Goal: Task Accomplishment & Management: Manage account settings

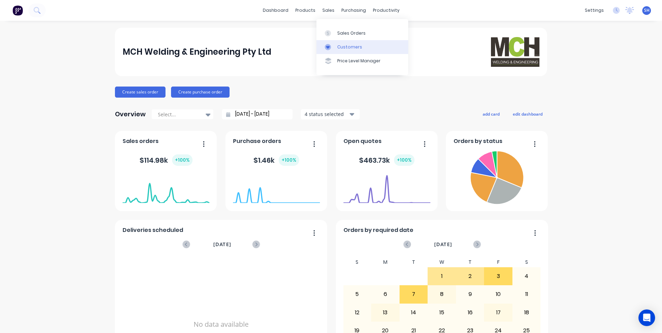
click at [352, 46] on div "Customers" at bounding box center [349, 47] width 25 height 6
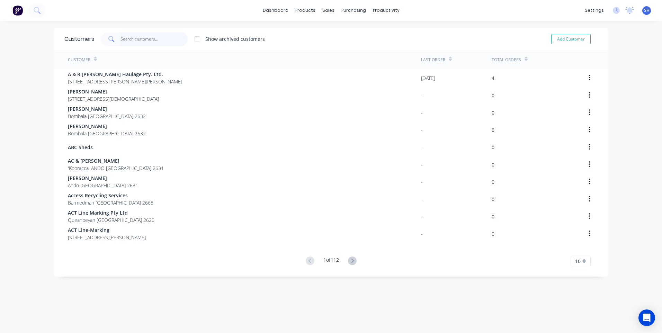
click at [121, 37] on input "text" at bounding box center [153, 39] width 67 height 14
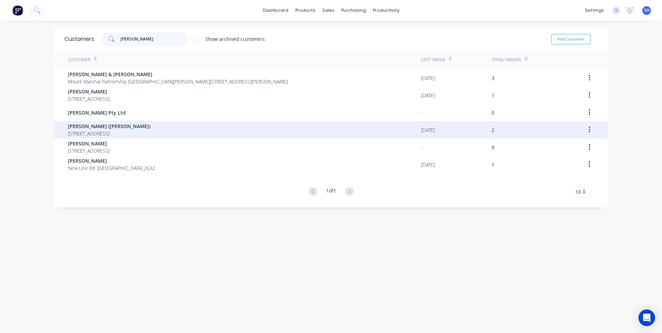
type input "darren"
click at [102, 128] on span "Darren Miller (Dusty)" at bounding box center [109, 126] width 82 height 7
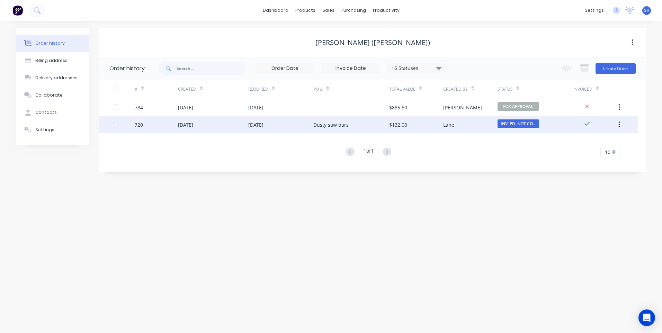
click at [285, 124] on div "25 Sep 2025" at bounding box center [280, 124] width 65 height 17
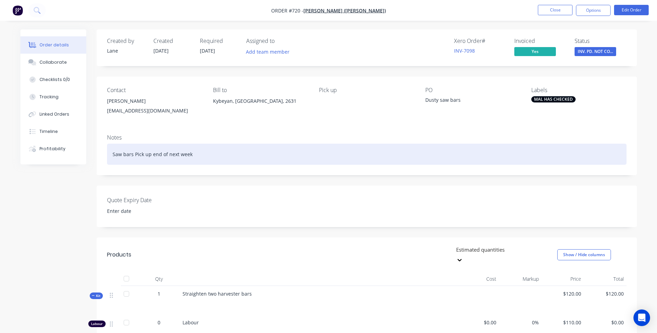
click at [191, 155] on div "Saw bars Pick up end of next week" at bounding box center [366, 154] width 519 height 21
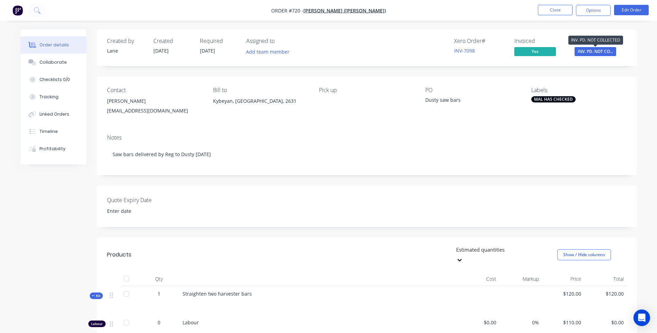
click at [586, 49] on span "INV. PD. NOT CO..." at bounding box center [595, 51] width 42 height 9
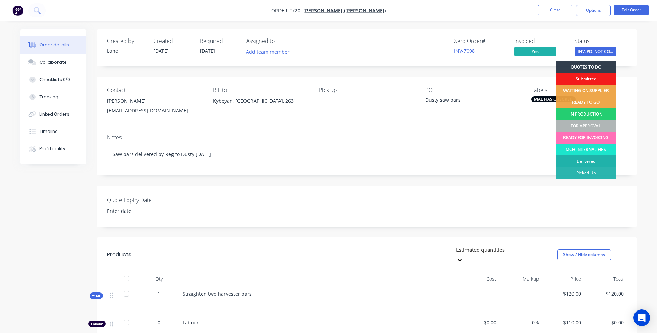
click at [589, 158] on div "Delivered" at bounding box center [585, 161] width 61 height 12
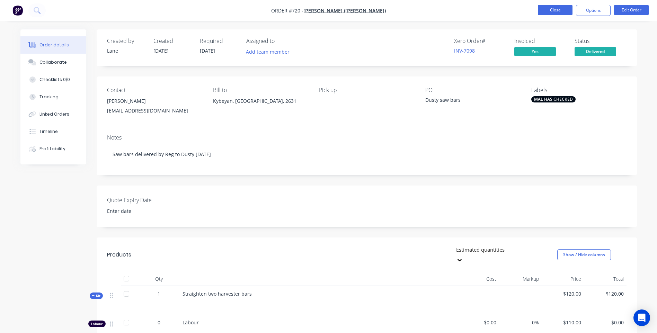
click at [547, 9] on button "Close" at bounding box center [555, 10] width 35 height 10
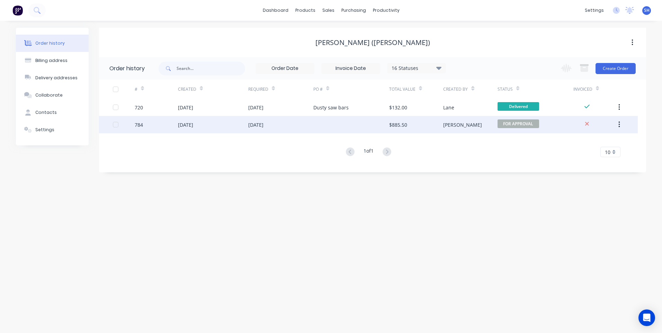
click at [322, 123] on div at bounding box center [351, 124] width 76 height 17
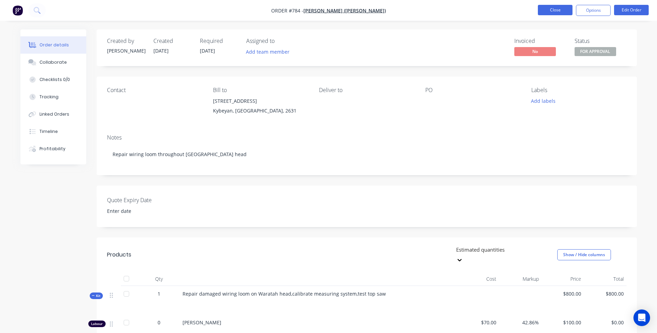
click at [552, 10] on button "Close" at bounding box center [555, 10] width 35 height 10
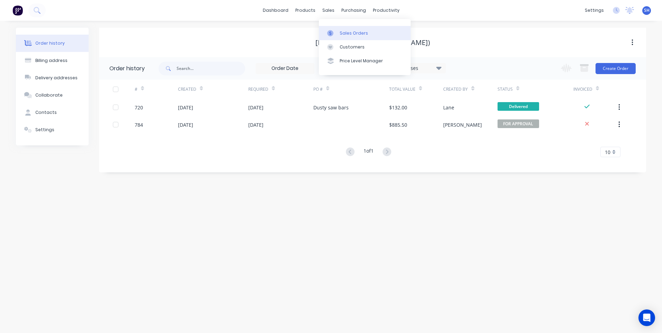
click at [343, 32] on div "Sales Orders" at bounding box center [354, 33] width 28 height 6
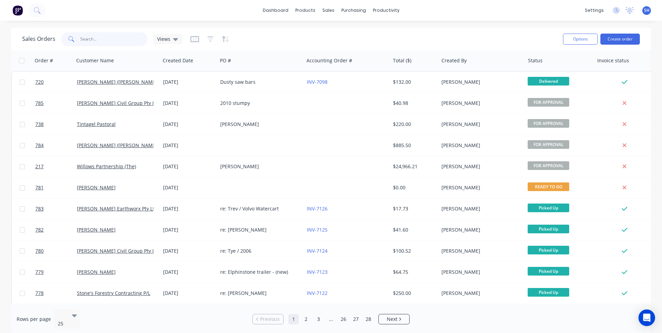
click at [81, 40] on input "text" at bounding box center [113, 39] width 67 height 14
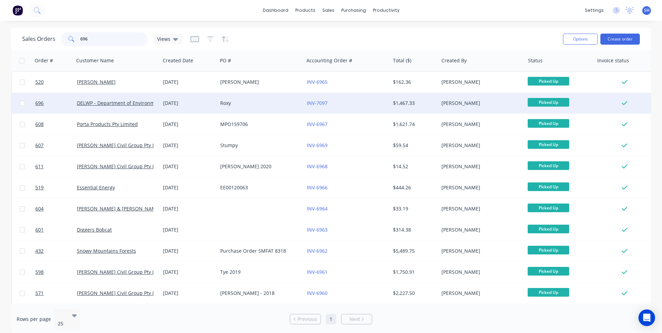
type input "696"
click at [259, 102] on div "Roxy" at bounding box center [258, 103] width 77 height 7
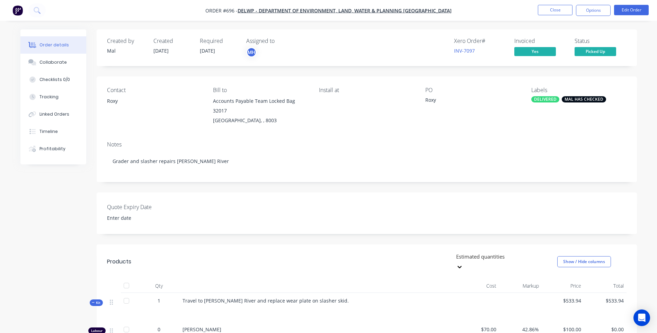
click at [436, 100] on div "Roxy" at bounding box center [468, 101] width 87 height 10
click at [629, 11] on button "Edit Order" at bounding box center [631, 10] width 35 height 10
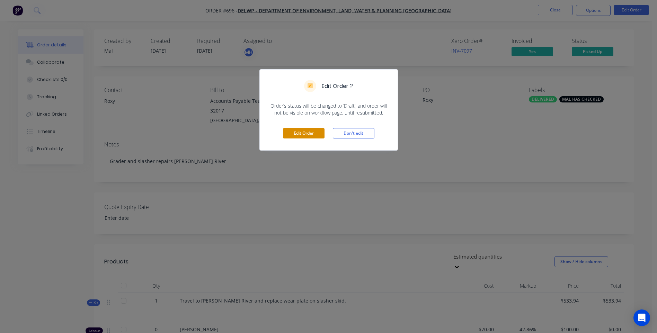
click at [306, 133] on button "Edit Order" at bounding box center [304, 133] width 42 height 10
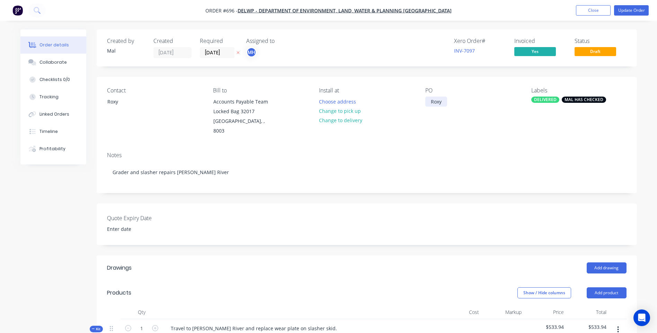
click at [429, 103] on div "Roxy" at bounding box center [436, 102] width 22 height 10
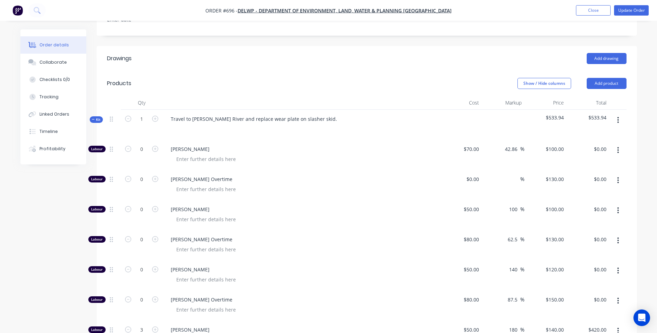
scroll to position [242, 0]
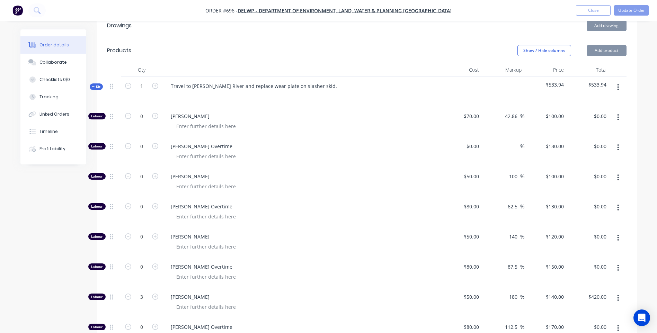
click at [616, 81] on button "button" at bounding box center [618, 87] width 16 height 12
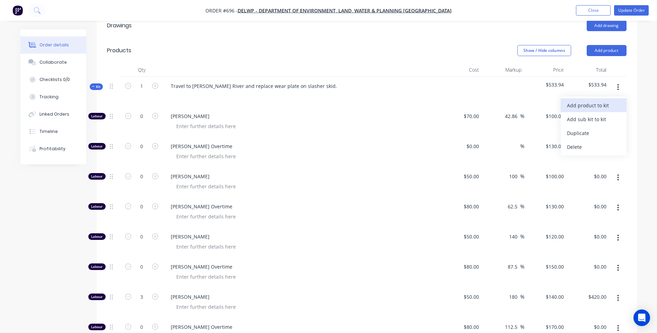
click at [582, 100] on div "Add product to kit" at bounding box center [593, 105] width 53 height 10
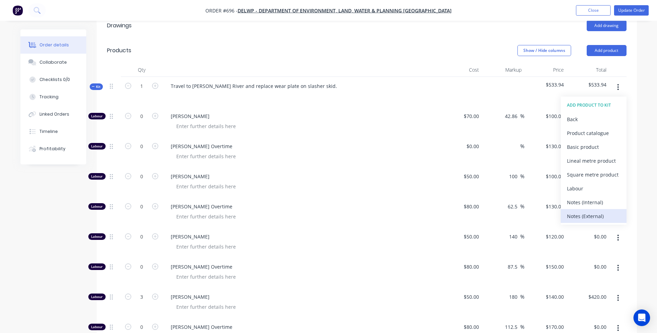
click at [576, 211] on div "Notes (External)" at bounding box center [593, 216] width 53 height 10
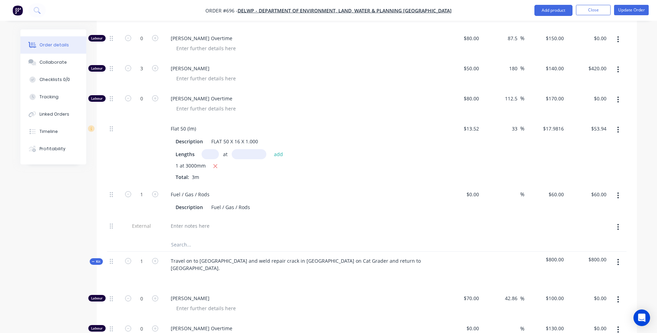
scroll to position [485, 0]
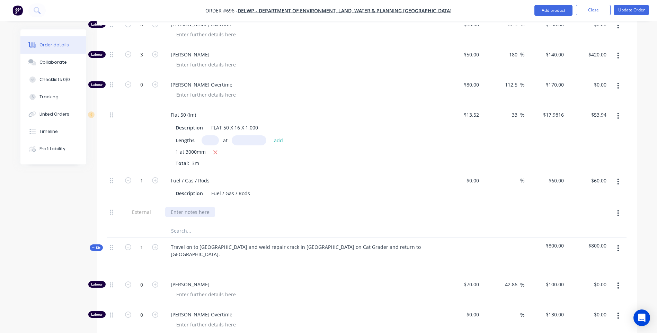
click at [173, 207] on div at bounding box center [190, 212] width 50 height 10
click at [619, 244] on icon "button" at bounding box center [618, 248] width 2 height 8
click at [589, 261] on div "Add product to kit" at bounding box center [593, 266] width 53 height 10
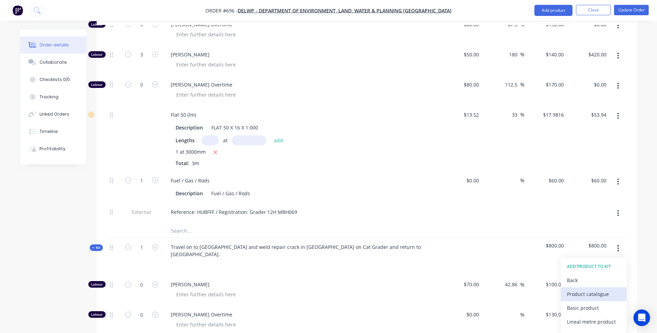
click at [587, 289] on div "Product catalogue" at bounding box center [593, 294] width 53 height 10
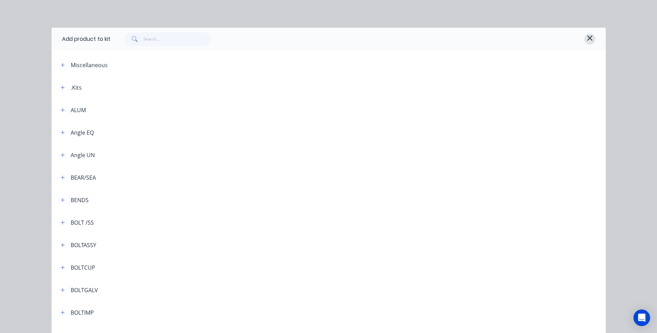
click at [587, 37] on icon "button" at bounding box center [589, 38] width 6 height 8
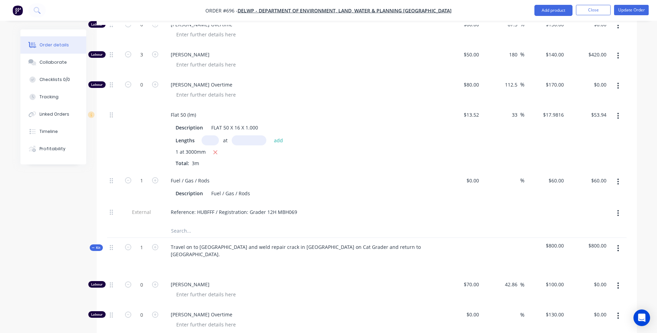
click at [618, 244] on icon "button" at bounding box center [618, 248] width 2 height 8
click at [587, 261] on div "Add product to kit" at bounding box center [593, 266] width 53 height 10
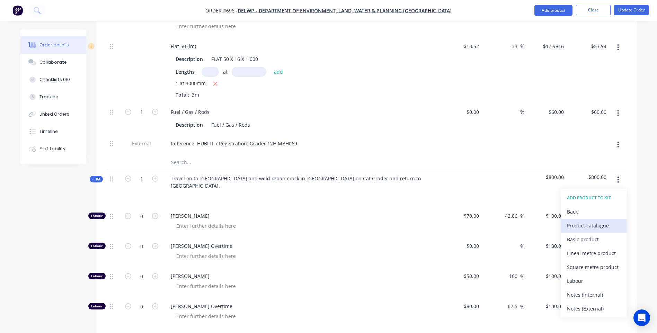
scroll to position [658, 0]
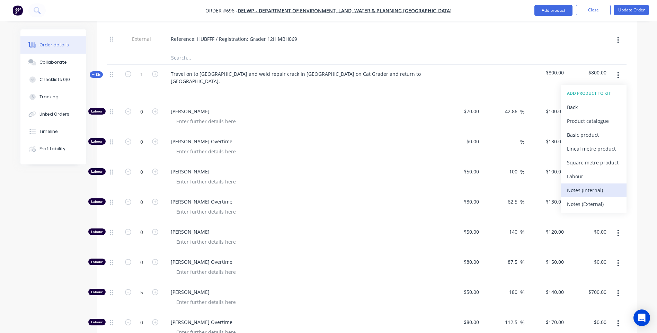
click at [581, 185] on div "Notes (Internal)" at bounding box center [593, 190] width 53 height 10
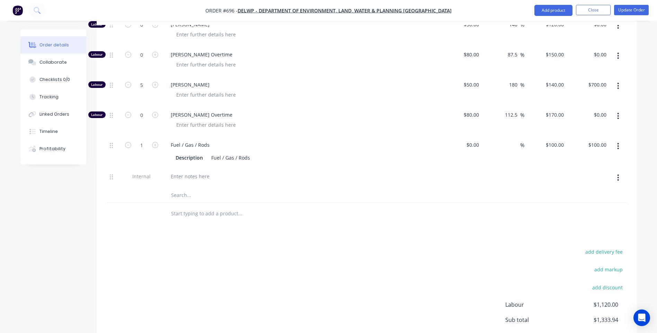
scroll to position [865, 0]
click at [619, 173] on icon "button" at bounding box center [618, 177] width 2 height 8
click at [578, 204] on div "Delete" at bounding box center [593, 209] width 53 height 10
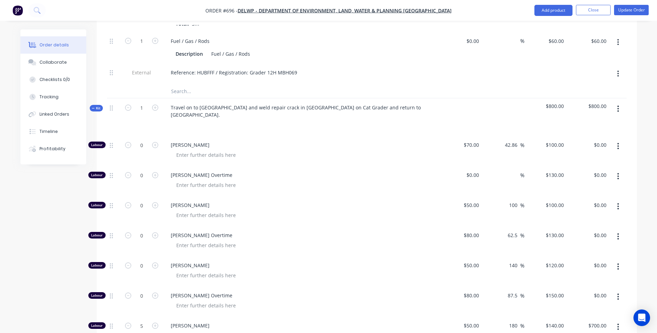
scroll to position [623, 0]
click at [617, 106] on icon "button" at bounding box center [618, 110] width 2 height 8
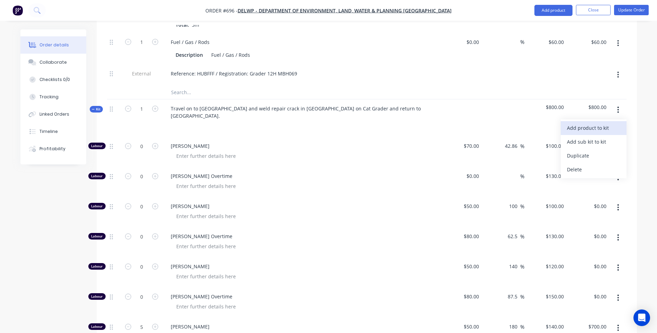
click at [592, 123] on div "Add product to kit" at bounding box center [593, 128] width 53 height 10
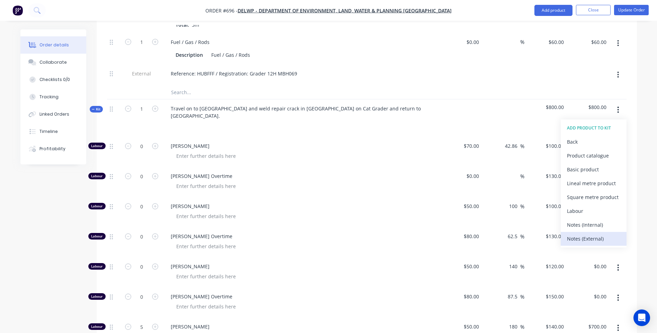
click at [587, 234] on div "Notes (External)" at bounding box center [593, 239] width 53 height 10
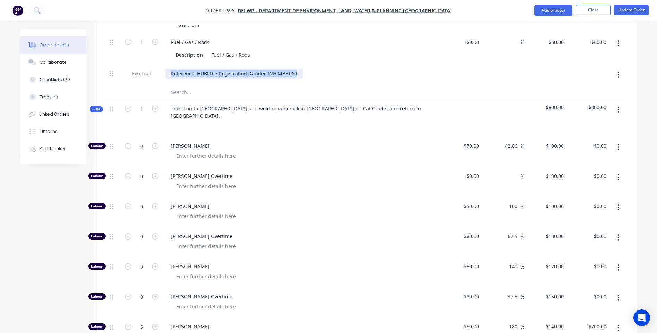
drag, startPoint x: 169, startPoint y: 64, endPoint x: 293, endPoint y: 63, distance: 123.9
click at [293, 69] on div "Reference: HUBFFF / Registration: Grader 12H MBH069" at bounding box center [233, 74] width 137 height 10
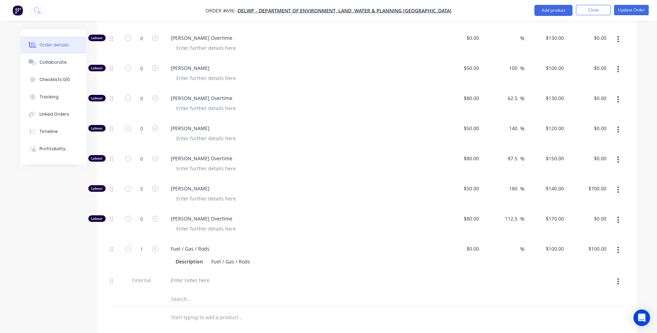
scroll to position [761, 0]
click at [174, 275] on div at bounding box center [190, 280] width 50 height 10
paste div
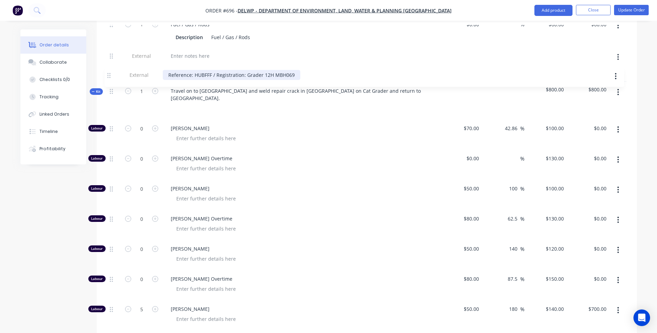
scroll to position [637, 0]
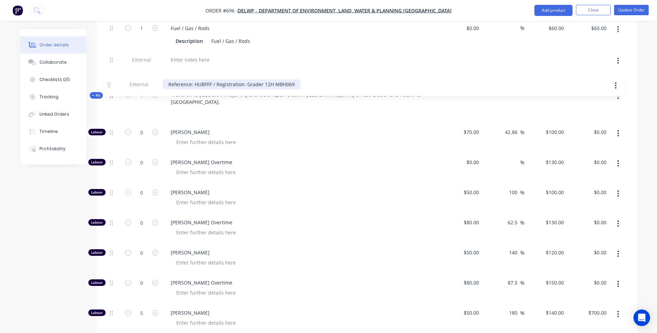
drag, startPoint x: 111, startPoint y: 264, endPoint x: 111, endPoint y: 84, distance: 180.0
click at [111, 85] on div "Kit 1 Travel on to Thurra River road and weld repair crack in Moldboard on Cat …" at bounding box center [366, 257] width 519 height 345
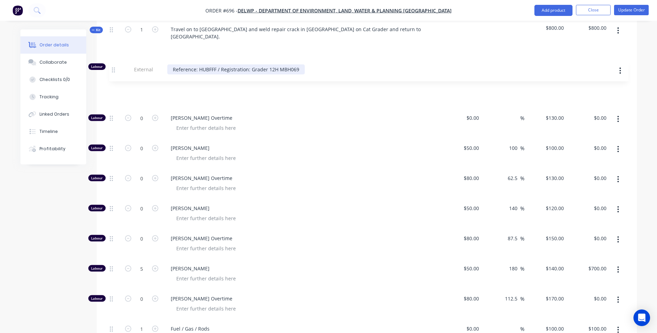
scroll to position [697, 0]
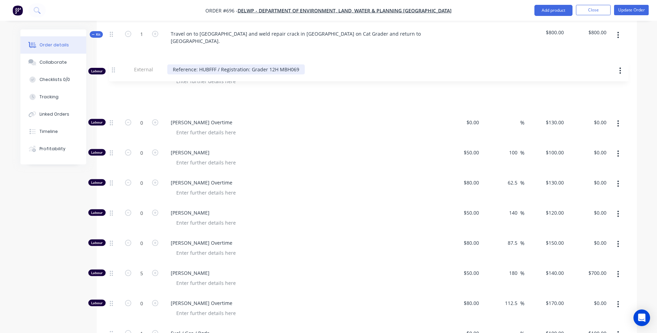
drag, startPoint x: 112, startPoint y: 320, endPoint x: 115, endPoint y: 69, distance: 251.3
click at [115, 69] on div "Labour 0 Lane Stevenson $70.00 $70.00 42.86 42.86 % $100.00 $100.00 $0.00 $0.00…" at bounding box center [366, 209] width 519 height 294
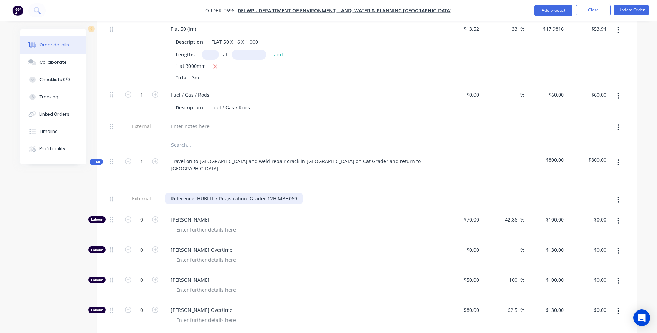
scroll to position [559, 0]
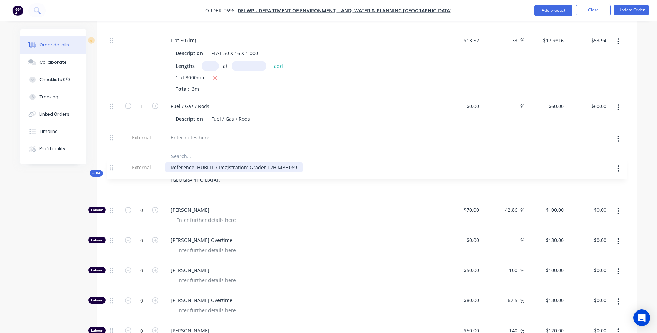
drag, startPoint x: 111, startPoint y: 195, endPoint x: 111, endPoint y: 166, distance: 28.7
click at [111, 166] on div "Kit 1 Travel on to Thurra River road and weld repair crack in Moldboard on Cat …" at bounding box center [366, 335] width 519 height 345
drag, startPoint x: 111, startPoint y: 195, endPoint x: 110, endPoint y: 164, distance: 30.8
click at [110, 164] on div "Kit 1 Travel on to Thurra River road and weld repair crack in Moldboard on Cat …" at bounding box center [366, 335] width 519 height 345
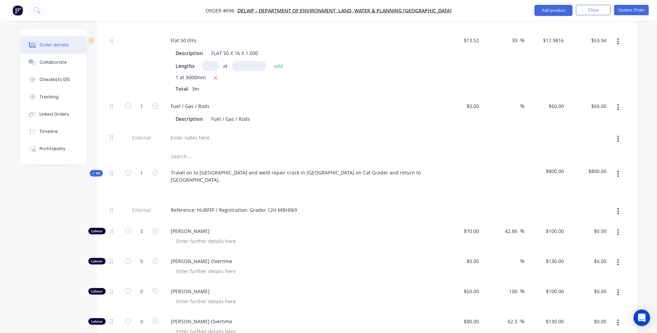
click at [321, 201] on div "Reference: HUBFFF / Registration: Grader 12H MBH069" at bounding box center [300, 211] width 277 height 21
drag, startPoint x: 245, startPoint y: 193, endPoint x: 220, endPoint y: 193, distance: 24.9
click at [220, 205] on div "Reference: HUBFFF / Registration: Grader 12H MBH069" at bounding box center [233, 210] width 137 height 10
click at [292, 236] on div at bounding box center [304, 241] width 266 height 10
click at [175, 133] on div at bounding box center [190, 138] width 50 height 10
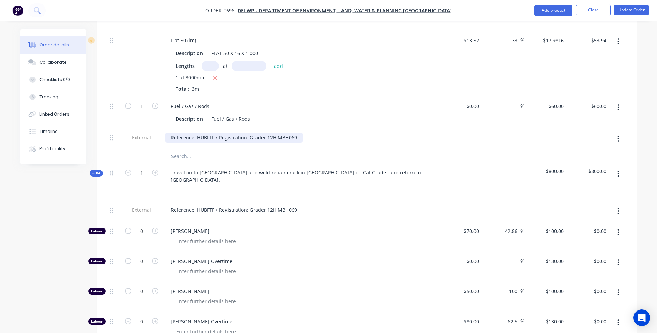
click at [263, 133] on div "Reference: HUBFFF / Registration: Grader 12H MBH069" at bounding box center [233, 138] width 137 height 10
click at [293, 133] on div "Reference: HUBFFF / Registration: Grader 12H MBH069" at bounding box center [233, 138] width 137 height 10
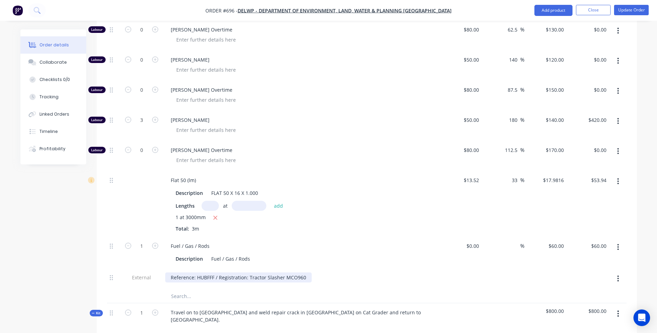
scroll to position [386, 0]
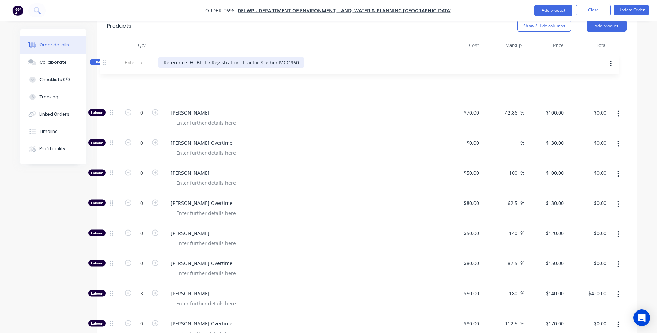
drag, startPoint x: 111, startPoint y: 302, endPoint x: 106, endPoint y: 60, distance: 242.0
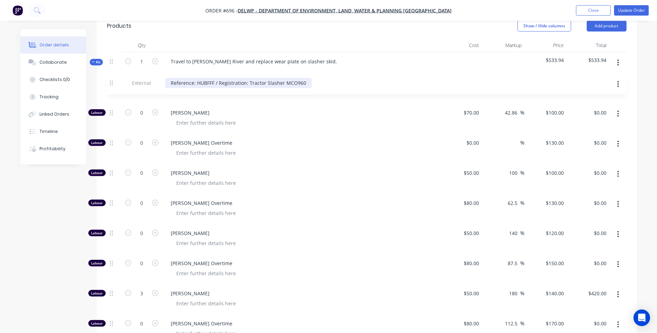
scroll to position [266, 0]
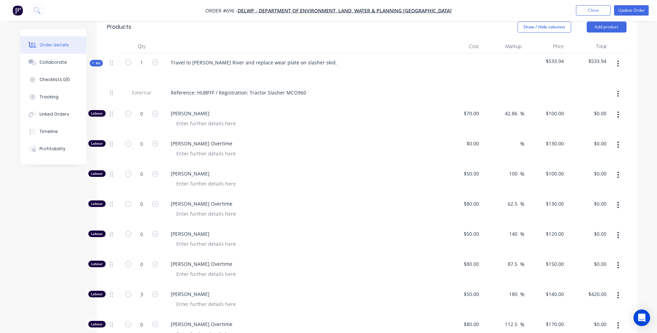
click at [309, 134] on div "[PERSON_NAME] Overtime" at bounding box center [300, 149] width 277 height 30
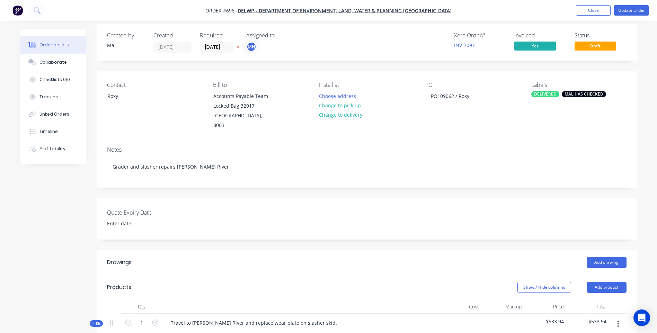
scroll to position [0, 0]
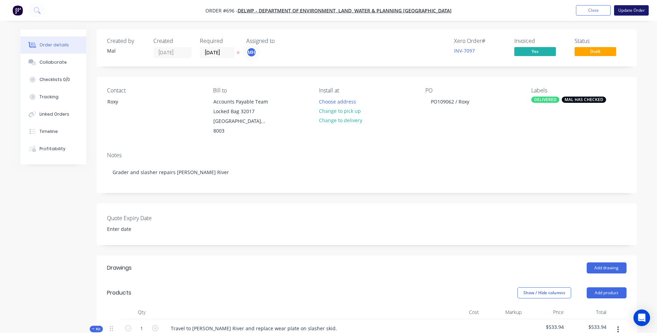
click at [628, 10] on button "Update Order" at bounding box center [631, 10] width 35 height 10
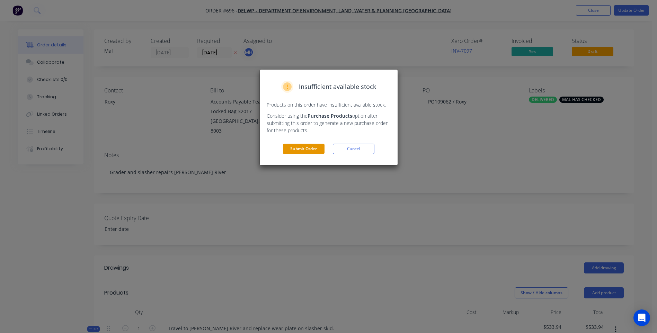
click at [306, 147] on button "Submit Order" at bounding box center [304, 149] width 42 height 10
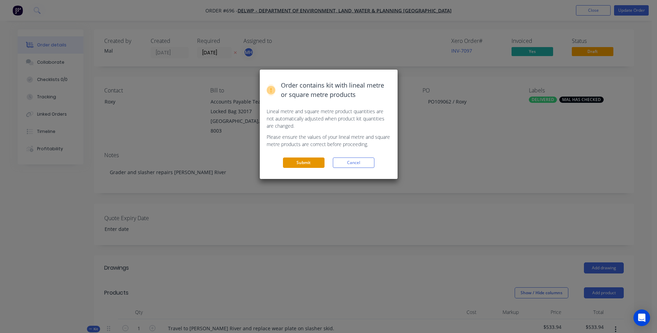
click at [308, 163] on button "Submit" at bounding box center [304, 162] width 42 height 10
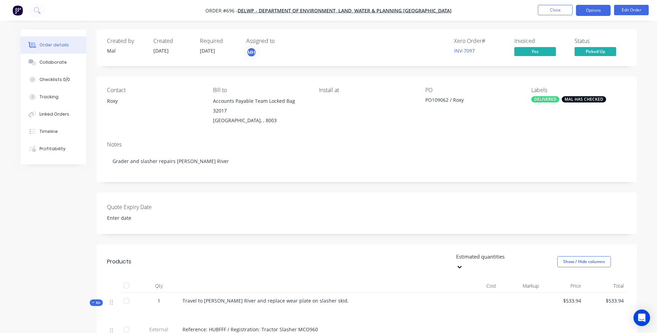
click at [588, 11] on button "Options" at bounding box center [593, 10] width 35 height 11
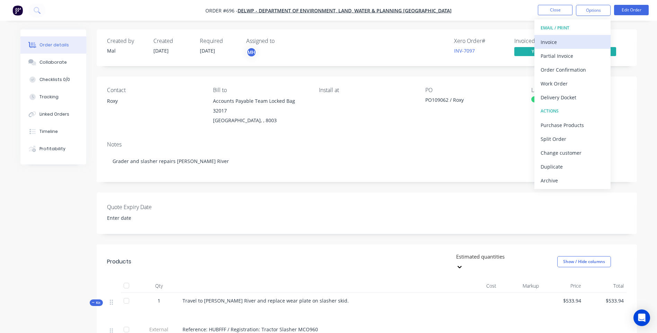
click at [554, 40] on div "Invoice" at bounding box center [572, 42] width 64 height 10
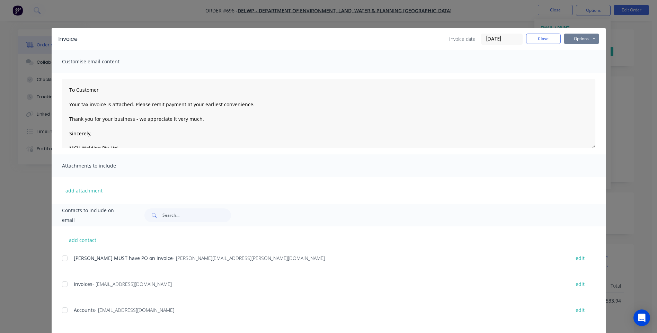
click at [569, 39] on button "Options" at bounding box center [581, 39] width 35 height 10
click at [582, 50] on button "Preview" at bounding box center [586, 50] width 44 height 11
click at [541, 36] on button "Close" at bounding box center [543, 39] width 35 height 10
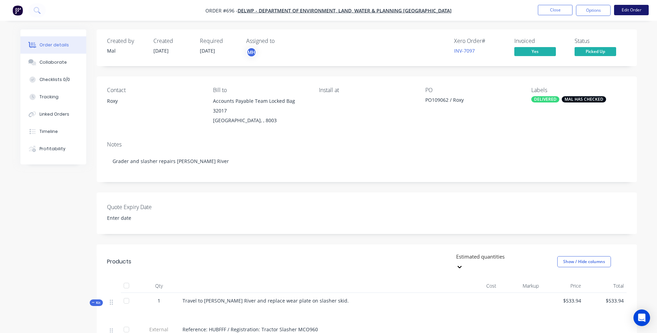
click at [637, 9] on button "Edit Order" at bounding box center [631, 10] width 35 height 10
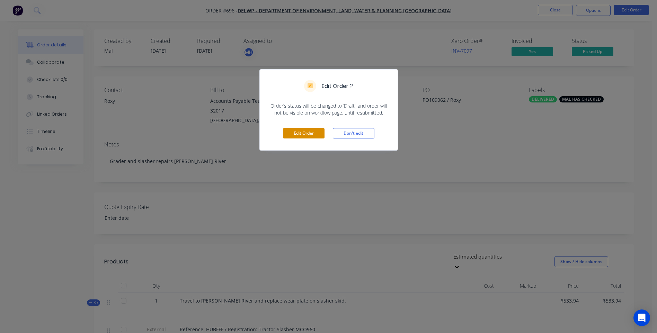
click at [300, 132] on button "Edit Order" at bounding box center [304, 133] width 42 height 10
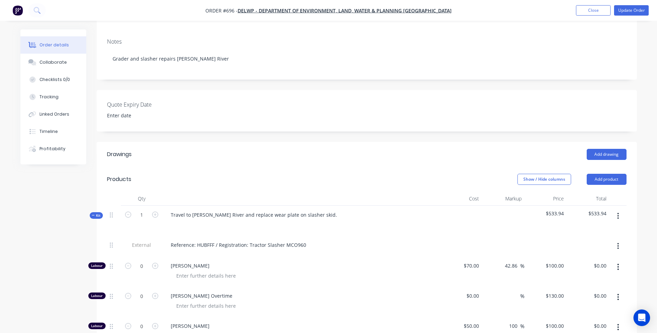
scroll to position [138, 0]
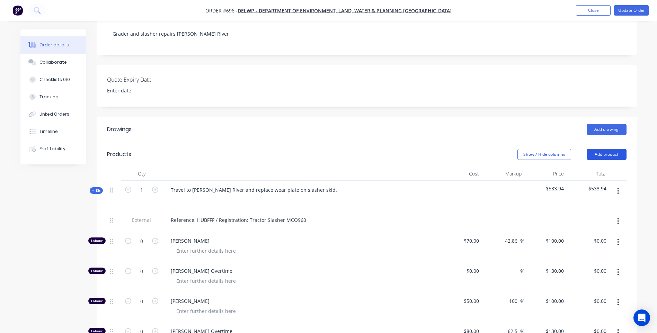
click at [600, 149] on button "Add product" at bounding box center [606, 154] width 40 height 11
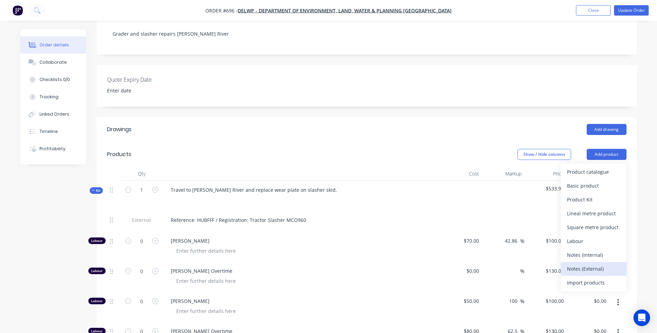
click at [571, 264] on div "Notes (External)" at bounding box center [593, 269] width 53 height 10
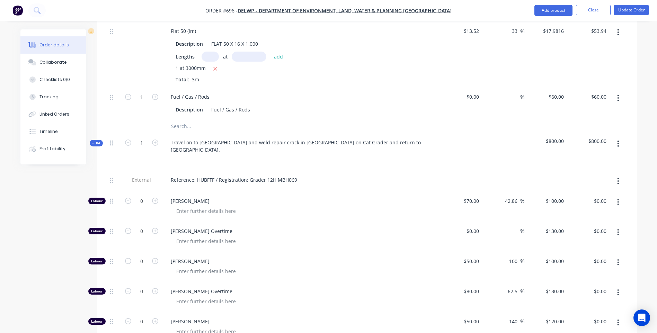
scroll to position [588, 0]
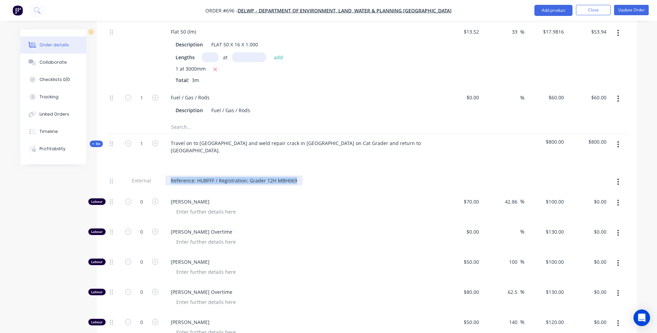
drag, startPoint x: 170, startPoint y: 164, endPoint x: 298, endPoint y: 173, distance: 128.0
click at [298, 173] on div "Reference: HUBFFF / Registration: Grader 12H MBH069" at bounding box center [300, 181] width 277 height 21
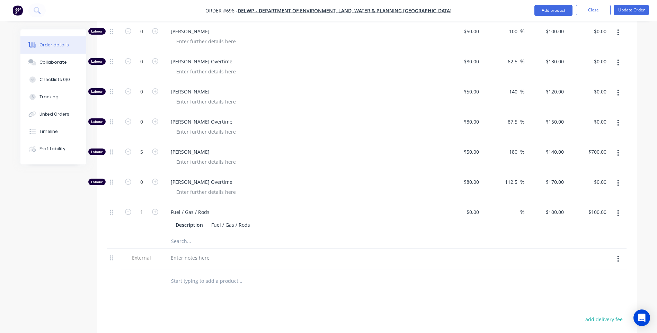
scroll to position [831, 0]
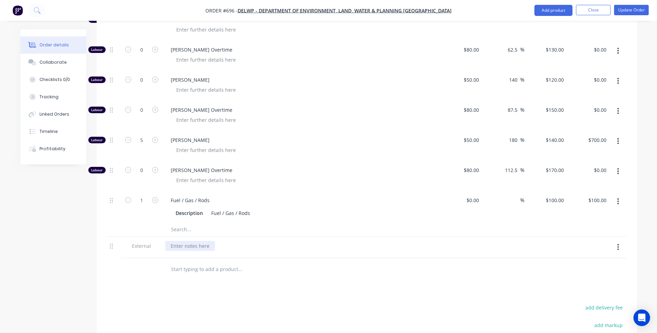
click at [173, 241] on div at bounding box center [190, 246] width 50 height 10
paste div
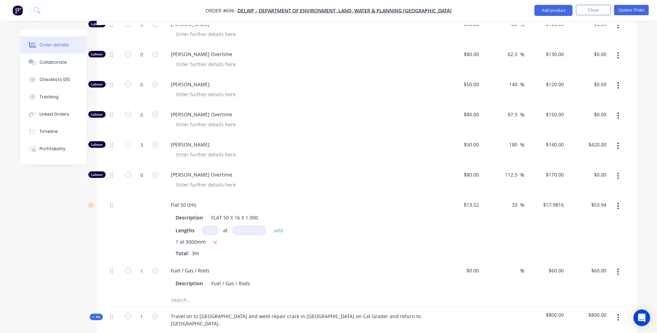
scroll to position [173, 0]
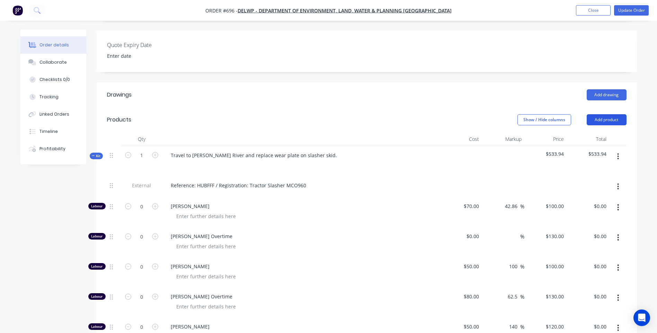
click at [604, 114] on button "Add product" at bounding box center [606, 119] width 40 height 11
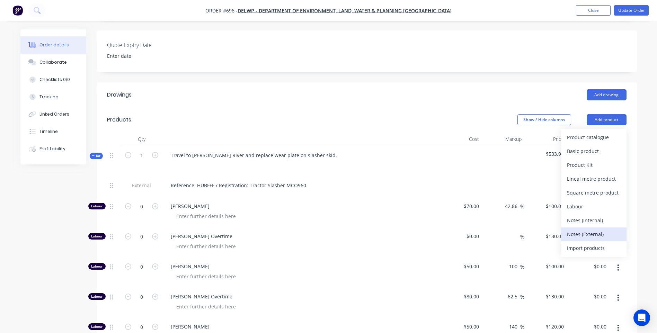
click at [579, 229] on div "Notes (External)" at bounding box center [593, 234] width 53 height 10
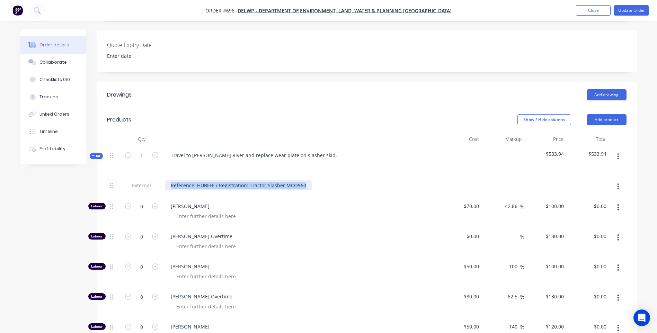
drag, startPoint x: 170, startPoint y: 175, endPoint x: 307, endPoint y: 184, distance: 137.4
click at [307, 184] on div "Reference: HUBFFF / Registration: Tractor Slasher MCO960" at bounding box center [300, 186] width 277 height 21
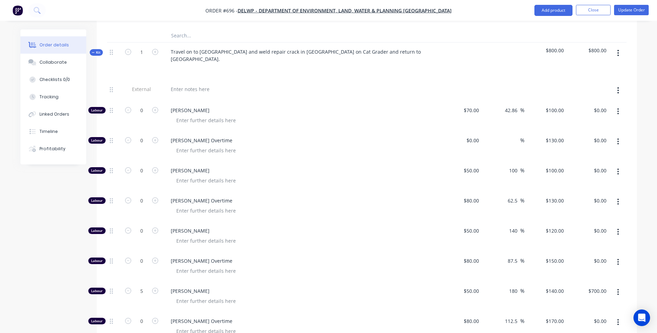
scroll to position [831, 0]
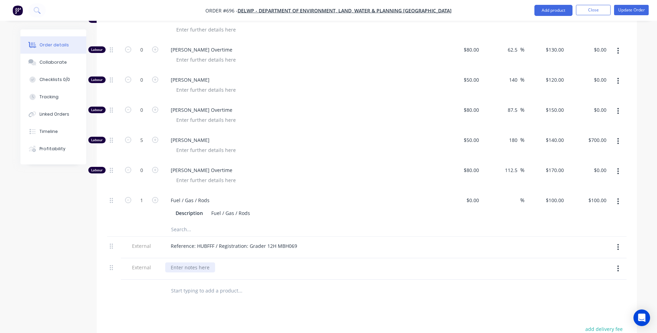
click at [178, 262] on div at bounding box center [190, 267] width 50 height 10
paste div
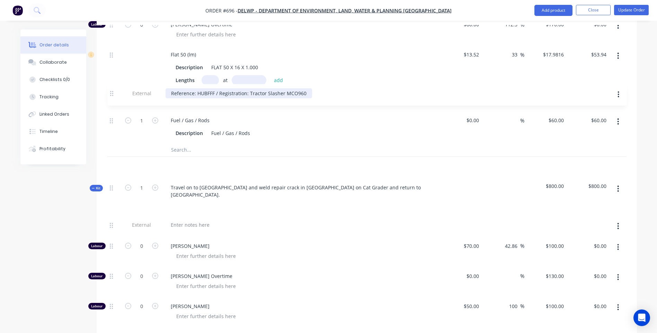
scroll to position [561, 0]
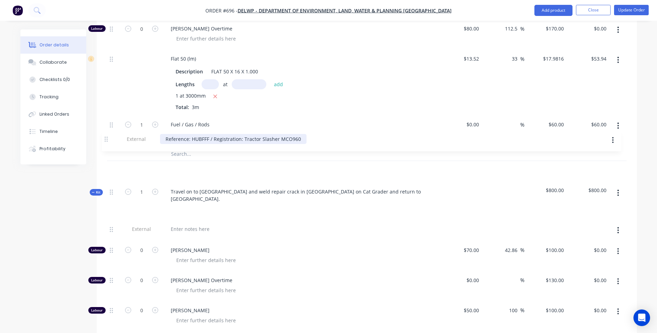
drag, startPoint x: 110, startPoint y: 253, endPoint x: 106, endPoint y: 140, distance: 113.3
click at [106, 140] on div "Qty Cost Markup Price Total Kit 1 Travel to Cann River and replace wear plate o…" at bounding box center [367, 158] width 540 height 828
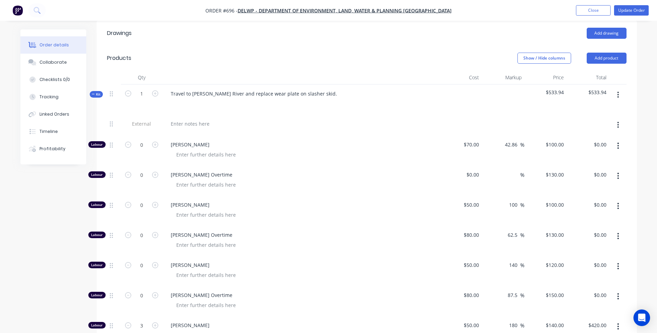
scroll to position [77, 0]
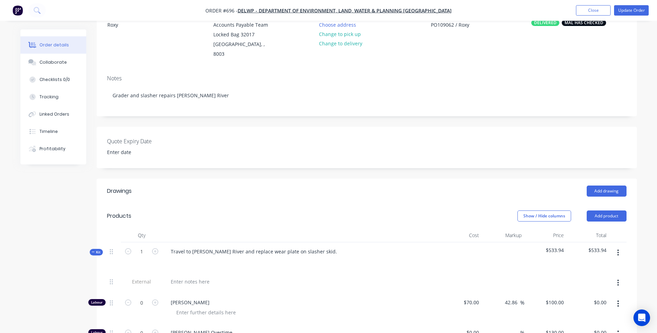
click at [615, 277] on button "button" at bounding box center [618, 283] width 16 height 12
click at [577, 310] on div "Delete" at bounding box center [593, 315] width 53 height 10
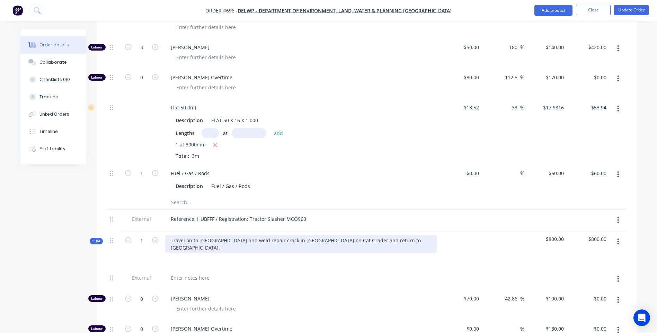
scroll to position [492, 0]
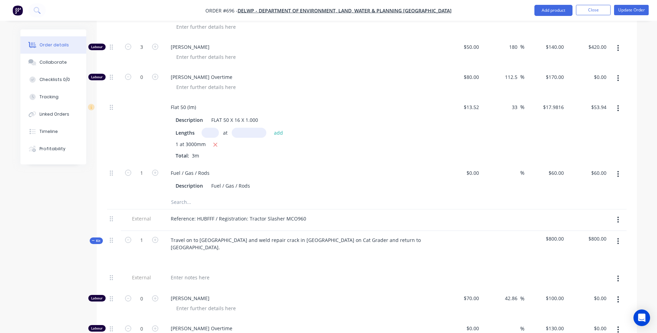
click at [617, 275] on icon "button" at bounding box center [618, 279] width 2 height 8
click at [572, 306] on div "Delete" at bounding box center [593, 311] width 53 height 10
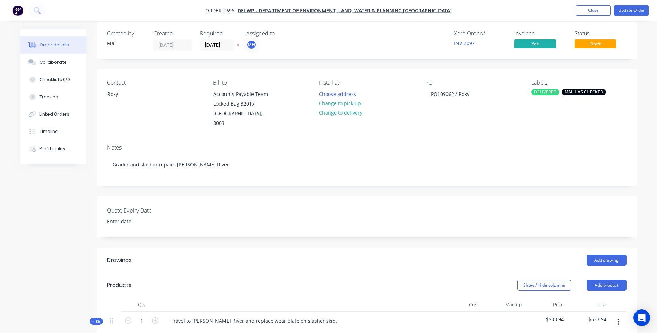
scroll to position [0, 0]
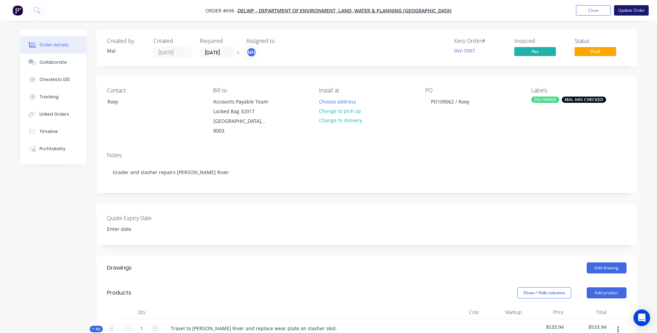
click at [632, 9] on button "Update Order" at bounding box center [631, 10] width 35 height 10
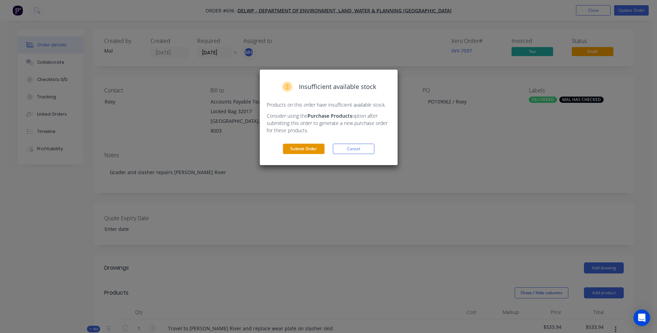
click at [306, 148] on button "Submit Order" at bounding box center [304, 149] width 42 height 10
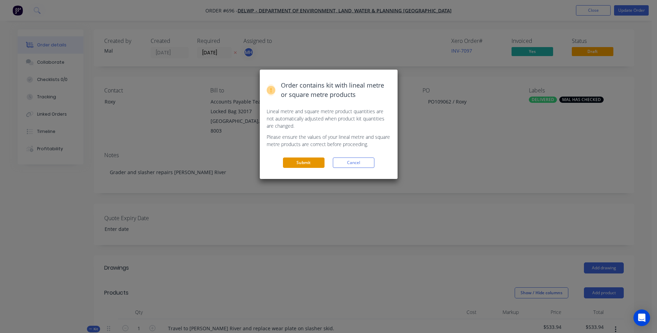
click at [304, 163] on button "Submit" at bounding box center [304, 162] width 42 height 10
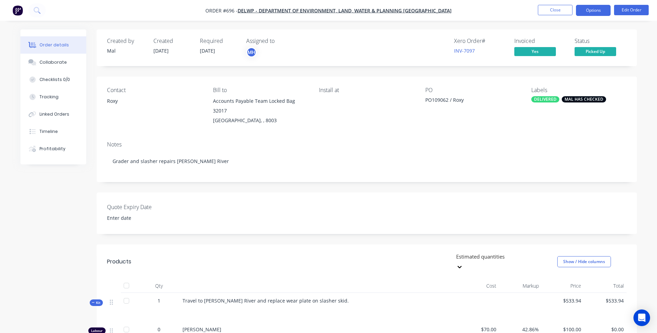
click at [591, 9] on button "Options" at bounding box center [593, 10] width 35 height 11
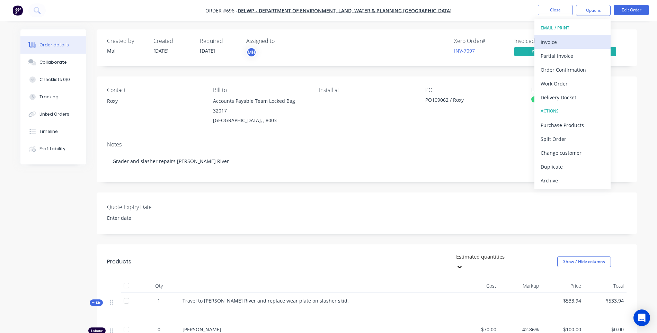
click at [555, 40] on div "Invoice" at bounding box center [572, 42] width 64 height 10
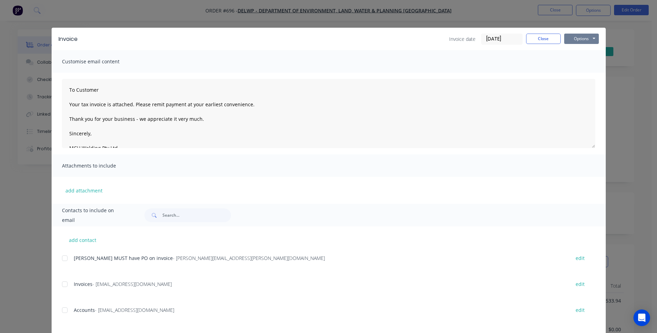
click at [581, 39] on button "Options" at bounding box center [581, 39] width 35 height 10
click at [580, 48] on button "Preview" at bounding box center [586, 50] width 44 height 11
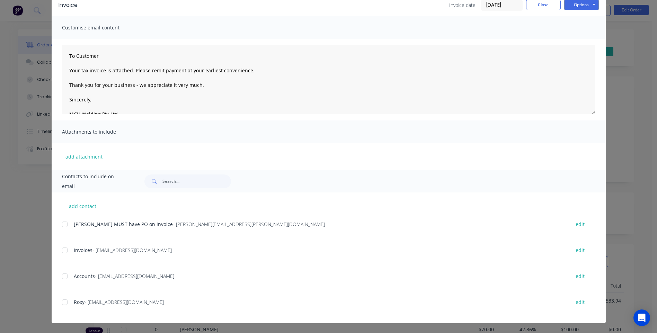
click at [63, 304] on div at bounding box center [65, 302] width 14 height 14
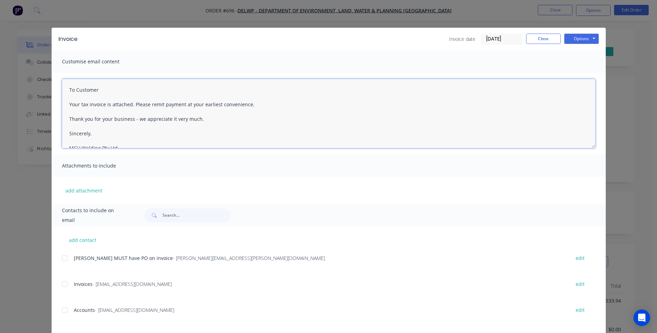
drag, startPoint x: 66, startPoint y: 89, endPoint x: 214, endPoint y: 133, distance: 153.4
click at [214, 133] on textarea "To Customer Your tax invoice is attached. Please remit payment at your earliest…" at bounding box center [328, 113] width 533 height 69
click at [67, 97] on textarea "Hi Roxy I have kept the 2 jobs on the one tax invoice and put the job details u…" at bounding box center [328, 113] width 533 height 69
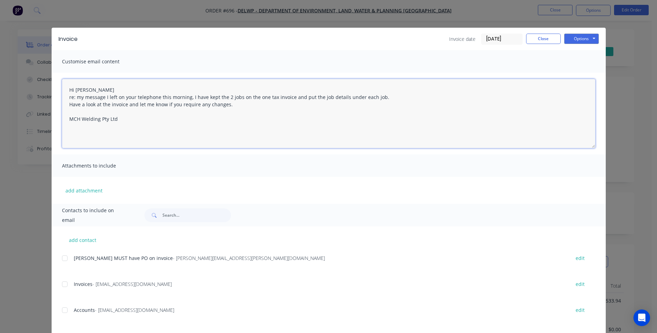
click at [252, 97] on textarea "Hi Roxy re: my message I left on your telephone this morning, I have kept the 2…" at bounding box center [328, 113] width 533 height 69
click at [69, 105] on textarea "Hi Roxy re: my message I left on your telephone this morning, I have kept the 2…" at bounding box center [328, 113] width 533 height 69
click at [241, 105] on textarea "Hi Roxy re: my message I left on your telephone this morning, I have kept the 2…" at bounding box center [328, 113] width 533 height 69
click at [244, 106] on textarea "Hi Roxy re: my message I left on your telephone this morning, I have kept the 2…" at bounding box center [328, 113] width 533 height 69
click at [217, 112] on textarea "Hi Roxy re: my message I left on your telephone this morning, I have kept the 2…" at bounding box center [328, 113] width 533 height 69
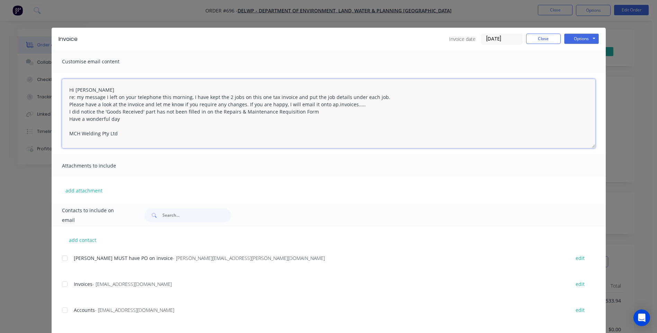
click at [308, 111] on textarea "Hi Roxy re: my message I left on your telephone this morning, I have kept the 2…" at bounding box center [328, 113] width 533 height 69
click at [380, 96] on textarea "Hi Roxy re: my message I left on your telephone this morning, I have kept the 2…" at bounding box center [328, 113] width 533 height 69
drag, startPoint x: 394, startPoint y: 99, endPoint x: 521, endPoint y: 103, distance: 126.4
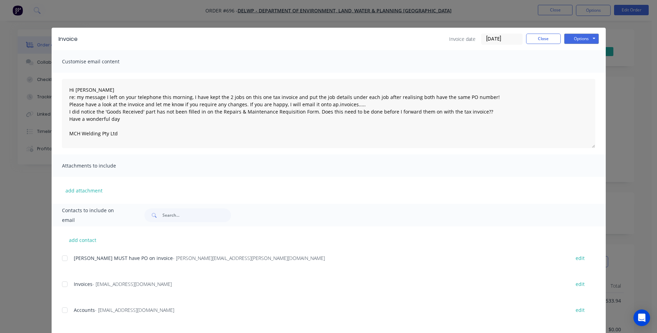
click at [453, 190] on div "add attachment" at bounding box center [329, 190] width 554 height 27
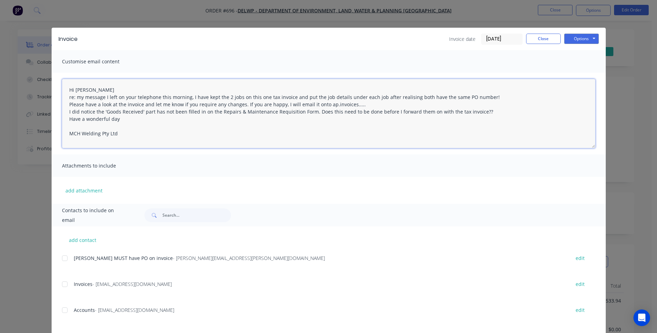
click at [91, 111] on textarea "Hi Roxy re: my message I left on your telephone this morning, I have kept the 2…" at bounding box center [328, 113] width 533 height 69
click at [307, 112] on textarea "Hi Roxy re: my message I left on your telephone this morning, I have kept the 2…" at bounding box center [328, 113] width 533 height 69
click at [216, 112] on textarea "Hi Roxy re: my message I left on your telephone this morning, I have kept the 2…" at bounding box center [328, 113] width 533 height 69
drag, startPoint x: 119, startPoint y: 121, endPoint x: 65, endPoint y: 118, distance: 53.7
click at [65, 118] on textarea "Hi Roxy re: my message I left on your telephone this morning, I have kept the 2…" at bounding box center [328, 113] width 533 height 69
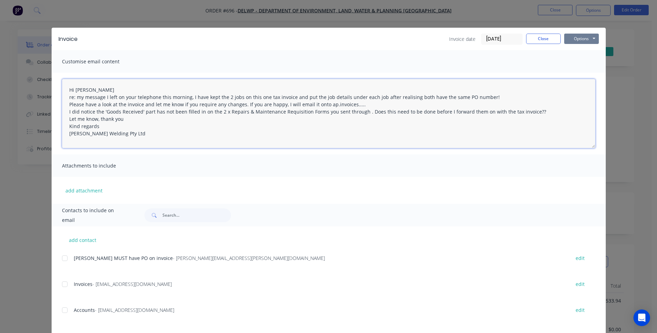
type textarea "Hi Roxy re: my message I left on your telephone this morning, I have kept the 2…"
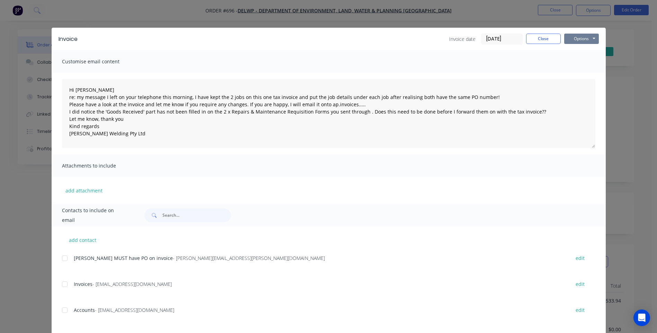
click at [577, 37] on button "Options" at bounding box center [581, 39] width 35 height 10
click at [578, 72] on button "Email" at bounding box center [586, 73] width 44 height 11
click at [539, 39] on button "Close" at bounding box center [543, 39] width 35 height 10
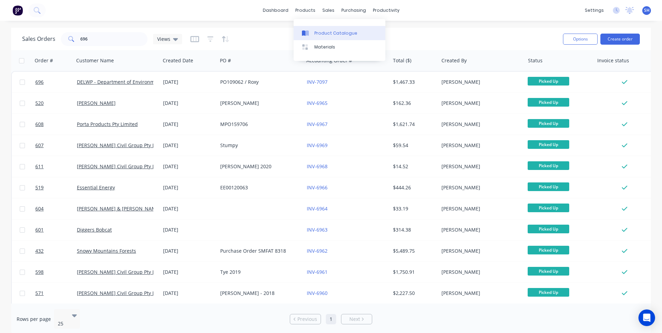
drag, startPoint x: 323, startPoint y: 31, endPoint x: 312, endPoint y: 31, distance: 11.1
click at [323, 31] on div "Product Catalogue" at bounding box center [335, 33] width 43 height 6
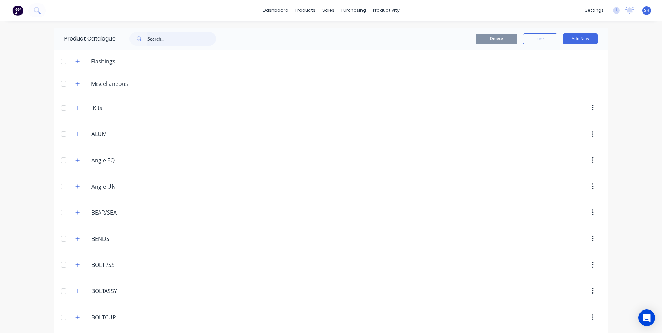
click at [147, 36] on input "text" at bounding box center [181, 39] width 69 height 14
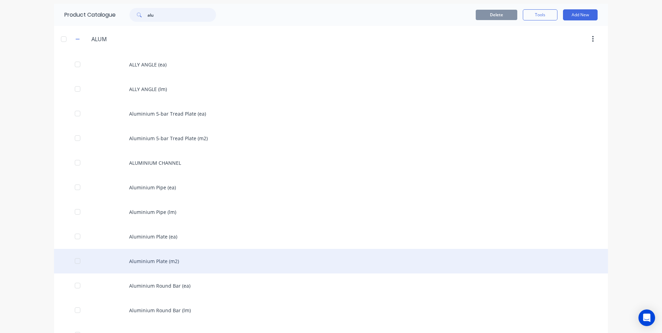
scroll to position [35, 0]
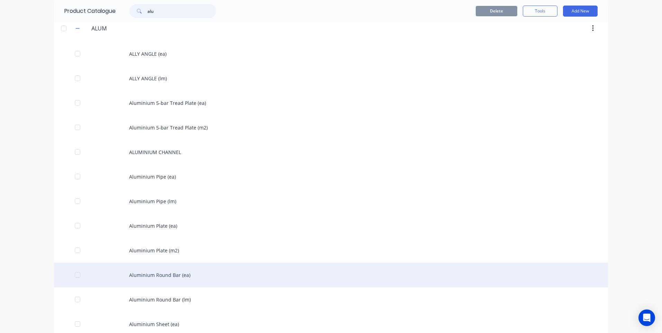
type input "alu"
click at [152, 273] on div "Aluminium Round Bar (ea)" at bounding box center [331, 275] width 554 height 25
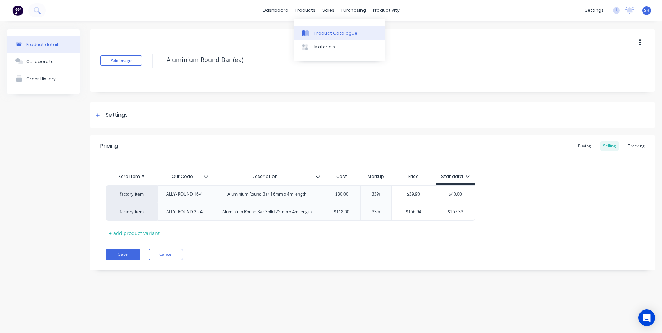
click at [328, 28] on link "Product Catalogue" at bounding box center [340, 33] width 92 height 14
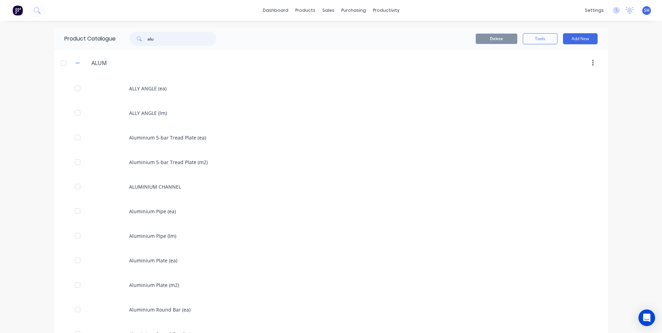
drag, startPoint x: 157, startPoint y: 39, endPoint x: 127, endPoint y: 39, distance: 29.8
click at [127, 39] on div "alu" at bounding box center [169, 39] width 93 height 14
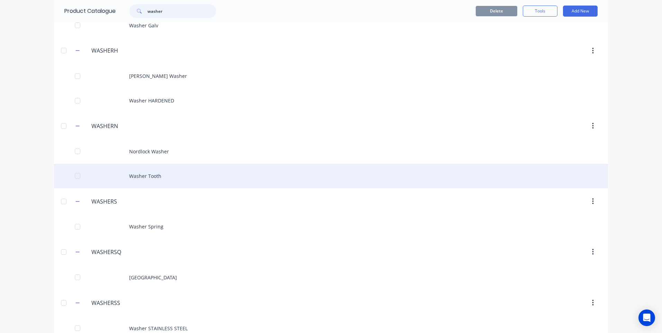
scroll to position [69, 0]
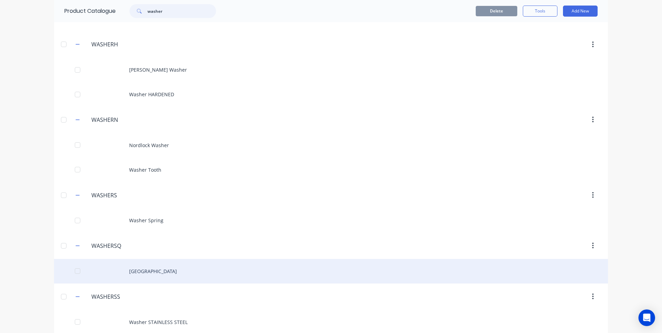
type input "washer"
click at [147, 271] on div "Washer Square" at bounding box center [331, 271] width 554 height 25
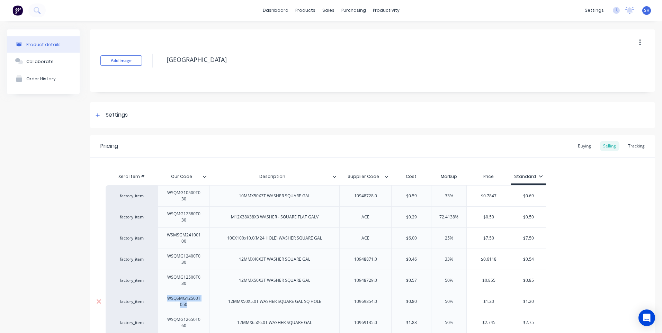
drag, startPoint x: 168, startPoint y: 300, endPoint x: 201, endPoint y: 304, distance: 33.4
click at [201, 304] on div "WSQSMG12500T050" at bounding box center [184, 301] width 46 height 15
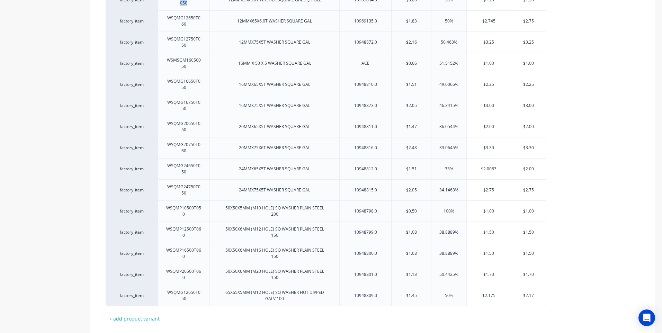
scroll to position [343, 0]
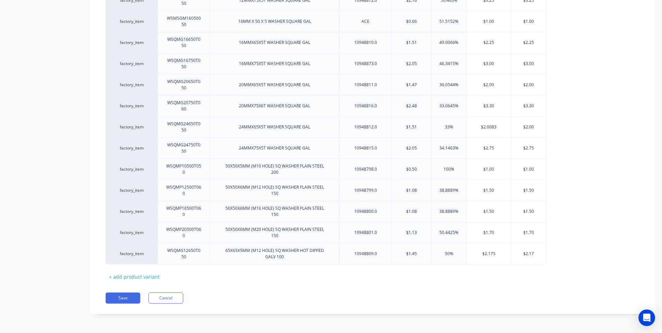
click at [346, 299] on div "Save Cancel" at bounding box center [380, 297] width 549 height 11
drag, startPoint x: 227, startPoint y: 210, endPoint x: 323, endPoint y: 213, distance: 96.2
click at [323, 213] on div "50X50X6MM (M16 HOLE) SQ WASHER PLAIN STEEL 150" at bounding box center [274, 211] width 114 height 15
copy div "0X50X6MM (M16 HOLE) SQ WASHER PLAIN STEEL 150"
click at [252, 292] on div "Pricing Buying Selling Tracking Xero Item # Our Code Description Supplier Code …" at bounding box center [372, 53] width 565 height 522
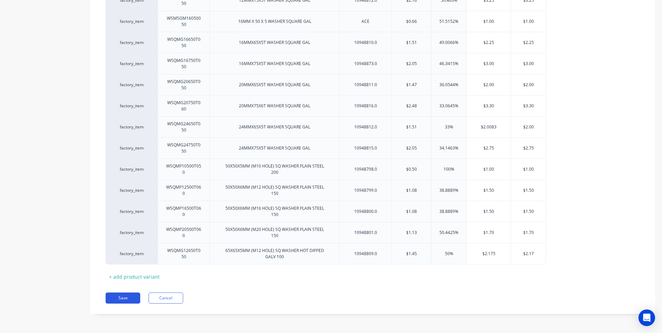
click at [124, 298] on button "Save" at bounding box center [123, 297] width 35 height 11
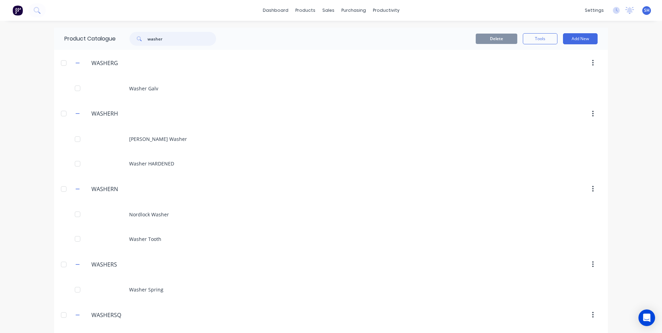
drag, startPoint x: 168, startPoint y: 38, endPoint x: 129, endPoint y: 43, distance: 39.7
click at [129, 43] on div "washer" at bounding box center [172, 39] width 87 height 14
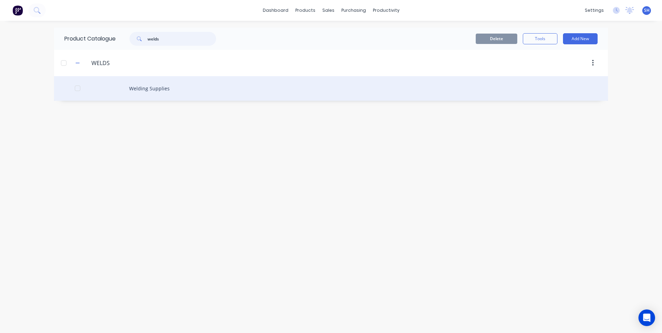
type input "welds"
click at [151, 86] on div "Welding Supplies" at bounding box center [331, 88] width 554 height 25
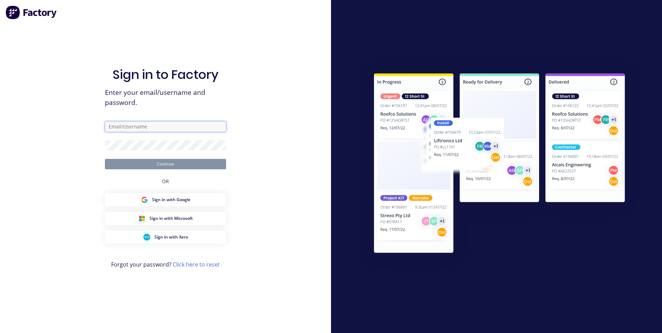
type input "[EMAIL_ADDRESS][DOMAIN_NAME]"
click at [163, 168] on button "Continue" at bounding box center [165, 164] width 121 height 10
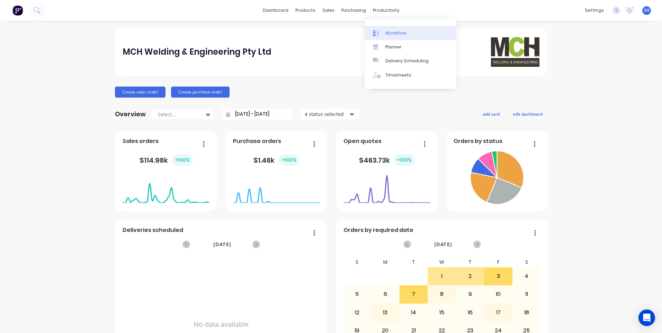
click at [390, 30] on div "Workflow" at bounding box center [395, 33] width 21 height 6
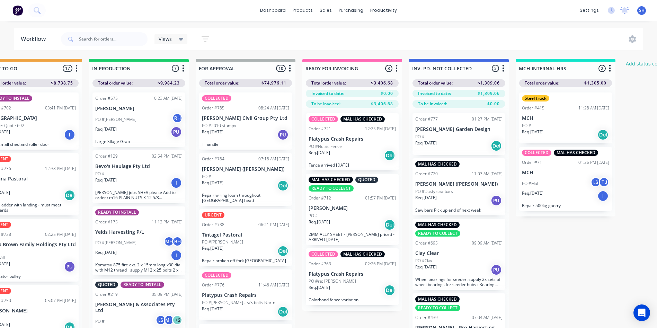
scroll to position [30, 352]
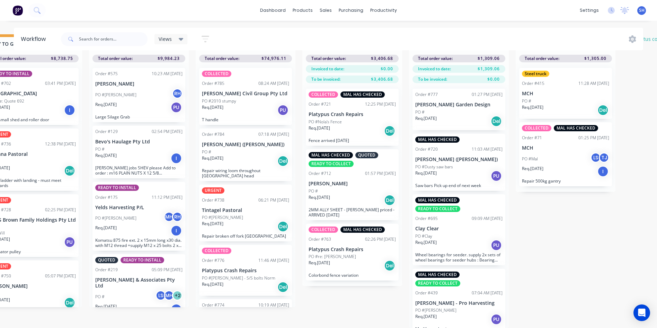
click at [453, 170] on div "Req. 25/09/25 PU" at bounding box center [458, 176] width 87 height 12
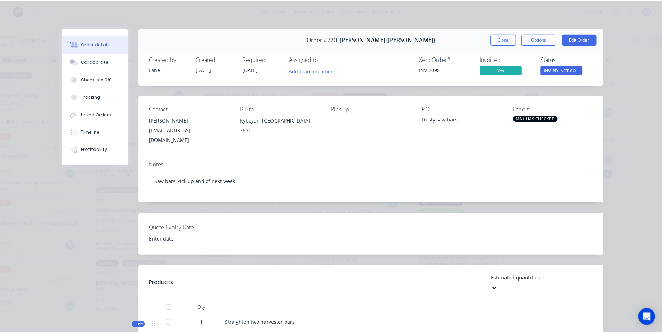
scroll to position [0, 0]
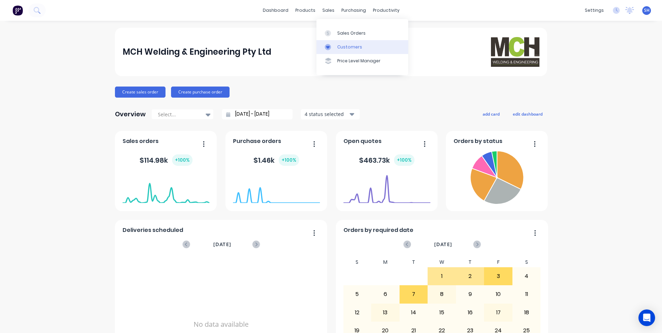
click at [346, 47] on div "Customers" at bounding box center [349, 47] width 25 height 6
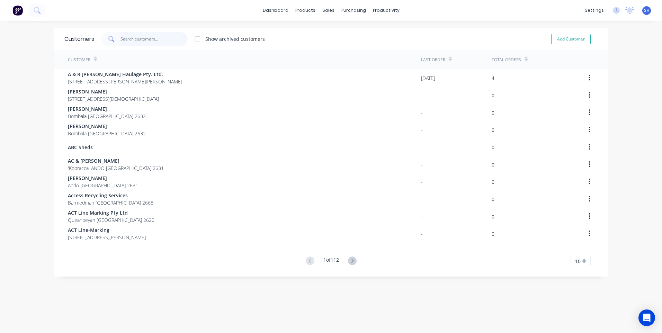
click at [120, 38] on input "text" at bounding box center [153, 39] width 67 height 14
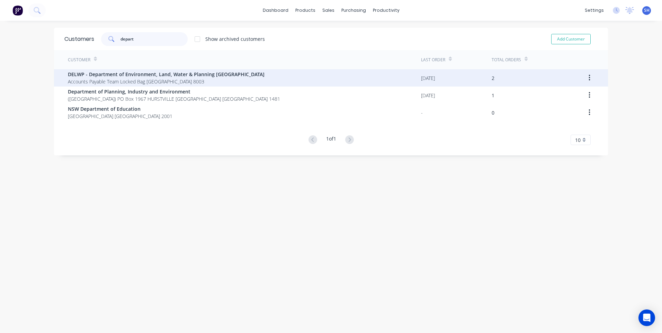
type input "depart"
click at [117, 74] on span "DELWP - Department of Environment, Land, Water & Planning [GEOGRAPHIC_DATA]" at bounding box center [166, 74] width 197 height 7
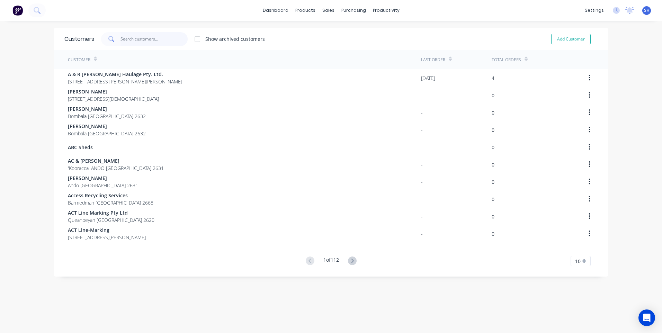
click at [124, 37] on input "text" at bounding box center [153, 39] width 67 height 14
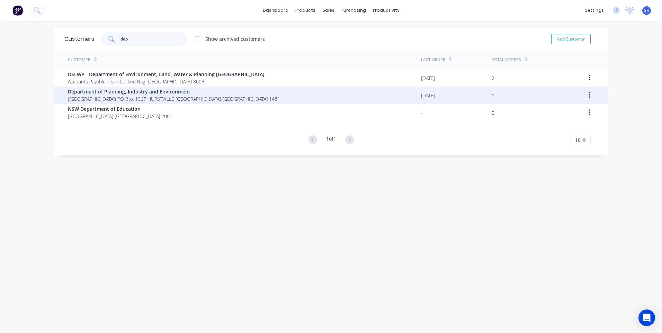
type input "dep"
click at [119, 96] on span "(Parks Bombala Area) PO Box 1967 HURSTVILLE BC New South Wales 1481" at bounding box center [174, 98] width 212 height 7
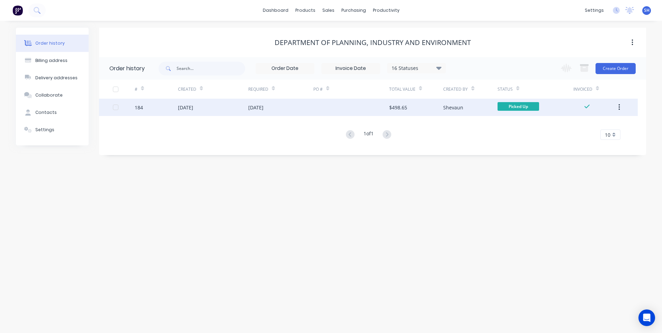
click at [280, 105] on div "17 Jul 2025" at bounding box center [280, 107] width 65 height 17
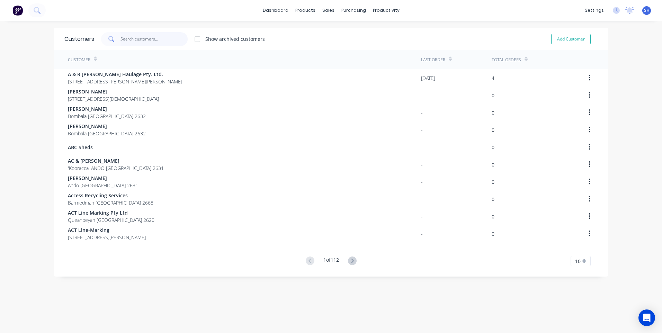
click at [124, 37] on input "text" at bounding box center [153, 39] width 67 height 14
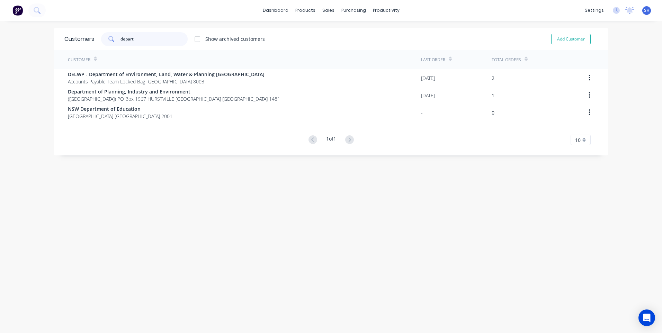
type input "depart"
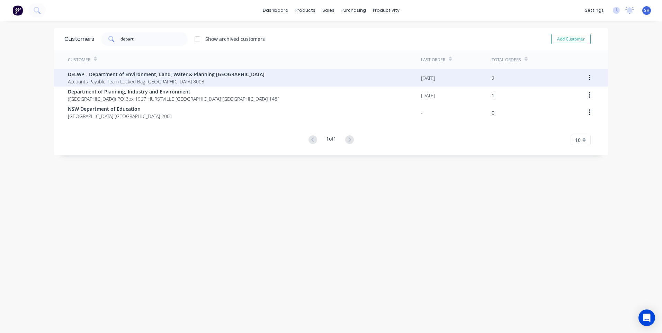
click at [138, 76] on span "DELWP - Department of Environment, Land, Water & Planning [GEOGRAPHIC_DATA]" at bounding box center [166, 74] width 197 height 7
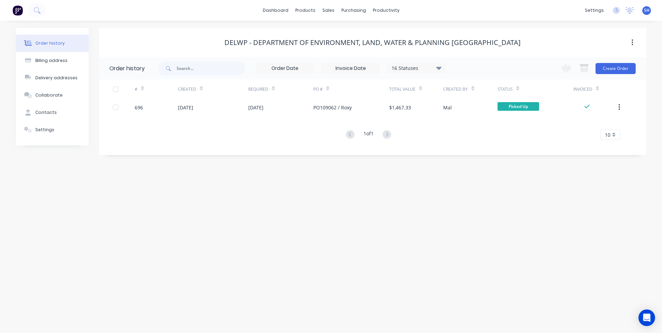
click at [292, 319] on div "Order history Billing address Delivery addresses Collaborate Contacts Settings …" at bounding box center [331, 177] width 662 height 312
click at [345, 43] on link "Customers" at bounding box center [365, 47] width 92 height 14
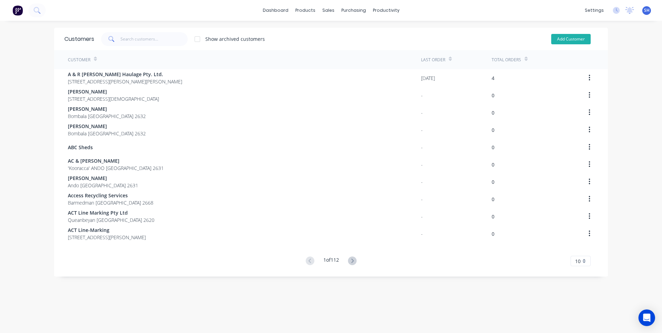
click at [563, 36] on button "Add Customer" at bounding box center [570, 39] width 39 height 10
select select "AU"
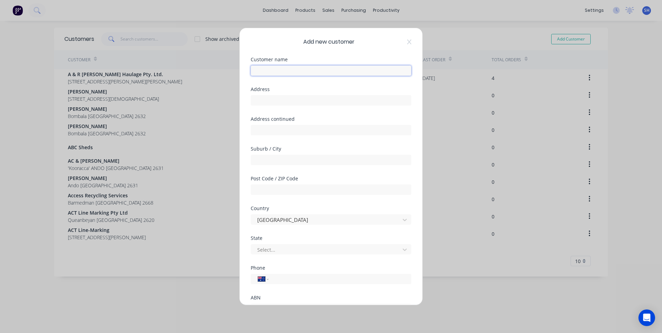
click at [262, 72] on input "text" at bounding box center [331, 70] width 161 height 10
type input "Andrew Matraver"
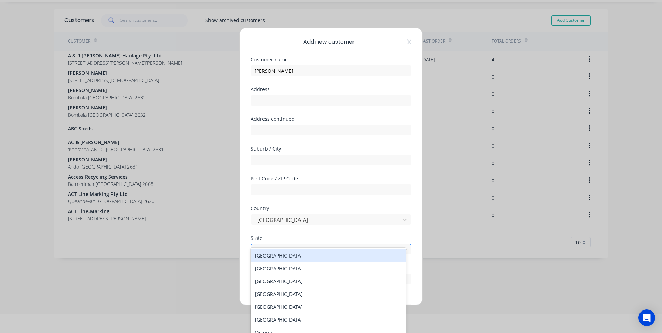
click at [276, 250] on div at bounding box center [326, 249] width 140 height 9
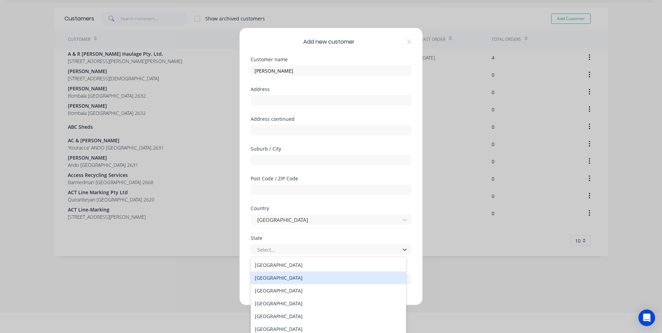
click at [286, 276] on div "New South Wales" at bounding box center [328, 277] width 155 height 13
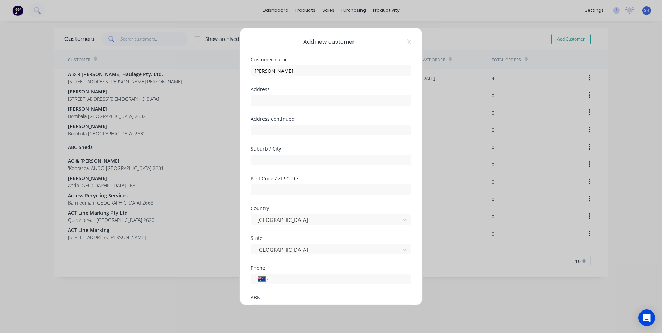
click at [280, 281] on input "tel" at bounding box center [338, 279] width 130 height 8
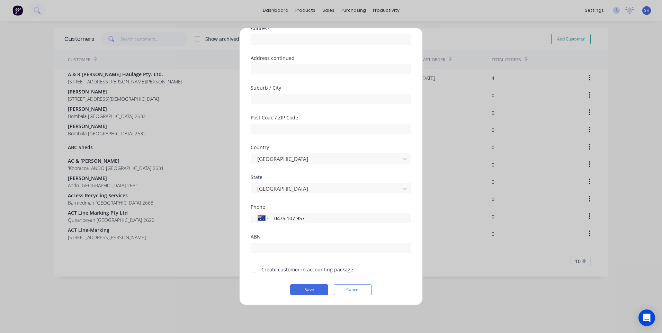
type input "0475 107 957"
click at [252, 269] on div at bounding box center [253, 270] width 14 height 14
click at [307, 287] on button "Save" at bounding box center [309, 289] width 38 height 11
click at [308, 286] on button "Save" at bounding box center [309, 289] width 38 height 11
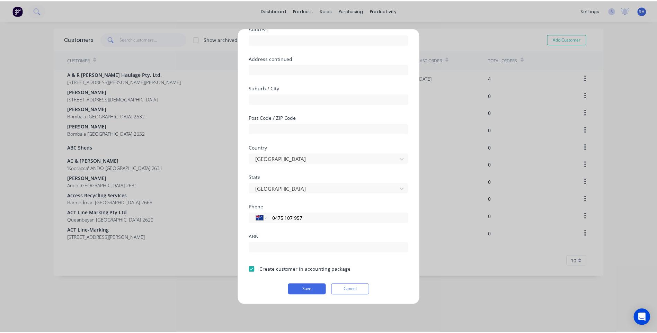
scroll to position [0, 0]
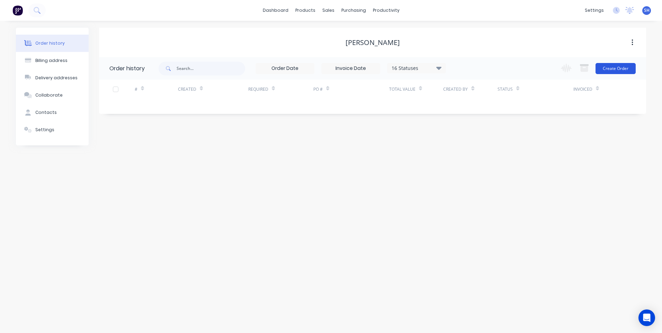
click at [612, 66] on button "Create Order" at bounding box center [615, 68] width 40 height 11
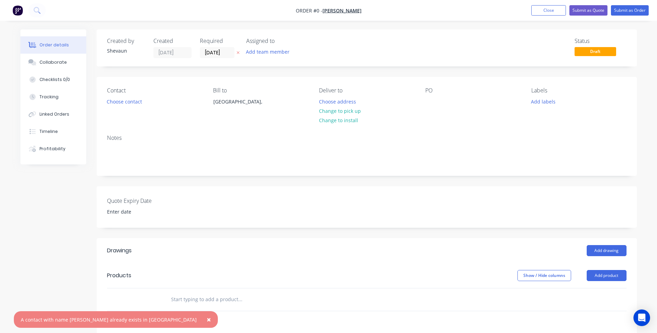
click at [207, 318] on span "×" at bounding box center [209, 320] width 4 height 10
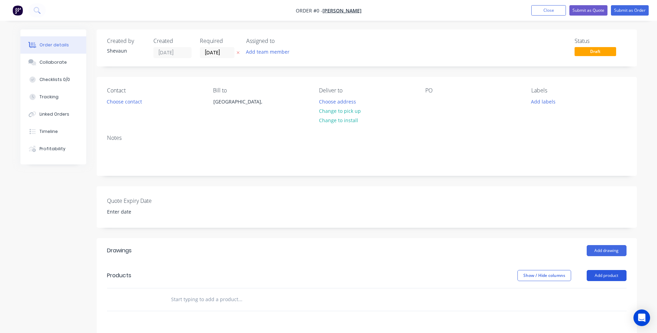
click at [605, 274] on button "Add product" at bounding box center [606, 275] width 40 height 11
click at [597, 291] on div "Product catalogue" at bounding box center [593, 293] width 53 height 10
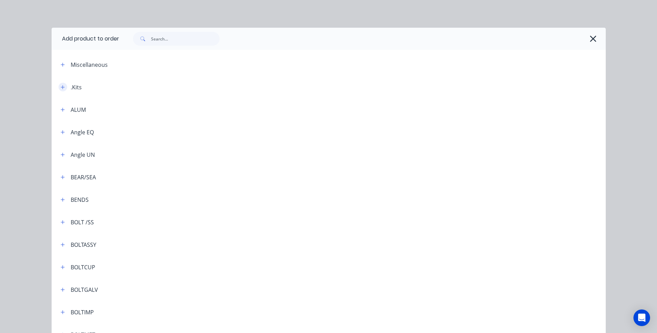
click at [61, 86] on icon "button" at bounding box center [63, 87] width 4 height 5
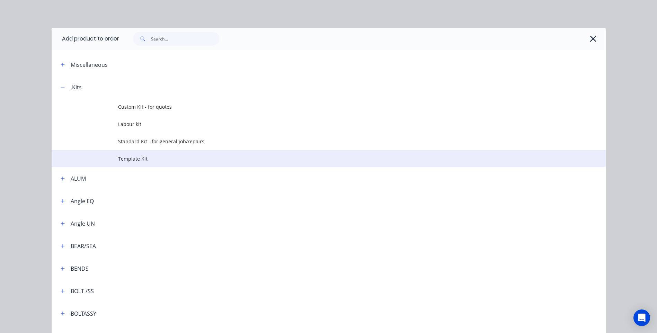
click at [127, 156] on span "Template Kit" at bounding box center [313, 158] width 390 height 7
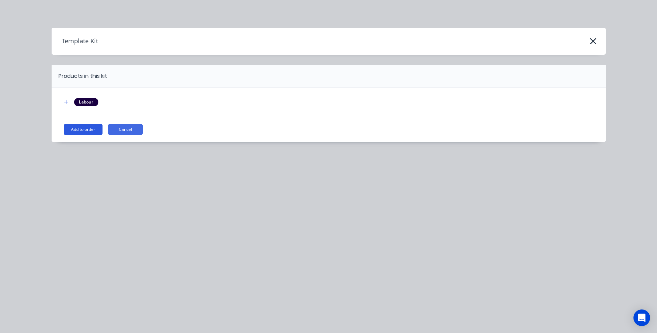
click at [72, 127] on button "Add to order" at bounding box center [83, 129] width 39 height 11
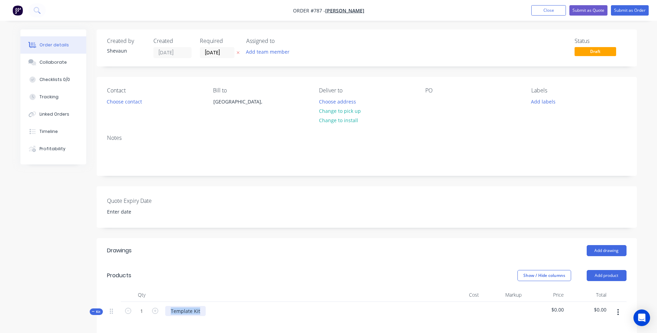
drag, startPoint x: 200, startPoint y: 312, endPoint x: 151, endPoint y: 308, distance: 48.9
click at [151, 308] on div "Kit 1 Template Kit $0.00 $0.00" at bounding box center [366, 317] width 519 height 30
click at [400, 312] on div "Cut & supply 1 x round disc from 25mm mild steel plate @ 185mm dia with 40mm di…" at bounding box center [287, 311] width 244 height 10
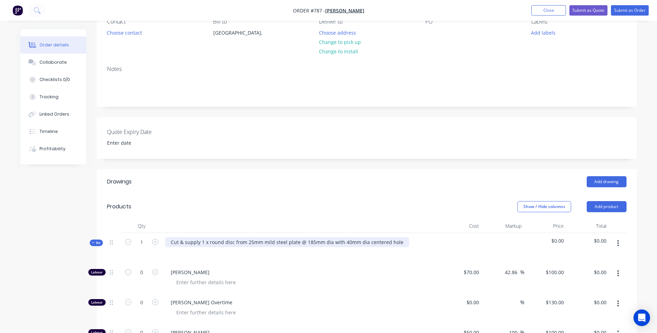
scroll to position [69, 0]
click at [604, 206] on button "Add product" at bounding box center [606, 206] width 40 height 11
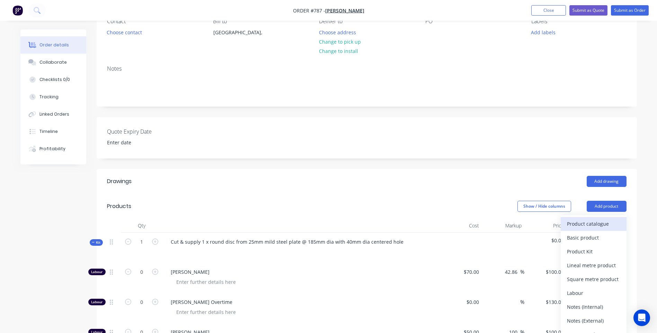
click at [583, 222] on div "Product catalogue" at bounding box center [593, 224] width 53 height 10
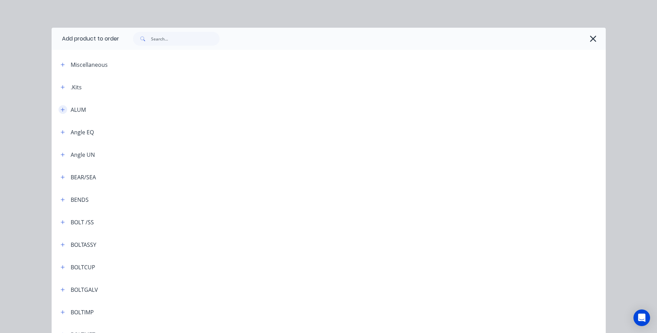
click at [61, 110] on icon "button" at bounding box center [63, 110] width 4 height 4
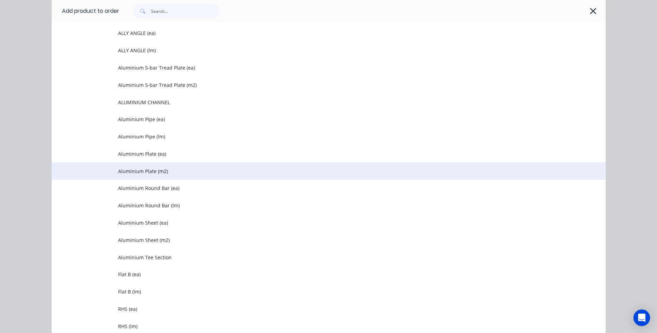
scroll to position [104, 0]
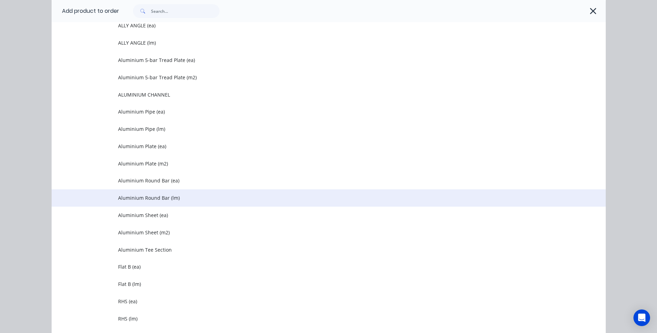
click at [148, 197] on span "Aluminium Round Bar (lm)" at bounding box center [313, 197] width 390 height 7
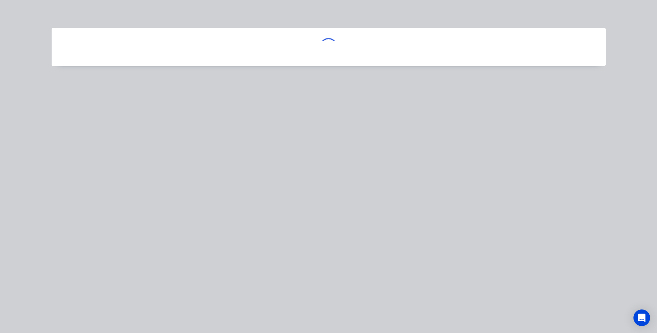
scroll to position [0, 0]
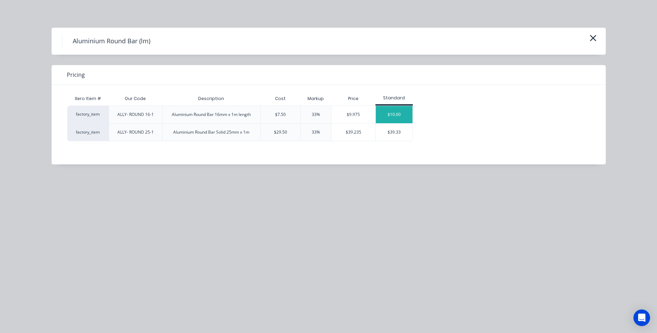
click at [399, 114] on div "$10.00" at bounding box center [394, 114] width 37 height 17
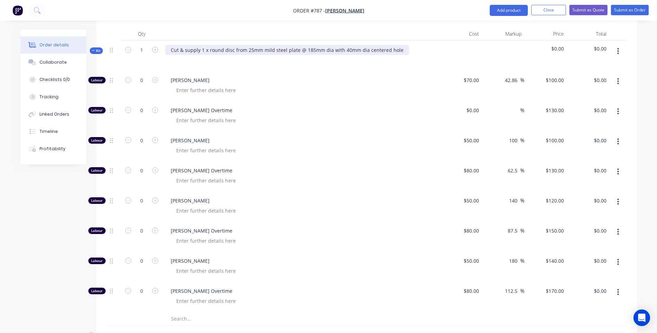
scroll to position [381, 0]
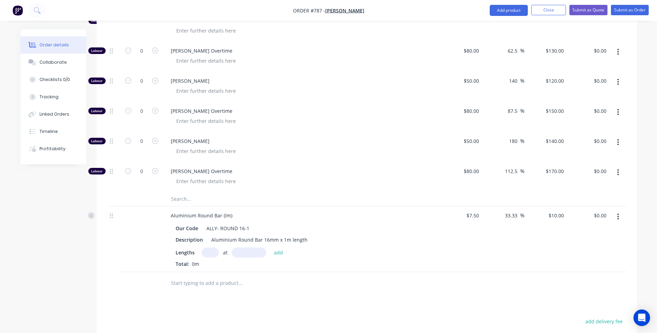
click at [211, 251] on input "text" at bounding box center [209, 252] width 17 height 10
type input "1"
type input "2000mm"
click at [278, 253] on button "add" at bounding box center [278, 251] width 16 height 9
type input "$20.00"
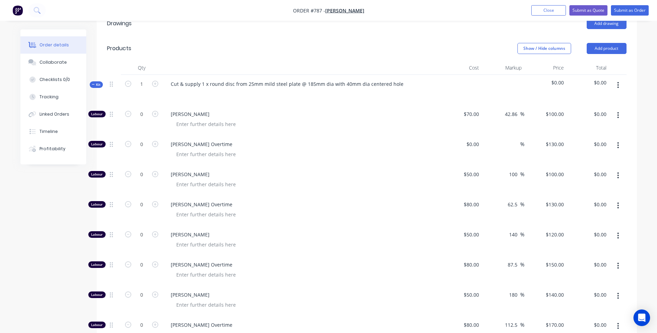
scroll to position [208, 0]
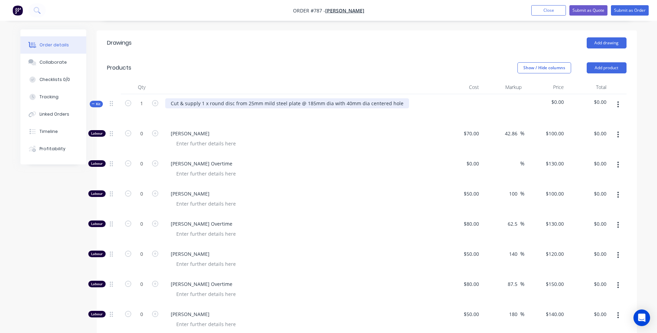
click at [397, 102] on div "Cut & supply 1 x round disc from 25mm mild steel plate @ 185mm dia with 40mm di…" at bounding box center [287, 103] width 244 height 10
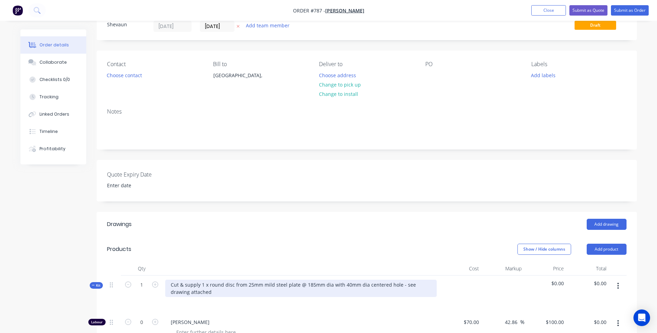
scroll to position [0, 0]
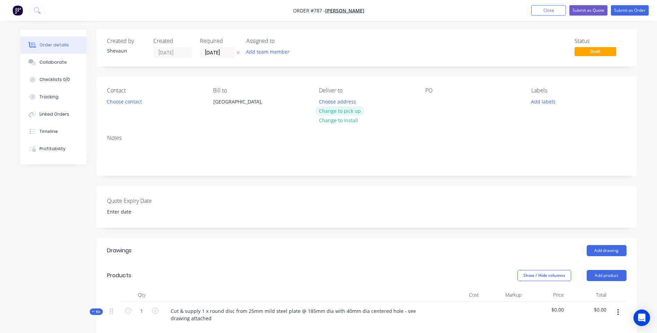
click at [340, 109] on button "Change to pick up" at bounding box center [339, 110] width 49 height 9
click at [135, 212] on input at bounding box center [145, 212] width 86 height 10
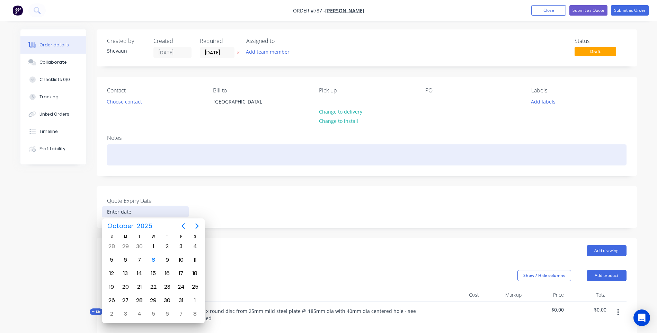
click at [114, 156] on div at bounding box center [366, 154] width 519 height 21
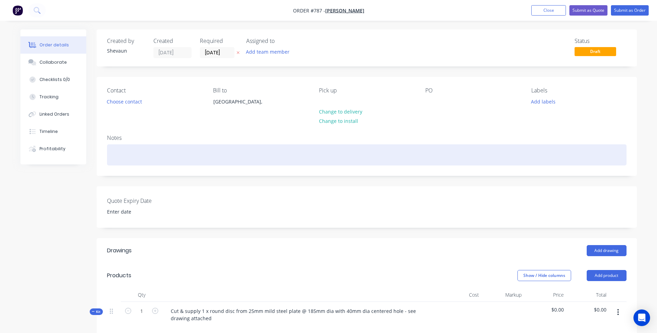
click at [111, 149] on div at bounding box center [366, 154] width 519 height 21
click at [112, 154] on div "Cut 1pc 25mm plate" at bounding box center [366, 154] width 519 height 21
click at [146, 155] on div "Cut 1pc 25mm plate" at bounding box center [366, 154] width 519 height 21
click at [177, 155] on div "Cut 1pc 25mm Round plate" at bounding box center [366, 154] width 519 height 21
click at [192, 155] on div "Cut 1pc 25mm Round plate. Supply ally rod" at bounding box center [366, 154] width 519 height 21
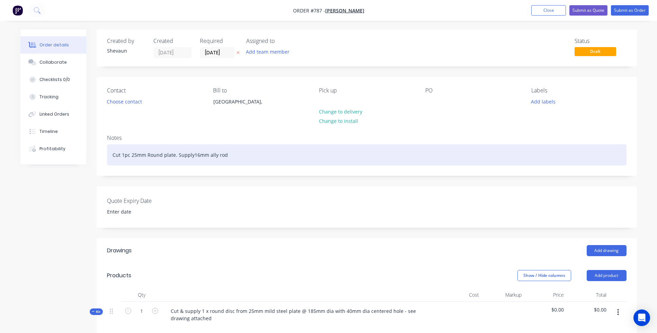
click at [228, 158] on div "Cut 1pc 25mm Round plate. Supply16mm ally rod" at bounding box center [366, 154] width 519 height 21
click at [192, 155] on div "Cut 1pc 25mm Round plate. Supply16mm ally rod" at bounding box center [366, 154] width 519 height 21
click at [228, 155] on div "Cut 1pc 25mm Round plate. Supply 16mm ally rod" at bounding box center [366, 154] width 519 height 21
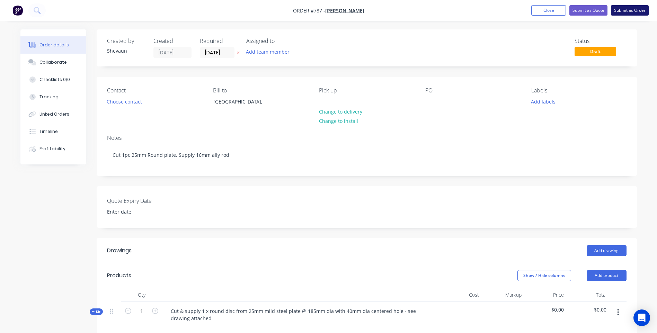
click at [624, 10] on button "Submit as Order" at bounding box center [630, 10] width 38 height 10
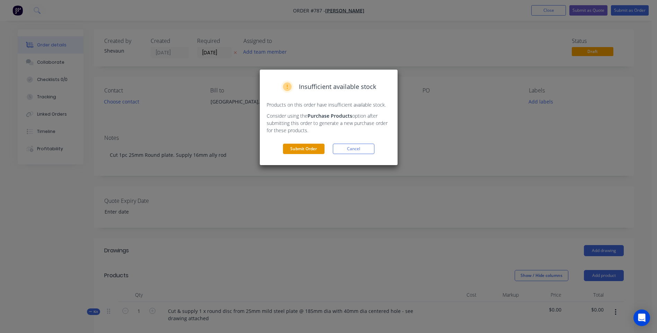
click at [298, 146] on button "Submit Order" at bounding box center [304, 149] width 42 height 10
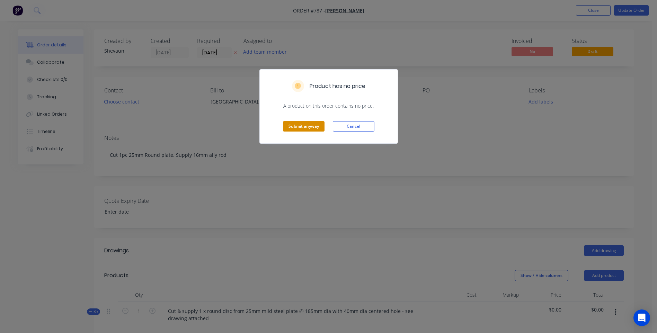
click at [301, 125] on button "Submit anyway" at bounding box center [304, 126] width 42 height 10
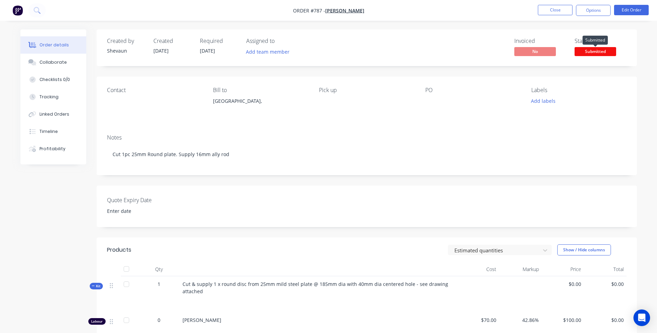
click at [590, 50] on span "Submitted" at bounding box center [595, 51] width 42 height 9
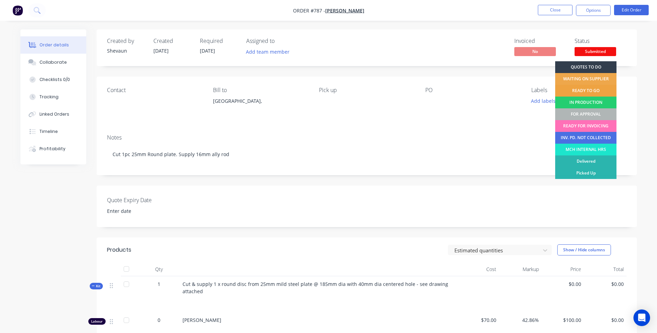
click at [580, 89] on div "READY TO GO" at bounding box center [585, 91] width 61 height 12
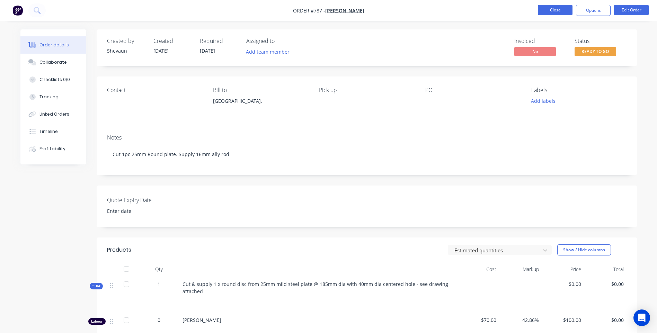
click at [552, 9] on button "Close" at bounding box center [555, 10] width 35 height 10
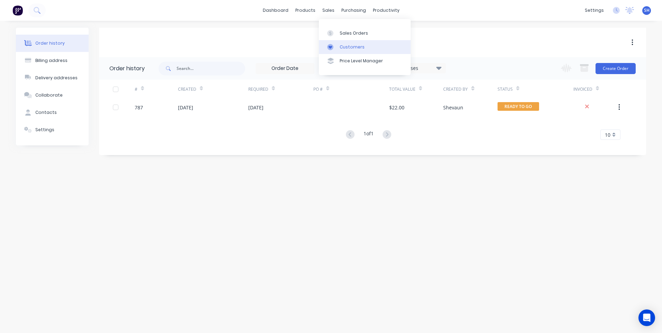
click at [351, 46] on div "Customers" at bounding box center [352, 47] width 25 height 6
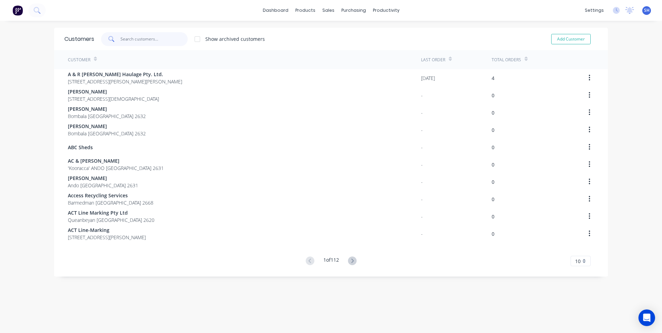
click at [129, 38] on input "text" at bounding box center [153, 39] width 67 height 14
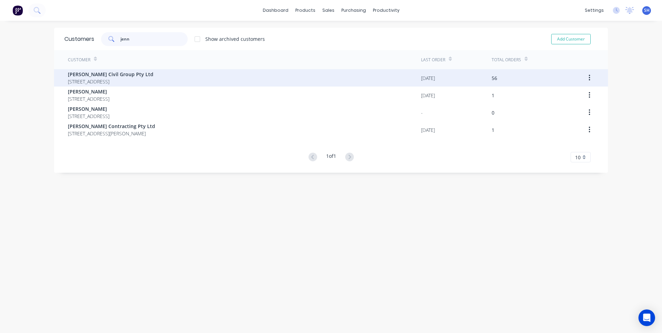
type input "jenn"
click at [103, 73] on span "[PERSON_NAME] Civil Group Pty Ltd" at bounding box center [110, 74] width 85 height 7
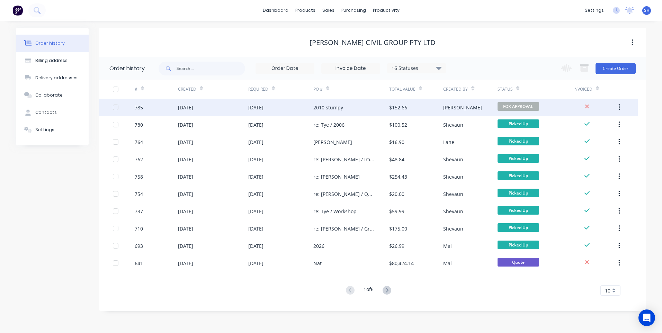
click at [295, 105] on div "[DATE]" at bounding box center [280, 107] width 65 height 17
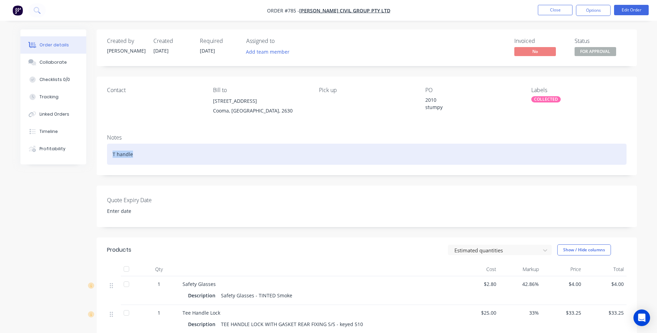
drag, startPoint x: 133, startPoint y: 155, endPoint x: 96, endPoint y: 155, distance: 37.7
click at [96, 155] on div "Order details Collaborate Checklists 0/0 Tracking Linked Orders Timeline Profit…" at bounding box center [328, 329] width 630 height 601
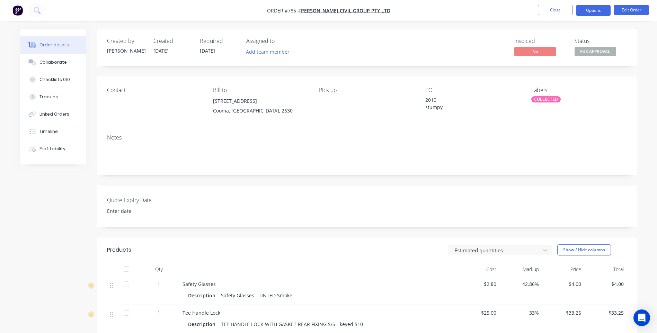
click at [588, 8] on button "Options" at bounding box center [593, 10] width 35 height 11
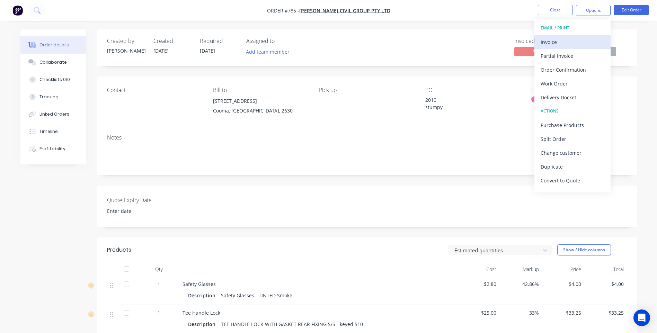
click at [552, 40] on div "Invoice" at bounding box center [572, 42] width 64 height 10
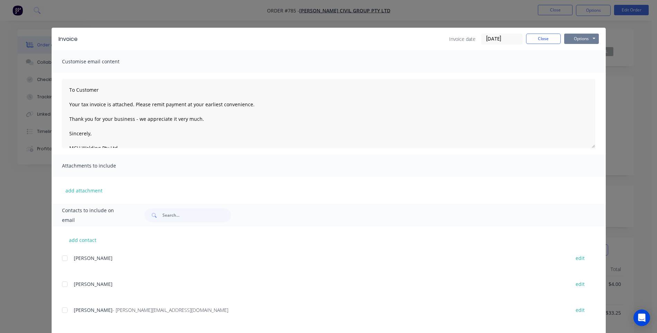
click at [575, 37] on button "Options" at bounding box center [581, 39] width 35 height 10
click at [584, 49] on button "Preview" at bounding box center [586, 50] width 44 height 11
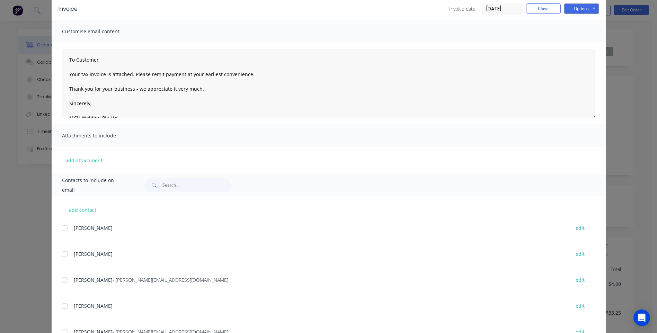
scroll to position [60, 0]
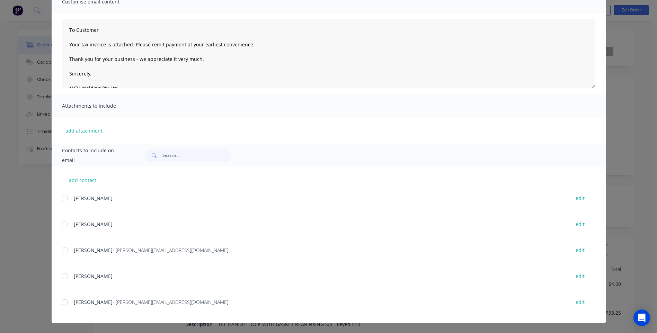
click at [62, 251] on div at bounding box center [65, 250] width 14 height 14
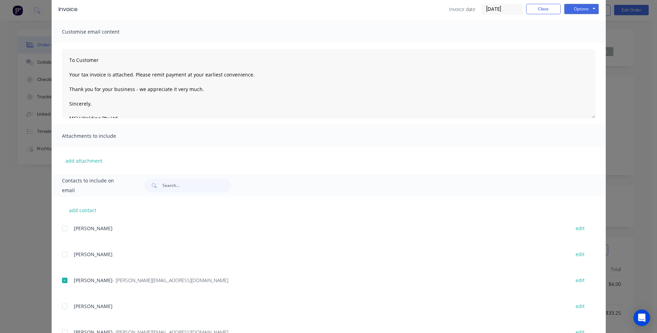
scroll to position [0, 0]
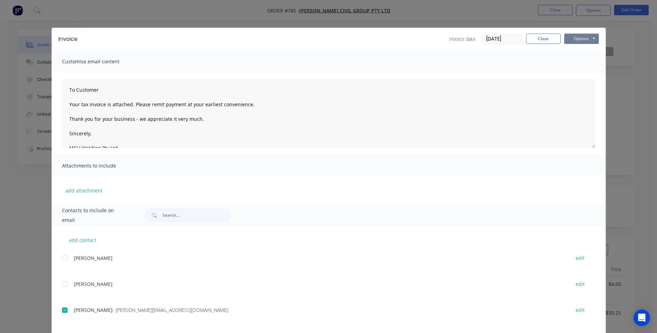
click at [578, 38] on button "Options" at bounding box center [581, 39] width 35 height 10
click at [581, 72] on button "Email" at bounding box center [586, 73] width 44 height 11
click at [542, 38] on button "Close" at bounding box center [543, 39] width 35 height 10
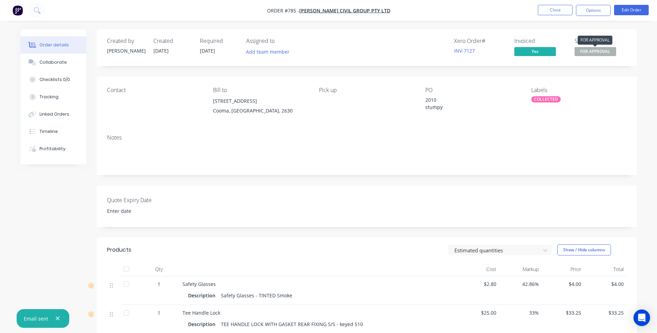
click at [586, 49] on span "FOR APPROVAL" at bounding box center [595, 51] width 42 height 9
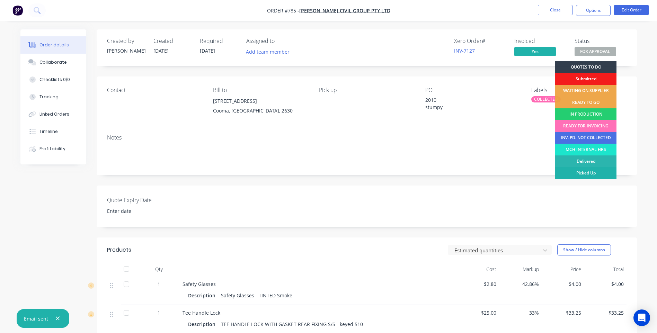
click at [590, 170] on div "Picked Up" at bounding box center [585, 173] width 61 height 12
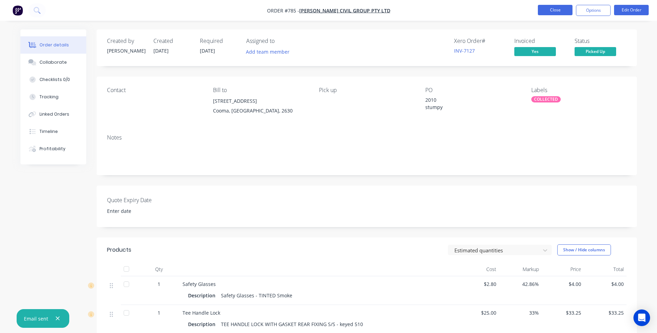
click at [552, 8] on button "Close" at bounding box center [555, 10] width 35 height 10
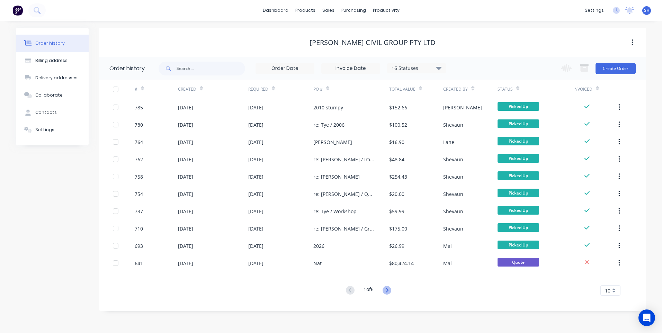
click at [387, 287] on icon at bounding box center [386, 290] width 9 height 9
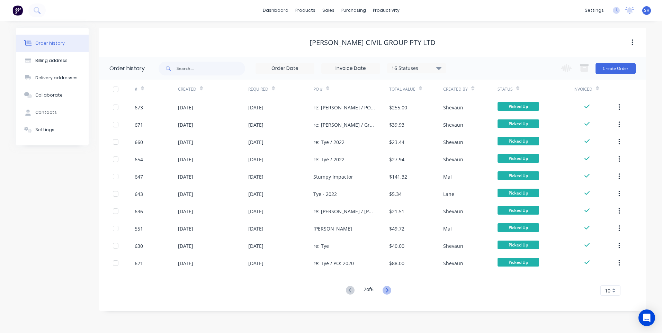
click at [388, 290] on icon at bounding box center [386, 290] width 9 height 9
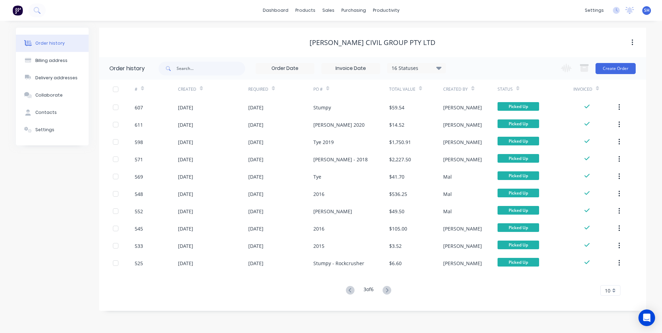
click at [391, 289] on icon at bounding box center [386, 290] width 9 height 9
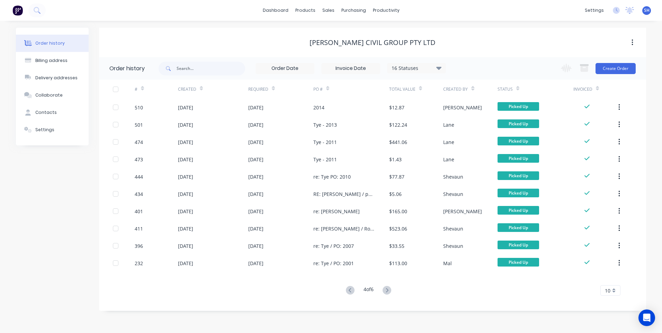
click at [391, 289] on icon at bounding box center [386, 290] width 9 height 9
click at [388, 289] on icon at bounding box center [386, 290] width 9 height 9
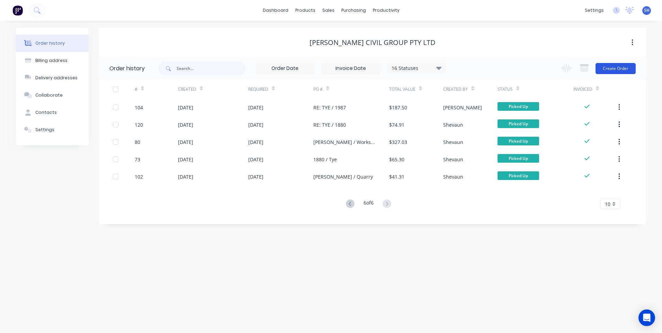
click at [615, 68] on button "Create Order" at bounding box center [615, 68] width 40 height 11
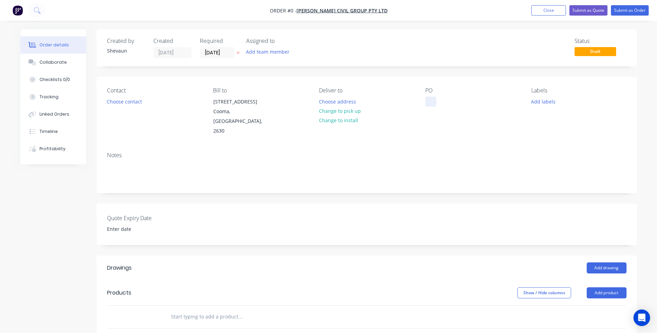
click at [430, 102] on div at bounding box center [430, 102] width 11 height 10
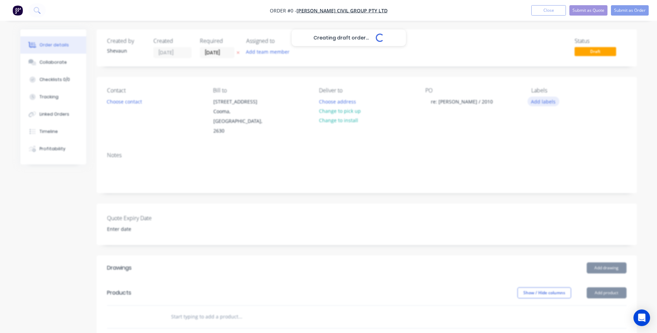
click at [539, 101] on div "Creating draft order... Loading... Order details Collaborate Checklists 0/0 Tra…" at bounding box center [328, 267] width 630 height 476
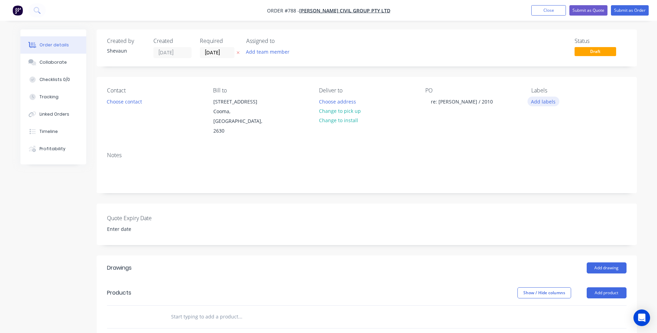
click at [539, 101] on button "Add labels" at bounding box center [543, 101] width 32 height 9
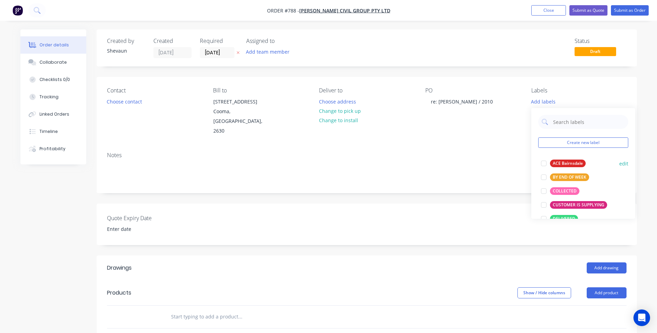
click at [545, 162] on div at bounding box center [544, 163] width 14 height 14
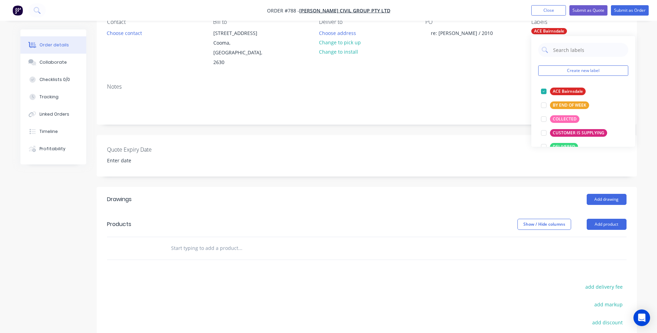
scroll to position [69, 0]
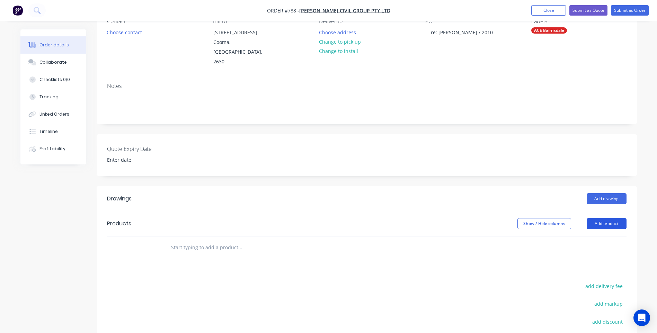
click at [600, 218] on button "Add product" at bounding box center [606, 223] width 40 height 11
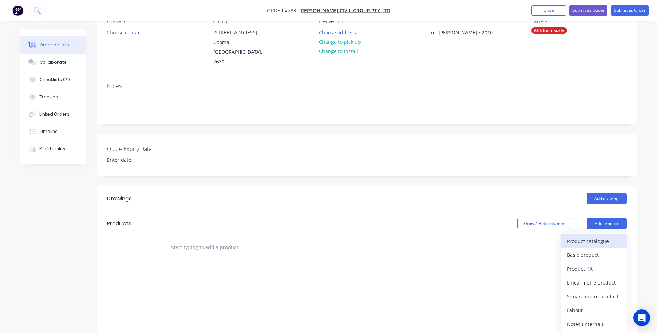
click at [590, 236] on div "Product catalogue" at bounding box center [593, 241] width 53 height 10
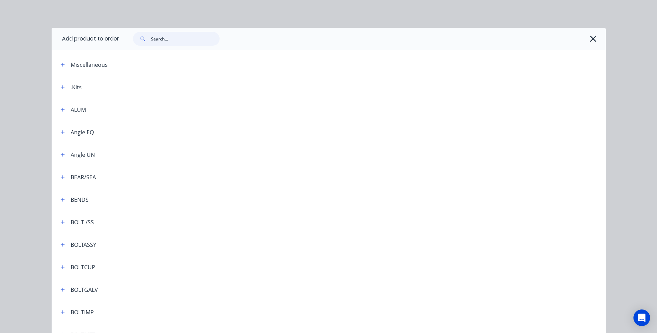
click at [154, 39] on input "text" at bounding box center [185, 39] width 69 height 14
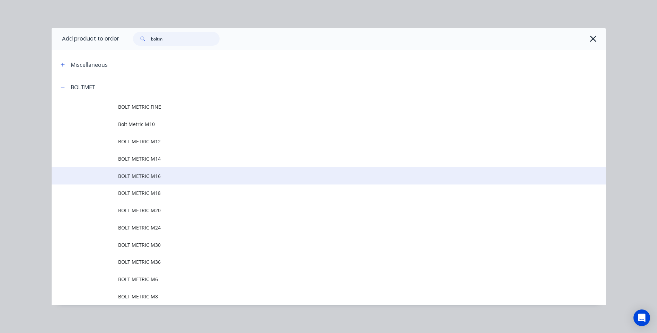
type input "boltm"
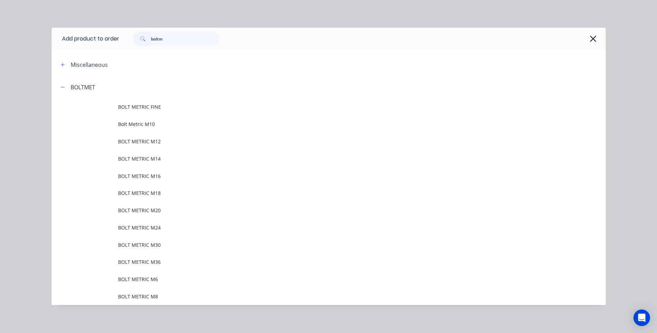
click at [145, 173] on span "BOLT METRIC M16" at bounding box center [313, 175] width 390 height 7
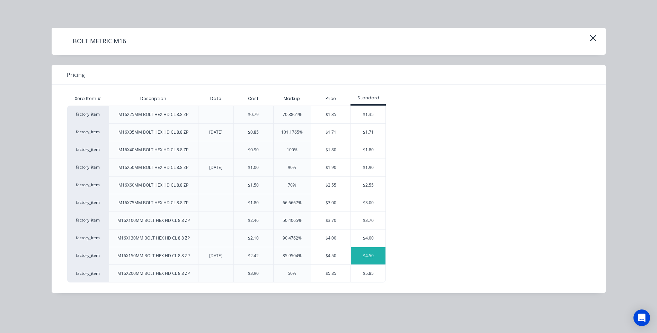
click at [366, 253] on div "$4.50" at bounding box center [368, 255] width 35 height 17
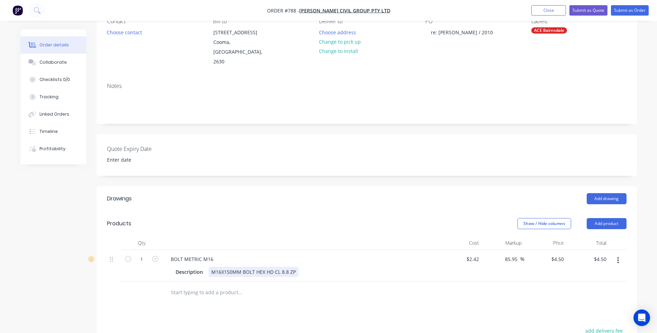
click at [298, 267] on div "Description M16X150MM BOLT HEX HD CL 8.8 ZP" at bounding box center [299, 272] width 253 height 10
click at [253, 267] on div "M16X150MM BOLT HEX HD CL 8.8 ZP" at bounding box center [253, 272] width 90 height 10
type input "2.42"
type input "$0.00"
type input "0"
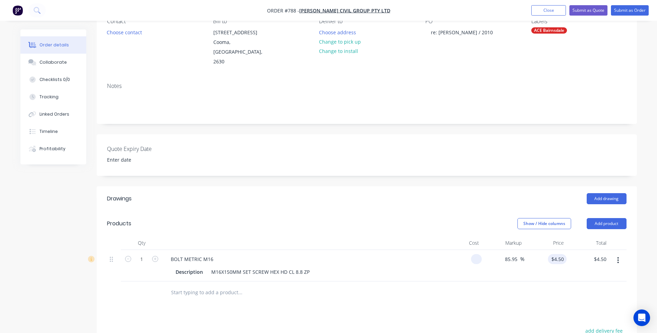
type input "$0.00"
click at [563, 254] on input "0" at bounding box center [558, 259] width 16 height 10
type input "$0.00"
click at [522, 309] on div "Drawings Add drawing Products Show / Hide columns Add product Qty Cost Markup P…" at bounding box center [367, 328] width 540 height 284
click at [598, 218] on button "Add product" at bounding box center [606, 223] width 40 height 11
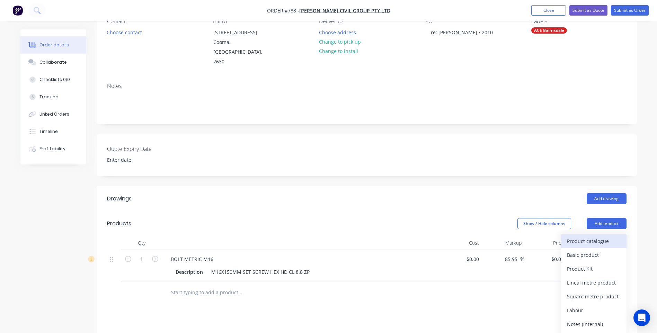
click at [585, 236] on div "Product catalogue" at bounding box center [593, 241] width 53 height 10
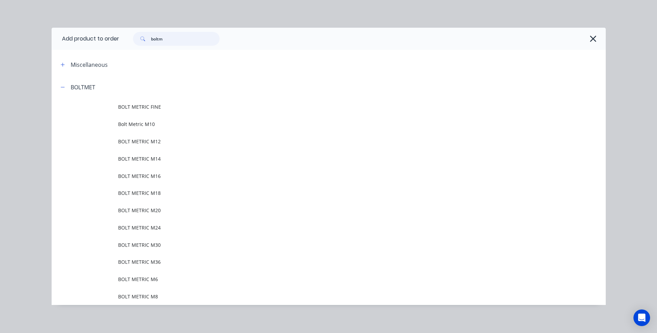
drag, startPoint x: 168, startPoint y: 39, endPoint x: 130, endPoint y: 39, distance: 37.4
click at [130, 39] on div "boltm" at bounding box center [172, 39] width 93 height 14
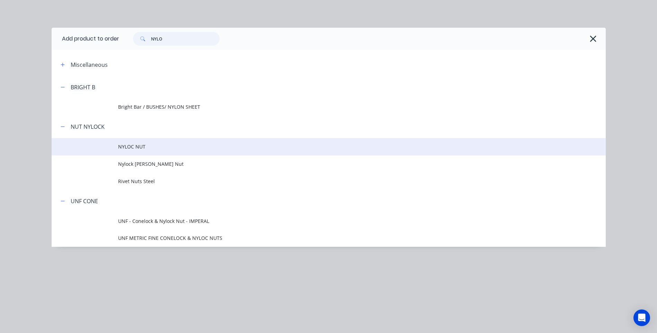
type input "NYLO"
click at [131, 144] on span "NYLOC NUT" at bounding box center [313, 146] width 390 height 7
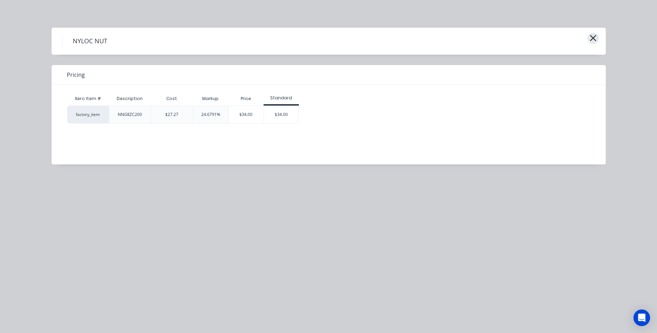
click at [593, 39] on icon "button" at bounding box center [592, 38] width 7 height 10
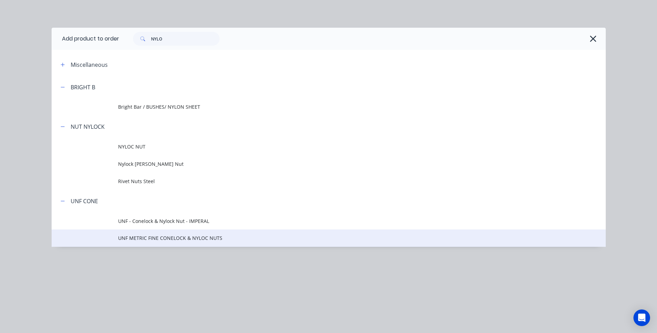
click at [201, 240] on span "UNF METRIC FINE CONELOCK & NYLOC NUTS" at bounding box center [313, 237] width 390 height 7
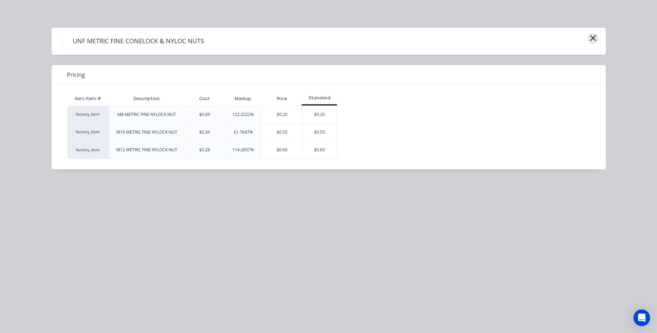
click at [593, 35] on icon "button" at bounding box center [592, 38] width 7 height 10
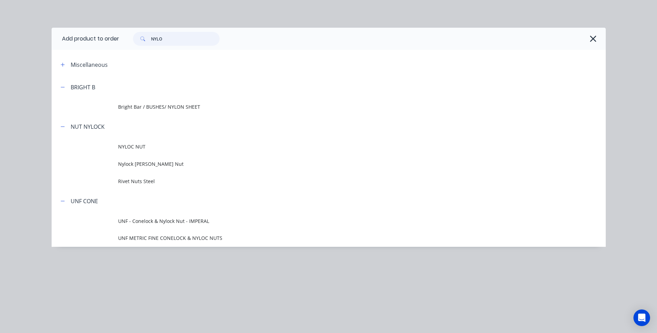
drag, startPoint x: 171, startPoint y: 39, endPoint x: 136, endPoint y: 40, distance: 35.3
click at [136, 40] on div "NYLO" at bounding box center [176, 39] width 87 height 14
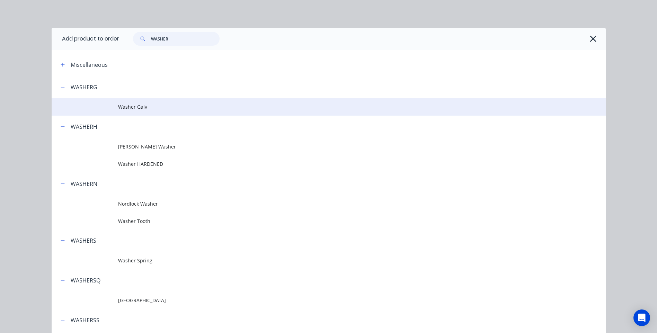
type input "WASHER"
click at [128, 103] on td "Washer Galv" at bounding box center [361, 106] width 487 height 17
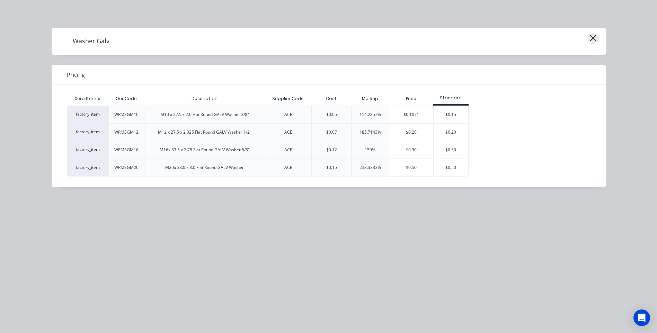
click at [593, 38] on icon "button" at bounding box center [592, 38] width 6 height 6
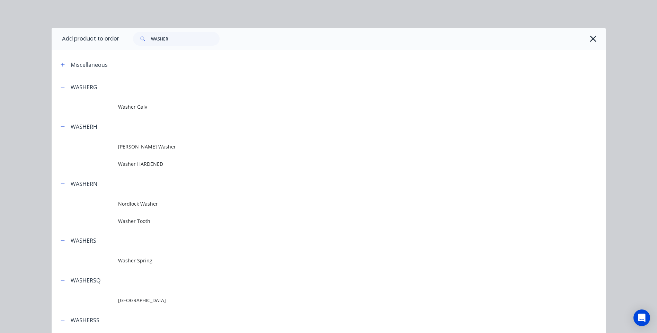
scroll to position [76, 0]
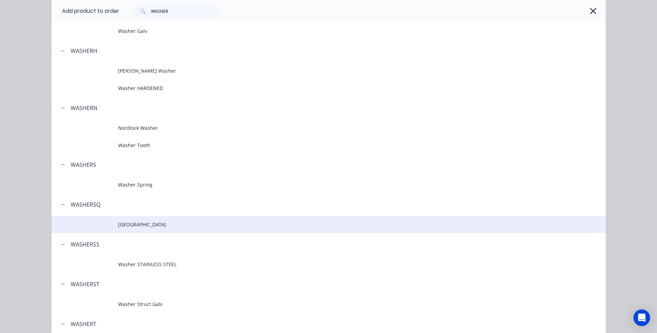
click at [141, 224] on span "Washer Square" at bounding box center [313, 224] width 390 height 7
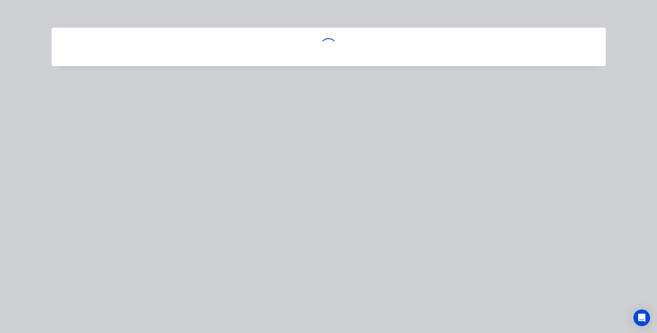
scroll to position [0, 0]
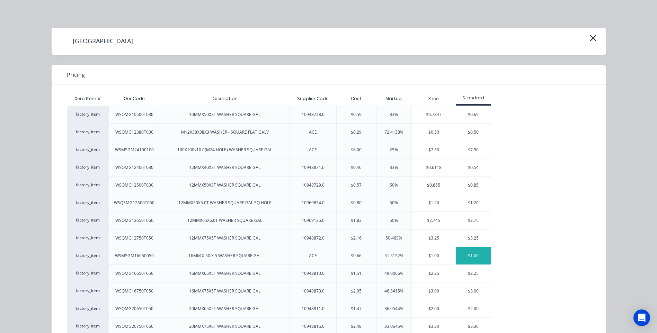
click at [470, 255] on div "$1.00" at bounding box center [473, 255] width 35 height 17
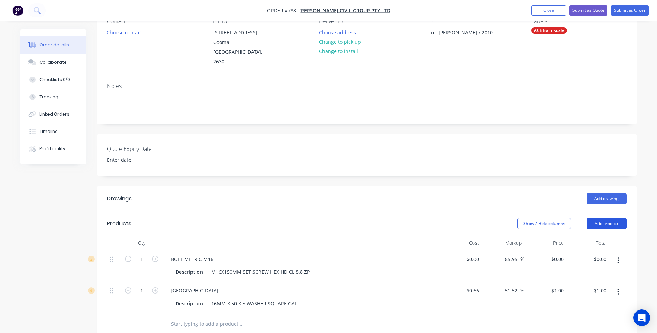
click at [599, 218] on button "Add product" at bounding box center [606, 223] width 40 height 11
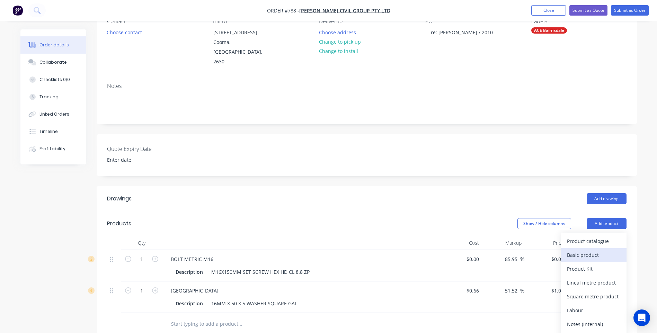
click at [584, 250] on div "Basic product" at bounding box center [593, 255] width 53 height 10
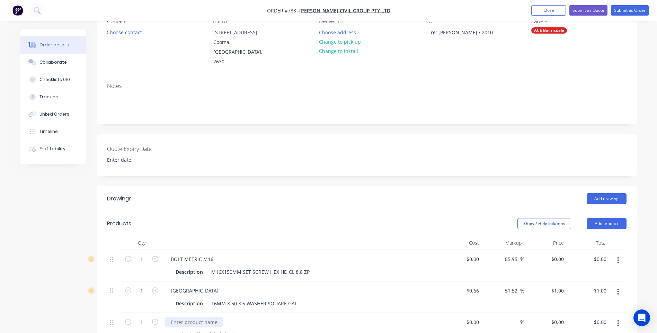
click at [173, 317] on div at bounding box center [194, 322] width 58 height 10
click at [201, 317] on div "NYLOCK NUT" at bounding box center [186, 322] width 42 height 10
click at [143, 317] on input "1" at bounding box center [142, 322] width 18 height 10
type input "60"
click at [144, 254] on input "1" at bounding box center [142, 259] width 18 height 10
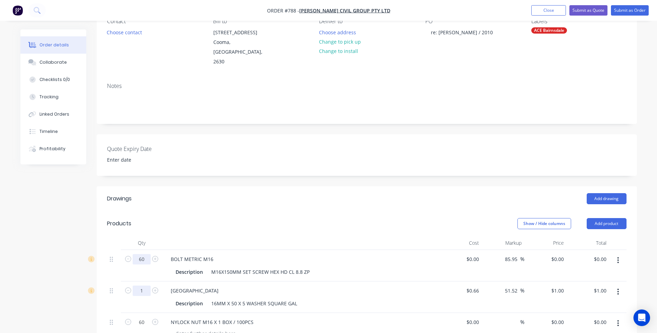
type input "60"
click at [144, 286] on input "1" at bounding box center [142, 291] width 18 height 10
type input "120"
type input "$120.00"
click at [319, 298] on div "Description 16MM X 50 X 5 WASHER SQUARE GAL" at bounding box center [299, 303] width 253 height 10
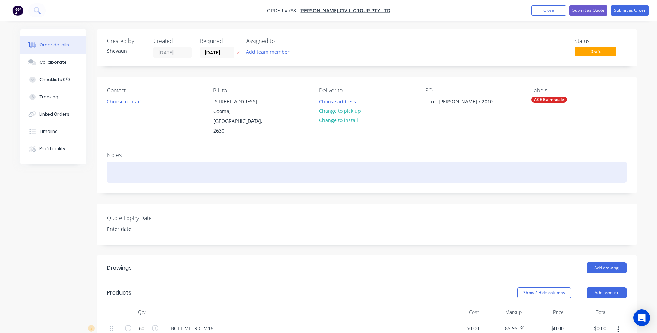
click at [112, 162] on div at bounding box center [366, 172] width 519 height 21
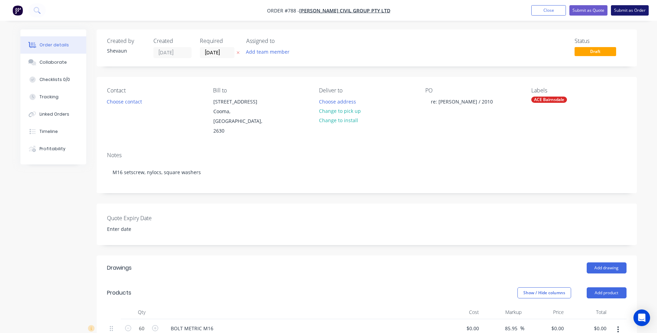
click at [624, 11] on button "Submit as Order" at bounding box center [630, 10] width 38 height 10
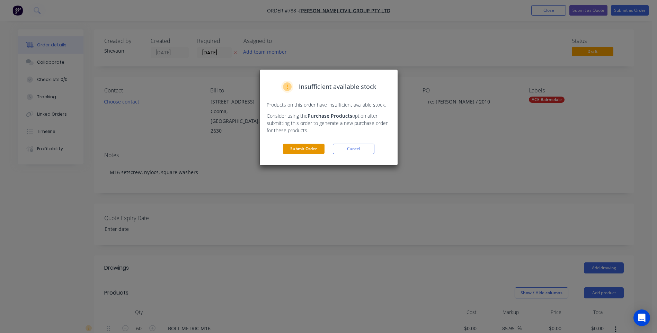
click at [305, 148] on button "Submit Order" at bounding box center [304, 149] width 42 height 10
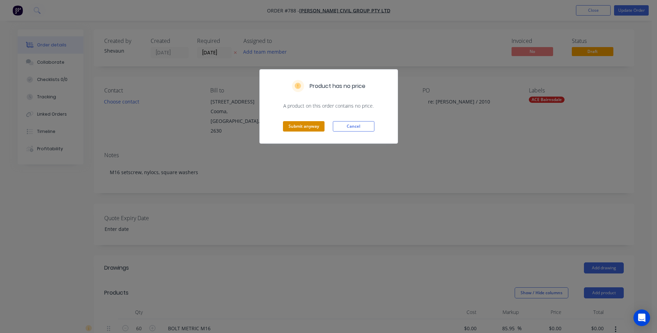
click at [297, 127] on button "Submit anyway" at bounding box center [304, 126] width 42 height 10
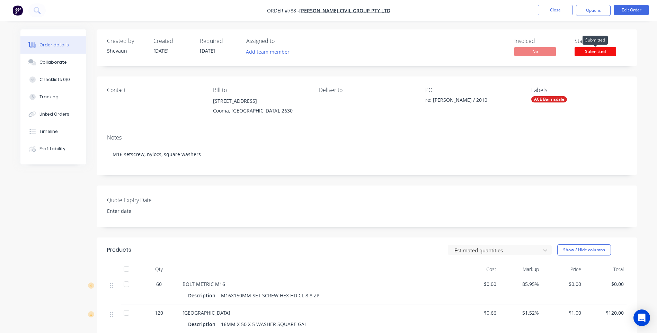
click at [588, 51] on span "Submitted" at bounding box center [595, 51] width 42 height 9
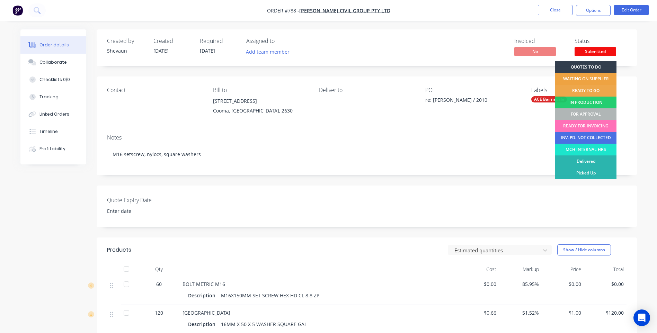
click at [569, 76] on div "WAITING ON SUPPLIER" at bounding box center [585, 79] width 61 height 12
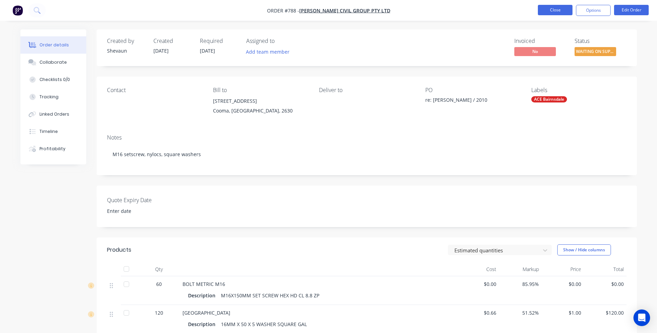
click at [548, 9] on button "Close" at bounding box center [555, 10] width 35 height 10
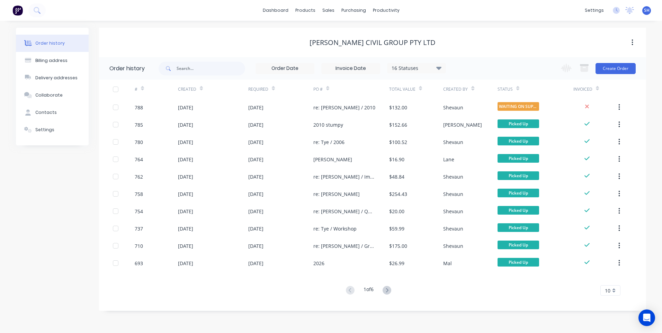
click at [249, 300] on div "# Created Required PO # Total Value Created By Status Invoiced 788 08 Oct 2025 …" at bounding box center [368, 192] width 539 height 224
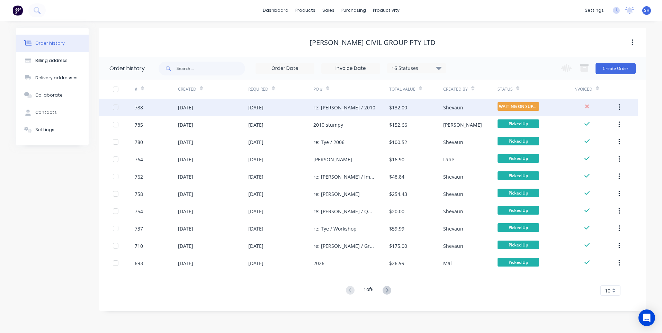
click at [298, 106] on div "[DATE]" at bounding box center [280, 107] width 65 height 17
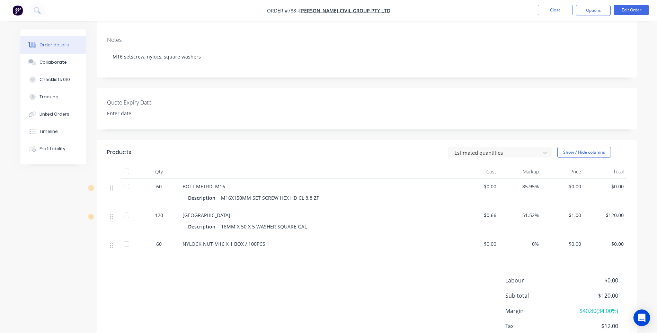
scroll to position [104, 0]
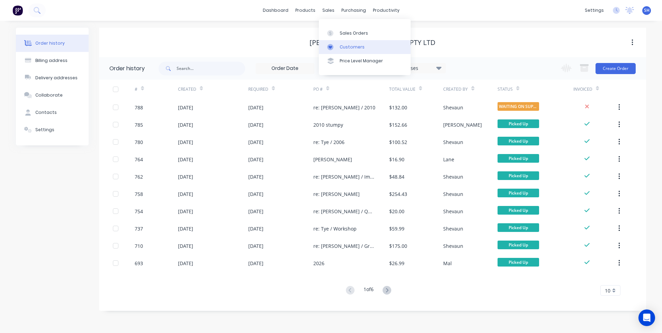
click at [352, 45] on div "Customers" at bounding box center [352, 47] width 25 height 6
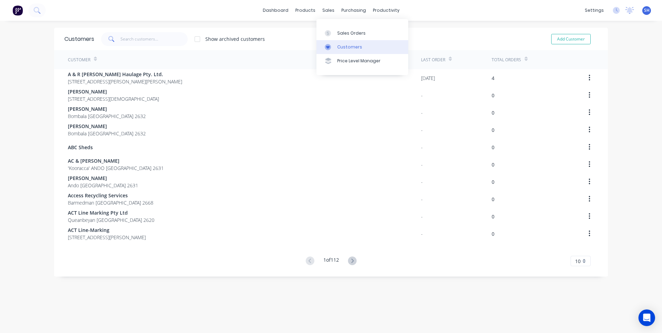
click at [346, 46] on div "Customers" at bounding box center [349, 47] width 25 height 6
click at [120, 37] on input "text" at bounding box center [153, 39] width 67 height 14
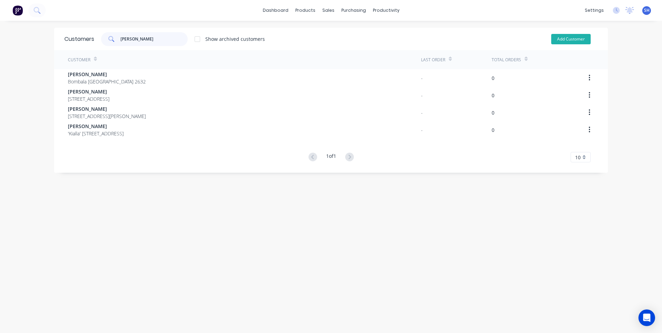
type input "fran"
click at [571, 38] on button "Add Customer" at bounding box center [570, 39] width 39 height 10
select select "AU"
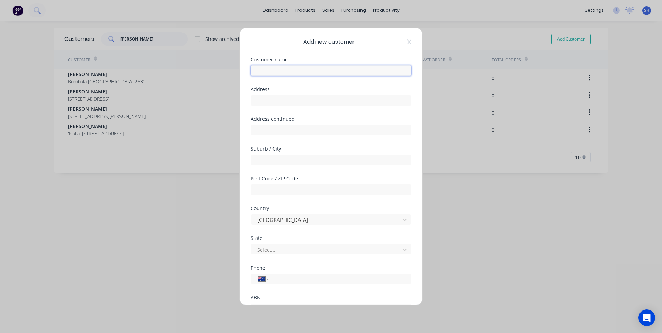
click at [264, 71] on input "text" at bounding box center [331, 70] width 161 height 10
type input "Fran Austin"
click at [259, 100] on input "text" at bounding box center [331, 100] width 161 height 10
type input "60 Young St"
click at [262, 160] on input "text" at bounding box center [331, 160] width 161 height 10
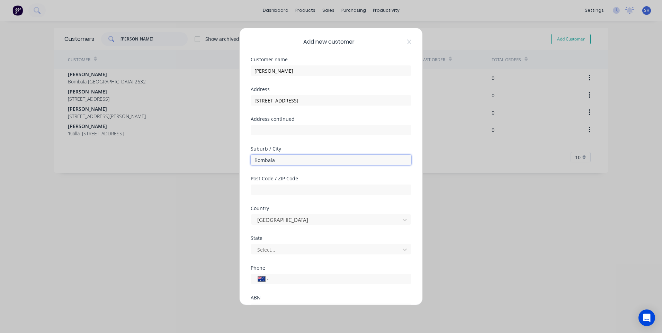
type input "Bombala"
drag, startPoint x: 490, startPoint y: 241, endPoint x: 483, endPoint y: 240, distance: 6.6
click at [490, 241] on div "Add new customer Customer name Fran Austin Address 60 Young St Address continue…" at bounding box center [331, 166] width 662 height 333
click at [258, 188] on input "text" at bounding box center [331, 189] width 161 height 10
type input "2632"
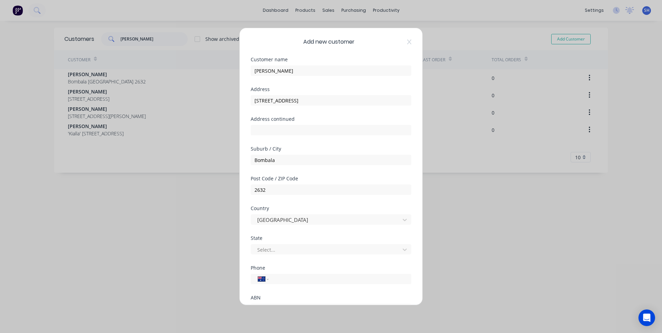
click at [530, 234] on div "Add new customer Customer name Fran Austin Address 60 Young St Address continue…" at bounding box center [331, 166] width 662 height 333
click at [269, 250] on div at bounding box center [326, 249] width 140 height 9
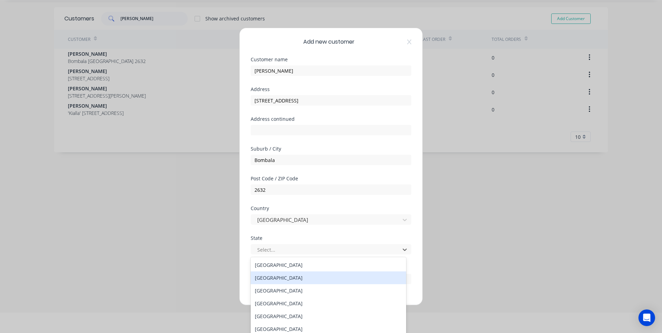
click at [283, 276] on div "New South Wales" at bounding box center [328, 277] width 155 height 13
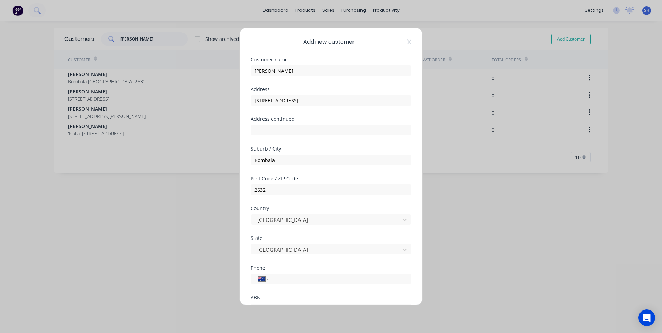
scroll to position [0, 0]
click at [277, 280] on input "tel" at bounding box center [338, 279] width 130 height 8
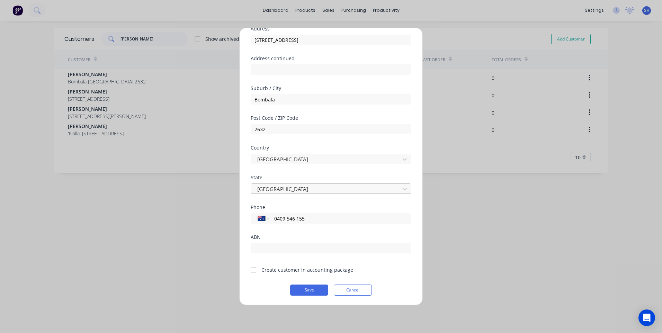
scroll to position [61, 0]
type input "0409 546 155"
click at [252, 270] on div at bounding box center [253, 270] width 14 height 14
click at [308, 289] on button "Save" at bounding box center [309, 289] width 38 height 11
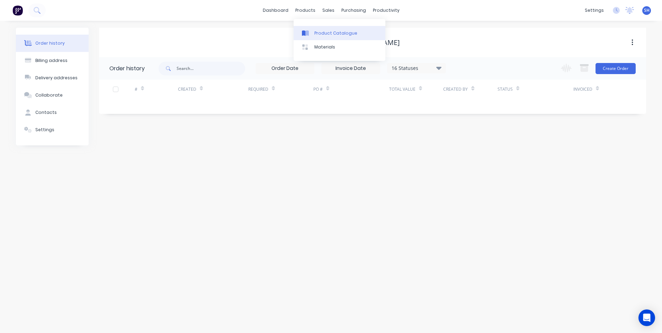
click at [320, 31] on div "Product Catalogue" at bounding box center [335, 33] width 43 height 6
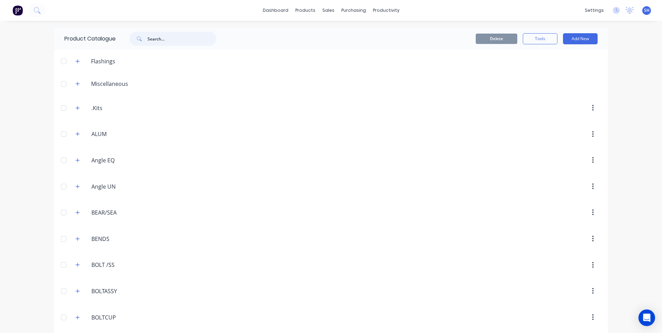
click at [160, 40] on input "text" at bounding box center [181, 39] width 69 height 14
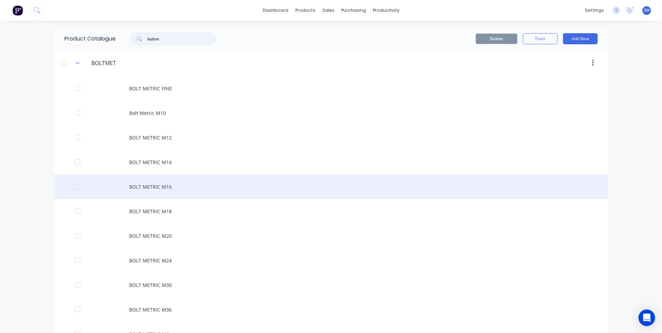
type input "boltm"
click at [147, 184] on div "BOLT METRIC M16" at bounding box center [331, 186] width 554 height 25
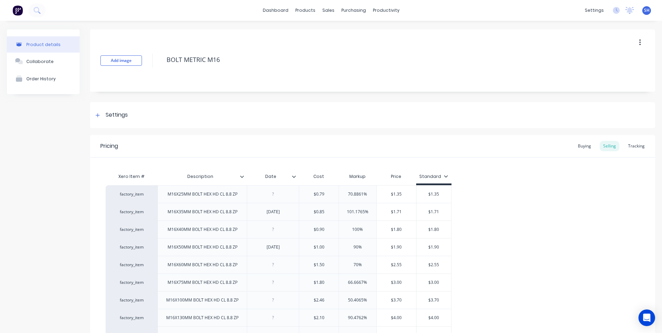
type textarea "x"
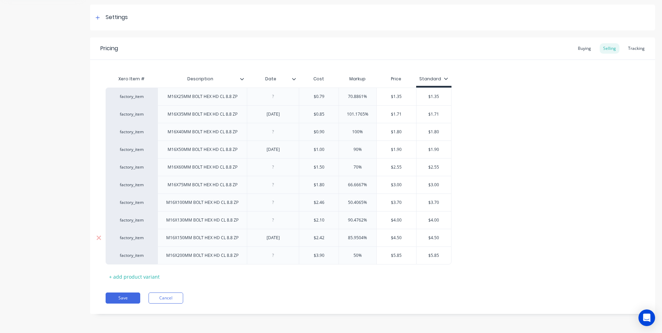
click at [275, 240] on div "29/09/25" at bounding box center [273, 237] width 35 height 9
click at [269, 241] on div "29/10/25" at bounding box center [273, 237] width 35 height 9
click at [286, 292] on div "Save Cancel" at bounding box center [380, 297] width 549 height 11
click at [122, 295] on button "Save" at bounding box center [123, 297] width 35 height 11
type textarea "x"
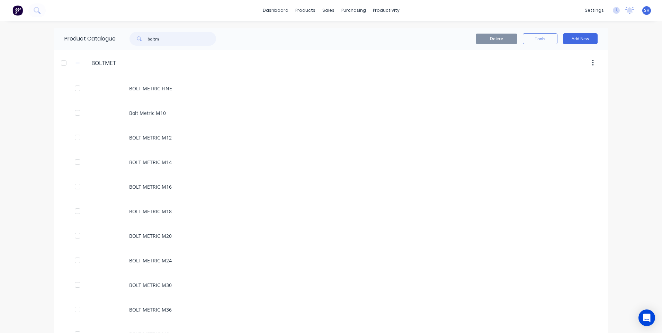
drag, startPoint x: 162, startPoint y: 40, endPoint x: 125, endPoint y: 40, distance: 36.3
click at [123, 41] on div "boltm" at bounding box center [169, 39] width 93 height 14
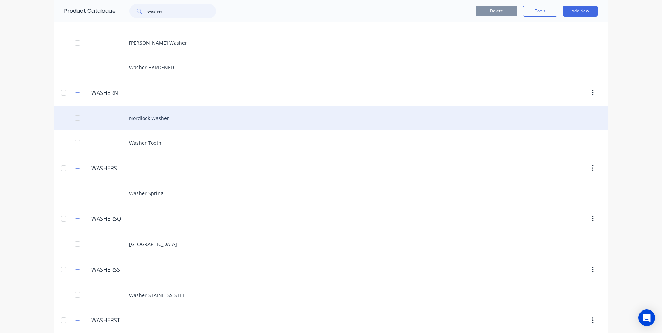
scroll to position [104, 0]
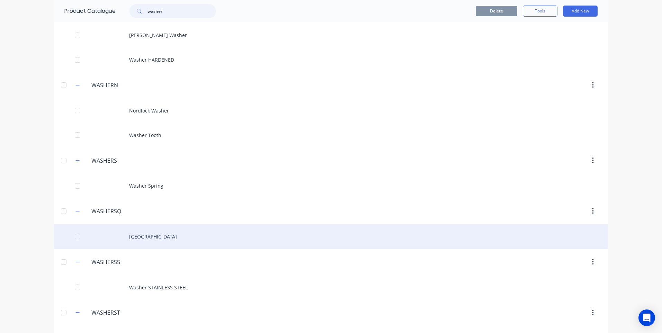
type input "washer"
click at [155, 234] on div "Washer Square" at bounding box center [331, 236] width 554 height 25
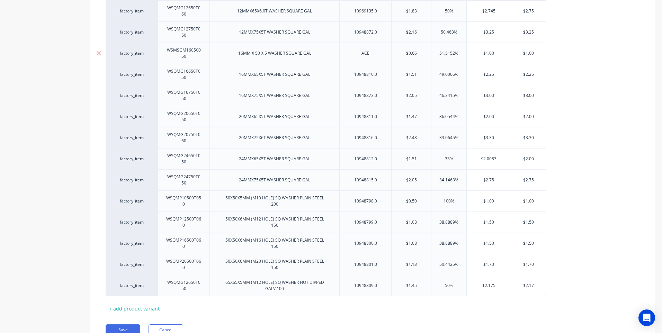
scroll to position [343, 0]
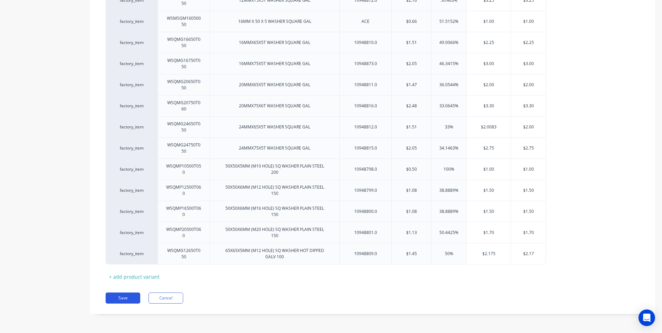
click at [124, 295] on button "Save" at bounding box center [123, 297] width 35 height 11
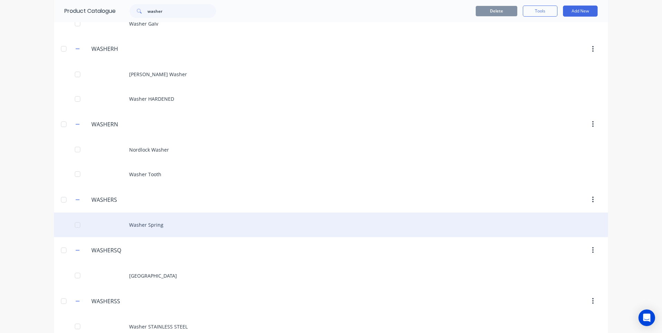
scroll to position [69, 0]
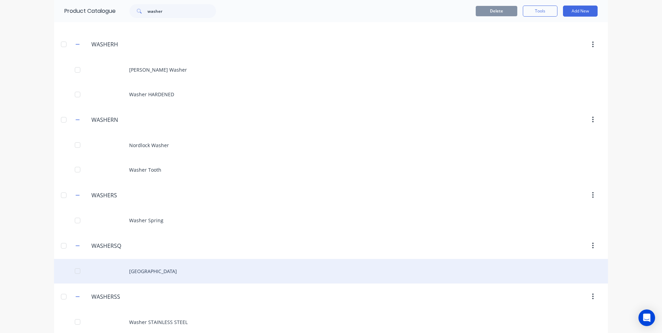
click at [143, 271] on div "Washer Square" at bounding box center [331, 271] width 554 height 25
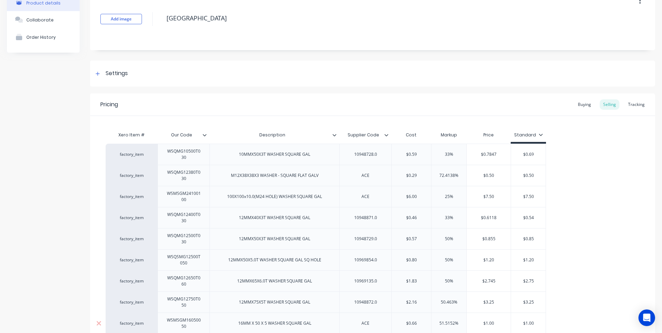
scroll to position [35, 0]
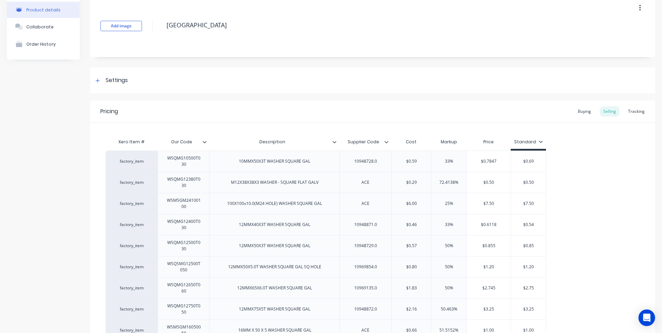
click at [386, 142] on icon at bounding box center [386, 142] width 4 height 4
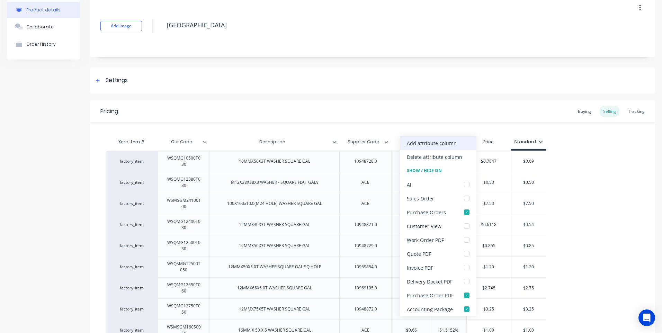
click at [414, 143] on div "Add attribute column" at bounding box center [432, 142] width 50 height 7
type textarea "x"
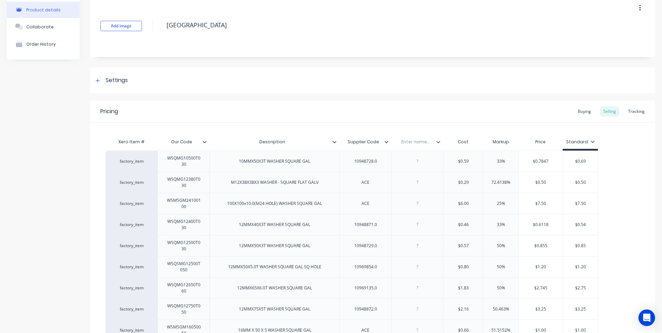
click at [413, 141] on input "text" at bounding box center [415, 142] width 48 height 6
type input "Date"
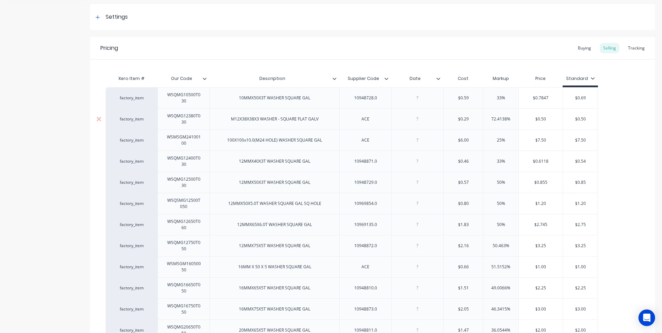
scroll to position [173, 0]
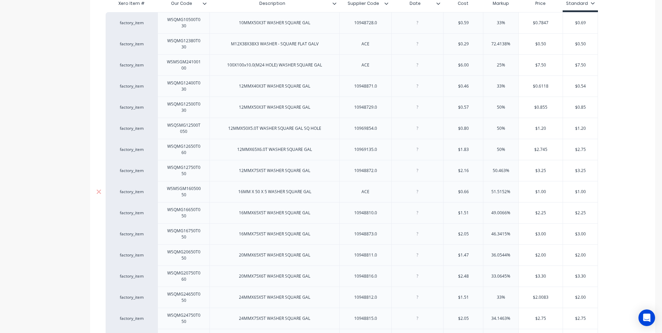
type textarea "x"
click at [418, 195] on div at bounding box center [417, 191] width 35 height 9
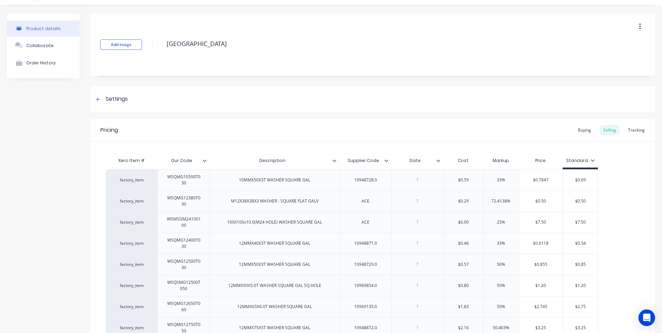
scroll to position [0, 0]
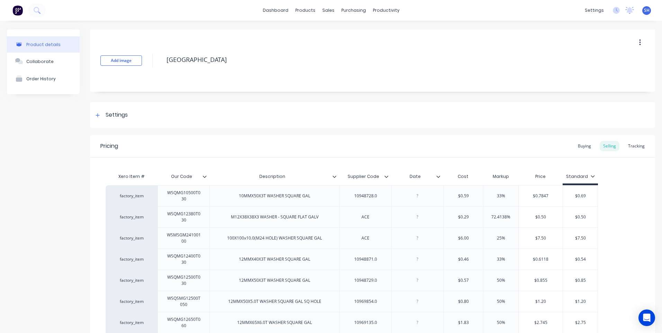
click at [438, 176] on icon at bounding box center [438, 176] width 4 height 4
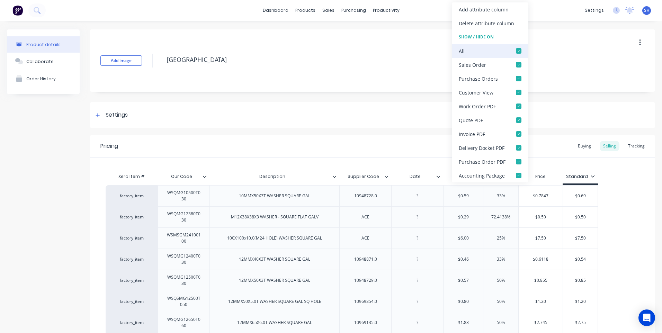
click at [517, 51] on div at bounding box center [519, 51] width 14 height 14
click at [409, 117] on div "Settings" at bounding box center [372, 115] width 565 height 26
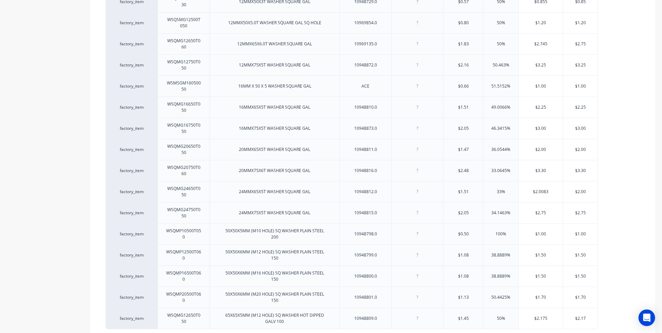
scroll to position [588, 0]
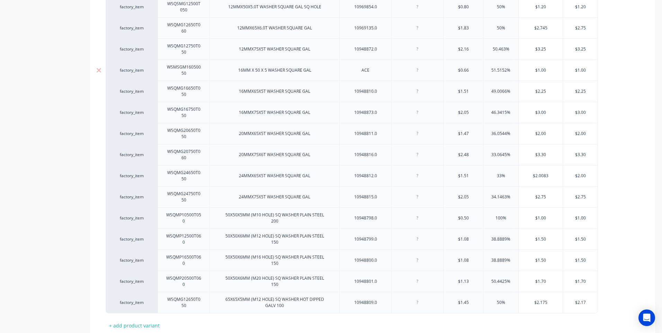
click at [417, 70] on div at bounding box center [417, 70] width 35 height 9
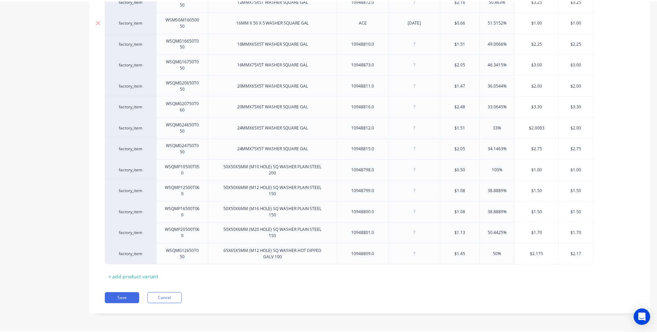
scroll to position [637, 0]
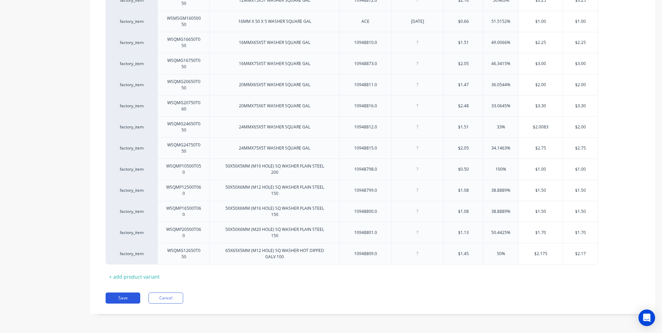
click at [123, 297] on button "Save" at bounding box center [123, 297] width 35 height 11
type textarea "x"
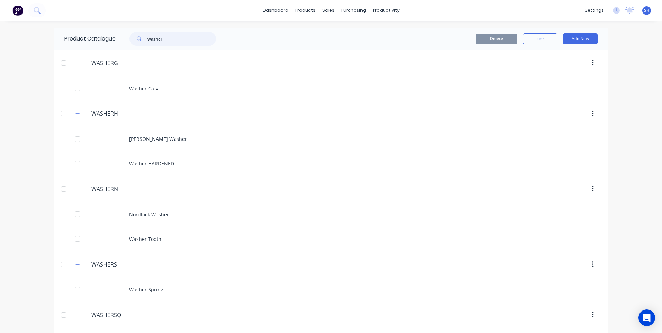
drag, startPoint x: 167, startPoint y: 38, endPoint x: 128, endPoint y: 39, distance: 39.5
click at [129, 39] on div "washer" at bounding box center [172, 39] width 87 height 14
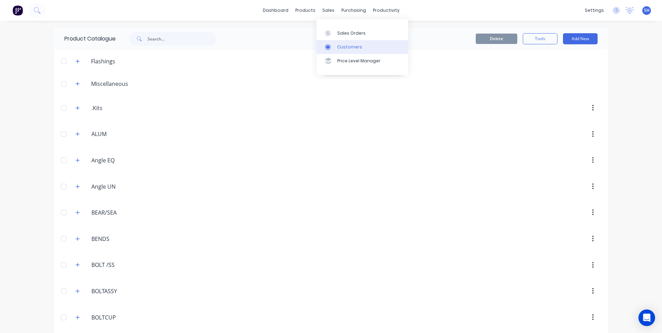
click at [346, 45] on div "Customers" at bounding box center [349, 47] width 25 height 6
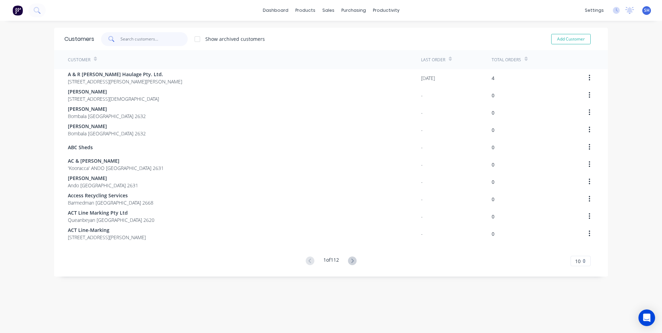
click at [130, 38] on input "text" at bounding box center [153, 39] width 67 height 14
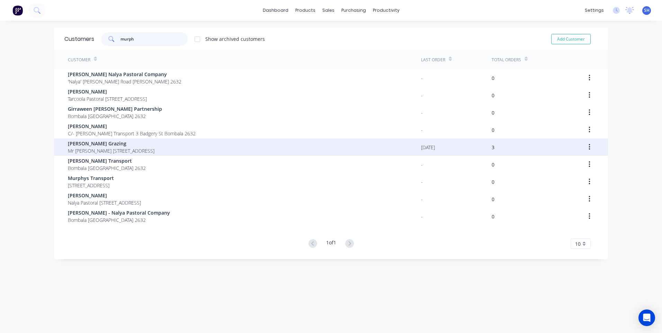
type input "murph"
click at [99, 144] on span "Murphy Grazing" at bounding box center [111, 143] width 87 height 7
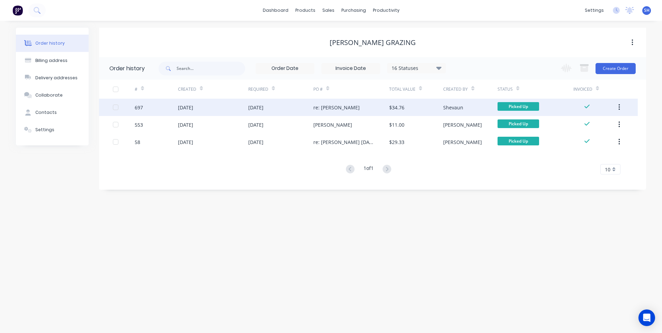
click at [350, 107] on div "re: Igor" at bounding box center [351, 107] width 76 height 17
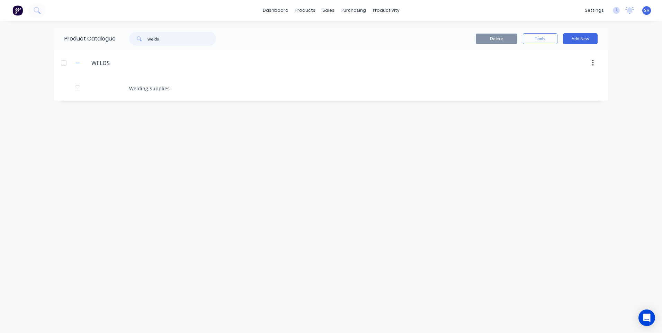
drag, startPoint x: 171, startPoint y: 38, endPoint x: 124, endPoint y: 34, distance: 47.3
click at [124, 34] on div "welds" at bounding box center [169, 39] width 93 height 14
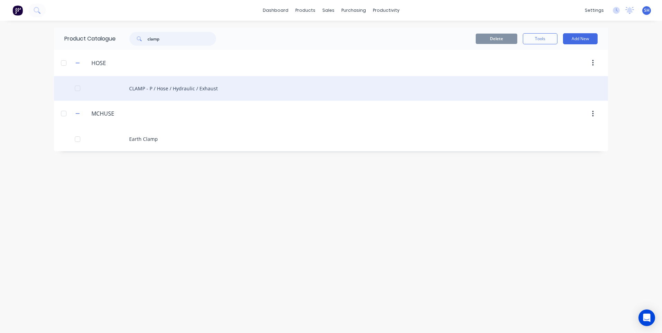
type input "clamp"
click at [162, 87] on div "CLAMP - P / Hose / Hydraulic / Exhaust" at bounding box center [331, 88] width 554 height 25
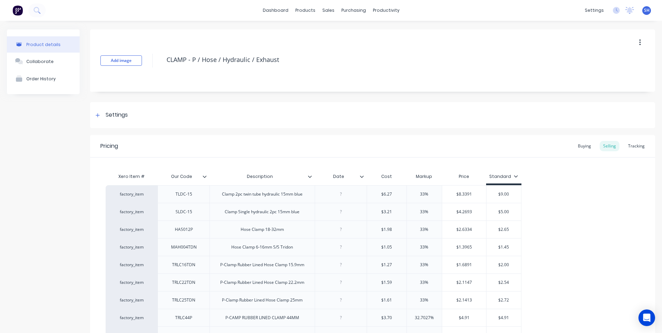
type textarea "x"
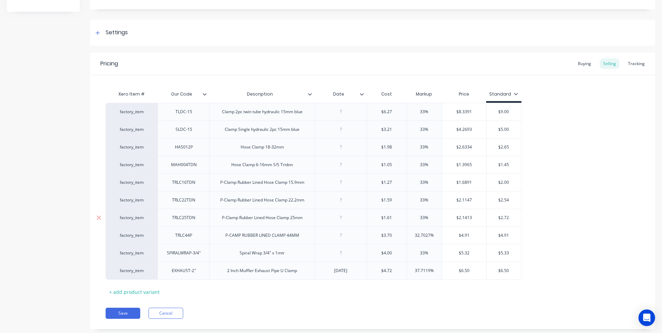
scroll to position [98, 0]
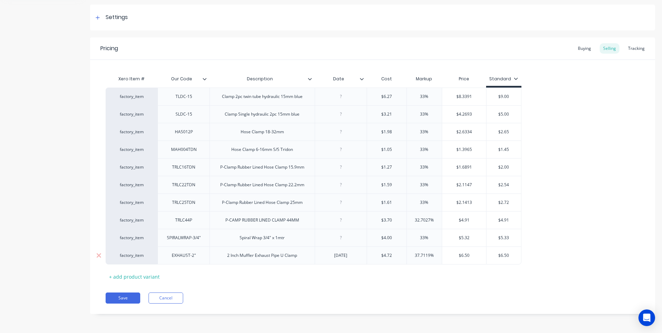
click at [239, 260] on div "2 Inch Muffler Exhaust Pipe U Clamp" at bounding box center [262, 255] width 81 height 9
click at [292, 258] on div "2 Inch / 51mm Muffler Exhaust Pipe U Clamp" at bounding box center [262, 255] width 97 height 9
type textarea "x"
drag, startPoint x: 353, startPoint y: 255, endPoint x: 326, endPoint y: 259, distance: 27.2
click at [326, 259] on div "[DATE]" at bounding box center [340, 255] width 35 height 9
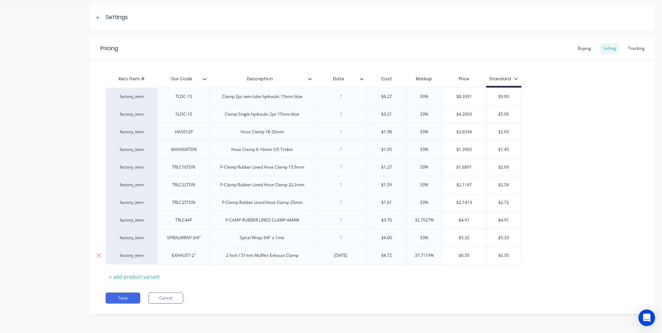
type textarea "x"
type input "$4.72"
drag, startPoint x: 393, startPoint y: 257, endPoint x: 368, endPoint y: 257, distance: 25.3
click at [368, 257] on input "$4.72" at bounding box center [386, 255] width 39 height 6
type textarea "x"
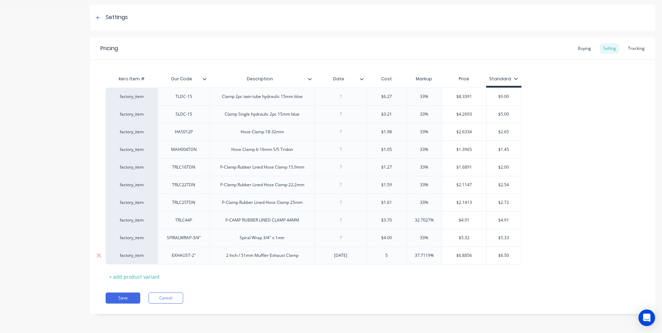
type input "5."
type textarea "x"
type input "5.4"
type textarea "x"
type input "5.45"
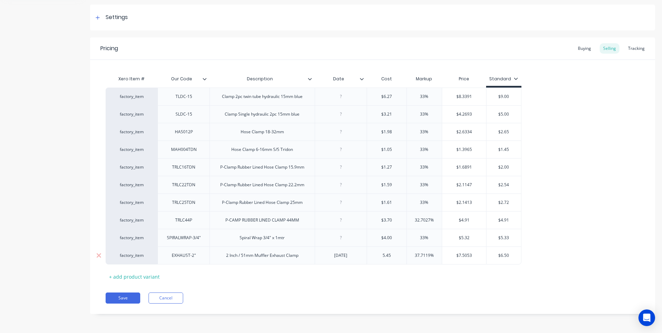
type input "37.7119%"
type textarea "x"
type input "37.711"
type textarea "x"
type input "3"
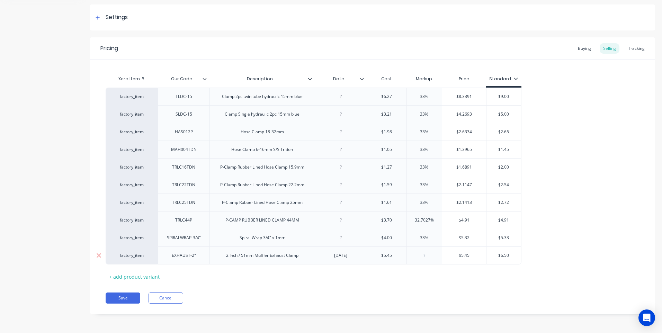
type textarea "x"
type input "3"
type textarea "x"
type input "33"
type input "$7.2485"
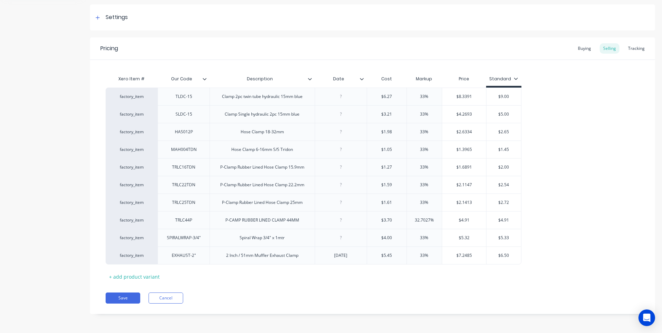
type textarea "x"
type input "$7.248"
type textarea "x"
type input "$7.24"
type textarea "x"
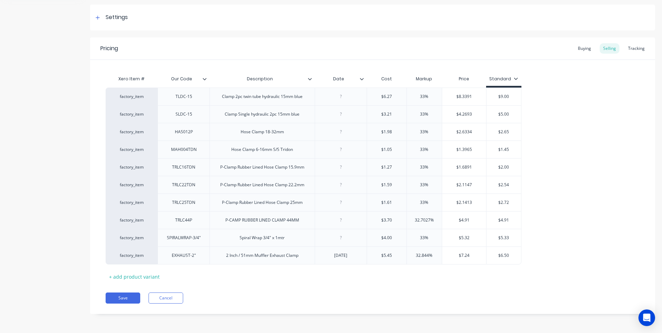
type input "$7.2"
type textarea "x"
type input "$7.25"
type input "$6.50"
type textarea "x"
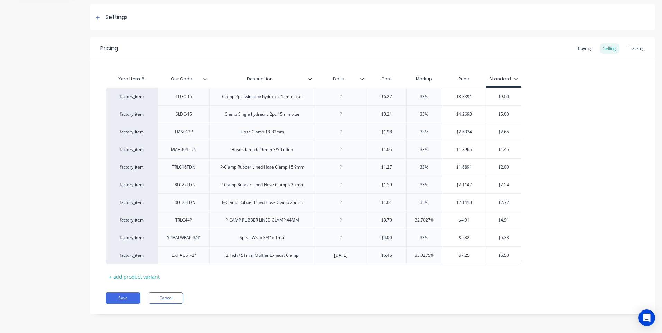
type input "$6.5"
type textarea "x"
type input "$6."
type textarea "x"
type input "$6"
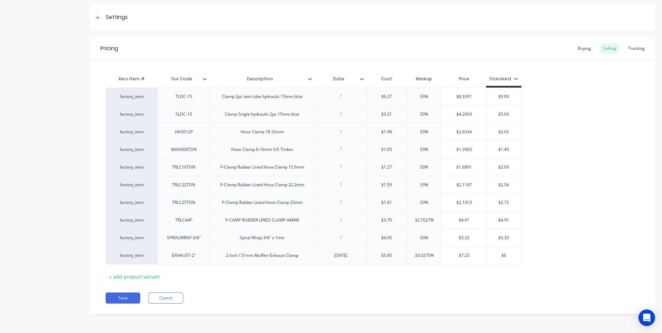
type textarea "x"
type input "$"
type textarea "x"
type input "$7"
type textarea "x"
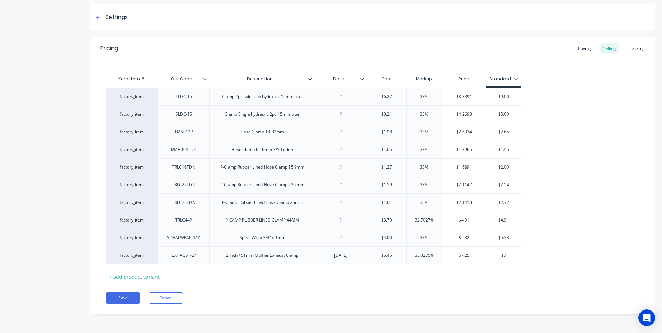
type input "$7."
type textarea "x"
type input "$7.2"
type textarea "x"
type input "$7.25"
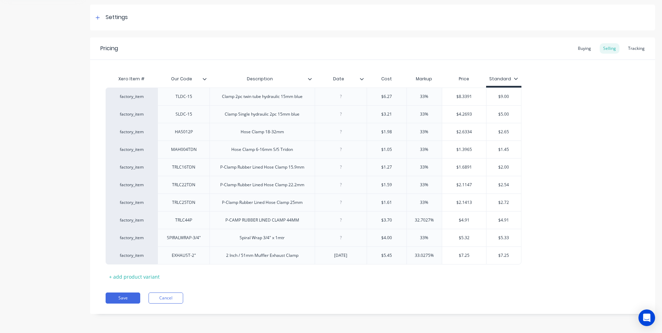
click at [425, 286] on div "Pricing Buying Selling Tracking Xero Item # Our Code Description Date Cost Mark…" at bounding box center [372, 175] width 565 height 277
type input "Date"
click at [361, 81] on input "Date" at bounding box center [339, 79] width 48 height 6
click at [361, 80] on icon at bounding box center [362, 79] width 4 height 2
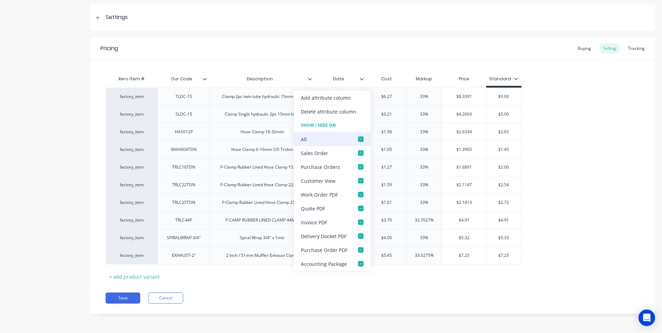
click at [359, 138] on div at bounding box center [361, 139] width 14 height 14
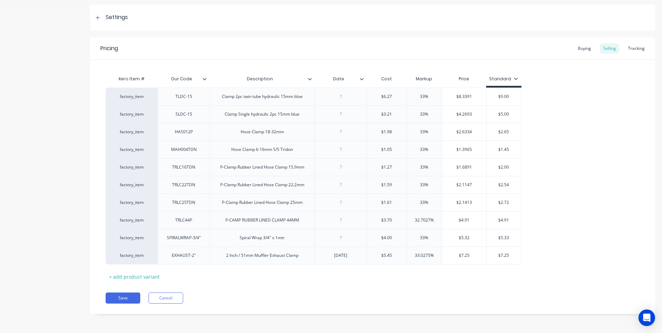
click at [362, 64] on div "Xero Item # Our Code Description Date Cost Markup Price Standard factory_item T…" at bounding box center [372, 171] width 565 height 222
click at [128, 296] on button "Save" at bounding box center [123, 297] width 35 height 11
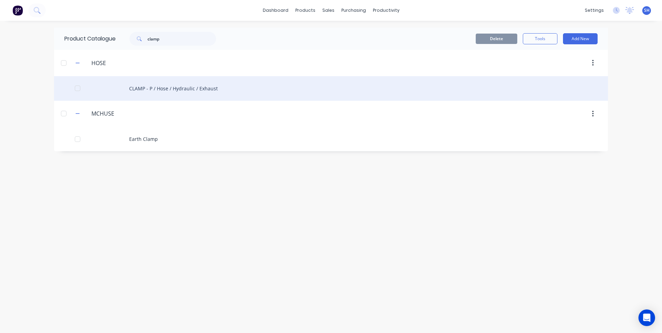
click at [164, 88] on div "CLAMP - P / Hose / Hydraulic / Exhaust" at bounding box center [331, 88] width 554 height 25
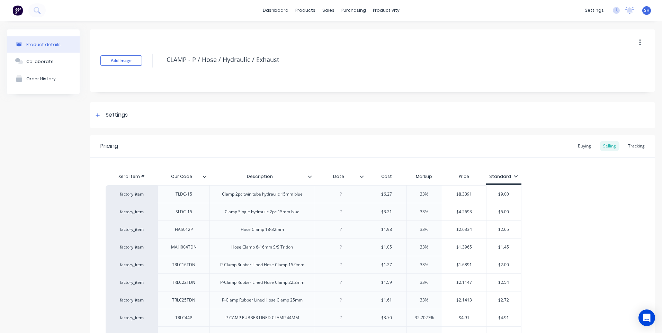
type textarea "x"
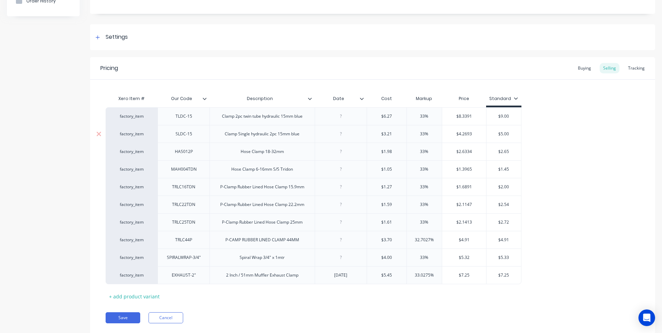
scroll to position [98, 0]
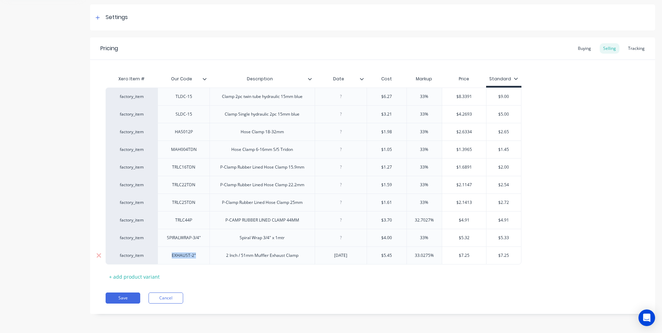
drag, startPoint x: 199, startPoint y: 259, endPoint x: 159, endPoint y: 255, distance: 39.6
click at [159, 255] on div "EXHAUST-2"" at bounding box center [183, 255] width 52 height 18
click at [124, 296] on button "Save" at bounding box center [123, 297] width 35 height 11
type textarea "x"
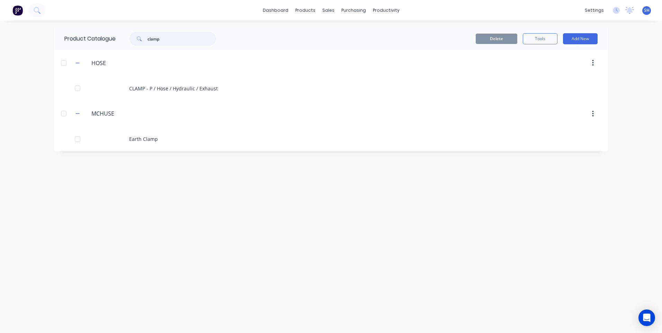
drag, startPoint x: 166, startPoint y: 42, endPoint x: 137, endPoint y: 39, distance: 28.5
click at [137, 39] on div "clamp" at bounding box center [172, 39] width 87 height 14
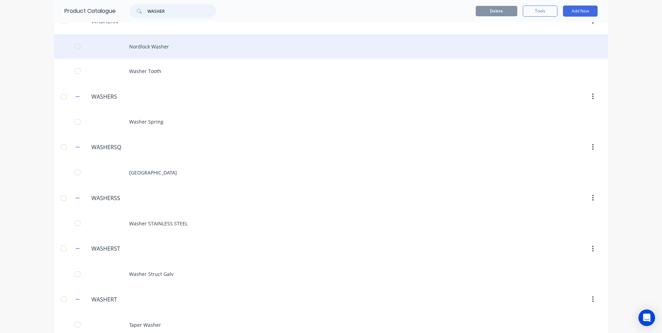
scroll to position [173, 0]
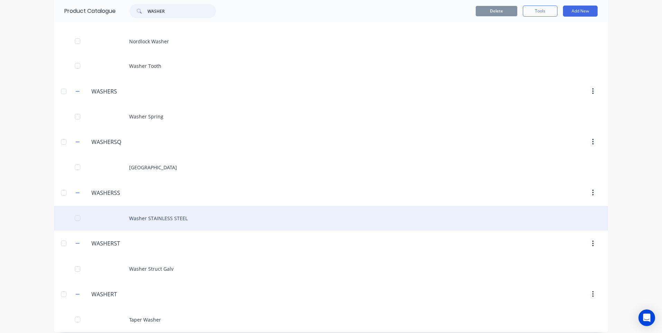
type input "WASHER"
click at [157, 216] on div "Washer STAINLESS STEEL" at bounding box center [331, 218] width 554 height 25
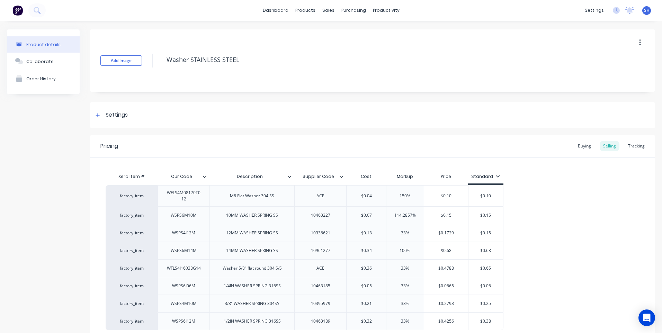
click at [341, 176] on icon at bounding box center [341, 176] width 4 height 4
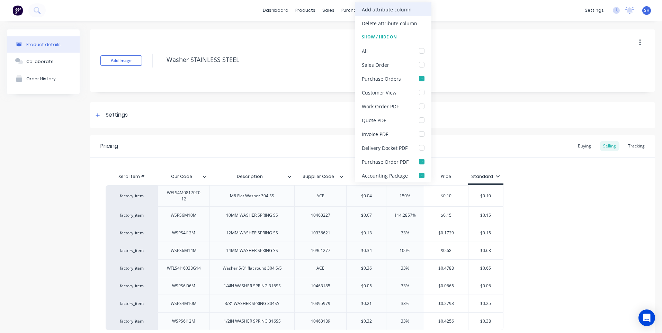
click at [375, 7] on div "Add attribute column" at bounding box center [387, 9] width 50 height 7
type textarea "x"
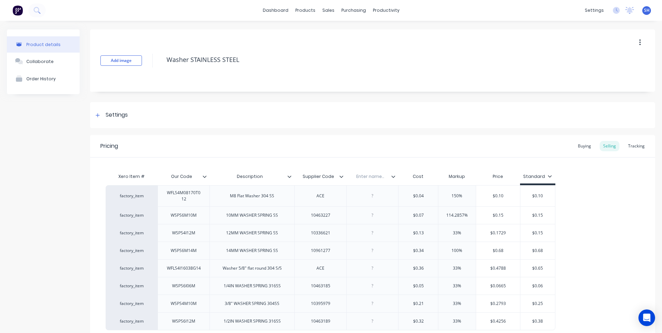
click at [368, 175] on input "text" at bounding box center [370, 176] width 48 height 6
type input "d"
type input "Date"
click at [394, 177] on icon at bounding box center [393, 176] width 4 height 4
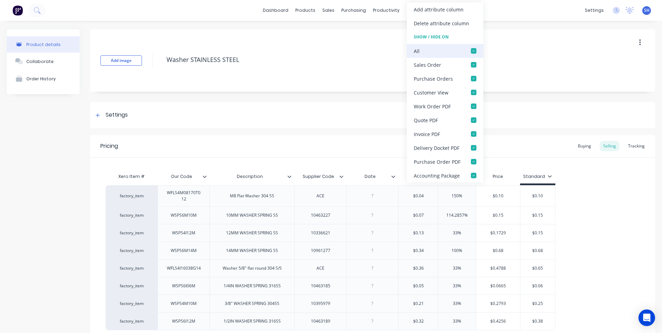
click at [472, 51] on div at bounding box center [474, 51] width 14 height 14
type textarea "x"
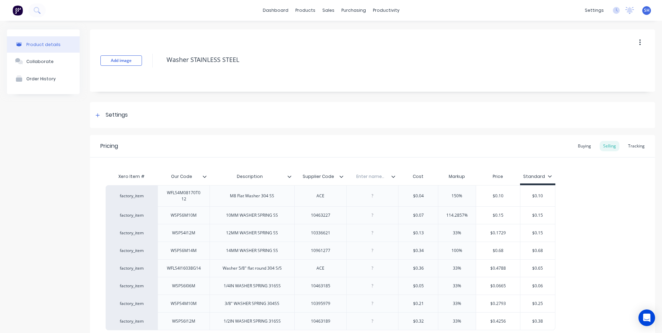
click at [380, 148] on div "Pricing Buying Selling Tracking" at bounding box center [372, 146] width 565 height 22
click at [370, 174] on input "text" at bounding box center [370, 176] width 48 height 6
type input "Date"
type textarea "x"
click at [373, 199] on div at bounding box center [372, 195] width 35 height 9
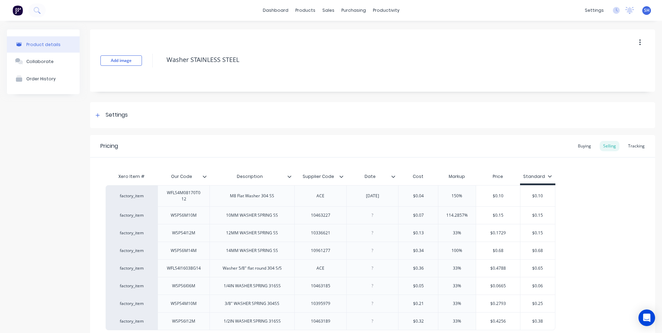
click at [393, 176] on icon at bounding box center [393, 176] width 4 height 4
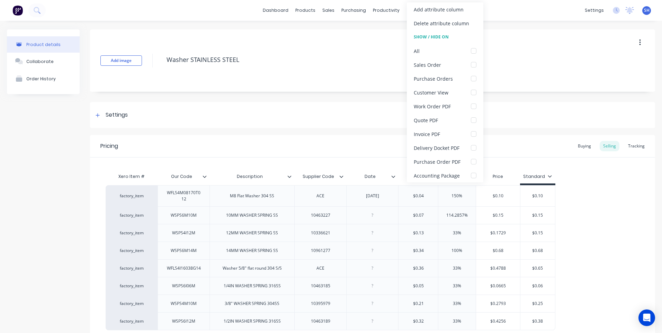
click at [393, 176] on icon at bounding box center [393, 176] width 4 height 4
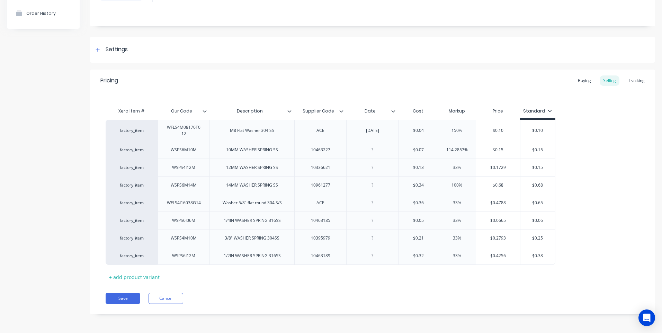
scroll to position [66, 0]
click at [125, 297] on button "Save" at bounding box center [123, 297] width 35 height 11
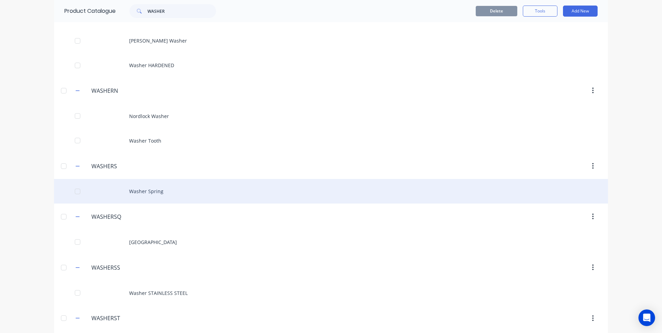
scroll to position [138, 0]
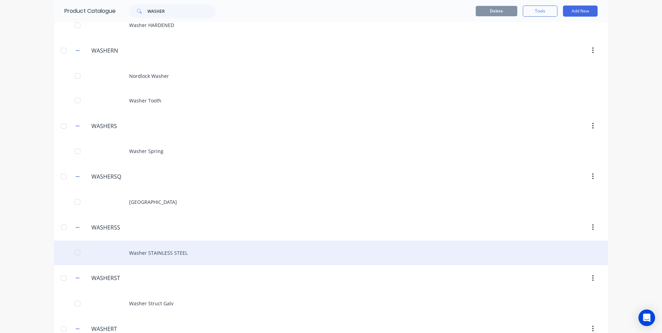
click at [165, 254] on div "Washer STAINLESS STEEL" at bounding box center [331, 253] width 554 height 25
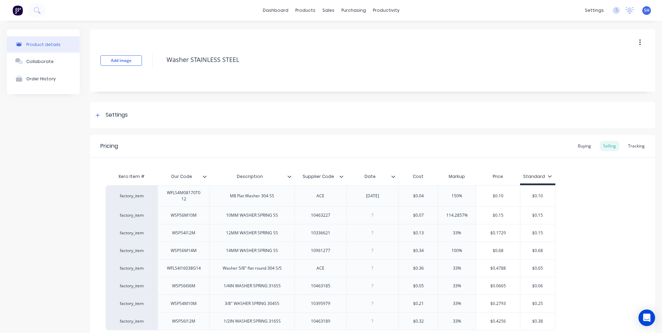
type textarea "x"
drag, startPoint x: 202, startPoint y: 195, endPoint x: 161, endPoint y: 196, distance: 40.8
click at [161, 196] on div "WFLS4M08170T012" at bounding box center [184, 195] width 46 height 15
drag, startPoint x: 173, startPoint y: 197, endPoint x: 192, endPoint y: 201, distance: 18.7
click at [192, 201] on div "WFLS4M08170T012" at bounding box center [184, 195] width 46 height 15
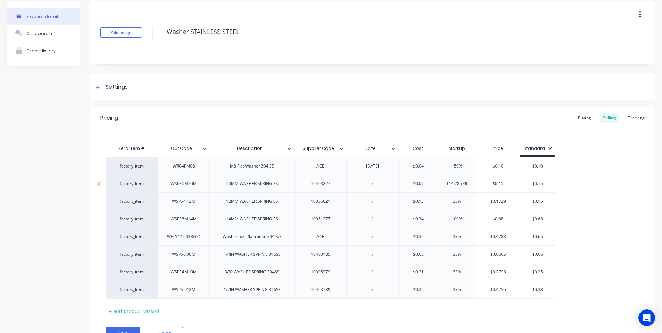
scroll to position [62, 0]
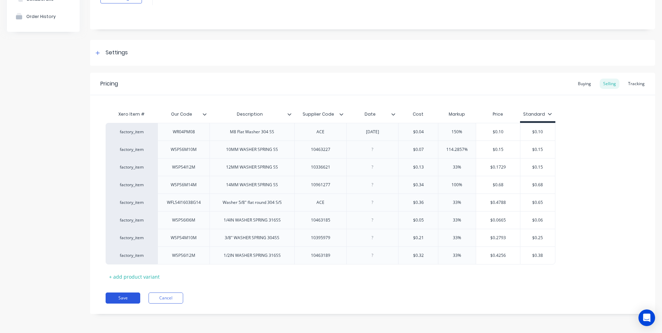
click at [124, 298] on button "Save" at bounding box center [123, 297] width 35 height 11
type textarea "x"
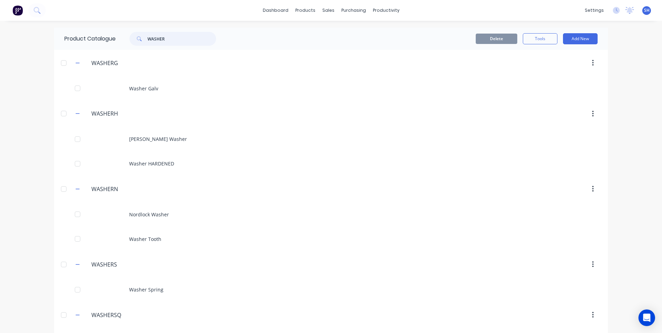
drag, startPoint x: 168, startPoint y: 40, endPoint x: 133, endPoint y: 39, distance: 35.7
click at [133, 39] on div "WASHER" at bounding box center [172, 39] width 87 height 14
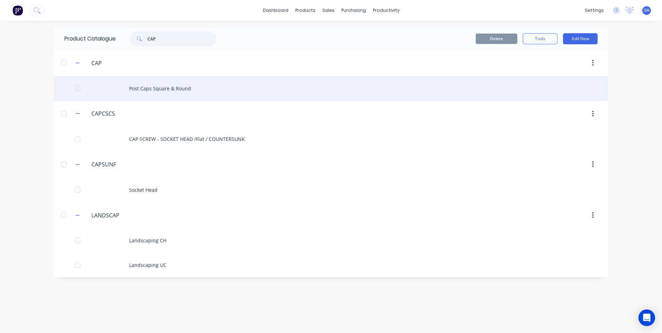
type input "CAP"
click at [168, 87] on div "Post Caps Square & Round" at bounding box center [331, 88] width 554 height 25
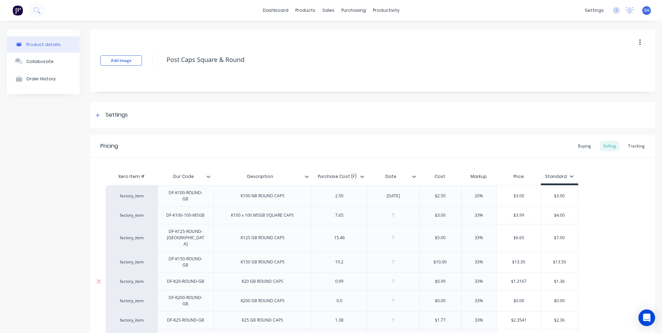
type textarea "x"
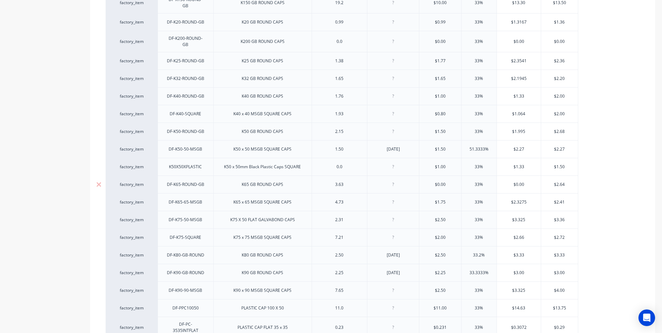
scroll to position [277, 0]
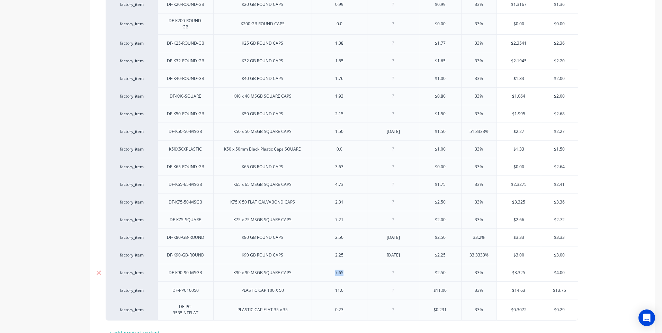
drag, startPoint x: 347, startPoint y: 270, endPoint x: 321, endPoint y: 267, distance: 26.4
click at [321, 267] on div "7.65" at bounding box center [340, 273] width 56 height 18
type textarea "x"
type input "$2.50"
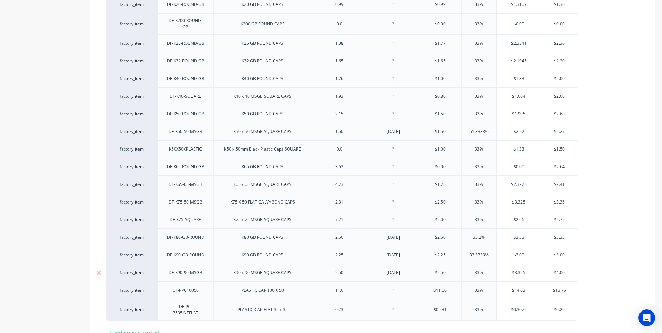
type input "33%"
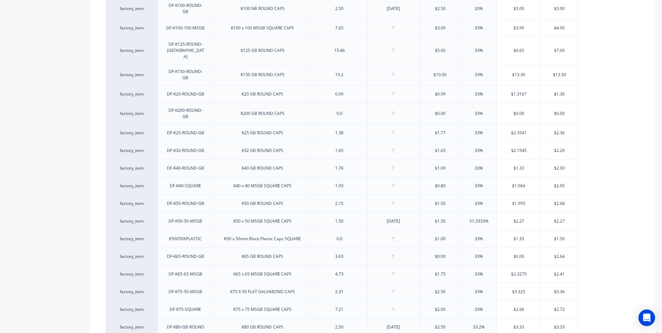
scroll to position [104, 0]
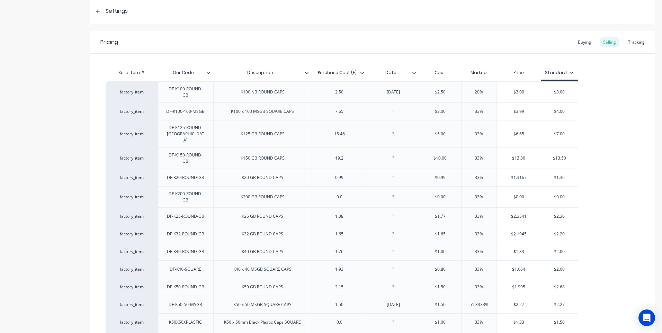
click at [413, 72] on icon at bounding box center [414, 73] width 4 height 2
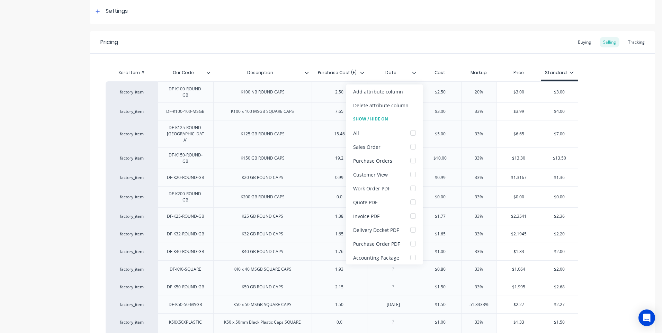
click at [413, 72] on icon at bounding box center [414, 73] width 4 height 2
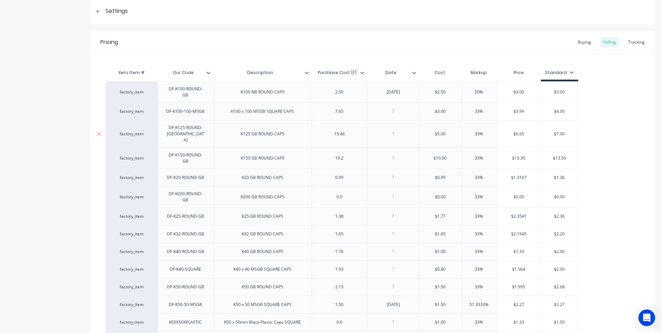
scroll to position [312, 0]
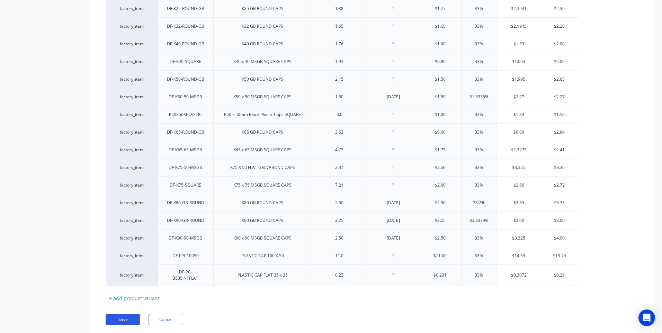
click at [125, 314] on button "Save" at bounding box center [123, 319] width 35 height 11
type textarea "x"
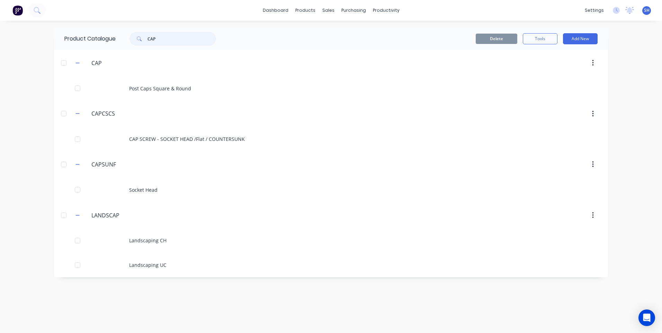
drag, startPoint x: 163, startPoint y: 40, endPoint x: 143, endPoint y: 39, distance: 20.8
click at [141, 39] on div "CAP" at bounding box center [172, 39] width 87 height 14
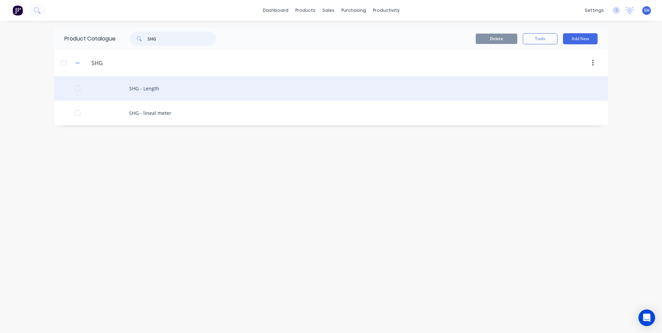
type input "SHG"
click at [149, 87] on div "SHG - Length" at bounding box center [331, 88] width 554 height 25
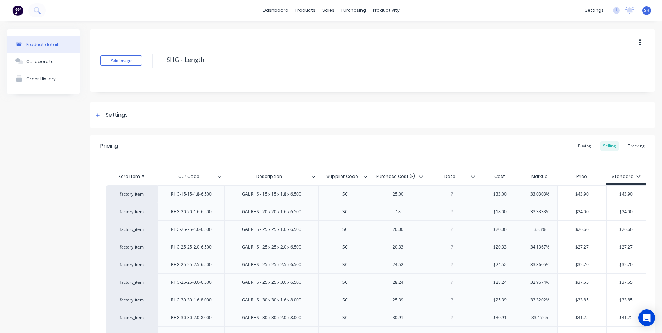
type textarea "x"
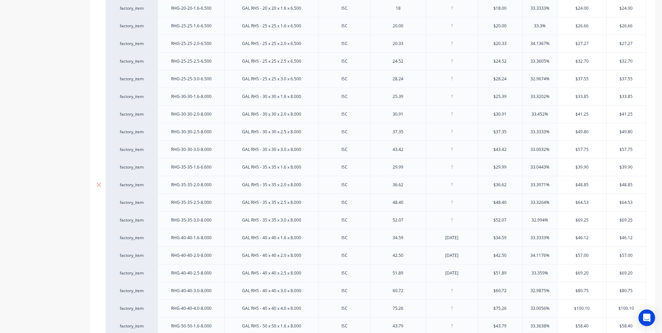
scroll to position [208, 0]
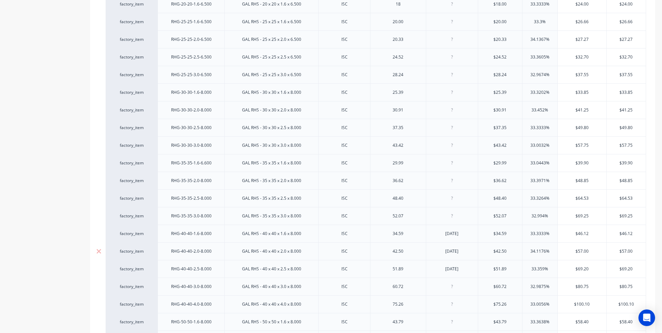
drag, startPoint x: 463, startPoint y: 254, endPoint x: 437, endPoint y: 253, distance: 26.7
click at [437, 253] on div "25/06/25" at bounding box center [451, 251] width 35 height 9
type textarea "x"
type input "$42.50"
type input "34.1176%"
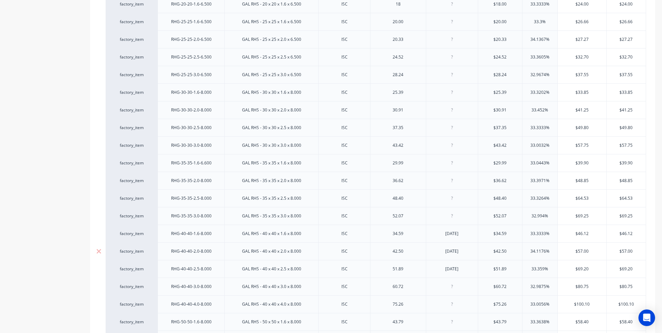
type input "$57.00"
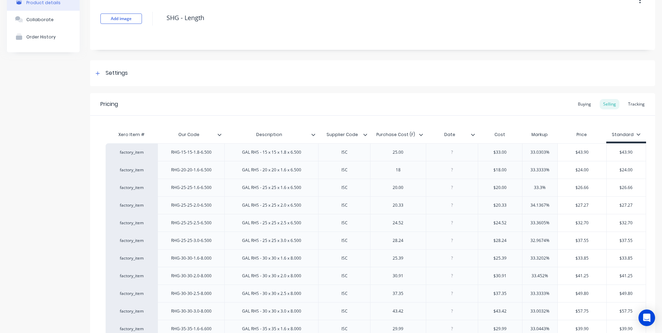
scroll to position [35, 0]
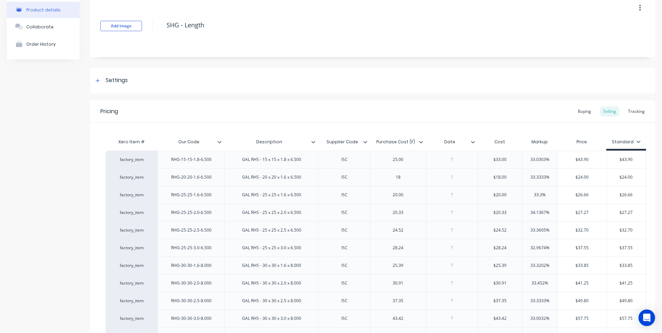
click at [472, 143] on icon at bounding box center [473, 142] width 4 height 4
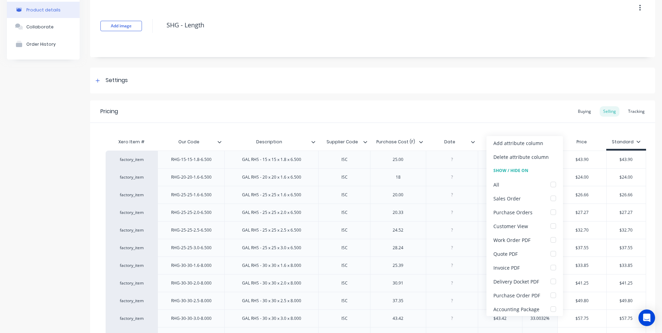
click at [472, 143] on icon at bounding box center [473, 142] width 4 height 4
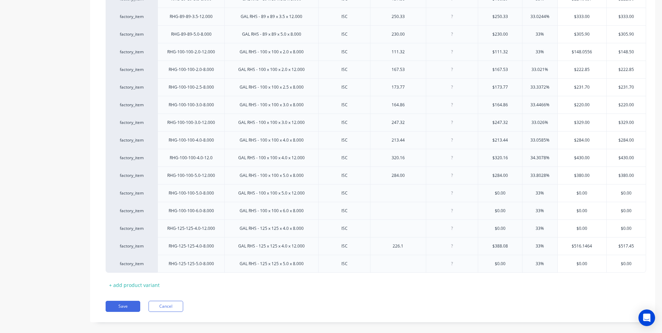
scroll to position [839, 0]
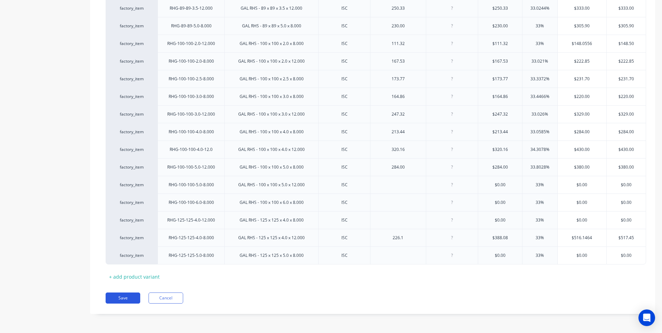
click at [127, 295] on button "Save" at bounding box center [123, 297] width 35 height 11
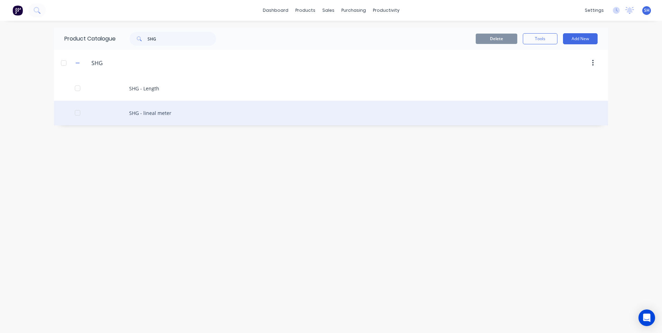
click at [149, 112] on div "SHG - lineal meter" at bounding box center [331, 113] width 554 height 25
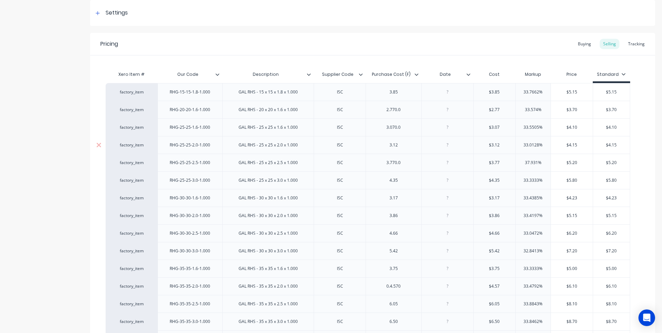
scroll to position [138, 0]
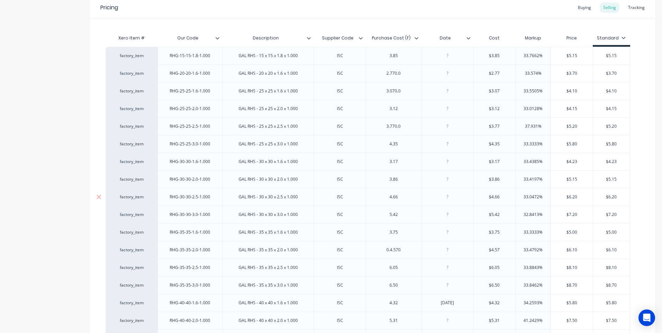
type textarea "x"
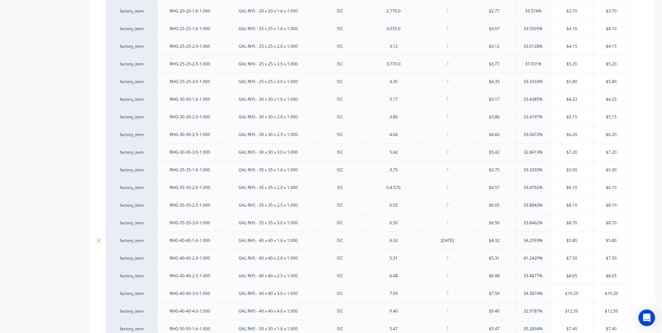
scroll to position [208, 0]
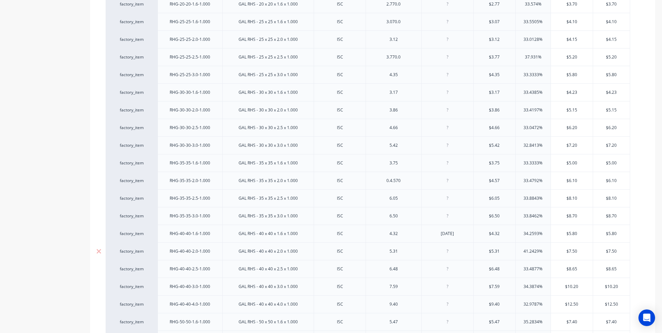
click at [449, 252] on div at bounding box center [447, 251] width 35 height 9
type input "$5.31"
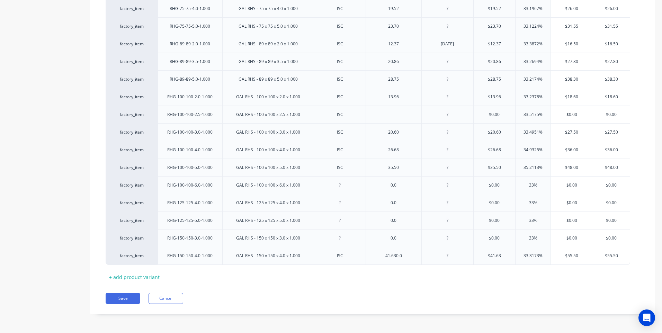
scroll to position [768, 0]
click at [124, 295] on button "Save" at bounding box center [123, 297] width 35 height 11
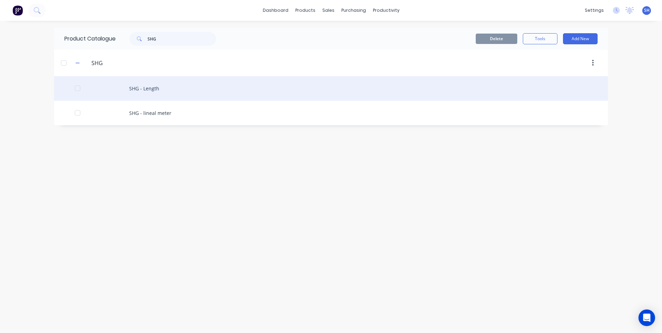
click at [144, 86] on div "SHG - Length" at bounding box center [331, 88] width 554 height 25
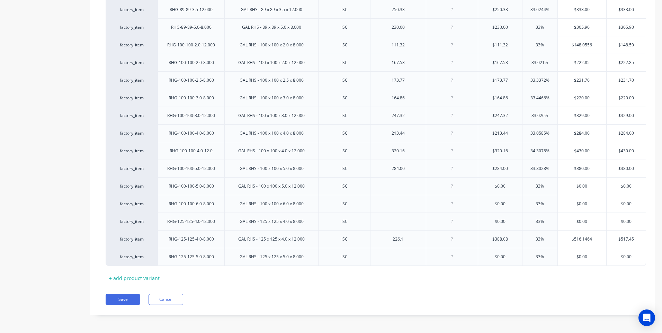
scroll to position [839, 0]
click at [118, 297] on button "Save" at bounding box center [123, 297] width 35 height 11
type textarea "x"
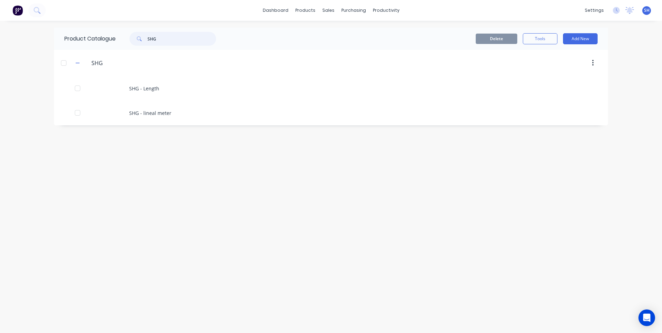
drag, startPoint x: 165, startPoint y: 38, endPoint x: 135, endPoint y: 37, distance: 30.1
click at [135, 37] on div "SHG" at bounding box center [172, 39] width 87 height 14
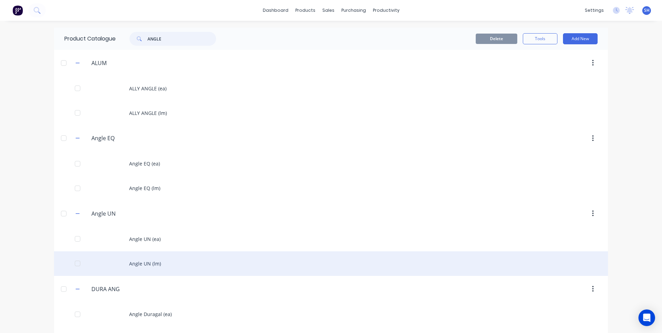
scroll to position [25, 0]
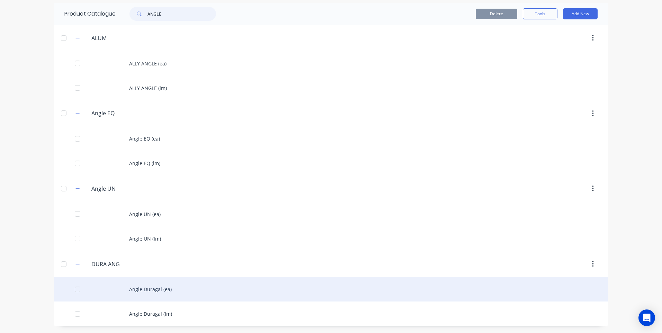
type input "ANGLE"
click at [137, 286] on div "Angle Duragal (ea)" at bounding box center [331, 289] width 554 height 25
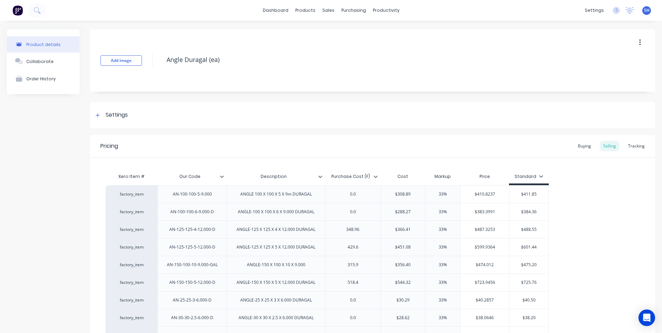
type textarea "x"
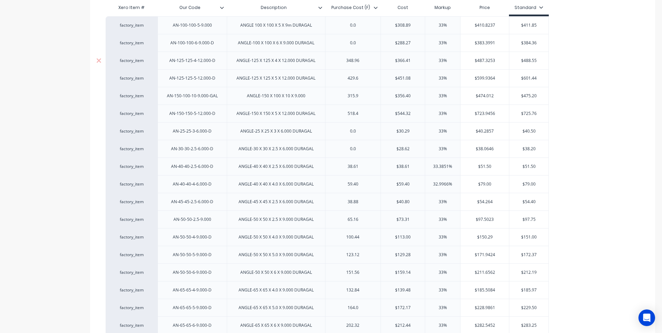
scroll to position [173, 0]
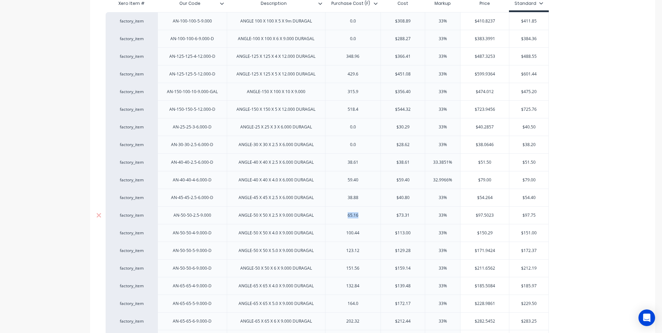
drag, startPoint x: 363, startPoint y: 216, endPoint x: 331, endPoint y: 218, distance: 32.9
click at [331, 218] on div "65.16" at bounding box center [353, 215] width 56 height 18
type textarea "x"
type input "$73.31"
type input "33%"
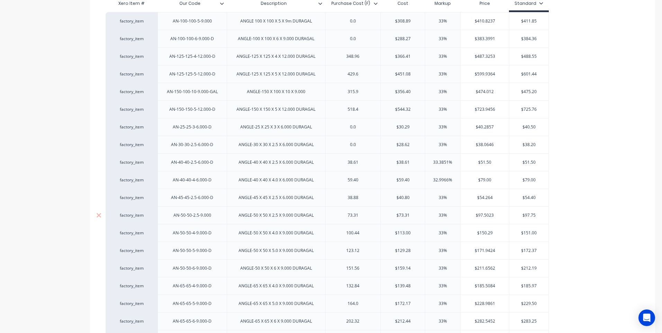
type input "$97.5023"
type textarea "x"
type input "$97.502"
type textarea "x"
type input "$97.50"
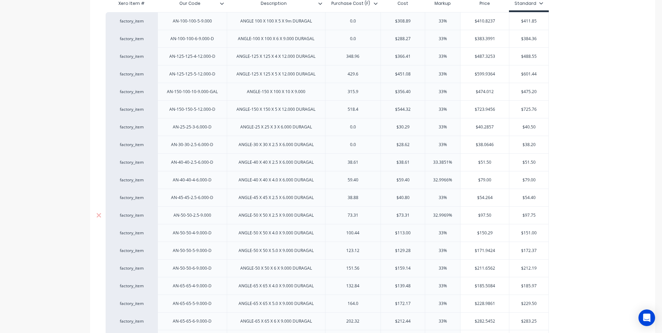
type input "$97.75"
click at [535, 215] on input "$97.75" at bounding box center [528, 215] width 39 height 6
type textarea "x"
type input "$97.7"
type textarea "x"
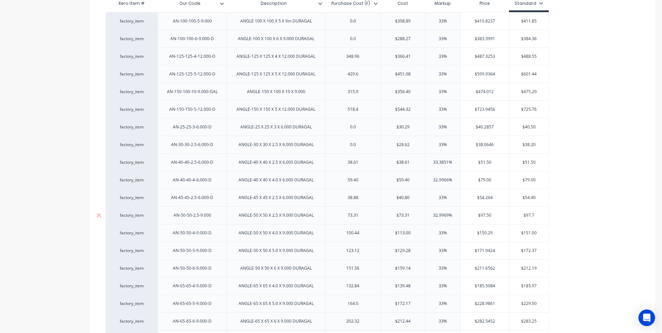
type input "$97."
type textarea "x"
type input "$97.5"
type textarea "x"
type input "$97.50"
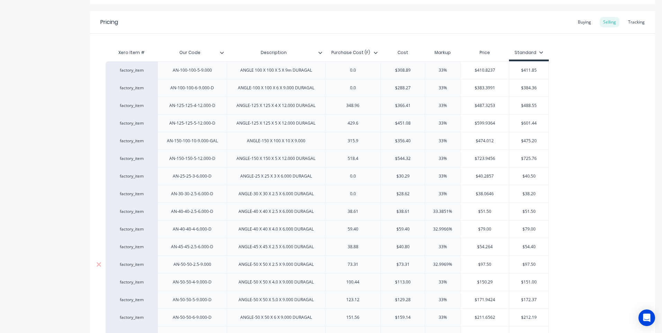
scroll to position [0, 0]
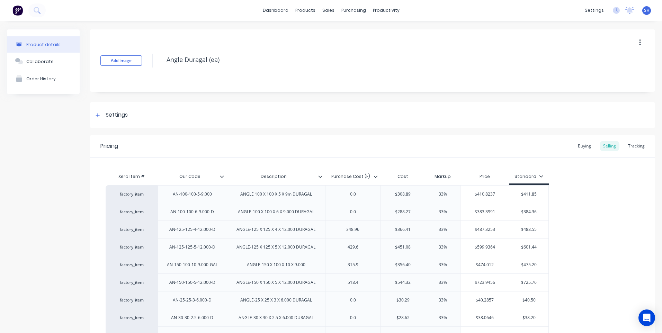
click at [375, 178] on icon at bounding box center [375, 176] width 4 height 4
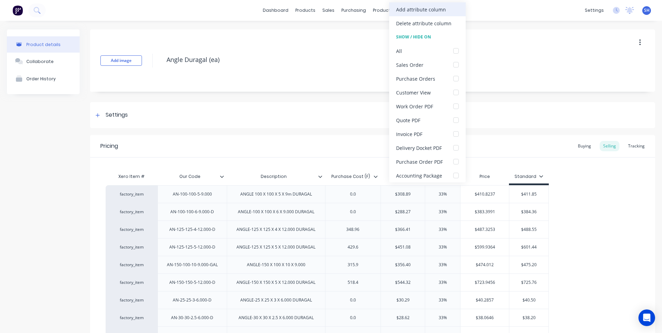
click at [406, 9] on div "Add attribute column" at bounding box center [421, 9] width 50 height 7
type textarea "x"
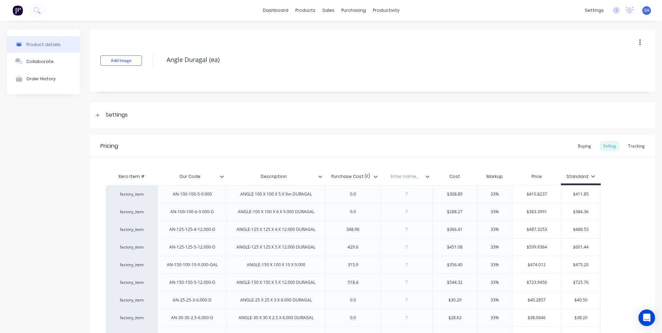
click at [405, 177] on input "text" at bounding box center [404, 176] width 48 height 6
type input "Date"
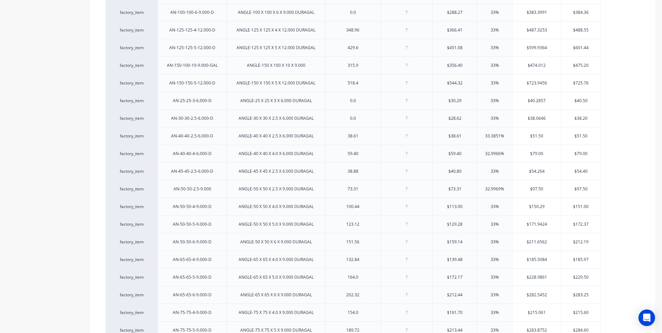
scroll to position [208, 0]
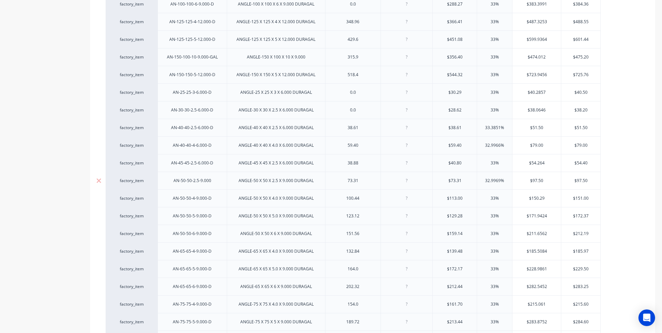
type textarea "x"
click at [408, 184] on div at bounding box center [406, 180] width 35 height 9
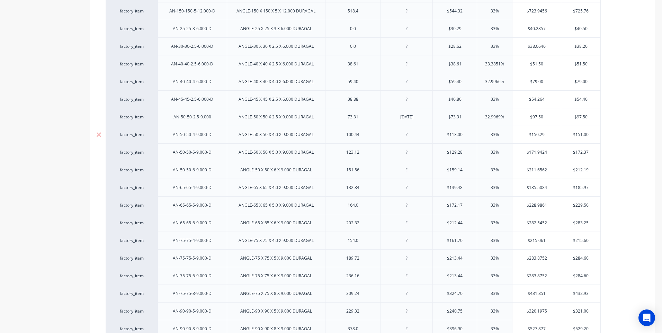
scroll to position [345, 0]
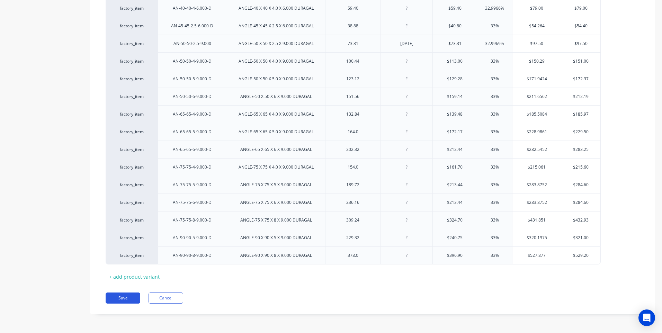
click at [126, 297] on button "Save" at bounding box center [123, 297] width 35 height 11
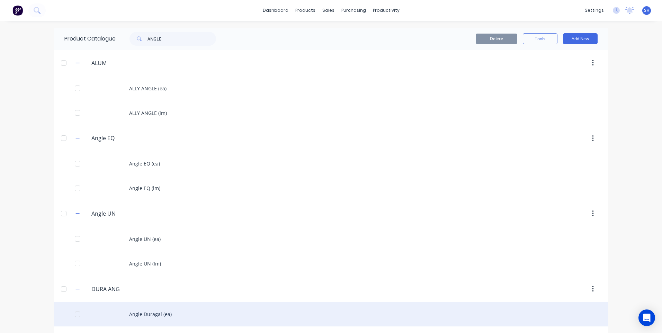
click at [141, 314] on div "Angle Duragal (ea)" at bounding box center [331, 314] width 554 height 25
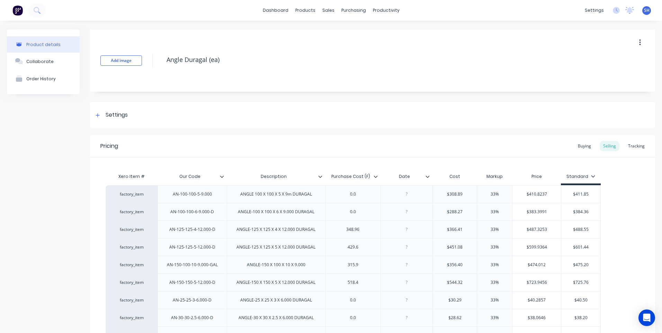
click at [428, 177] on icon at bounding box center [428, 176] width 4 height 2
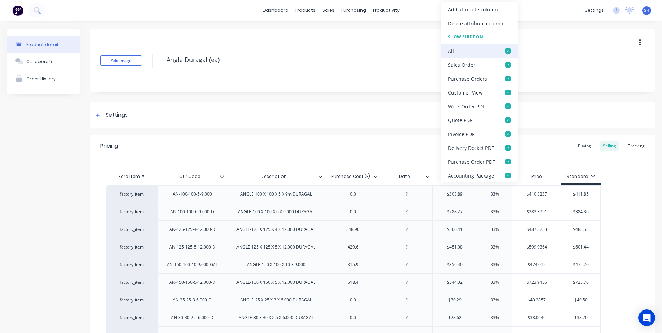
click at [508, 48] on div at bounding box center [508, 51] width 14 height 14
click at [409, 109] on div "Settings" at bounding box center [372, 115] width 565 height 26
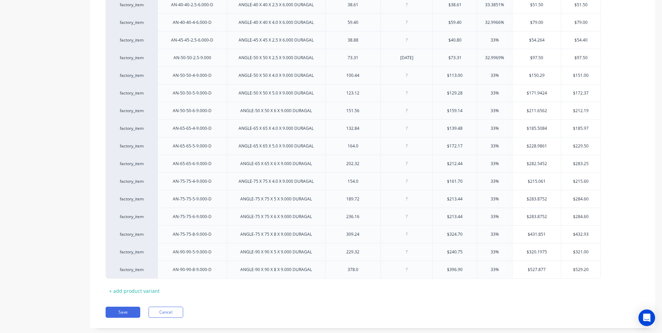
scroll to position [639, 0]
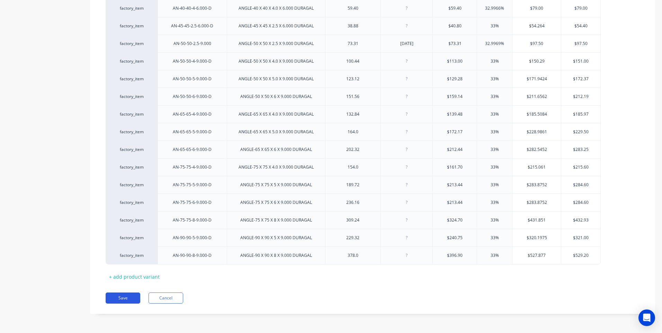
click at [128, 297] on button "Save" at bounding box center [123, 297] width 35 height 11
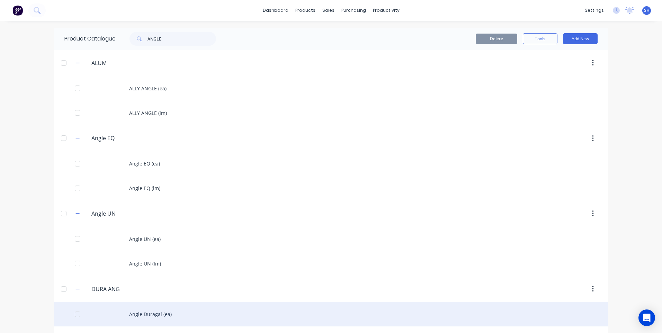
scroll to position [25, 0]
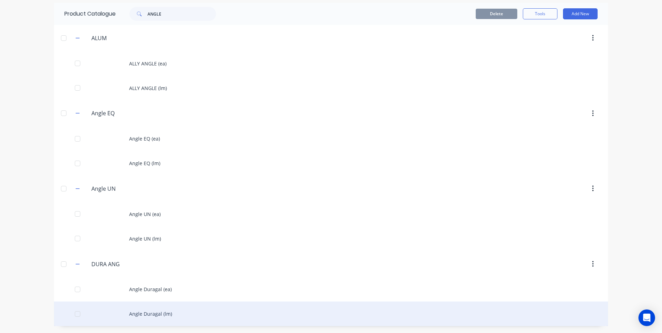
click at [152, 311] on div "Angle Duragal (lm)" at bounding box center [331, 313] width 554 height 25
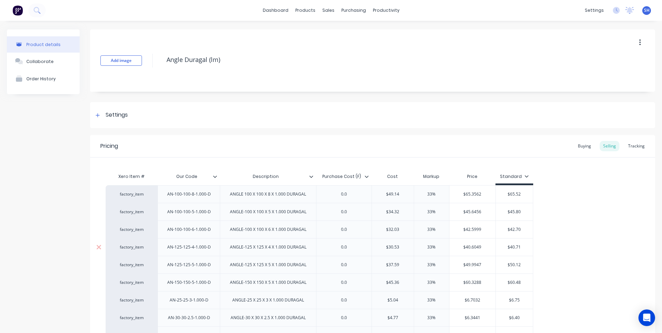
type textarea "x"
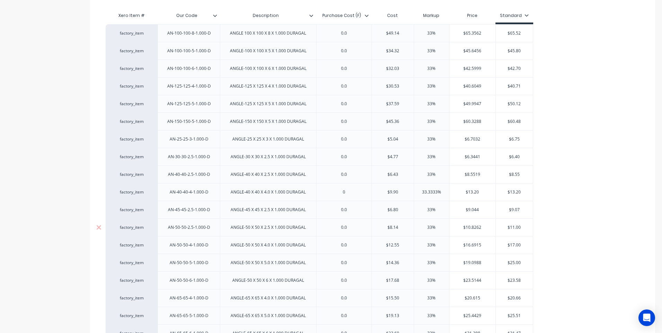
scroll to position [173, 0]
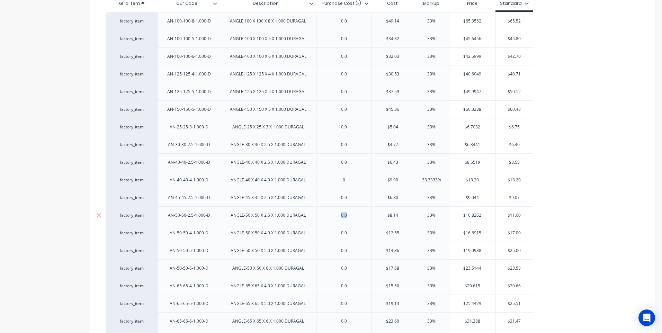
drag, startPoint x: 354, startPoint y: 218, endPoint x: 335, endPoint y: 218, distance: 19.4
click at [335, 218] on div "0.0" at bounding box center [343, 215] width 35 height 9
type textarea "x"
type input "$8.14"
type input "33%"
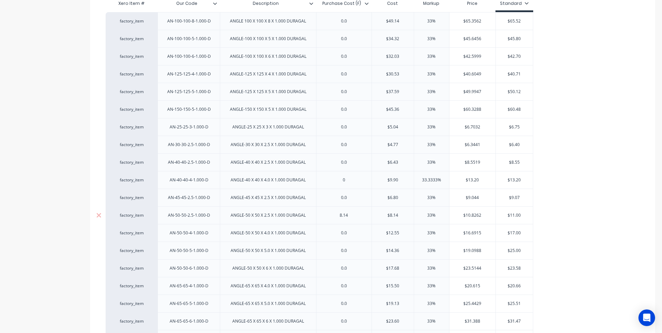
type input "$10.8262"
type textarea "x"
type input "$10.826"
type textarea "x"
type input "$10.8"
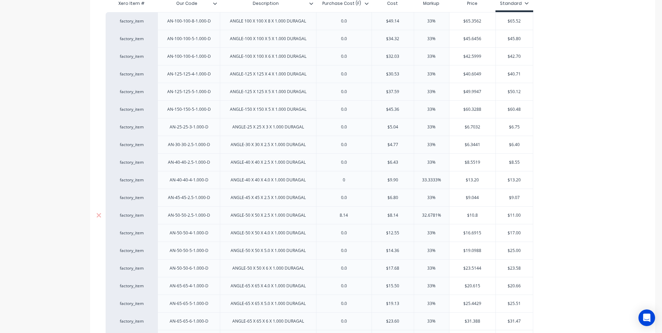
type textarea "x"
type input "$10."
type textarea "x"
type input "$10.91"
type textarea "x"
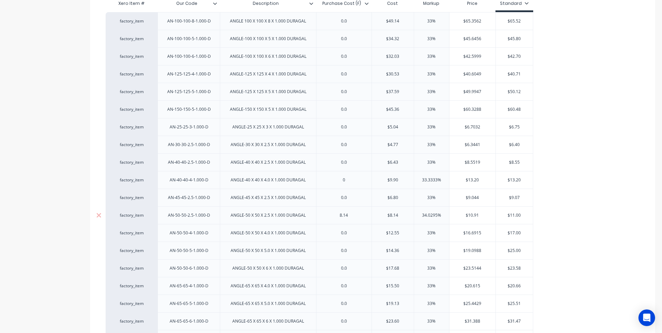
type input "$10.91"
type input "$11.00"
type textarea "x"
type input "$11.0"
type textarea "x"
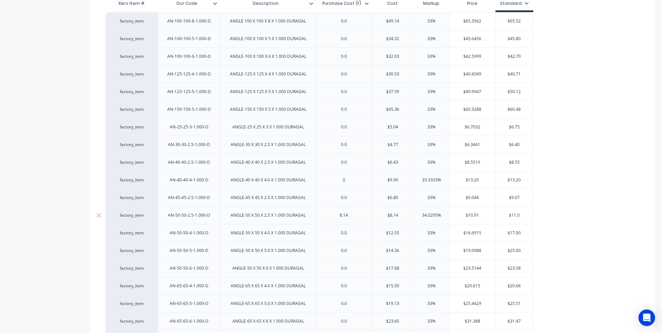
type input "$11."
type textarea "x"
type input "$11"
type textarea "x"
type input "$1"
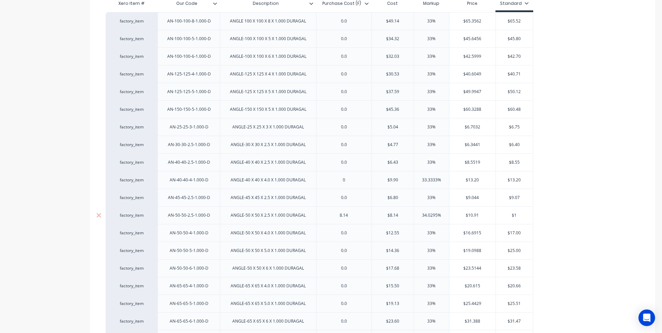
type textarea "x"
type input "$10"
type textarea "x"
type input "$10."
type textarea "x"
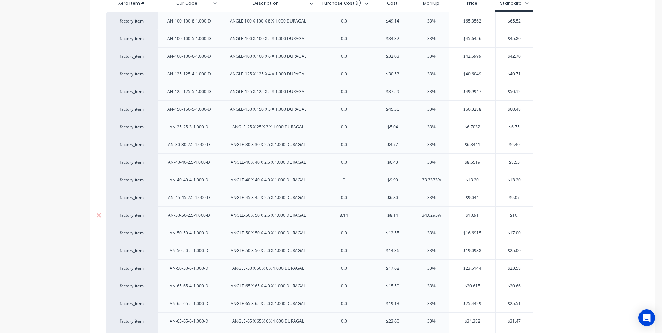
type input "$10.9"
type textarea "x"
type input "$10.91"
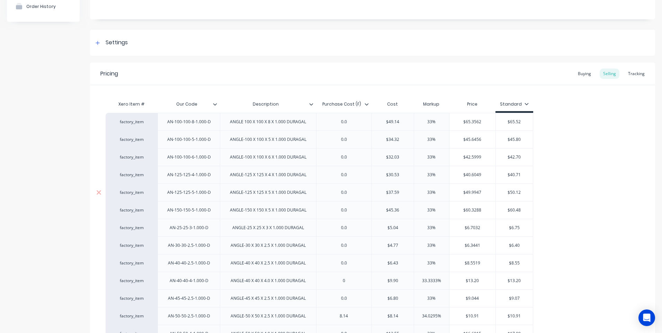
scroll to position [69, 0]
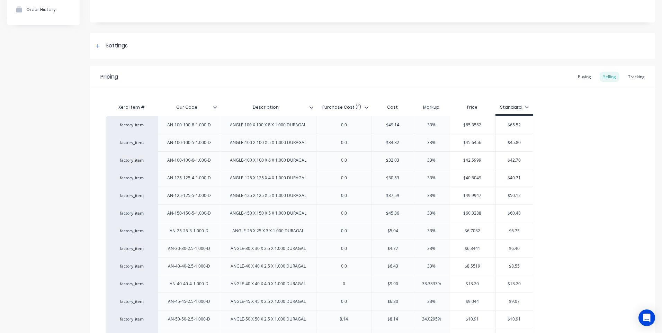
click at [366, 108] on icon at bounding box center [366, 107] width 4 height 4
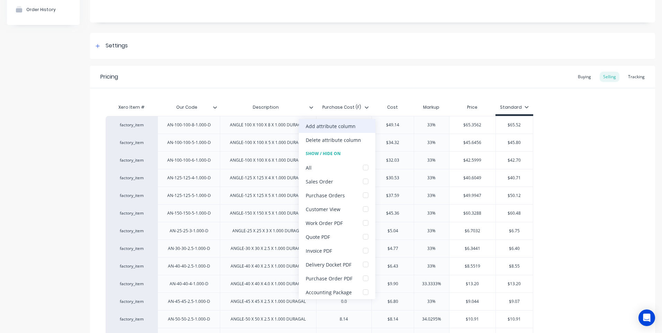
click at [333, 123] on div "Add attribute column" at bounding box center [331, 126] width 50 height 7
type textarea "x"
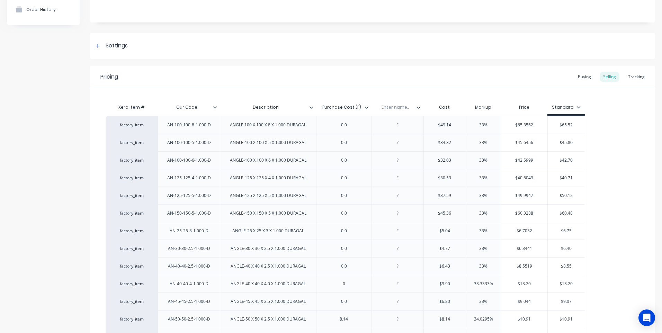
type input "$10.91"
click at [395, 106] on input "text" at bounding box center [395, 107] width 48 height 6
type input "Date"
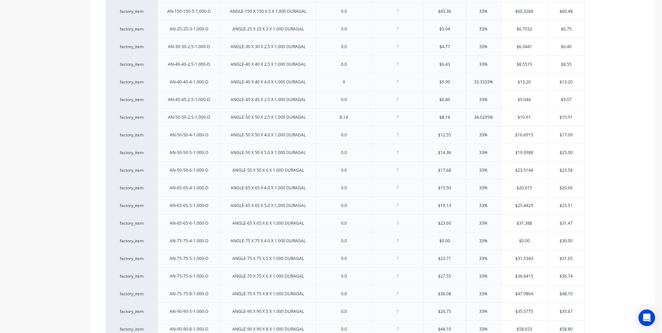
scroll to position [277, 0]
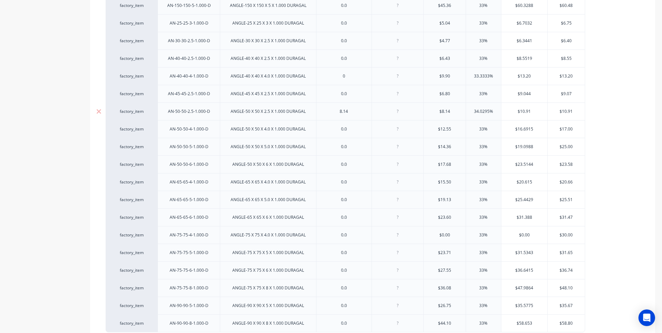
type textarea "x"
click at [398, 115] on div at bounding box center [397, 111] width 35 height 9
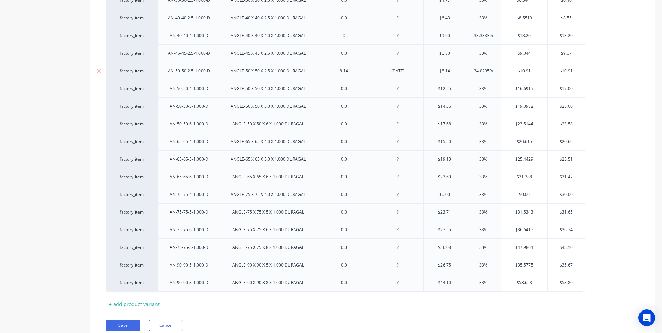
scroll to position [345, 0]
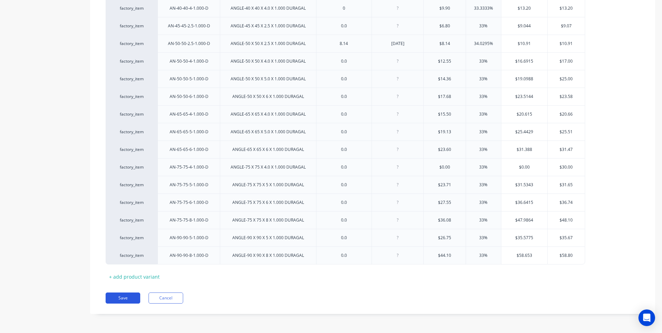
click at [120, 296] on button "Save" at bounding box center [123, 297] width 35 height 11
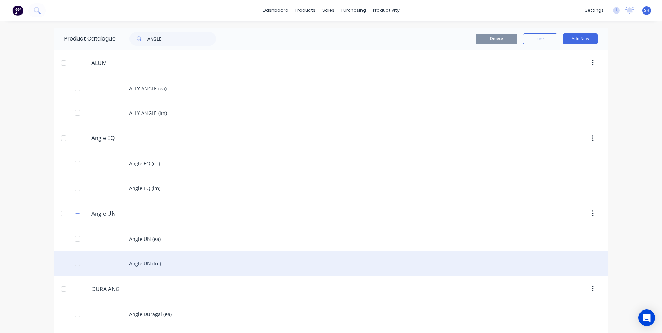
click at [139, 262] on div "Angle UN (lm)" at bounding box center [331, 263] width 554 height 25
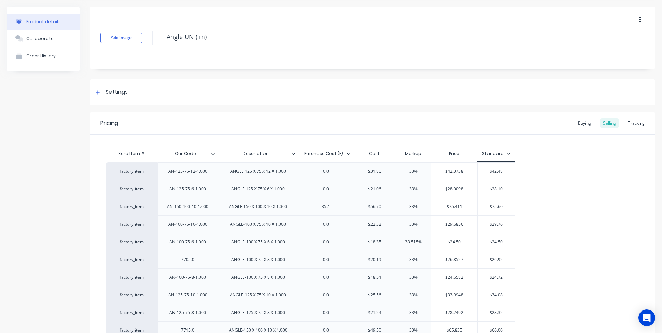
scroll to position [15, 0]
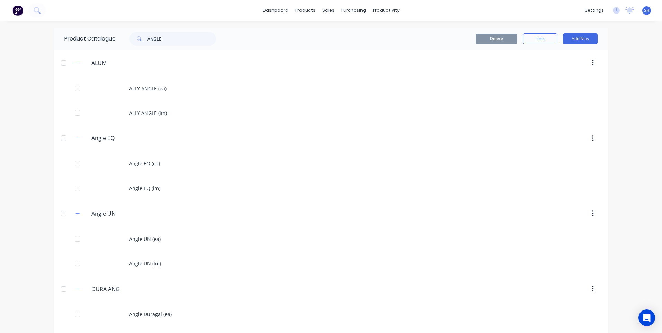
scroll to position [25, 0]
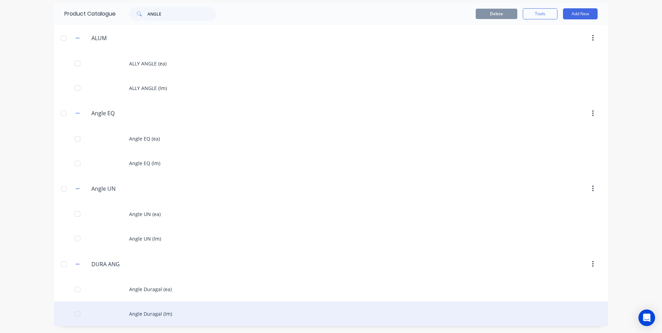
click at [144, 313] on div "Angle Duragal (lm)" at bounding box center [331, 313] width 554 height 25
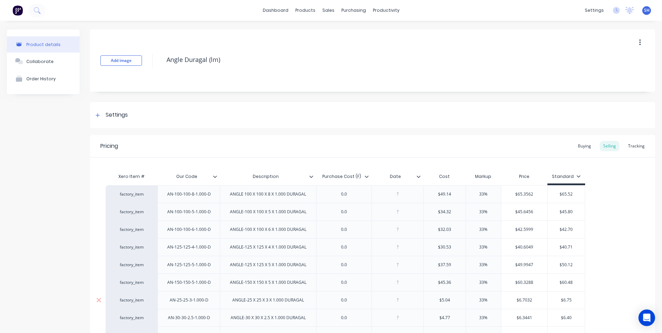
type textarea "x"
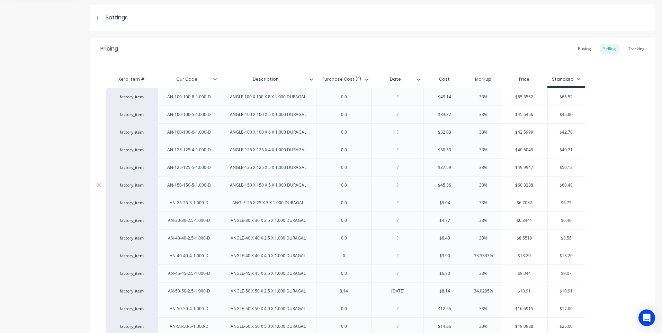
scroll to position [104, 0]
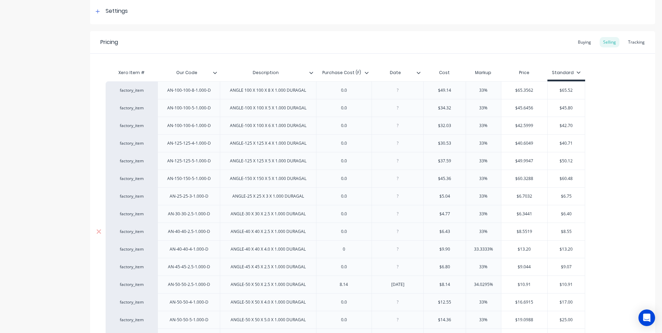
click at [399, 234] on div at bounding box center [397, 231] width 35 height 9
click at [417, 72] on icon at bounding box center [419, 73] width 4 height 2
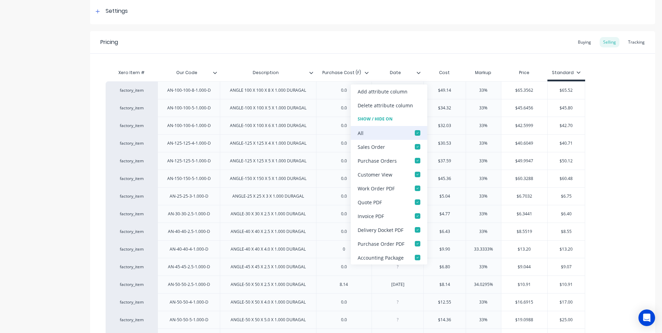
click at [415, 132] on div at bounding box center [418, 133] width 14 height 14
click at [403, 58] on div "Xero Item # Our Code Description Purchase Cost (F) Date Cost Markup Price Stand…" at bounding box center [372, 288] width 565 height 469
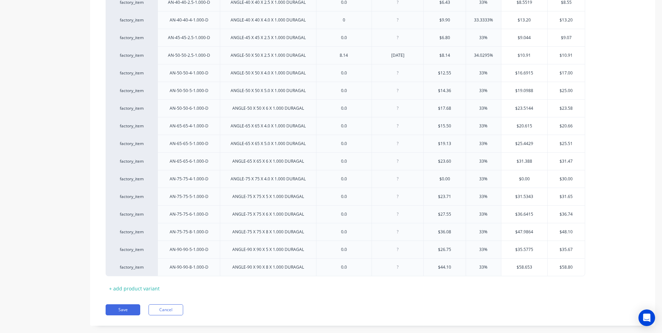
scroll to position [345, 0]
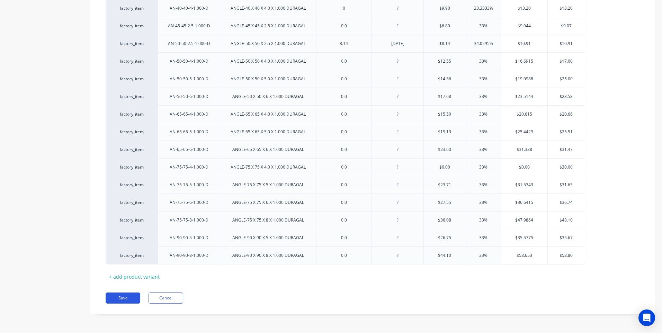
click at [127, 294] on button "Save" at bounding box center [123, 297] width 35 height 11
type textarea "x"
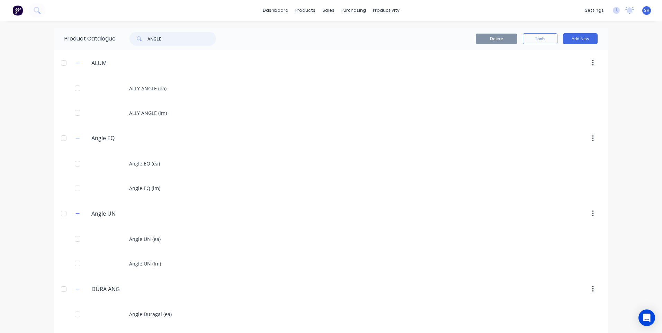
drag, startPoint x: 169, startPoint y: 39, endPoint x: 137, endPoint y: 38, distance: 31.5
click at [137, 38] on div "ANGLE" at bounding box center [172, 39] width 87 height 14
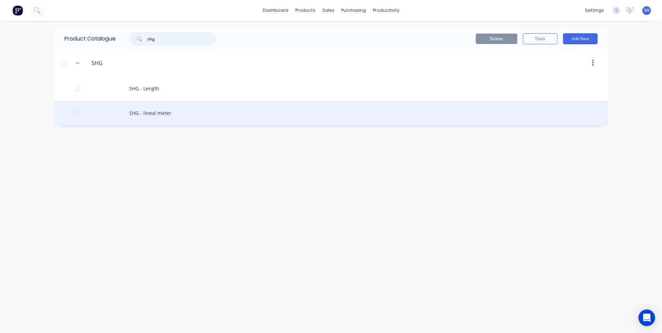
type input "shg"
click at [150, 112] on div "SHG - lineal meter" at bounding box center [331, 113] width 554 height 25
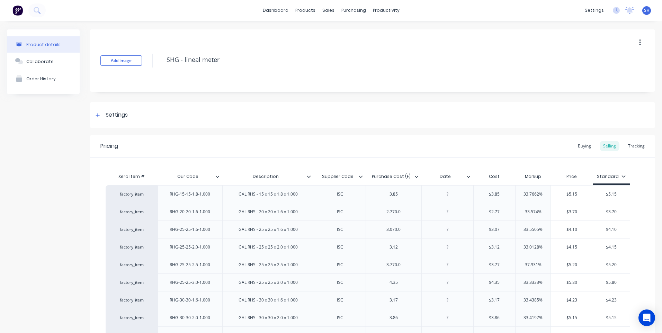
type textarea "x"
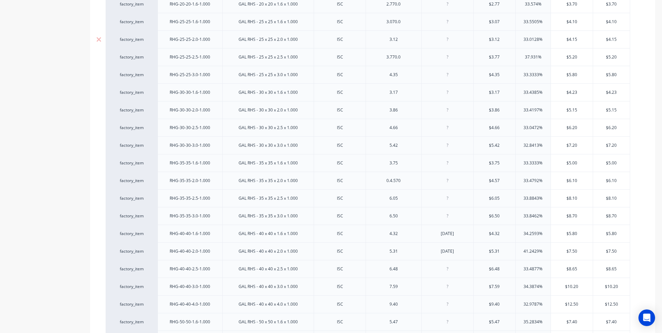
scroll to position [242, 0]
drag, startPoint x: 545, startPoint y: 217, endPoint x: 499, endPoint y: 214, distance: 46.5
click at [499, 214] on div "factory_item RHG-40-40-2.0-1.000 GAL RHS - 40 x 40 x 2.0 x 1.000 ISC 5.31 07/10…" at bounding box center [368, 217] width 524 height 18
type input "3"
type textarea "x"
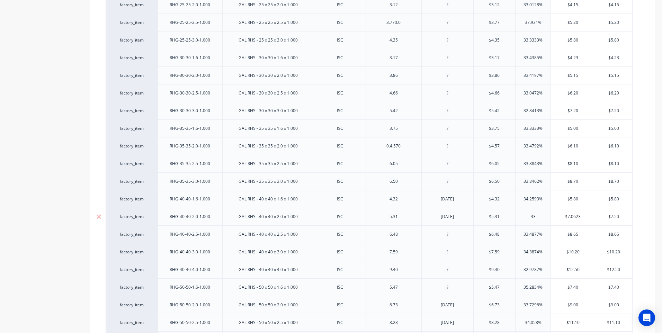
type input "33"
type input "$7.0623"
type textarea "x"
type input "$7.06"
type textarea "x"
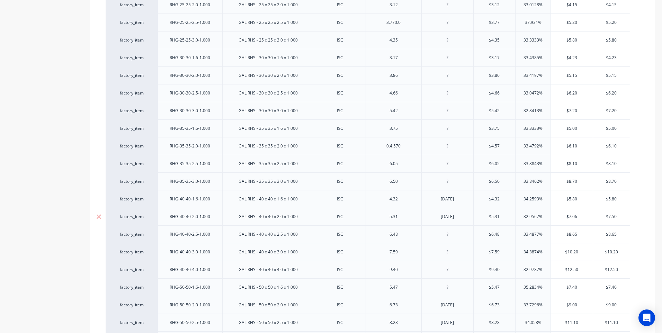
type input "$7.0"
type textarea "x"
type input "$7.2"
type textarea "x"
type input "$7.20"
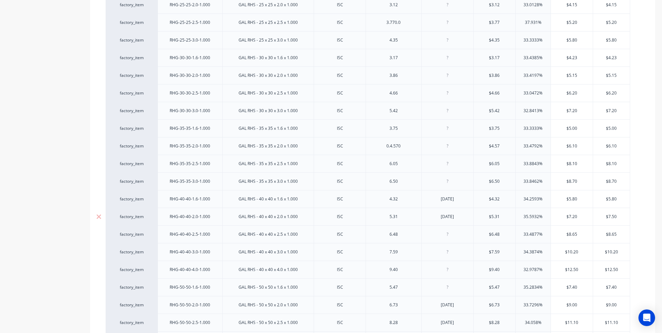
type input "$7.50"
type textarea "x"
type input "$7."
type textarea "x"
type input "$7.2"
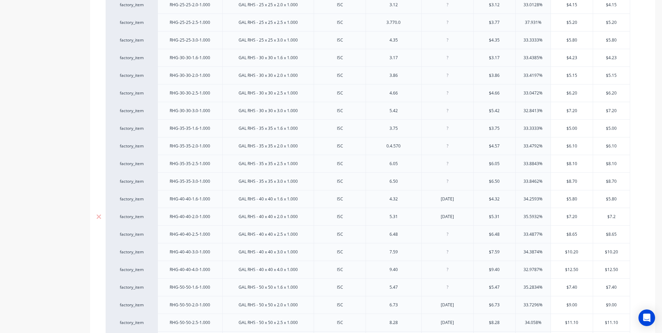
type textarea "x"
type input "$7.20"
click at [432, 218] on div "[DATE]" at bounding box center [447, 216] width 35 height 9
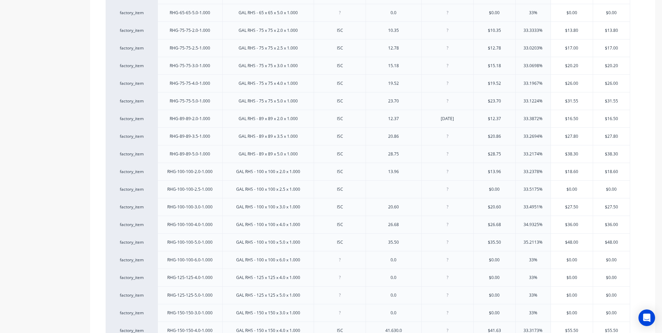
scroll to position [768, 0]
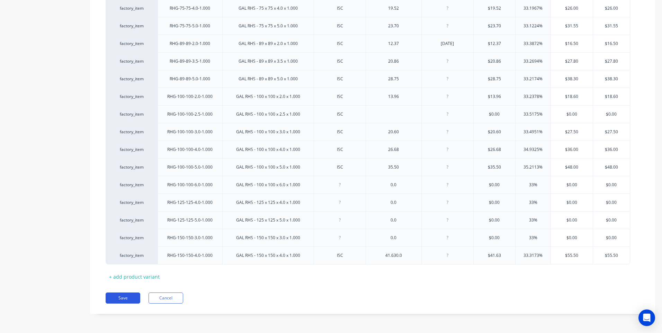
click at [120, 297] on button "Save" at bounding box center [123, 297] width 35 height 11
type textarea "x"
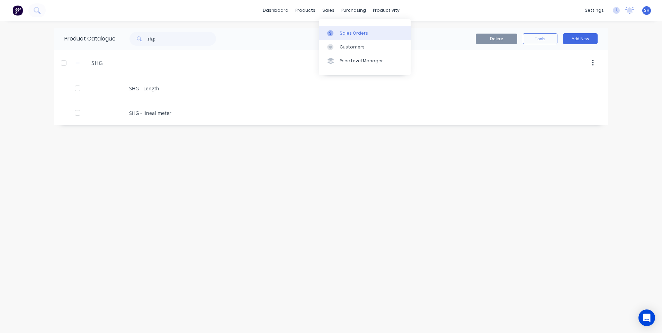
click at [347, 31] on div "Sales Orders" at bounding box center [354, 33] width 28 height 6
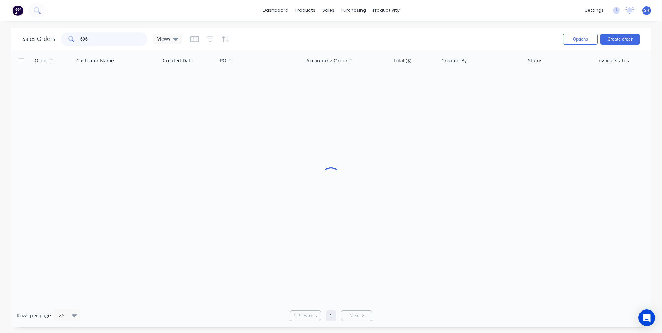
drag, startPoint x: 92, startPoint y: 40, endPoint x: 58, endPoint y: 35, distance: 34.0
click at [58, 35] on div "Sales Orders 696 Views" at bounding box center [102, 39] width 160 height 14
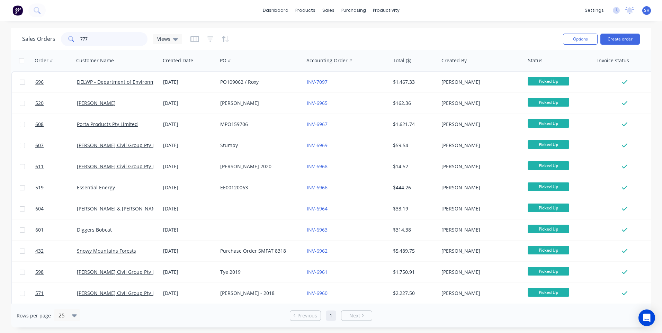
type input "777"
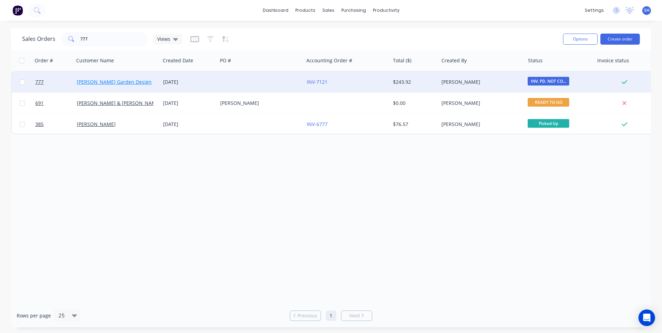
click at [120, 79] on link "[PERSON_NAME] Garden Design" at bounding box center [114, 82] width 75 height 7
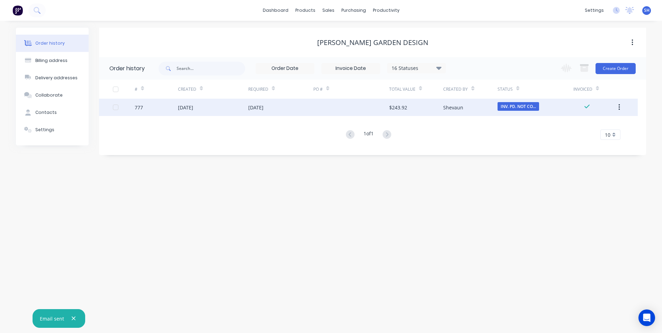
click at [340, 105] on div at bounding box center [351, 107] width 76 height 17
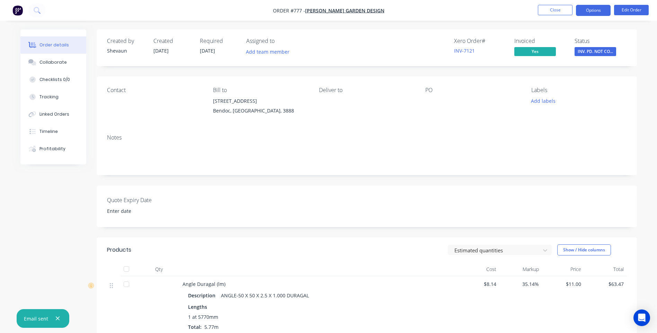
click at [588, 11] on button "Options" at bounding box center [593, 10] width 35 height 11
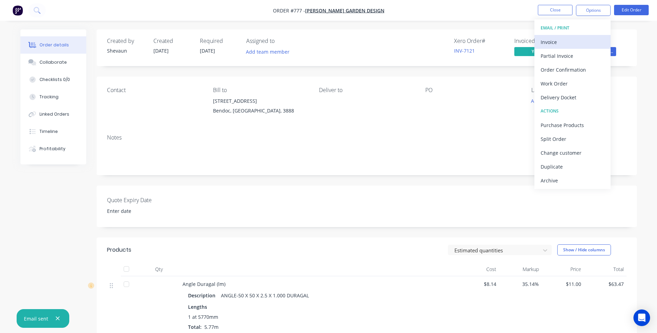
click at [555, 40] on div "Invoice" at bounding box center [572, 42] width 64 height 10
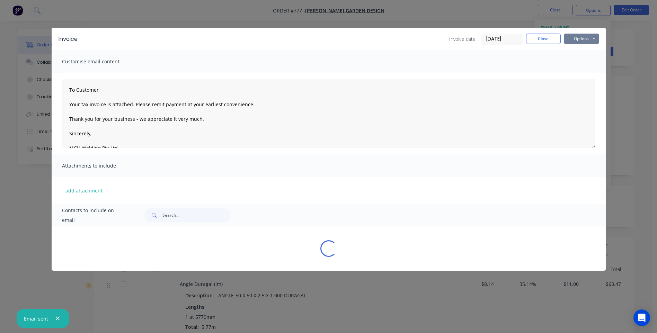
click at [579, 38] on button "Options" at bounding box center [581, 39] width 35 height 10
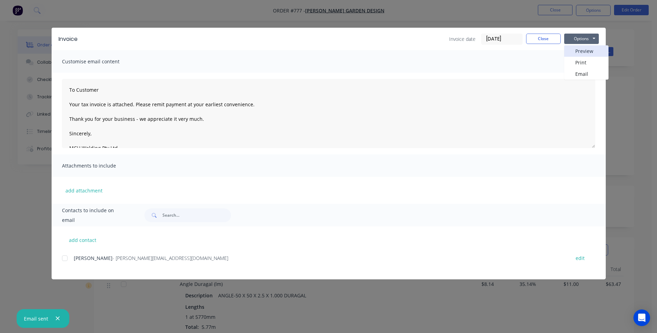
click at [585, 48] on button "Preview" at bounding box center [586, 50] width 44 height 11
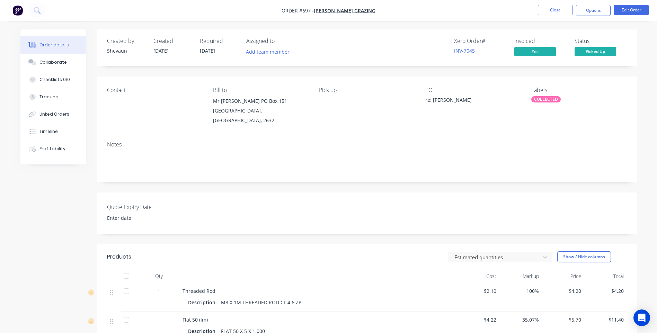
click at [60, 233] on div "Created by Shevaun Created [DATE] Required [DATE] Assigned to Add team member X…" at bounding box center [328, 295] width 616 height 533
click at [20, 10] on img "button" at bounding box center [17, 10] width 10 height 10
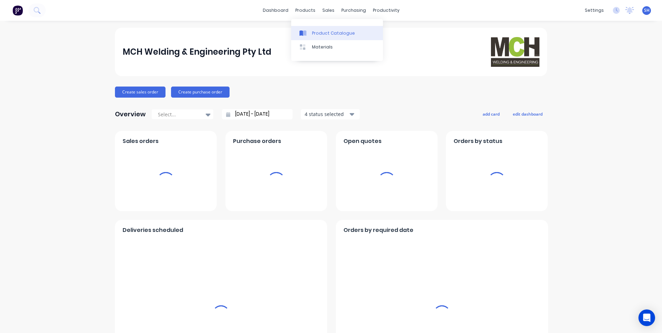
click at [323, 34] on div "Product Catalogue" at bounding box center [333, 33] width 43 height 6
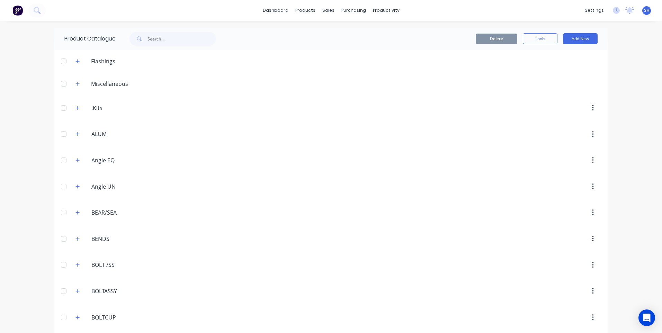
click at [145, 38] on span at bounding box center [138, 39] width 18 height 14
click at [153, 36] on input "text" at bounding box center [181, 39] width 69 height 14
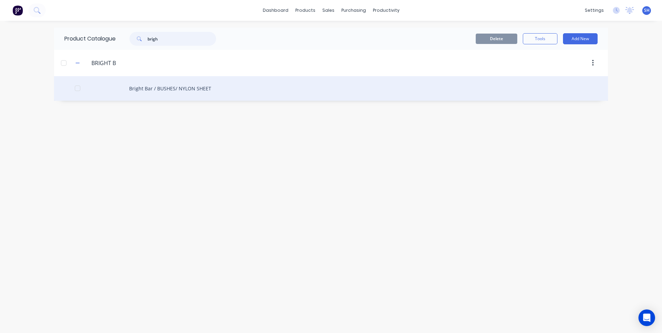
type input "brigh"
click at [164, 86] on div "Bright Bar / BUSHES/ NYLON SHEET" at bounding box center [331, 88] width 554 height 25
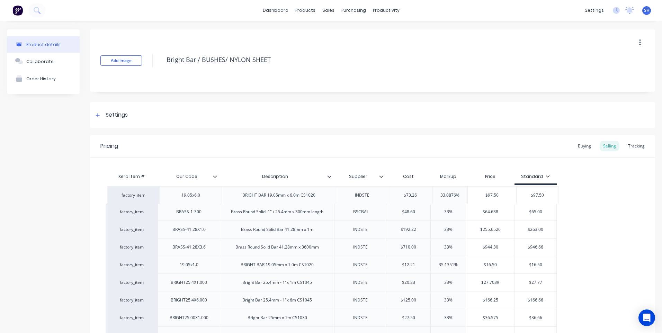
drag, startPoint x: 151, startPoint y: 262, endPoint x: 152, endPoint y: 190, distance: 72.0
drag, startPoint x: 152, startPoint y: 265, endPoint x: 158, endPoint y: 187, distance: 78.1
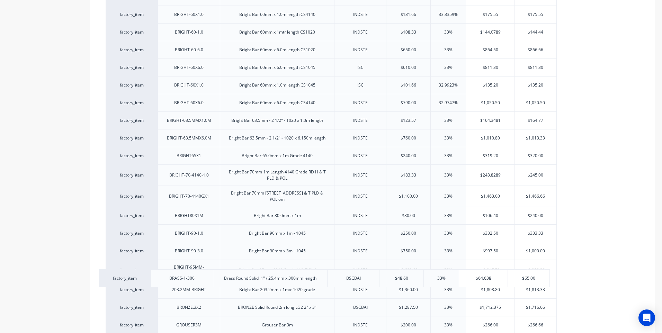
scroll to position [658, 0]
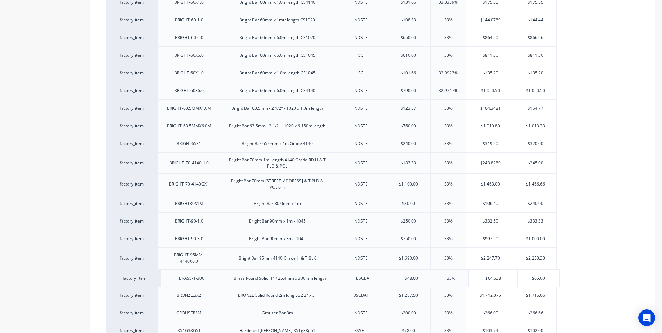
drag, startPoint x: 150, startPoint y: 121, endPoint x: 152, endPoint y: 275, distance: 154.4
click at [152, 275] on div "factory_item 19.05x1.0 BRIGHT BAR 19.05mm x 1.0m CS1020 INDSTE $12.21 35.1351% …" at bounding box center [373, 52] width 534 height 1048
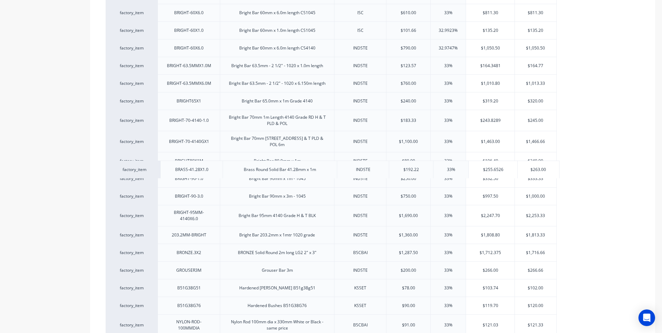
scroll to position [761, 0]
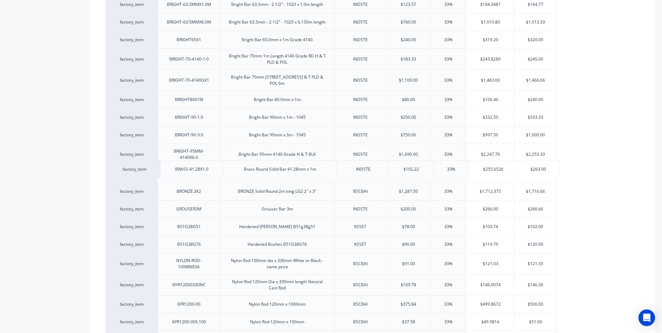
drag, startPoint x: 152, startPoint y: 87, endPoint x: 154, endPoint y: 167, distance: 80.7
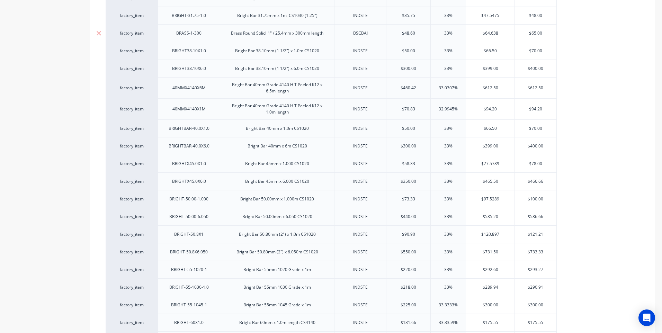
scroll to position [381, 0]
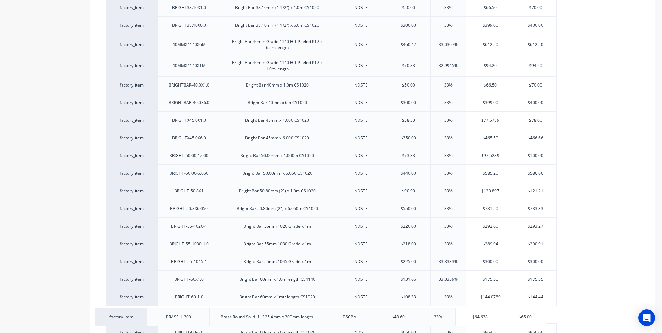
drag, startPoint x: 151, startPoint y: 4, endPoint x: 139, endPoint y: 315, distance: 311.4
click at [139, 315] on div "factory_item 19.05x1.0 BRIGHT BAR 19.05mm x 1.0m CS1020 INDSTE $12.21 35.1351% …" at bounding box center [373, 328] width 534 height 1048
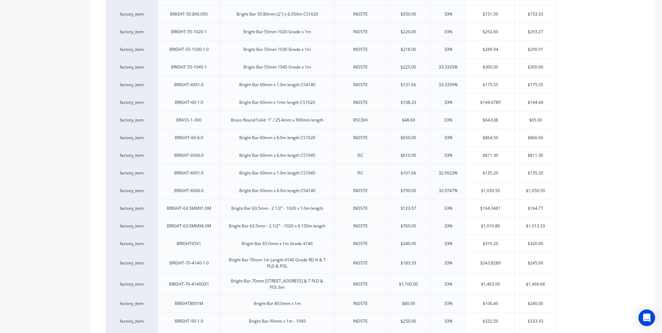
scroll to position [588, 0]
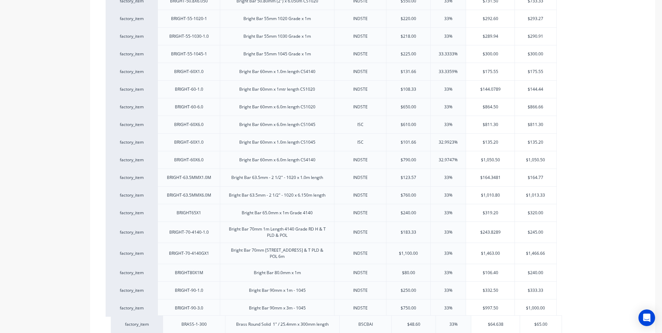
drag, startPoint x: 150, startPoint y: 101, endPoint x: 156, endPoint y: 323, distance: 221.6
click at [156, 323] on div "factory_item 19.05x1.0 BRIGHT BAR 19.05mm x 1.0m CS1020 INDSTE $12.21 35.1351% …" at bounding box center [373, 121] width 534 height 1048
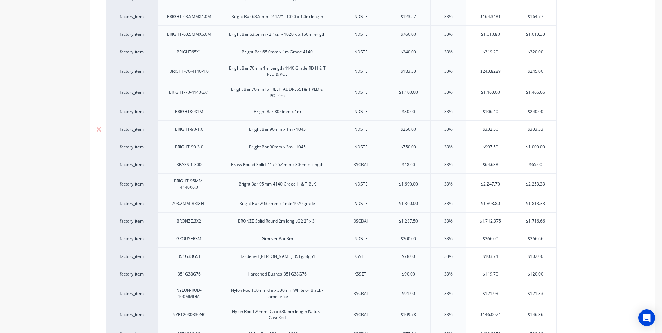
scroll to position [796, 0]
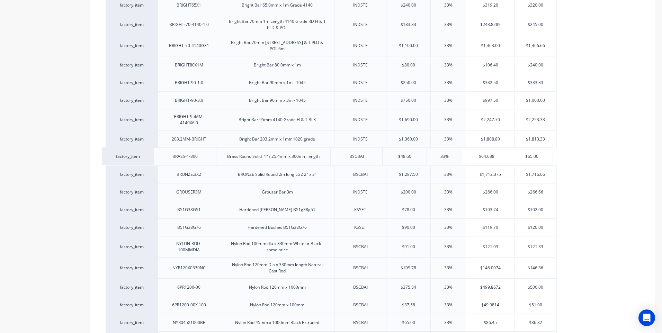
drag, startPoint x: 148, startPoint y: 113, endPoint x: 144, endPoint y: 153, distance: 40.3
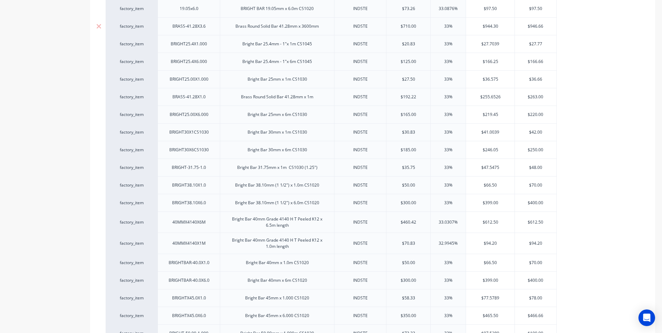
scroll to position [208, 0]
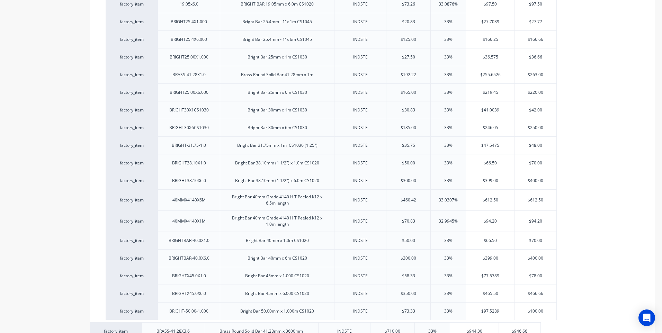
drag, startPoint x: 151, startPoint y: 18, endPoint x: 135, endPoint y: 330, distance: 312.6
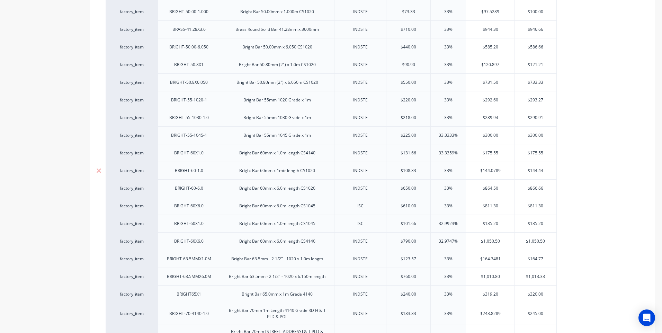
scroll to position [519, 0]
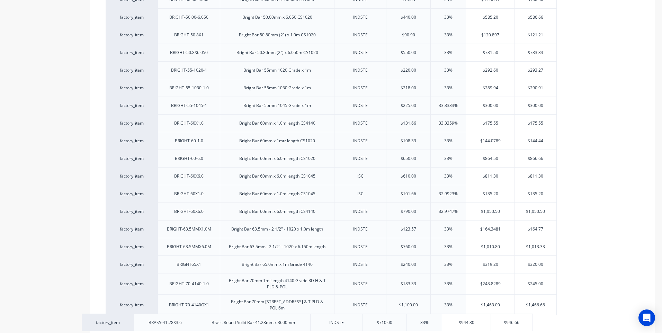
drag, startPoint x: 153, startPoint y: 13, endPoint x: 129, endPoint y: 320, distance: 308.0
click at [129, 320] on div "factory_item 19.05x1.0 BRIGHT BAR 19.05mm x 1.0m CS1020 INDSTE $12.21 35.1351% …" at bounding box center [373, 190] width 534 height 1048
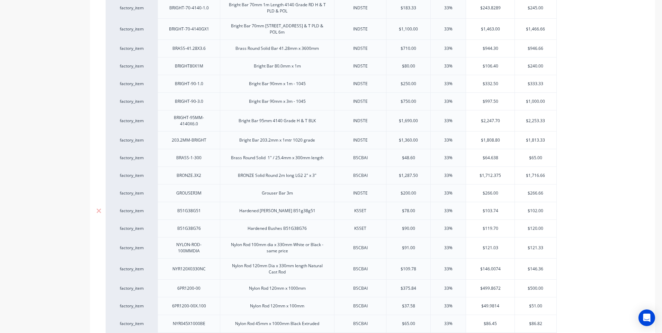
scroll to position [796, 0]
drag, startPoint x: 153, startPoint y: 44, endPoint x: 145, endPoint y: 152, distance: 108.3
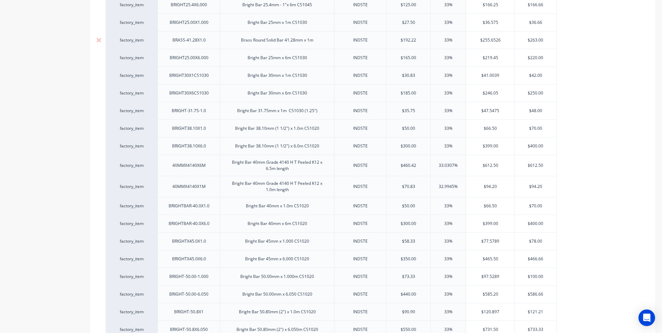
scroll to position [277, 0]
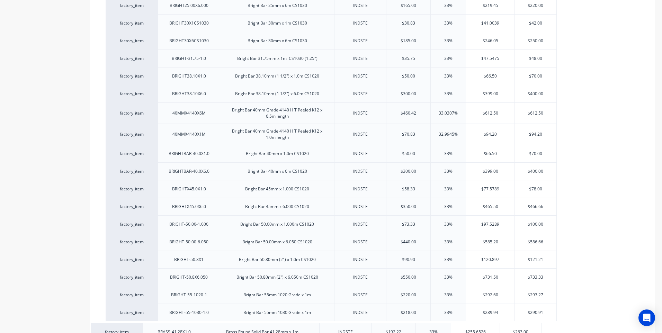
drag, startPoint x: 151, startPoint y: 6, endPoint x: 136, endPoint y: 334, distance: 328.8
click at [136, 333] on html "dashboard products sales purchasing productivity dashboard products Product Cat…" at bounding box center [331, 166] width 662 height 333
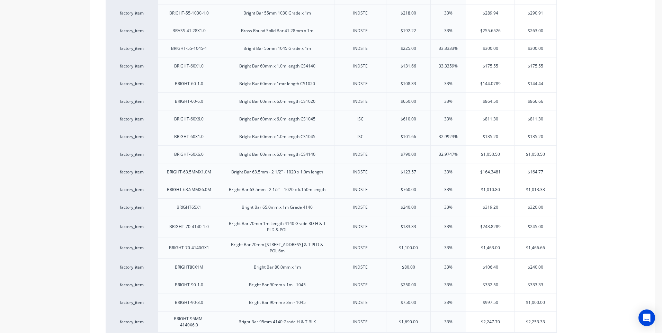
scroll to position [588, 0]
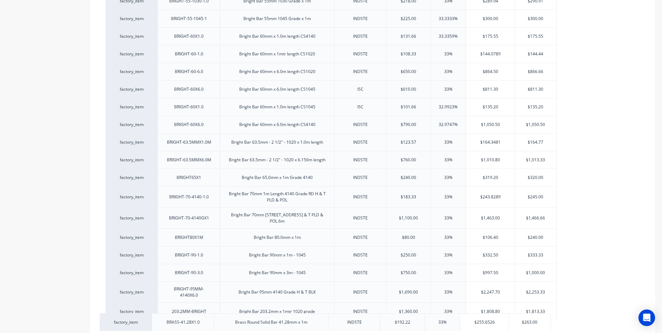
drag, startPoint x: 154, startPoint y: 15, endPoint x: 147, endPoint y: 320, distance: 305.4
click at [147, 320] on div "factory_item 19.05x1.0 BRIGHT BAR 19.05mm x 1.0m CS1020 INDSTE $12.21 35.1351% …" at bounding box center [373, 121] width 534 height 1048
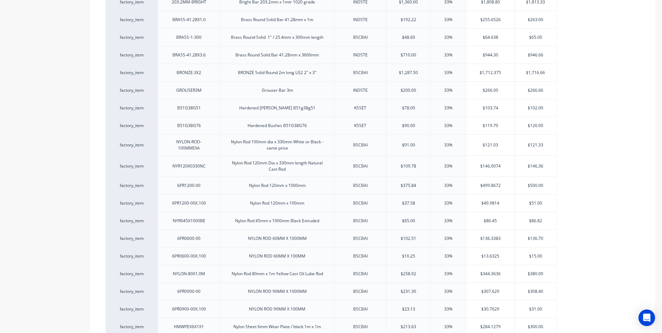
scroll to position [900, 0]
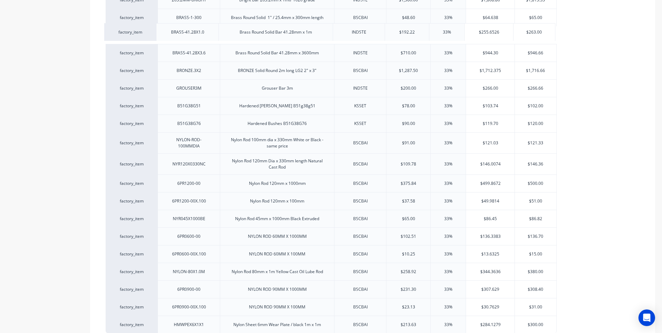
drag, startPoint x: 152, startPoint y: 15, endPoint x: 151, endPoint y: 31, distance: 16.3
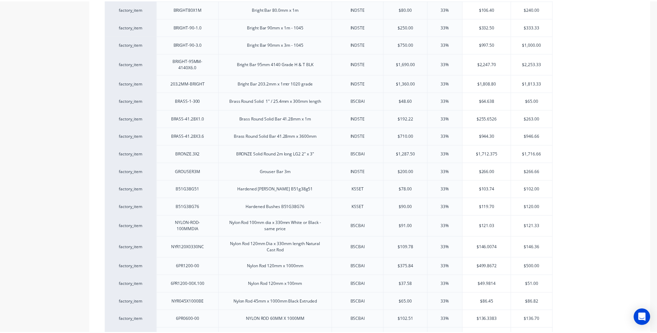
scroll to position [969, 0]
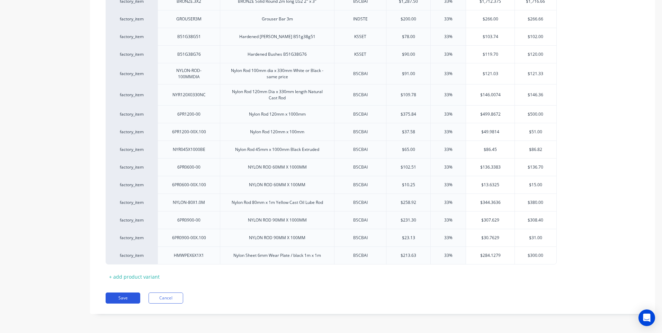
click at [127, 298] on button "Save" at bounding box center [123, 297] width 35 height 11
type textarea "x"
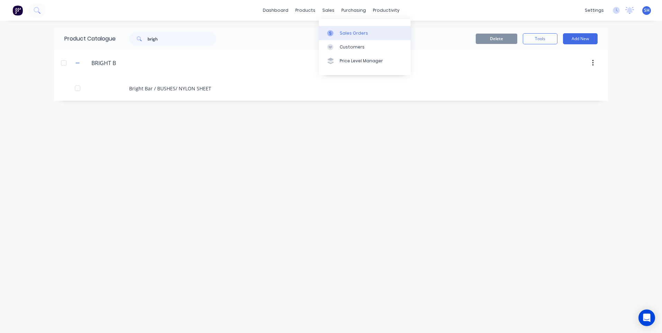
click at [349, 32] on div "Sales Orders" at bounding box center [354, 33] width 28 height 6
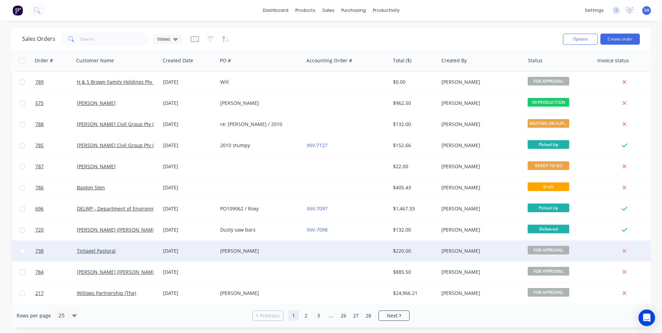
click at [323, 249] on div at bounding box center [347, 251] width 86 height 21
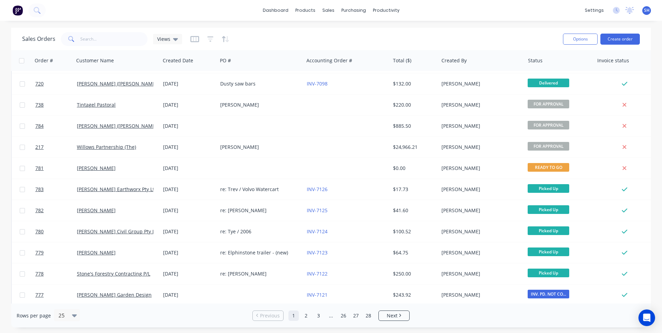
scroll to position [104, 0]
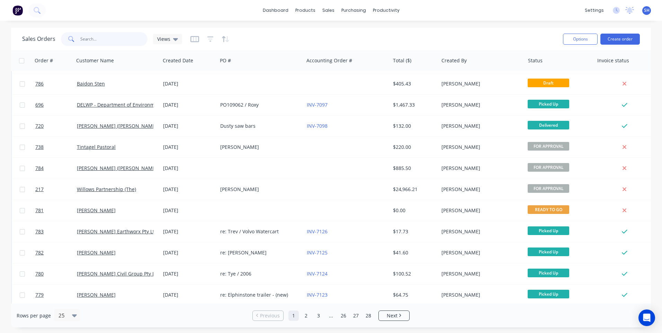
click at [80, 40] on input "text" at bounding box center [113, 39] width 67 height 14
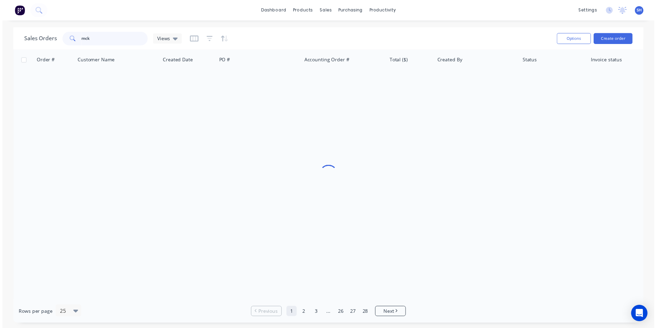
scroll to position [0, 0]
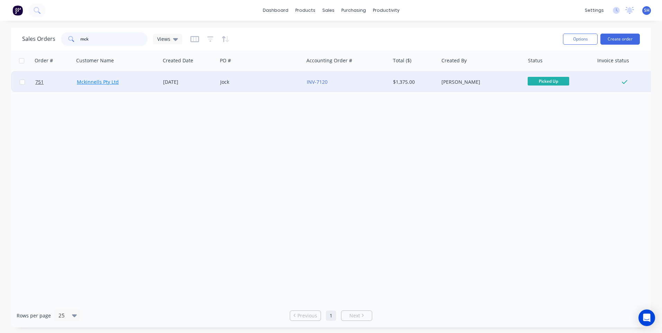
type input "mck"
click at [103, 79] on link "Mckinnells Pty Ltd" at bounding box center [98, 82] width 42 height 7
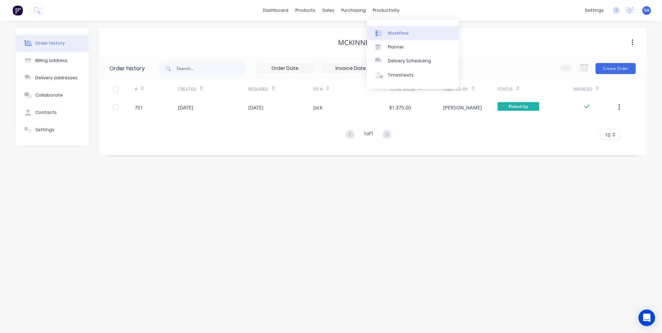
click at [391, 30] on div "Workflow" at bounding box center [398, 33] width 21 height 6
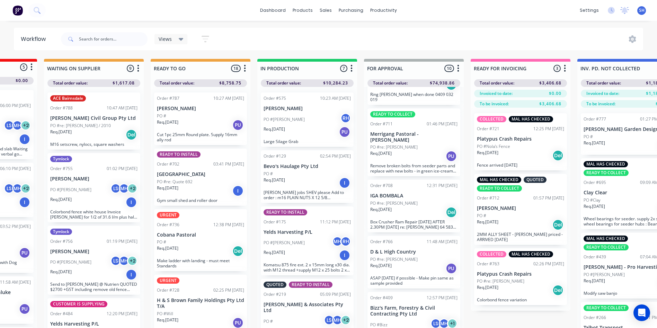
scroll to position [277, 0]
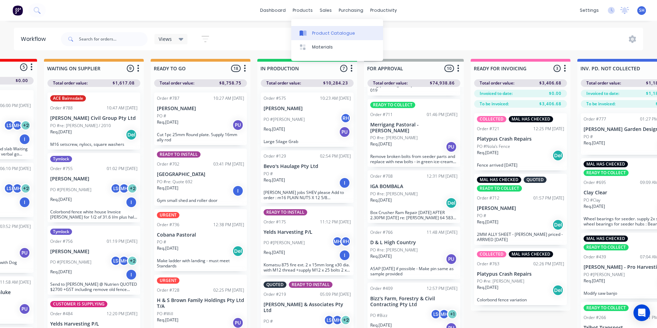
click at [319, 30] on div "Product Catalogue" at bounding box center [333, 33] width 43 height 6
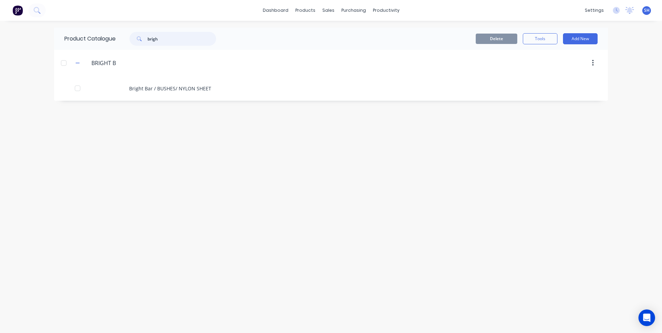
drag, startPoint x: 166, startPoint y: 39, endPoint x: 133, endPoint y: 36, distance: 33.7
click at [133, 36] on div "brigh" at bounding box center [172, 39] width 87 height 14
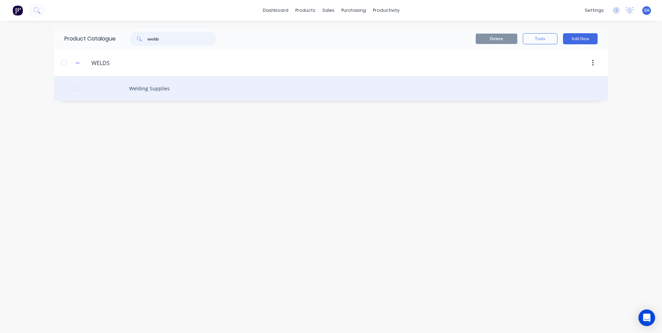
type input "welds"
click at [149, 87] on div "Welding Supplies" at bounding box center [331, 88] width 554 height 25
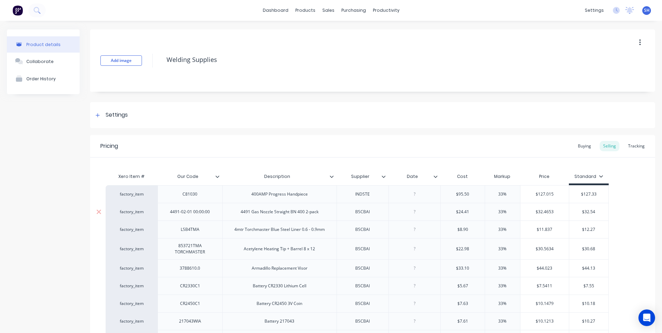
type textarea "x"
click at [346, 45] on div "Customers" at bounding box center [349, 47] width 25 height 6
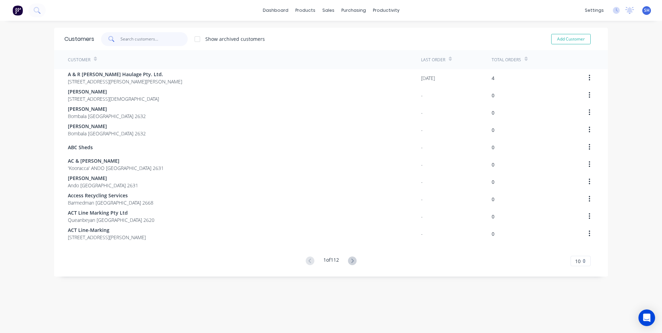
click at [128, 38] on input "text" at bounding box center [153, 39] width 67 height 14
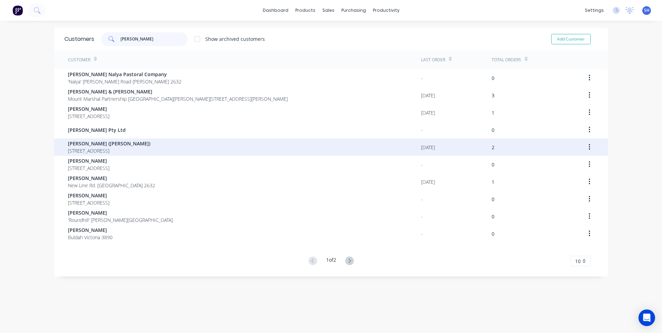
type input "[PERSON_NAME]"
click at [98, 145] on span "[PERSON_NAME] ([PERSON_NAME])" at bounding box center [109, 143] width 82 height 7
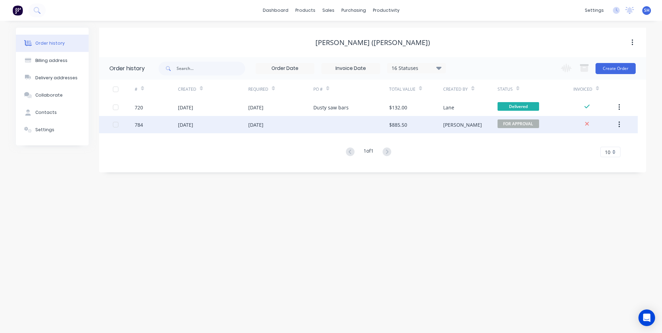
click at [307, 120] on div "[DATE]" at bounding box center [280, 124] width 65 height 17
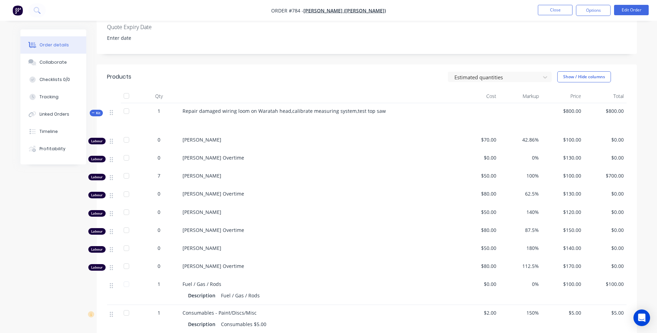
scroll to position [297, 0]
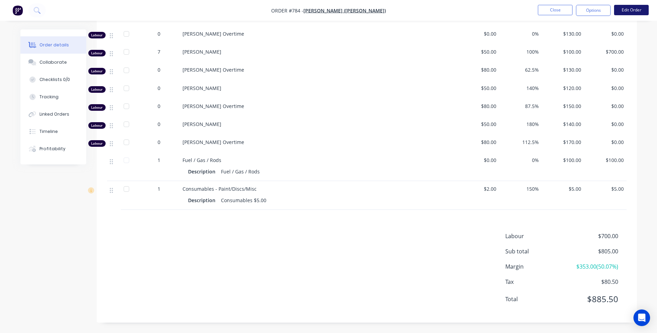
click at [634, 11] on button "Edit Order" at bounding box center [631, 10] width 35 height 10
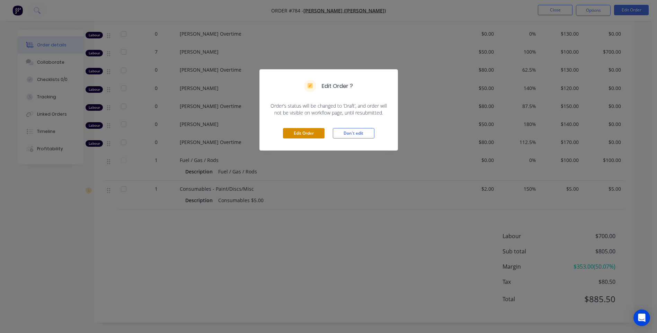
click at [306, 133] on button "Edit Order" at bounding box center [304, 133] width 42 height 10
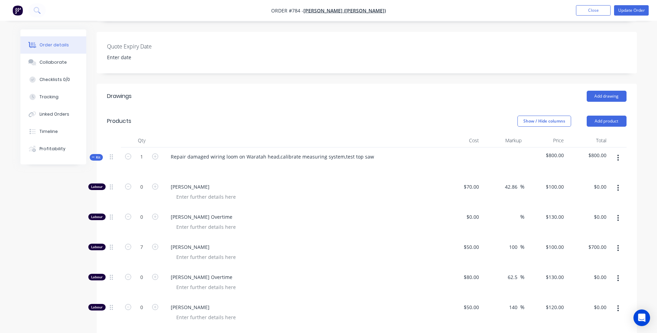
scroll to position [138, 0]
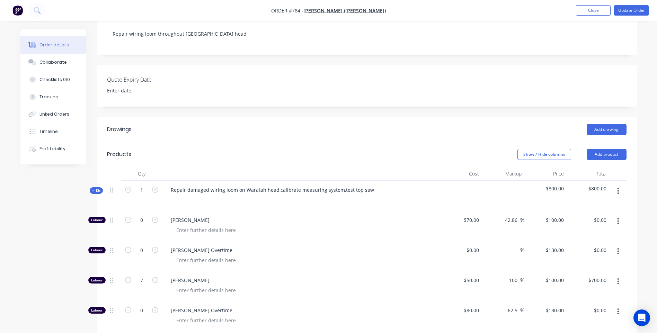
click at [618, 188] on icon "button" at bounding box center [617, 191] width 1 height 6
click at [586, 204] on div "Add product to kit" at bounding box center [593, 209] width 53 height 10
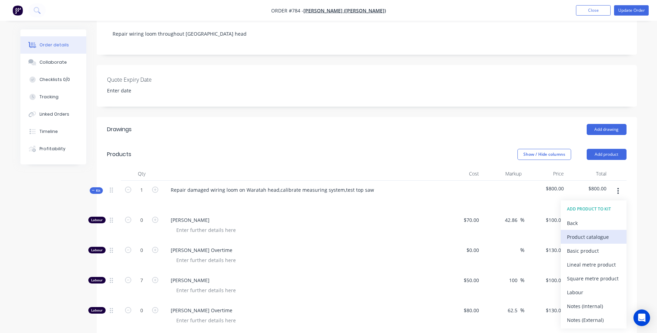
click at [583, 232] on div "Product catalogue" at bounding box center [593, 237] width 53 height 10
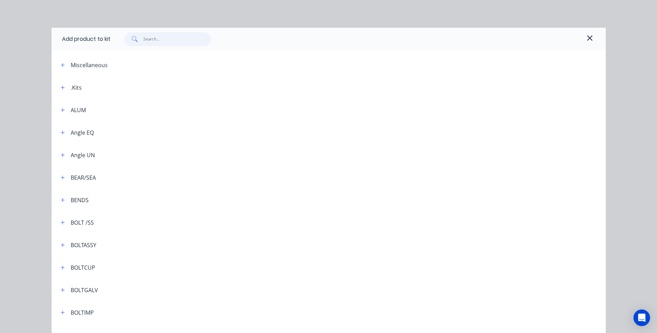
click at [146, 40] on input "text" at bounding box center [176, 39] width 67 height 14
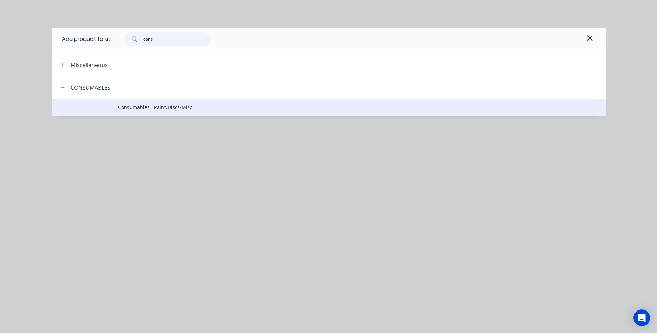
type input "cons"
click at [135, 105] on span "Consumables - Paint/Discs/Misc" at bounding box center [313, 106] width 390 height 7
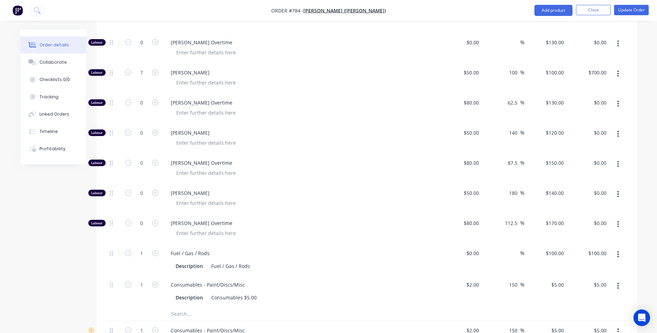
scroll to position [554, 0]
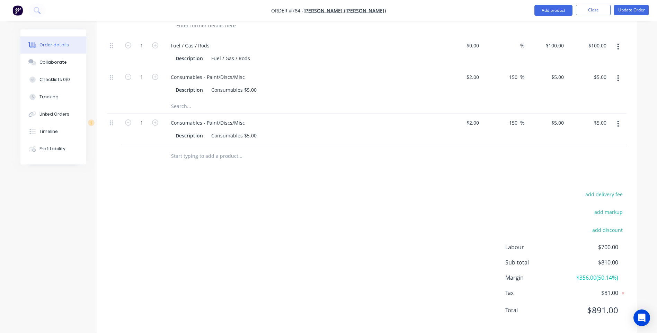
click at [618, 121] on icon "button" at bounding box center [617, 124] width 1 height 6
click at [575, 179] on div "Delete" at bounding box center [593, 184] width 53 height 10
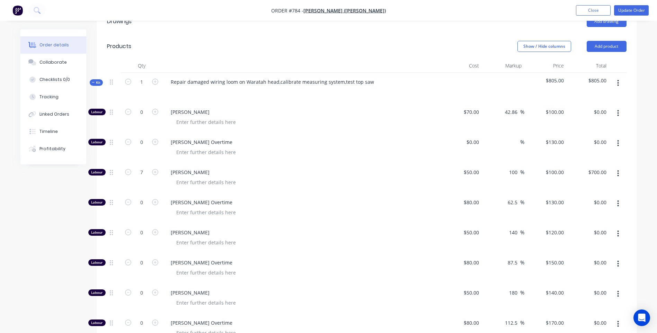
scroll to position [178, 0]
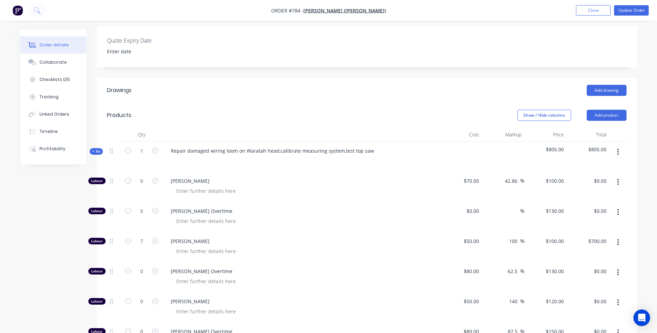
click at [617, 149] on icon "button" at bounding box center [617, 152] width 1 height 6
click at [605, 110] on button "Add product" at bounding box center [606, 115] width 40 height 11
click at [494, 89] on header "Drawings Add drawing" at bounding box center [367, 90] width 540 height 25
click at [616, 146] on button "button" at bounding box center [618, 152] width 16 height 12
click at [594, 165] on div "Add product to kit" at bounding box center [593, 170] width 53 height 10
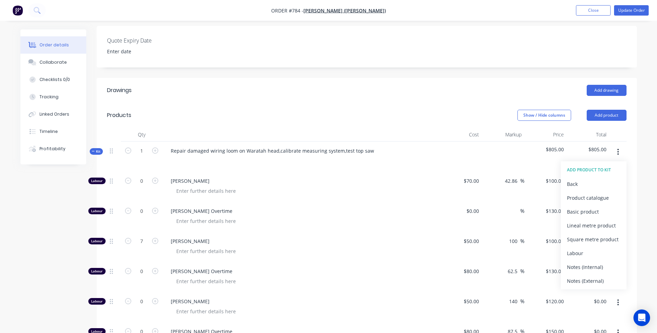
click at [481, 90] on header "Drawings Add drawing" at bounding box center [367, 90] width 540 height 25
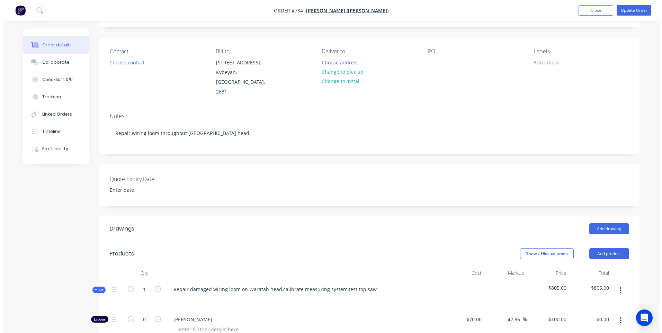
scroll to position [0, 0]
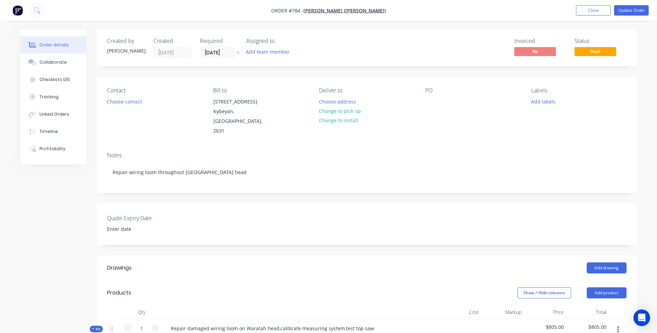
click at [18, 8] on img "button" at bounding box center [17, 10] width 10 height 10
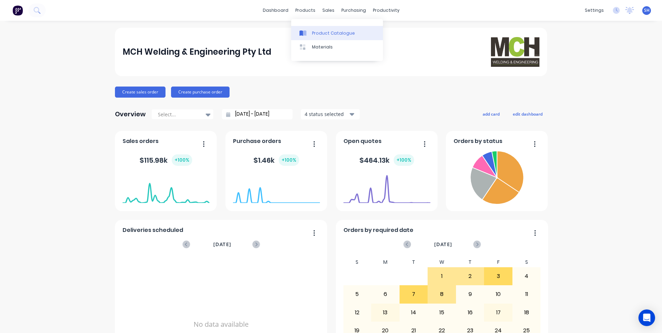
click at [319, 31] on div "Product Catalogue" at bounding box center [333, 33] width 43 height 6
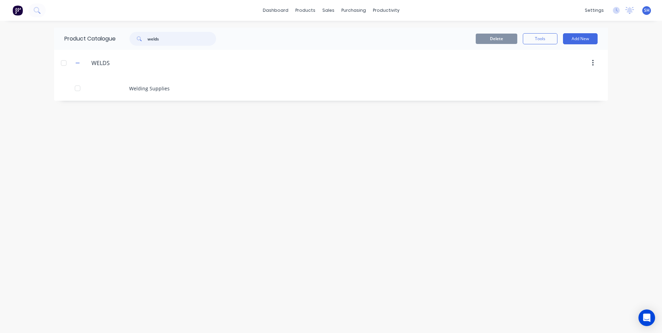
drag, startPoint x: 169, startPoint y: 38, endPoint x: 127, endPoint y: 37, distance: 42.6
click at [127, 37] on div "welds" at bounding box center [169, 39] width 93 height 14
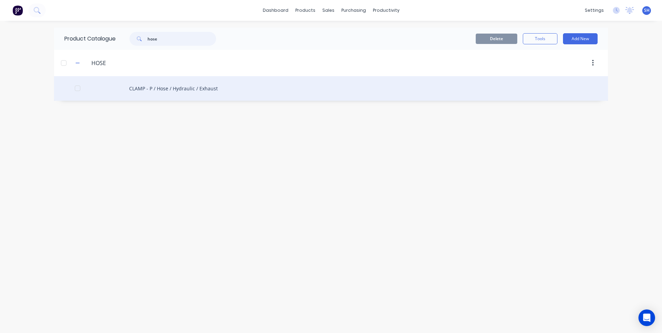
type input "hose"
click at [160, 84] on div "CLAMP - P / Hose / Hydraulic / Exhaust" at bounding box center [331, 88] width 554 height 25
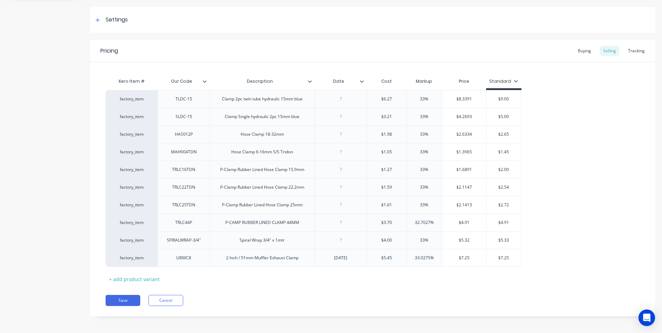
scroll to position [98, 0]
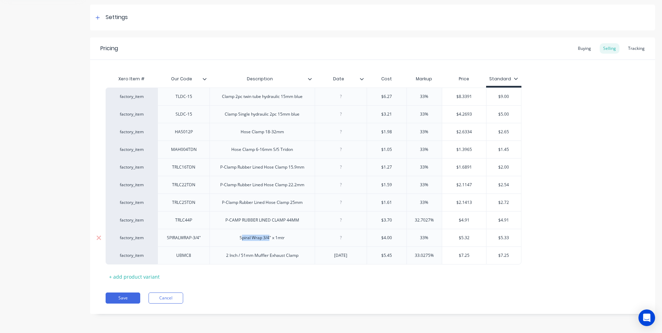
drag, startPoint x: 270, startPoint y: 241, endPoint x: 241, endPoint y: 241, distance: 29.1
click at [241, 241] on div "Spiral Wrap 3/4" x 1mtr" at bounding box center [262, 237] width 56 height 9
click at [283, 281] on div "Xero Item # Our Code Description Date Cost Markup Price Standard factory_item T…" at bounding box center [373, 177] width 534 height 210
drag, startPoint x: 270, startPoint y: 241, endPoint x: 237, endPoint y: 238, distance: 32.3
click at [237, 238] on div "Spiral Wrap 3/4" x 1mtr" at bounding box center [262, 237] width 56 height 9
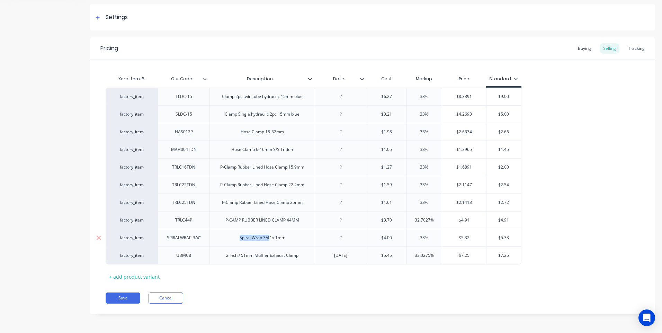
copy div "Spiral Wrap 3/4"
click at [125, 297] on button "Save" at bounding box center [123, 297] width 35 height 11
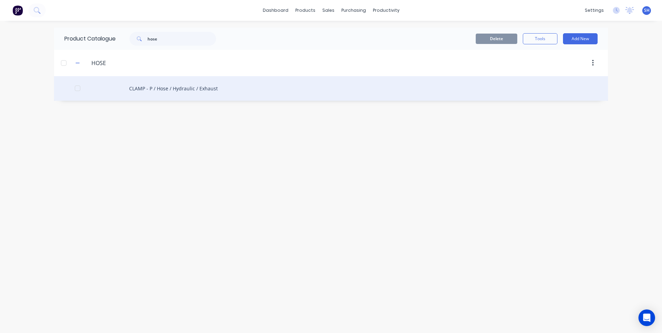
click at [167, 90] on div "CLAMP - P / Hose / Hydraulic / Exhaust" at bounding box center [331, 88] width 554 height 25
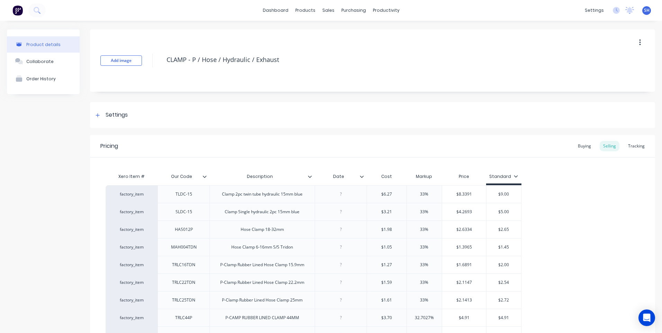
click at [361, 177] on icon at bounding box center [362, 176] width 4 height 2
type textarea "x"
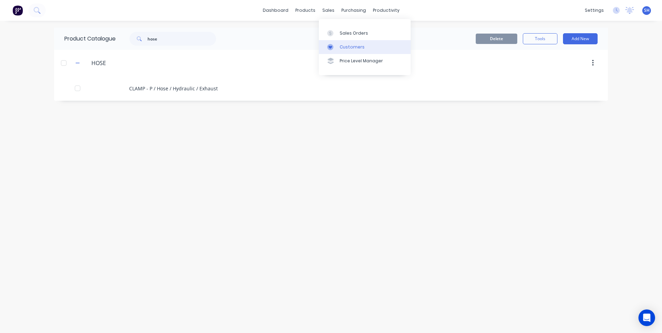
click at [349, 45] on div "Customers" at bounding box center [352, 47] width 25 height 6
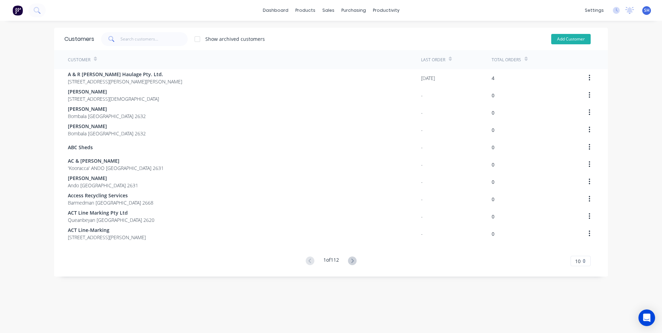
click at [562, 37] on button "Add Customer" at bounding box center [570, 39] width 39 height 10
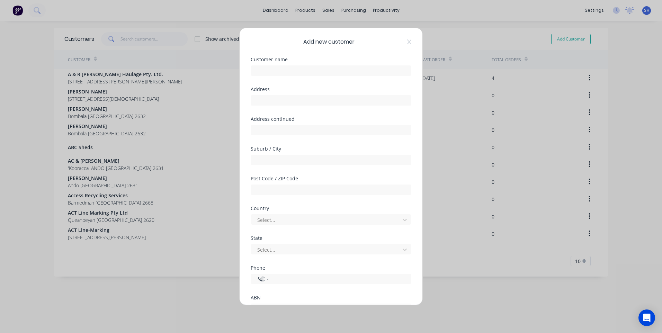
select select "AU"
click at [401, 41] on div "Add new customer" at bounding box center [331, 42] width 161 height 8
click at [407, 40] on icon at bounding box center [409, 41] width 4 height 5
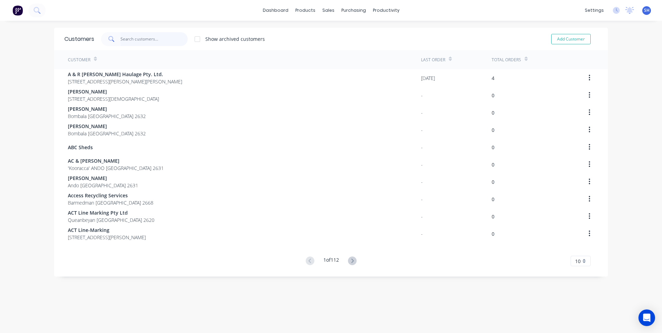
click at [128, 39] on input "text" at bounding box center [153, 39] width 67 height 14
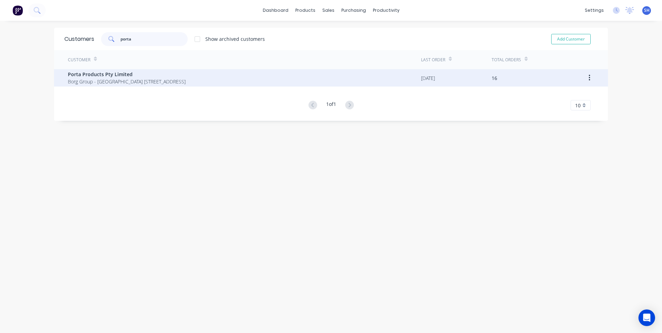
type input "porta"
click at [92, 78] on span "Borg Group - [GEOGRAPHIC_DATA] [STREET_ADDRESS]" at bounding box center [127, 81] width 118 height 7
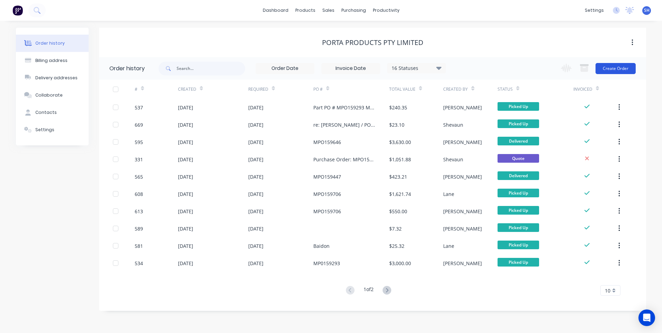
click at [617, 65] on button "Create Order" at bounding box center [615, 68] width 40 height 11
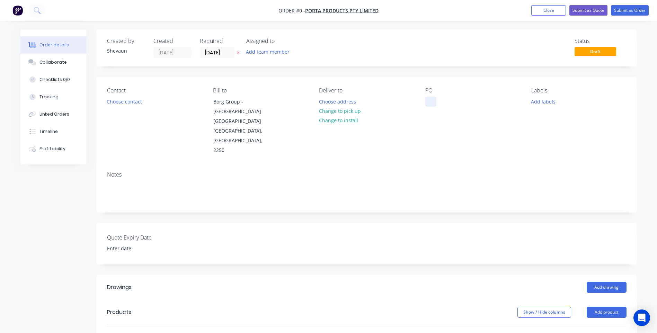
click at [432, 100] on div at bounding box center [430, 102] width 11 height 10
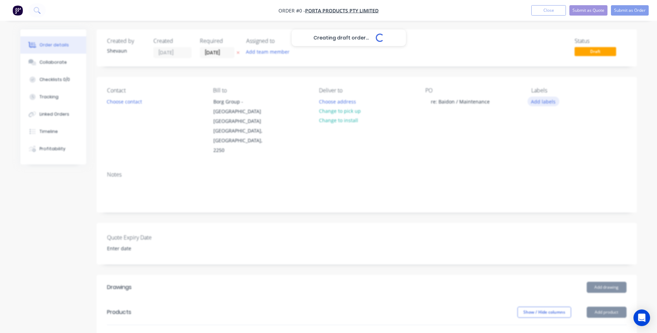
click at [545, 101] on div "Creating draft order... Loading... Order details Collaborate Checklists 0/0 Tra…" at bounding box center [328, 276] width 630 height 495
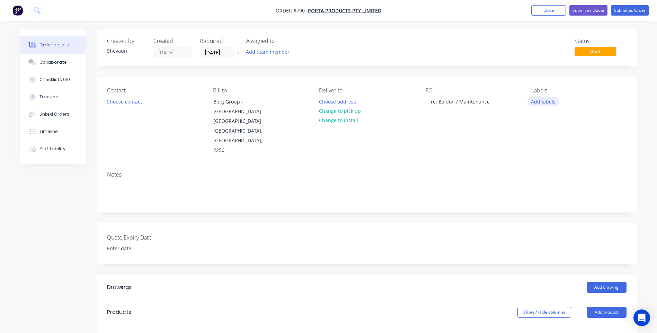
click at [545, 101] on button "Add labels" at bounding box center [543, 101] width 32 height 9
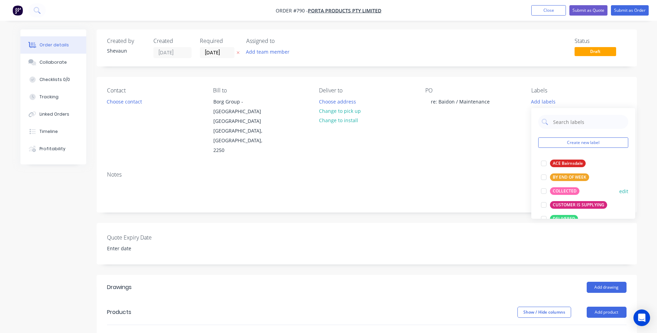
click at [565, 191] on div "COLLECTED" at bounding box center [564, 191] width 29 height 8
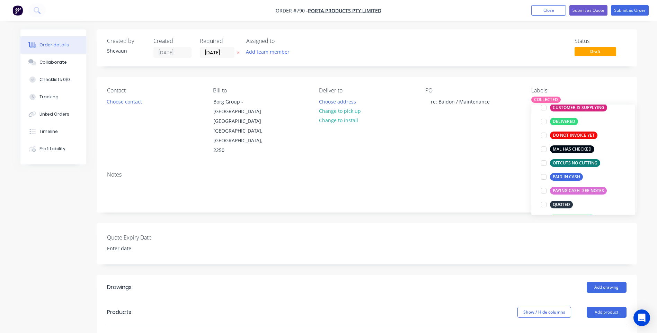
scroll to position [104, 0]
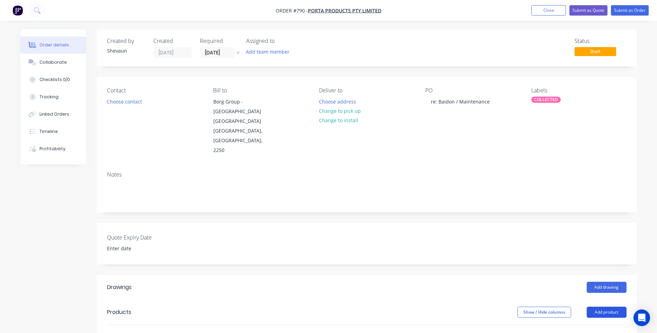
click at [610, 307] on button "Add product" at bounding box center [606, 312] width 40 height 11
click at [595, 325] on div "Product catalogue" at bounding box center [593, 330] width 53 height 10
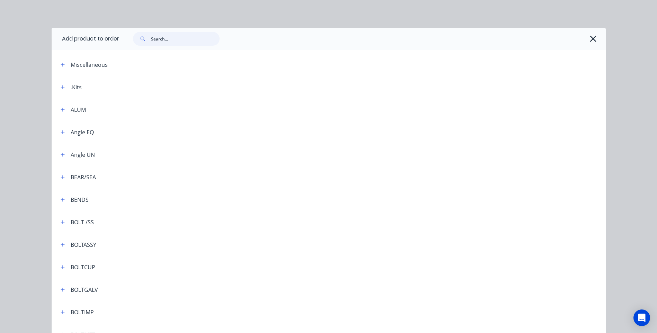
click at [152, 38] on input "text" at bounding box center [185, 39] width 69 height 14
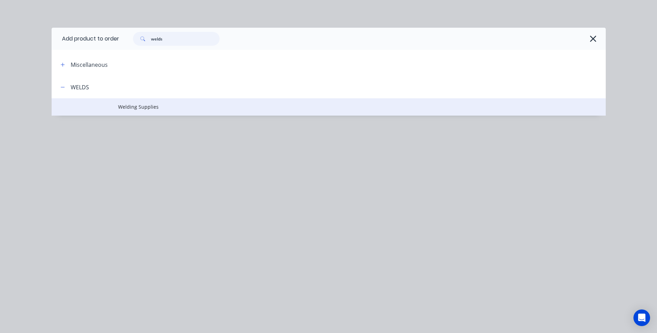
type input "welds"
click at [136, 105] on span "Welding Supplies" at bounding box center [313, 106] width 390 height 7
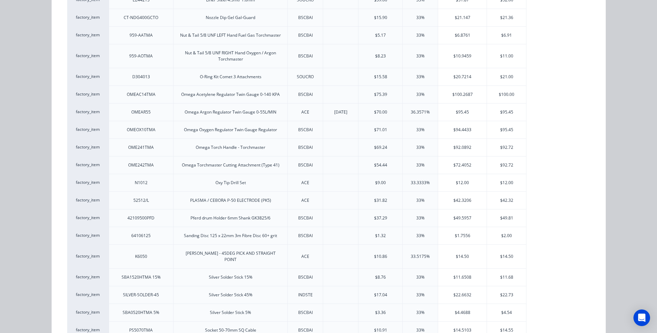
scroll to position [1731, 0]
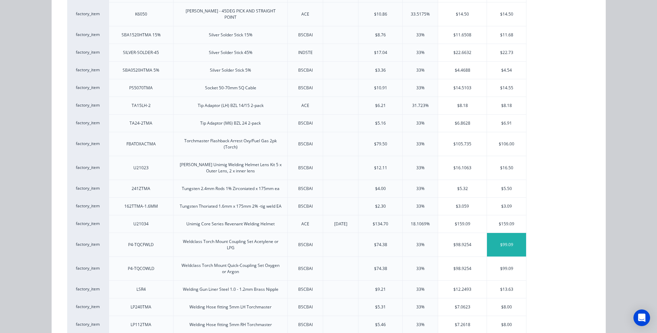
click at [506, 235] on div "$99.09" at bounding box center [506, 245] width 39 height 24
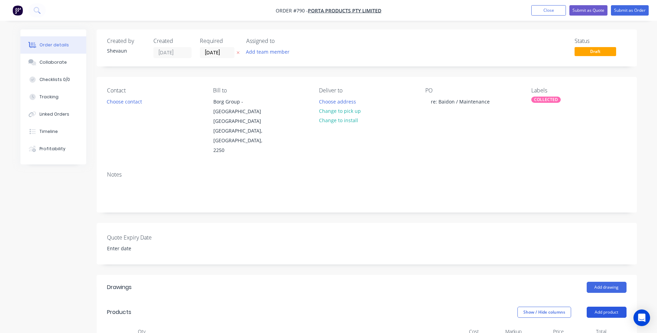
click at [609, 307] on button "Add product" at bounding box center [606, 312] width 40 height 11
click at [580, 325] on div "Product catalogue" at bounding box center [593, 330] width 53 height 10
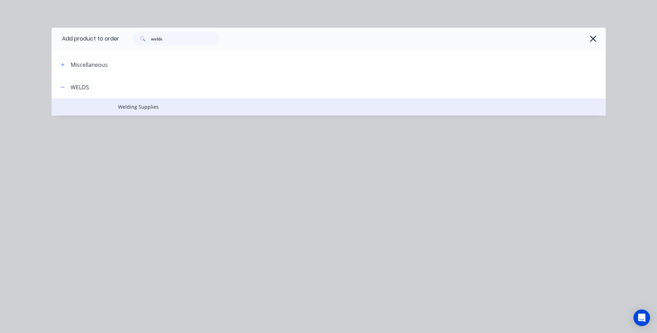
click at [147, 105] on span "Welding Supplies" at bounding box center [313, 106] width 390 height 7
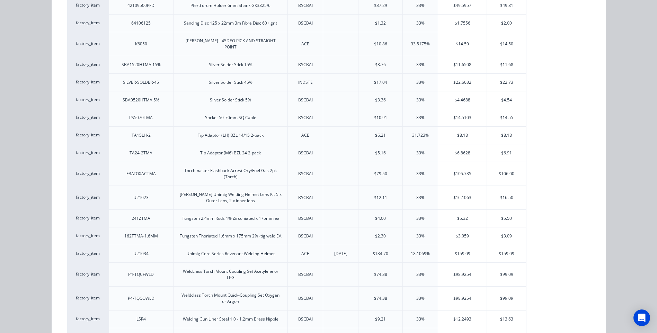
scroll to position [1800, 0]
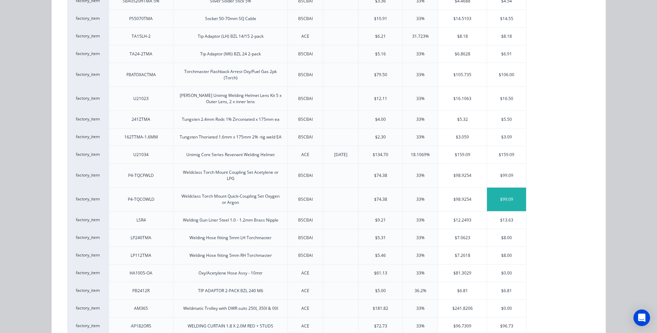
click at [504, 192] on div "$99.09" at bounding box center [506, 200] width 39 height 24
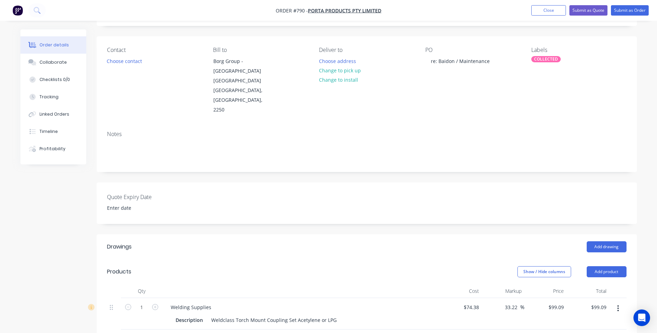
scroll to position [0, 0]
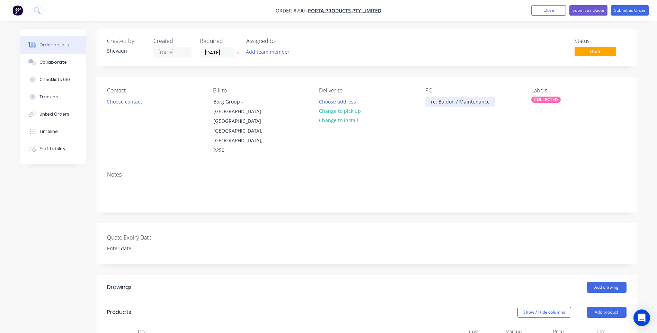
click at [488, 101] on div "re: Baidon / Maintenance" at bounding box center [460, 102] width 70 height 10
click at [626, 9] on button "Submit as Order" at bounding box center [630, 10] width 38 height 10
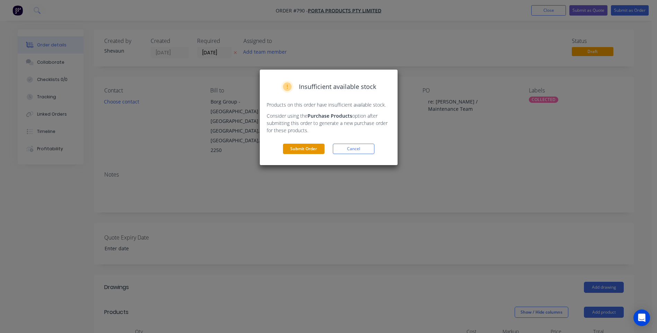
click at [306, 148] on button "Submit Order" at bounding box center [304, 149] width 42 height 10
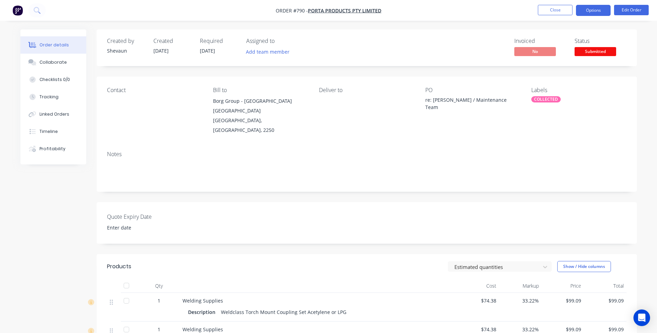
click at [593, 11] on button "Options" at bounding box center [593, 10] width 35 height 11
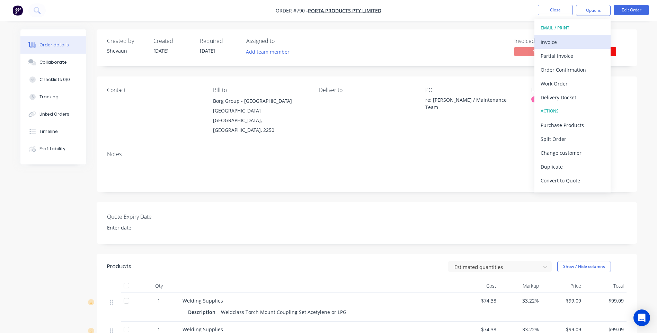
click at [551, 39] on div "Invoice" at bounding box center [572, 42] width 64 height 10
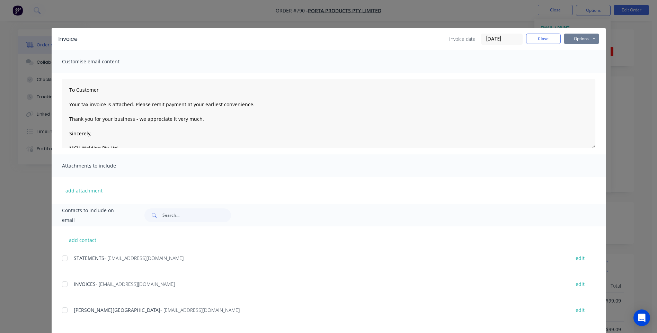
click at [569, 38] on button "Options" at bounding box center [581, 39] width 35 height 10
click at [585, 50] on button "Preview" at bounding box center [586, 50] width 44 height 11
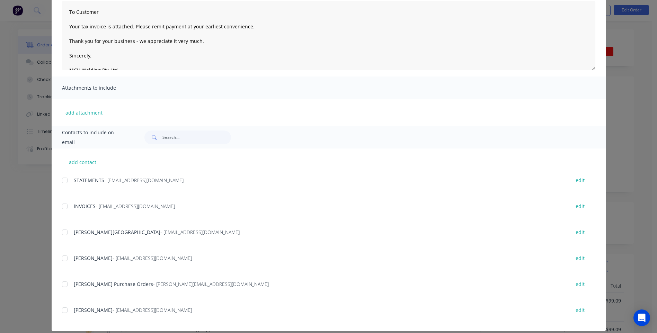
scroll to position [86, 0]
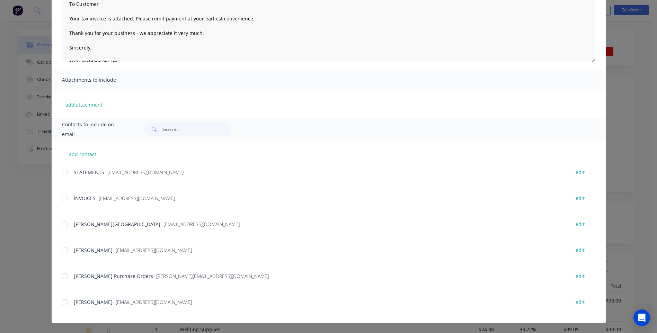
click at [61, 198] on div at bounding box center [65, 198] width 14 height 14
click at [62, 250] on div at bounding box center [65, 250] width 14 height 14
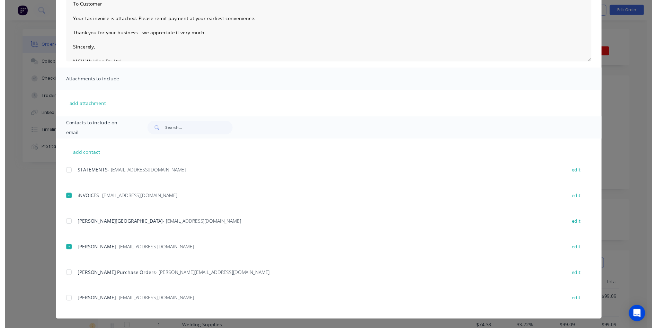
scroll to position [0, 0]
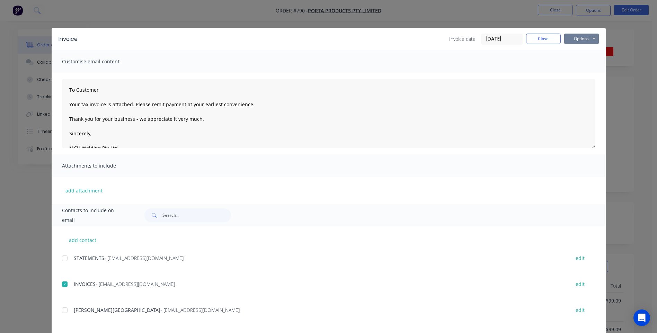
click at [578, 39] on button "Options" at bounding box center [581, 39] width 35 height 10
click at [574, 72] on button "Email" at bounding box center [586, 73] width 44 height 11
click at [544, 38] on button "Close" at bounding box center [543, 39] width 35 height 10
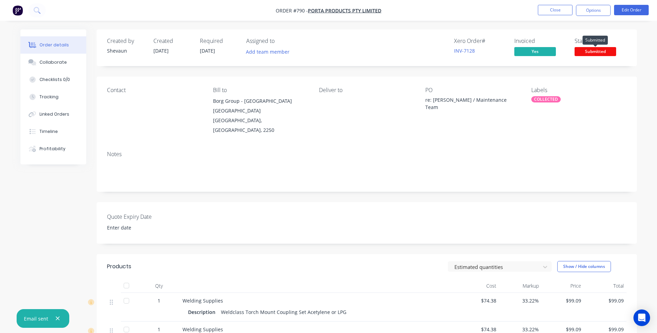
click at [597, 48] on span "Submitted" at bounding box center [595, 51] width 42 height 9
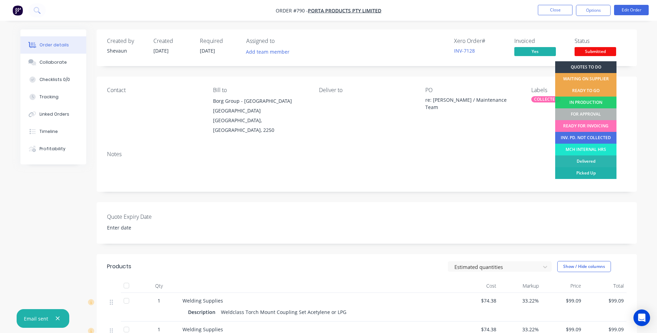
click at [596, 171] on div "Picked Up" at bounding box center [585, 173] width 61 height 12
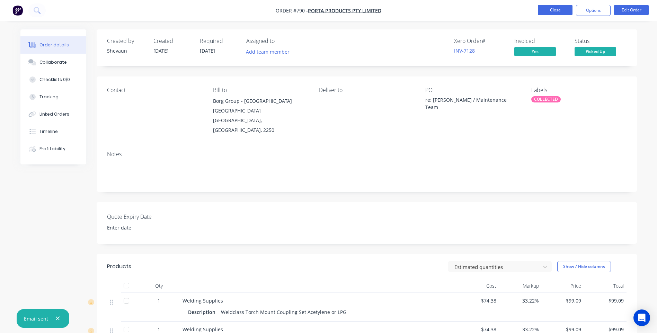
click at [562, 9] on button "Close" at bounding box center [555, 10] width 35 height 10
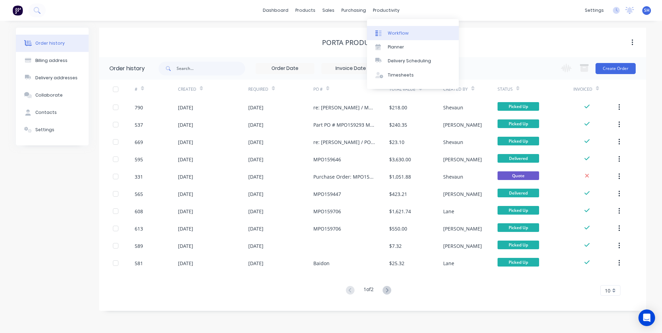
click at [398, 32] on div "Workflow" at bounding box center [398, 33] width 21 height 6
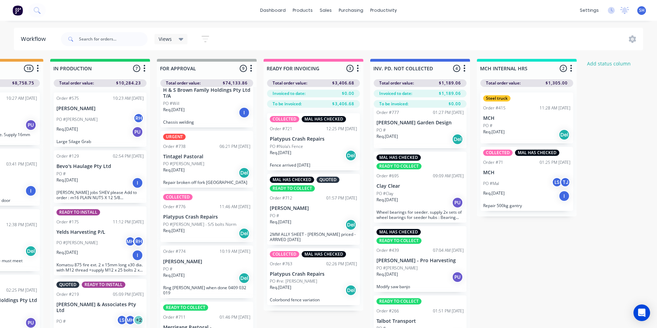
scroll to position [35, 0]
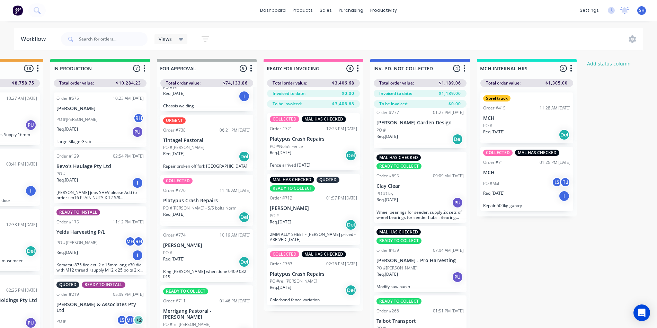
click at [217, 214] on div "Req. [DATE] Del" at bounding box center [206, 217] width 87 height 12
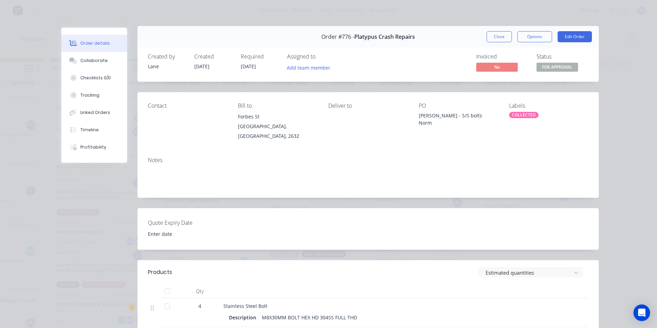
scroll to position [0, 0]
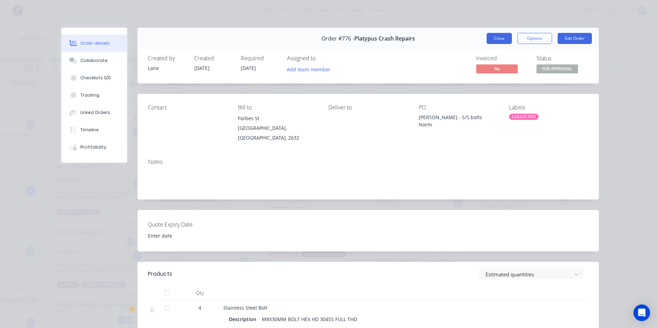
click at [498, 35] on button "Close" at bounding box center [498, 38] width 25 height 11
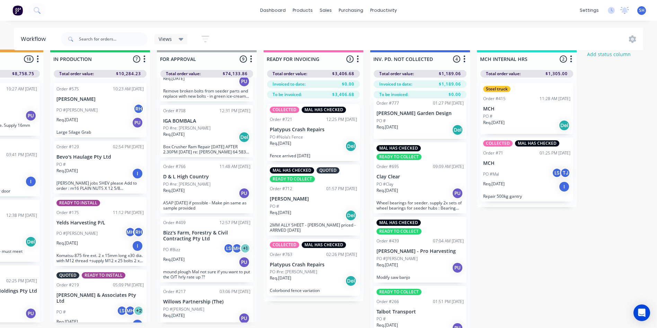
scroll to position [0, 391]
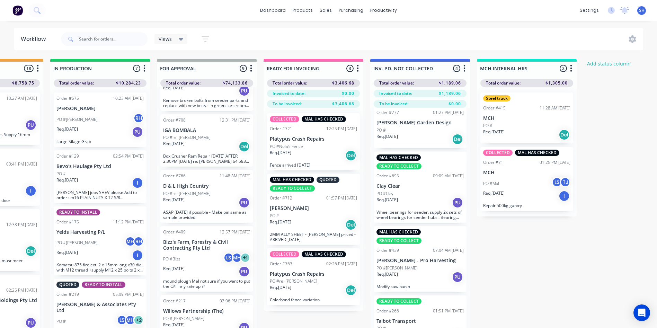
click at [465, 69] on icon "button" at bounding box center [464, 68] width 2 height 7
click at [418, 69] on div at bounding box center [420, 68] width 100 height 13
click at [392, 68] on input "INV. PD. NOT COLLECTED" at bounding box center [407, 68] width 68 height 7
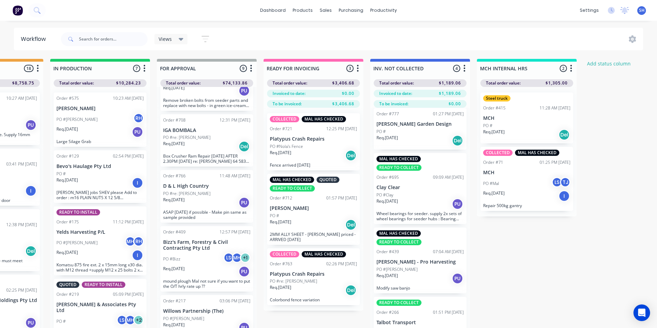
scroll to position [7, 0]
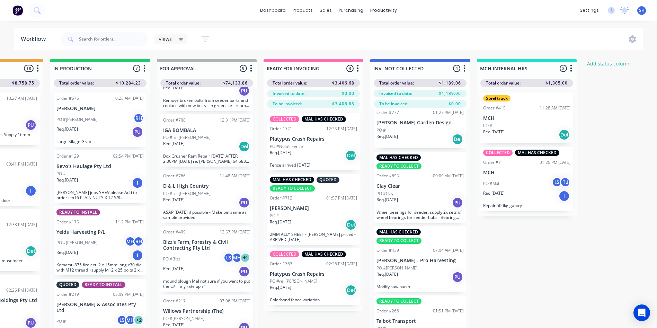
click at [420, 277] on div "Req. [DATE] PU" at bounding box center [419, 277] width 87 height 12
type input "INV. PD. NOT COLLECTED"
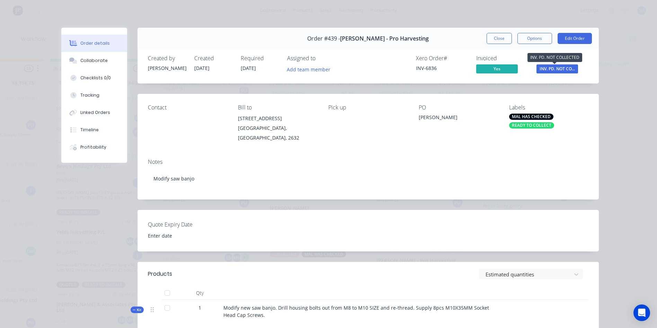
click at [552, 69] on span "INV. PD. NOT CO..." at bounding box center [557, 68] width 42 height 9
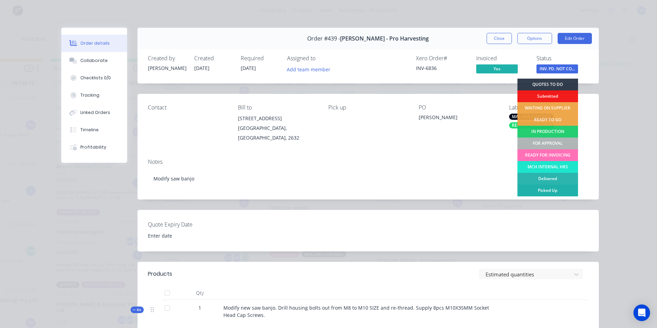
click at [552, 190] on div "Picked Up" at bounding box center [547, 190] width 61 height 12
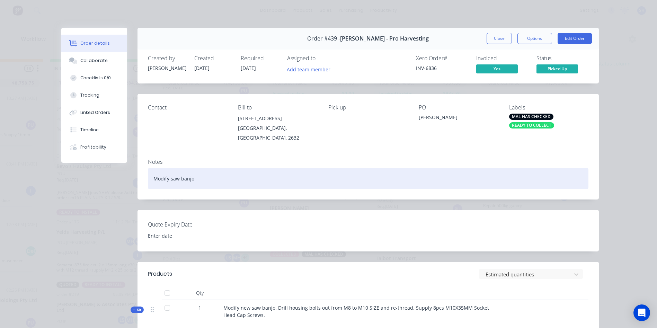
scroll to position [0, 0]
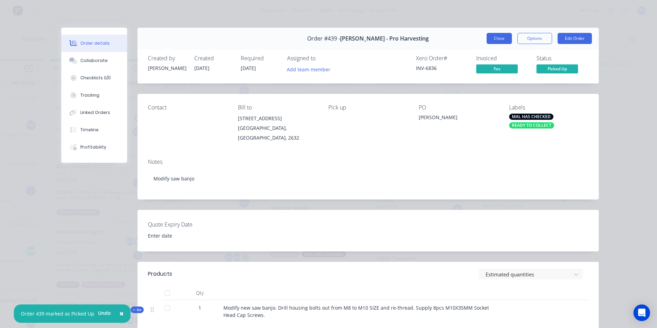
click at [490, 37] on button "Close" at bounding box center [498, 38] width 25 height 11
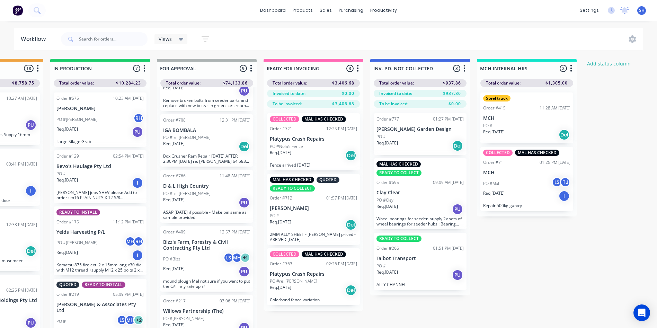
click at [319, 140] on p "Platypus Crash Repairs" at bounding box center [313, 139] width 87 height 6
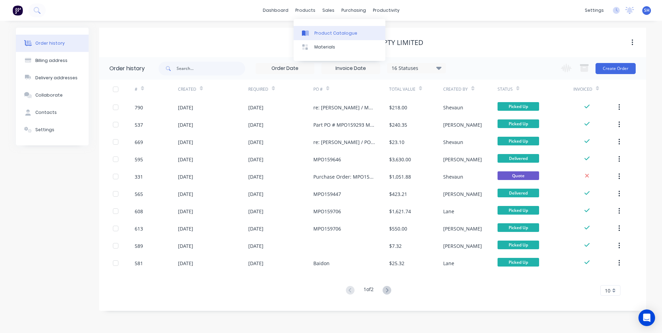
click at [330, 33] on div "Product Catalogue" at bounding box center [335, 33] width 43 height 6
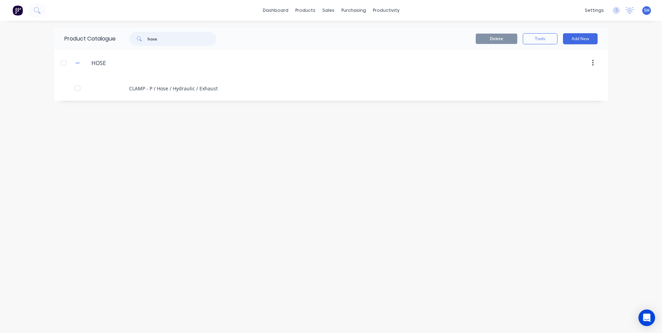
drag, startPoint x: 164, startPoint y: 39, endPoint x: 131, endPoint y: 37, distance: 33.3
click at [131, 37] on div "hose" at bounding box center [172, 39] width 87 height 14
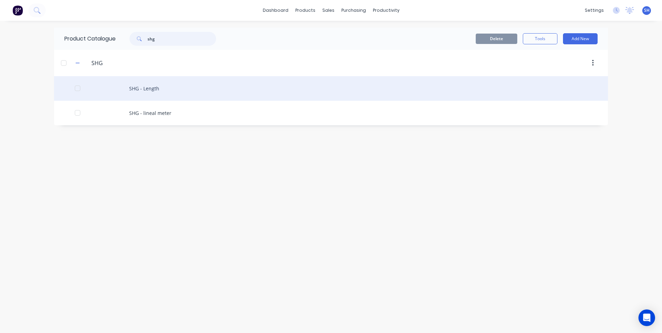
type input "shg"
click at [149, 88] on div "SHG - Length" at bounding box center [331, 88] width 554 height 25
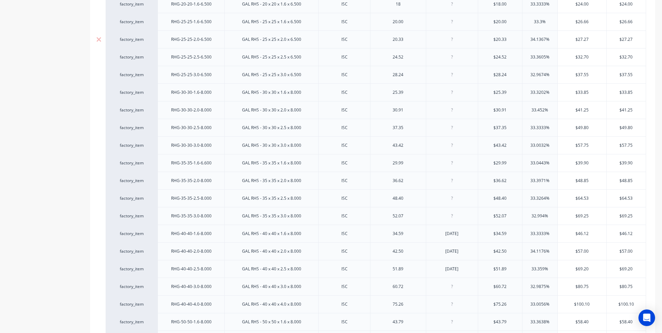
type textarea "x"
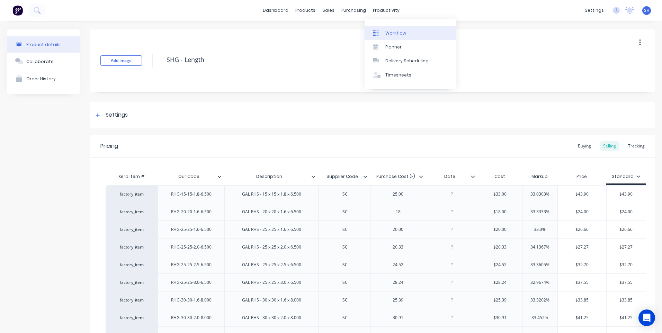
click at [393, 32] on div "Workflow" at bounding box center [395, 33] width 21 height 6
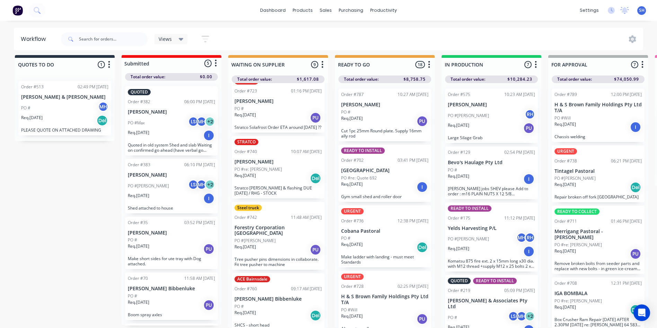
scroll to position [346, 0]
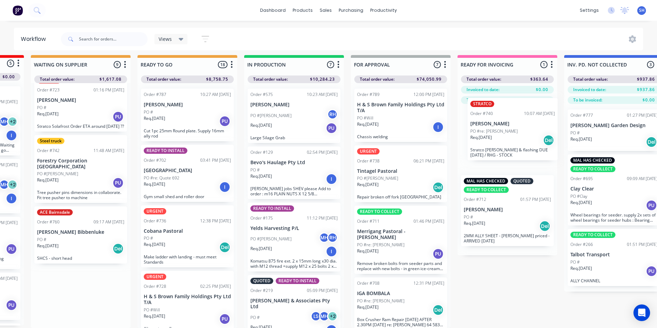
drag, startPoint x: 281, startPoint y: 169, endPoint x: 519, endPoint y: 132, distance: 240.6
click at [519, 132] on div "QUOTES TO DO 1 Status colour #273444 hex #273444 Save Cancel Notifications Emai…" at bounding box center [375, 191] width 1154 height 273
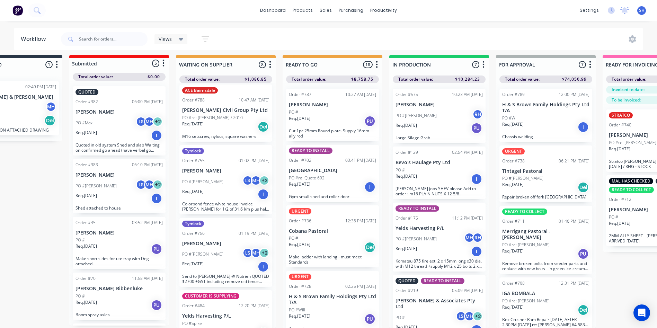
scroll to position [0, 0]
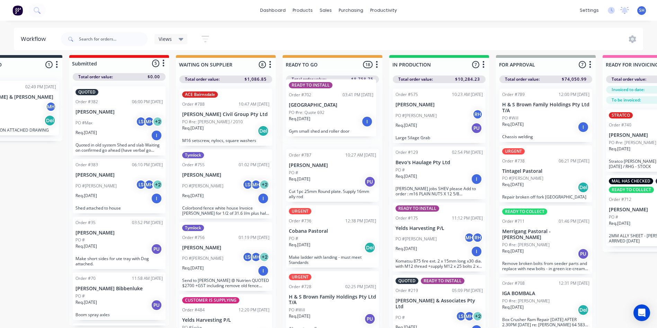
drag, startPoint x: 330, startPoint y: 180, endPoint x: 330, endPoint y: 118, distance: 62.0
click at [330, 118] on div "Order #787 10:27 AM [DATE] [PERSON_NAME] PO # Req. [DATE] PU Cut 1pc 25mm Round…" at bounding box center [332, 205] width 100 height 245
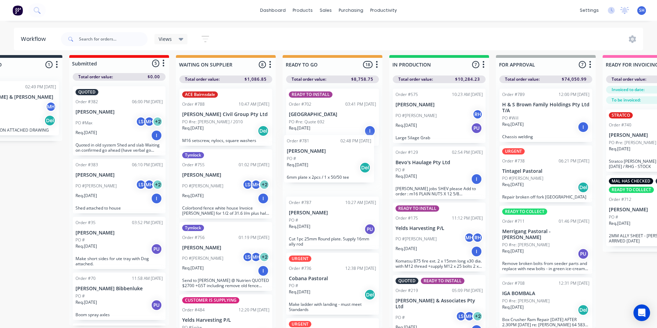
drag, startPoint x: 335, startPoint y: 306, endPoint x: 332, endPoint y: 159, distance: 146.8
click at [332, 159] on div "READY TO INSTALL Order #702 03:41 PM [DATE] [GEOGRAPHIC_DATA] PO #re: Quote 692…" at bounding box center [332, 205] width 100 height 245
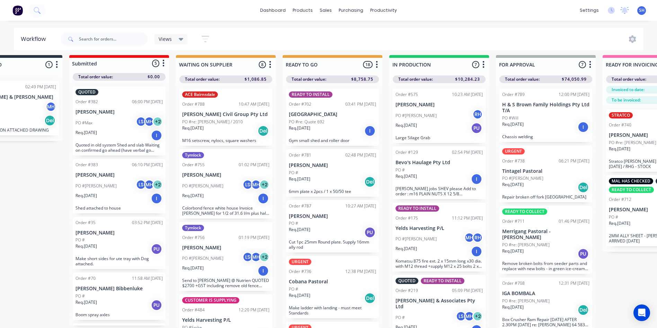
click at [325, 170] on div "PO #" at bounding box center [332, 173] width 87 height 6
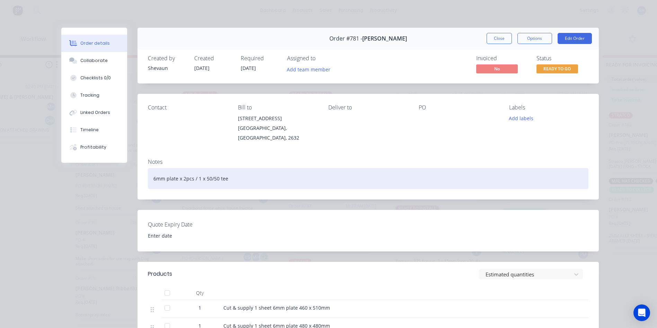
click at [150, 172] on div "6mm plate x 2pcs / 1 x 50/50 tee" at bounding box center [368, 178] width 440 height 21
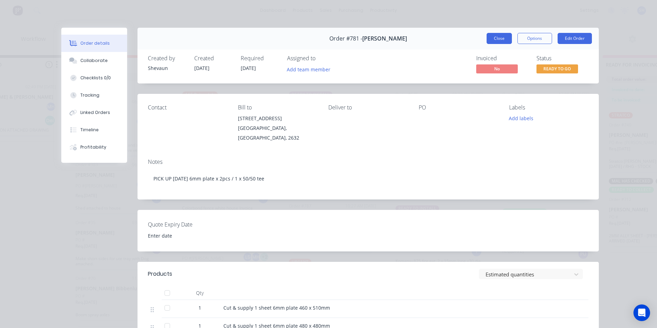
click at [494, 38] on button "Close" at bounding box center [498, 38] width 25 height 11
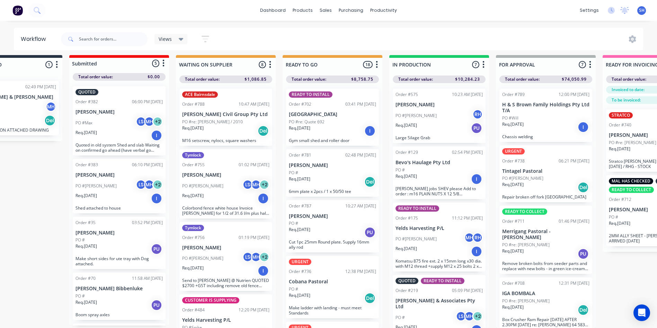
click at [333, 176] on div "Req. [DATE] Del" at bounding box center [332, 182] width 87 height 12
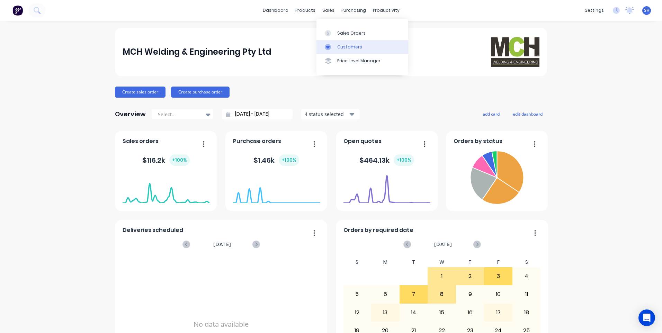
click at [340, 44] on div "Customers" at bounding box center [349, 47] width 25 height 6
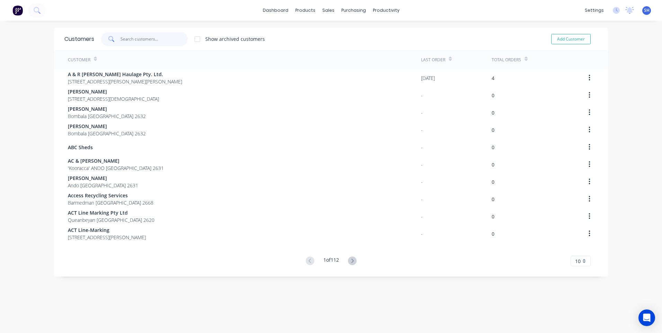
click at [143, 37] on input "text" at bounding box center [153, 39] width 67 height 14
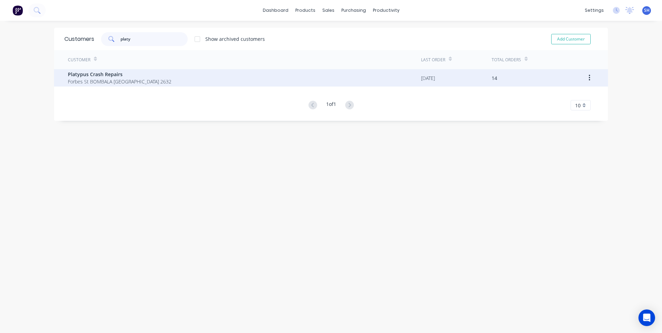
type input "platy"
click at [101, 81] on span "Forbes St BOMBALA [GEOGRAPHIC_DATA] 2632" at bounding box center [119, 81] width 103 height 7
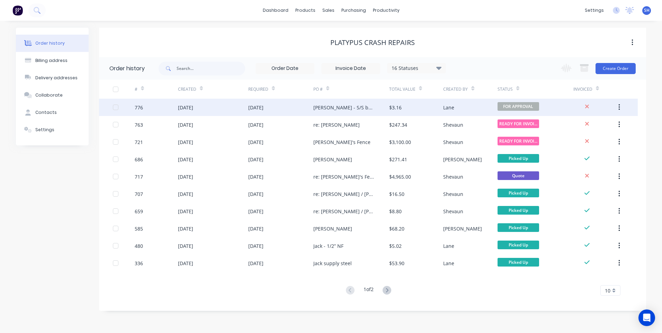
click at [282, 103] on div "[DATE]" at bounding box center [280, 107] width 65 height 17
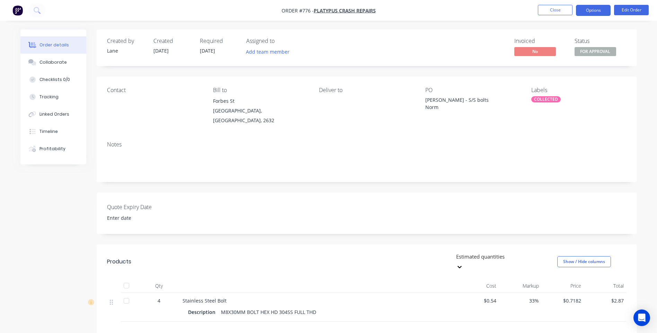
click at [594, 11] on button "Options" at bounding box center [593, 10] width 35 height 11
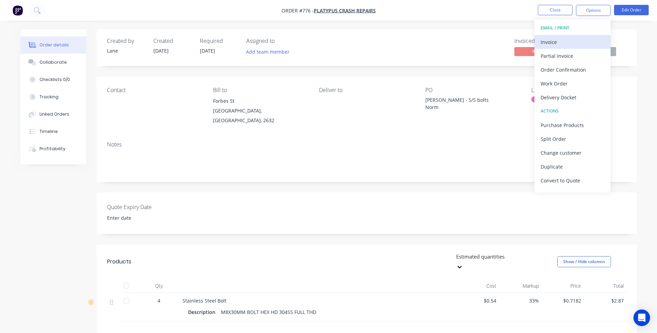
click at [555, 40] on div "Invoice" at bounding box center [572, 42] width 64 height 10
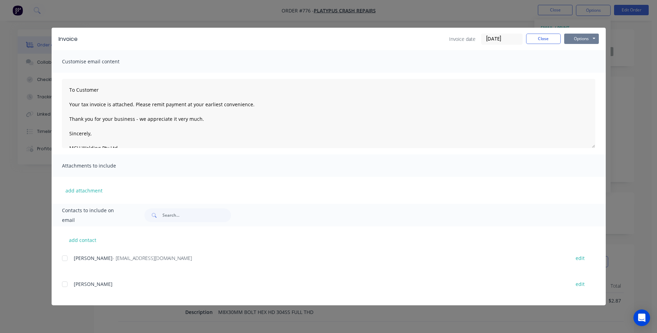
click at [583, 40] on button "Options" at bounding box center [581, 39] width 35 height 10
click at [584, 48] on button "Preview" at bounding box center [586, 50] width 44 height 11
click at [64, 259] on div at bounding box center [65, 258] width 14 height 14
click at [573, 38] on button "Options" at bounding box center [581, 39] width 35 height 10
click at [583, 71] on button "Email" at bounding box center [586, 73] width 44 height 11
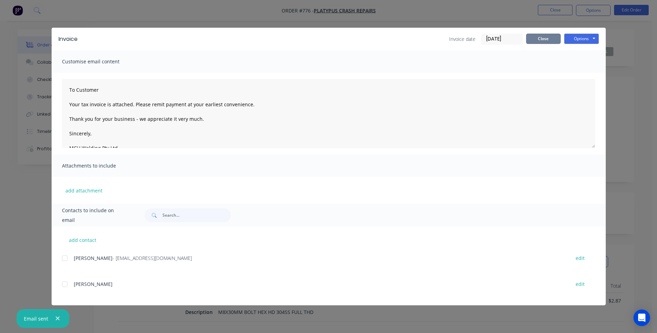
click at [544, 36] on button "Close" at bounding box center [543, 39] width 35 height 10
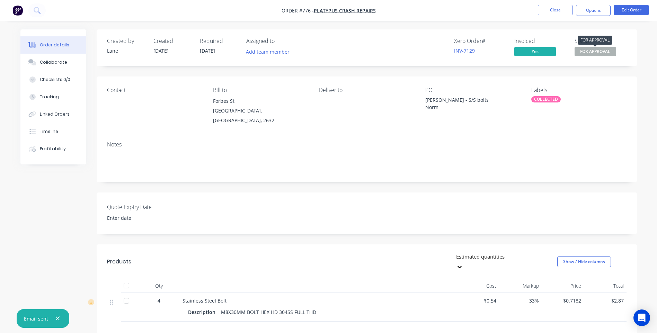
click at [597, 51] on span "FOR APPROVAL" at bounding box center [595, 51] width 42 height 9
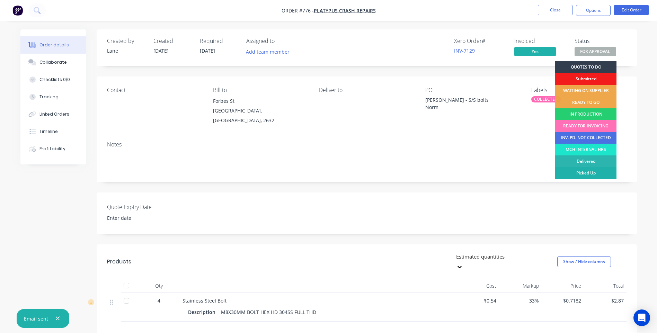
click at [592, 171] on div "Picked Up" at bounding box center [585, 173] width 61 height 12
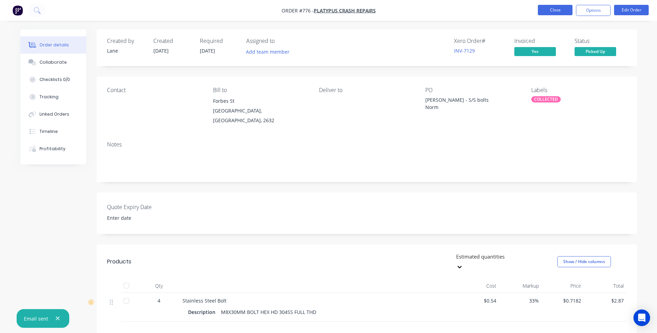
click at [551, 10] on button "Close" at bounding box center [555, 10] width 35 height 10
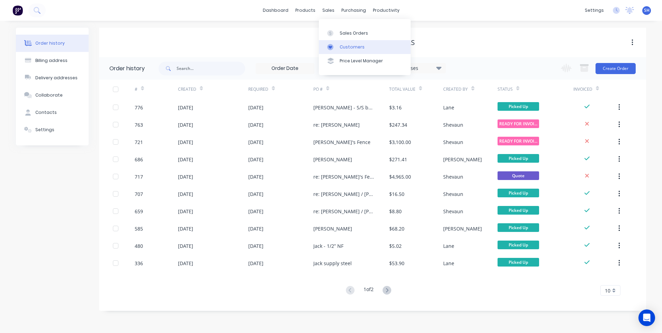
click at [352, 43] on link "Customers" at bounding box center [365, 47] width 92 height 14
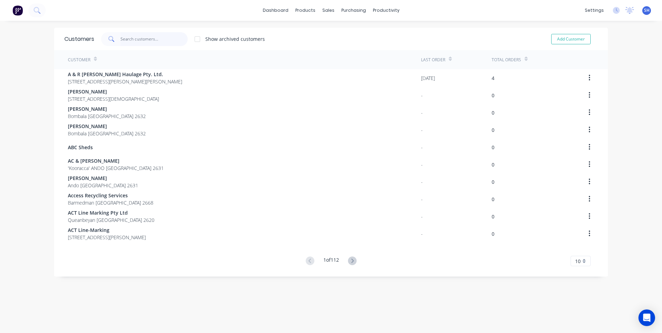
click at [132, 37] on input "text" at bounding box center [153, 39] width 67 height 14
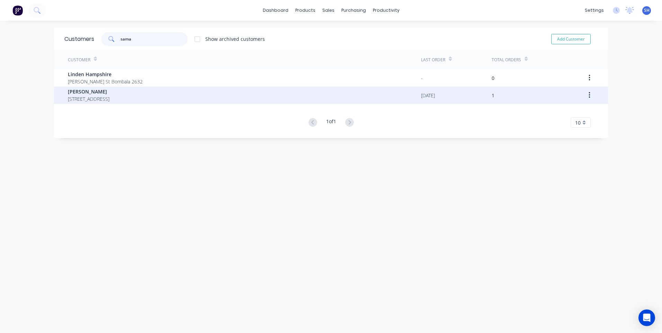
type input "sama"
click at [83, 93] on span "[PERSON_NAME]" at bounding box center [89, 91] width 42 height 7
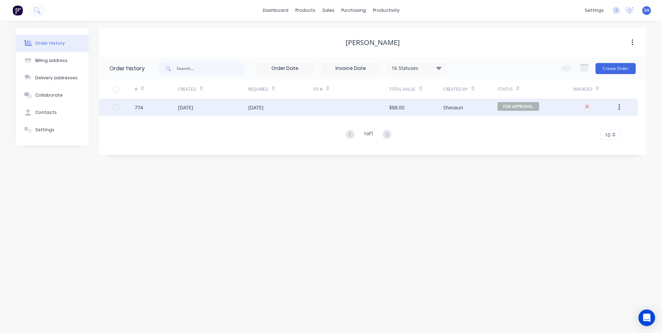
click at [341, 102] on div at bounding box center [351, 107] width 76 height 17
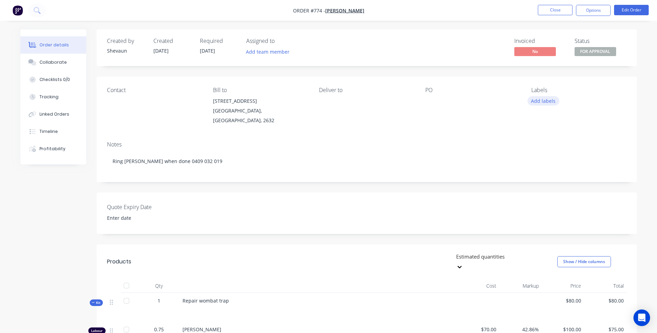
click at [542, 101] on button "Add labels" at bounding box center [543, 100] width 32 height 9
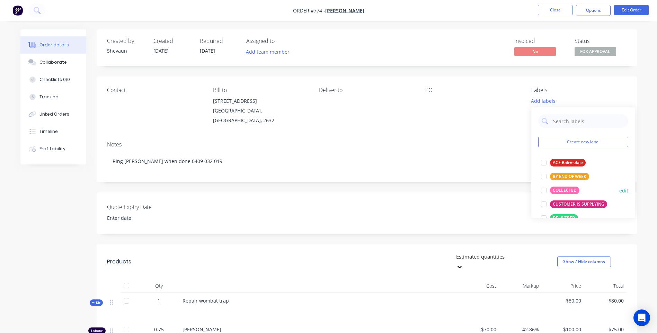
click at [564, 189] on div "COLLECTED" at bounding box center [564, 191] width 29 height 8
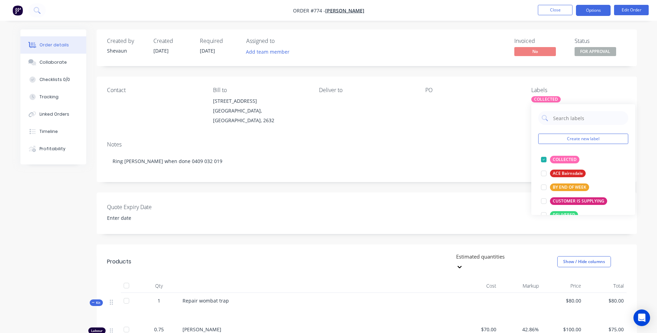
click at [588, 10] on button "Options" at bounding box center [593, 10] width 35 height 11
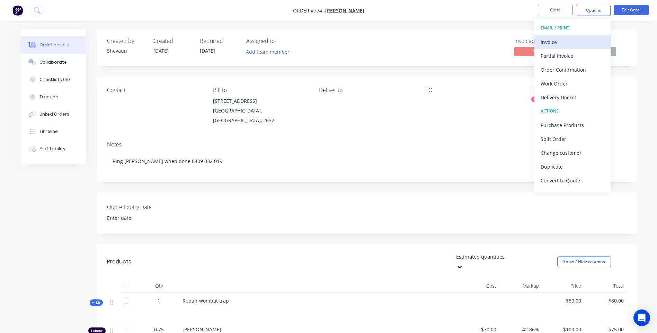
click at [548, 42] on div "Invoice" at bounding box center [572, 42] width 64 height 10
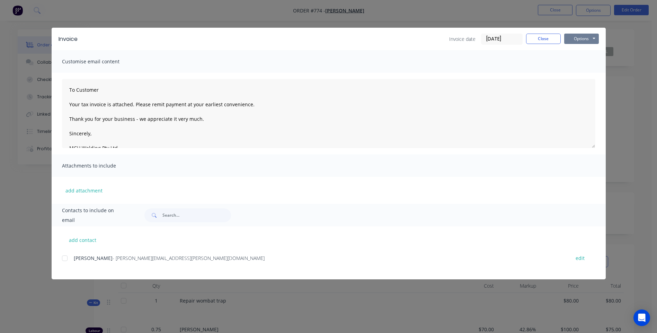
click at [578, 39] on button "Options" at bounding box center [581, 39] width 35 height 10
click at [578, 49] on button "Preview" at bounding box center [586, 50] width 44 height 11
click at [544, 40] on button "Close" at bounding box center [543, 39] width 35 height 10
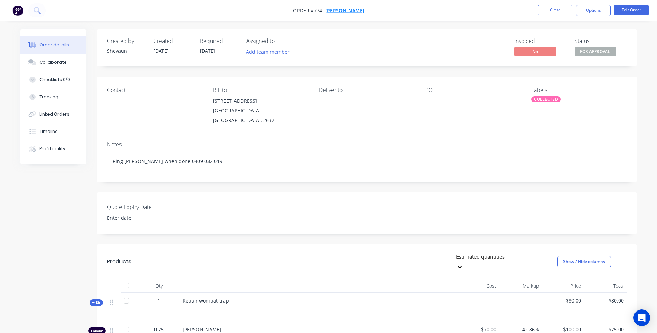
click at [342, 10] on span "[PERSON_NAME]" at bounding box center [344, 10] width 39 height 7
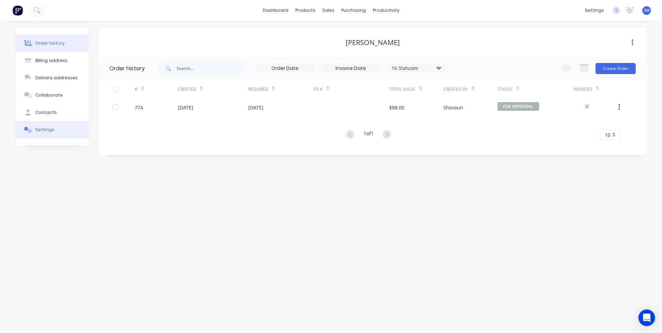
click at [44, 130] on div "Settings" at bounding box center [44, 130] width 19 height 6
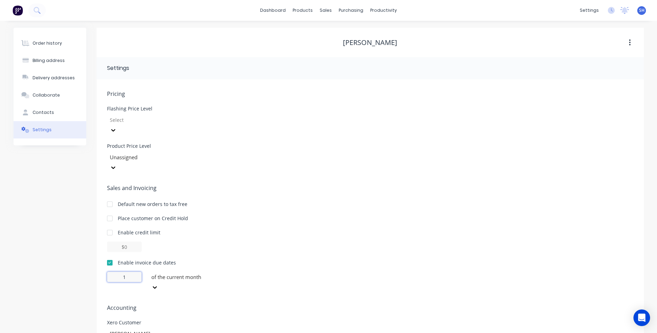
click at [127, 272] on input "1" at bounding box center [124, 277] width 35 height 10
click at [123, 272] on input "1" at bounding box center [124, 277] width 35 height 10
type input "30"
click at [236, 304] on span "Accounting" at bounding box center [370, 308] width 526 height 8
click at [40, 41] on div "Order history" at bounding box center [47, 43] width 29 height 6
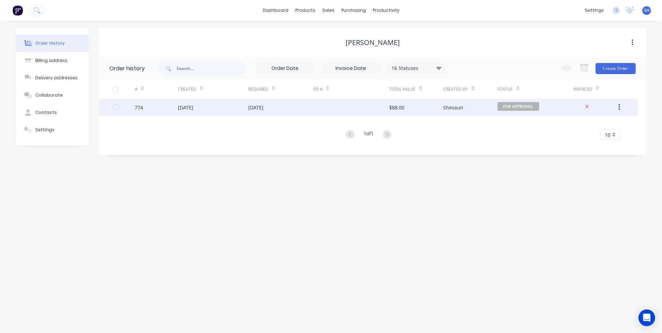
click at [223, 106] on div "[DATE]" at bounding box center [213, 107] width 70 height 17
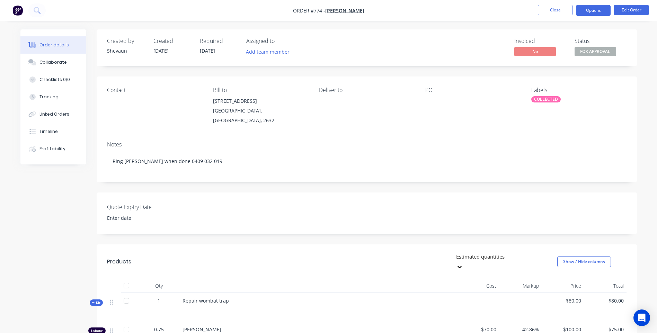
click at [584, 9] on button "Options" at bounding box center [593, 10] width 35 height 11
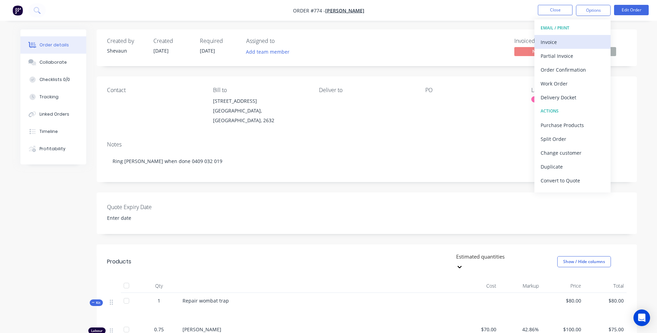
click at [557, 40] on div "Invoice" at bounding box center [572, 42] width 64 height 10
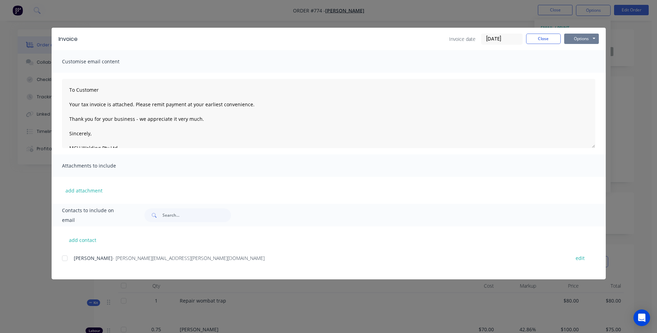
click at [577, 36] on button "Options" at bounding box center [581, 39] width 35 height 10
click at [587, 48] on button "Preview" at bounding box center [586, 50] width 44 height 11
click at [541, 39] on button "Close" at bounding box center [543, 39] width 35 height 10
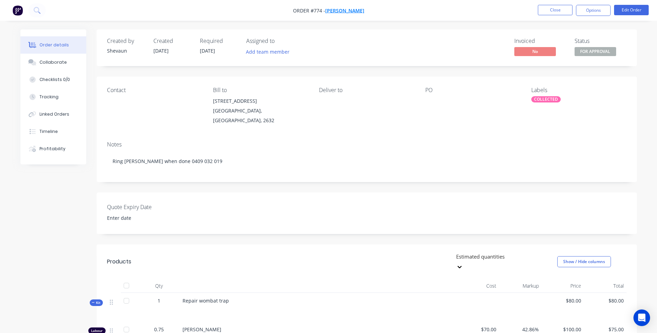
click at [335, 10] on span "[PERSON_NAME]" at bounding box center [344, 10] width 39 height 7
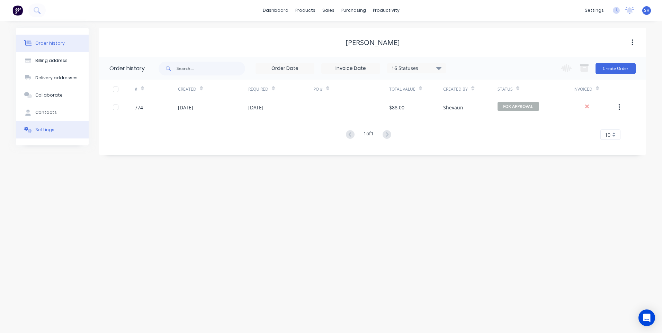
click at [43, 128] on div "Settings" at bounding box center [44, 130] width 19 height 6
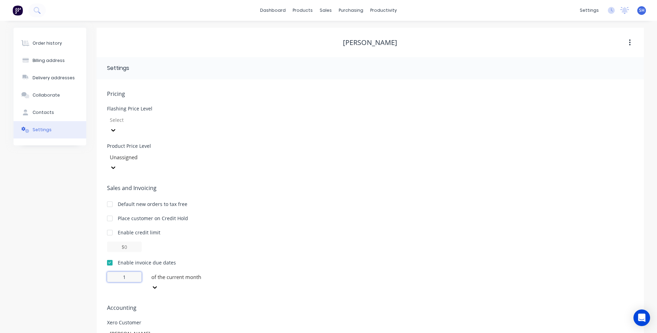
drag, startPoint x: 132, startPoint y: 256, endPoint x: 76, endPoint y: 246, distance: 57.0
click at [76, 246] on div "Order history Billing address Delivery addresses Collaborate Contacts Settings …" at bounding box center [328, 203] width 630 height 350
type input "30"
click at [155, 284] on icon at bounding box center [151, 287] width 7 height 7
click at [185, 292] on div "of the current month" at bounding box center [200, 295] width 104 height 7
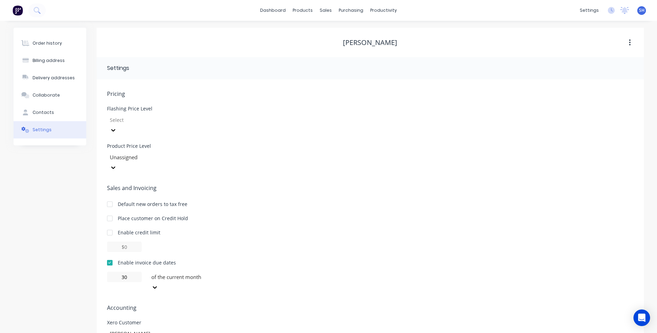
click at [319, 270] on div "Pricing Flashing Price Level Select Product Price Level Unassigned Sales and In…" at bounding box center [370, 234] width 526 height 288
click at [40, 112] on div "Contacts" at bounding box center [43, 112] width 21 height 6
select select "AU"
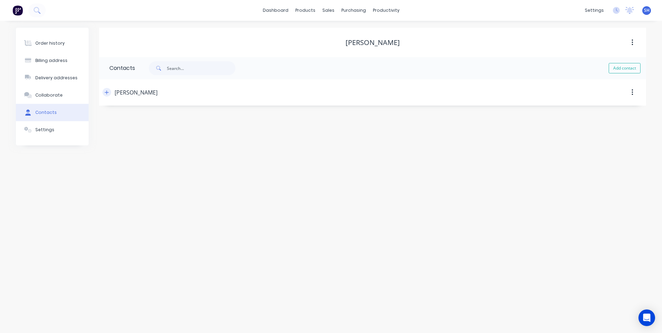
click at [107, 92] on icon "button" at bounding box center [107, 92] width 4 height 4
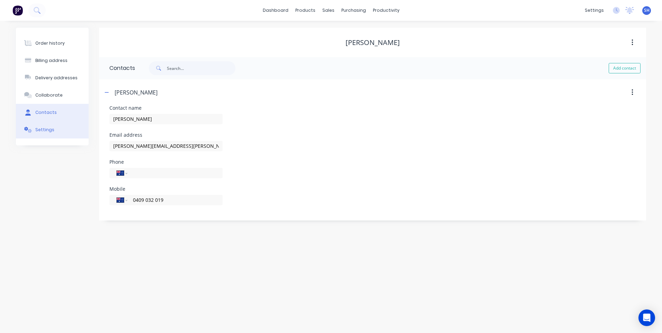
click at [43, 128] on div "Settings" at bounding box center [44, 130] width 19 height 6
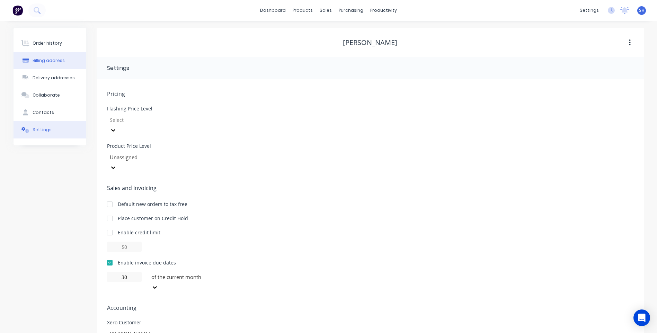
click at [49, 60] on div "Billing address" at bounding box center [49, 60] width 32 height 6
select select "AU"
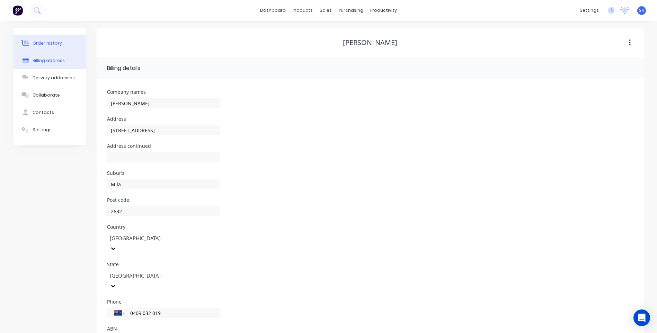
click at [48, 43] on div "Order history" at bounding box center [47, 43] width 29 height 6
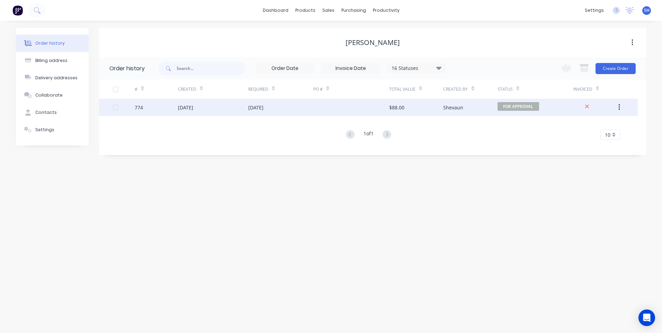
click at [303, 107] on div "[DATE]" at bounding box center [280, 107] width 65 height 17
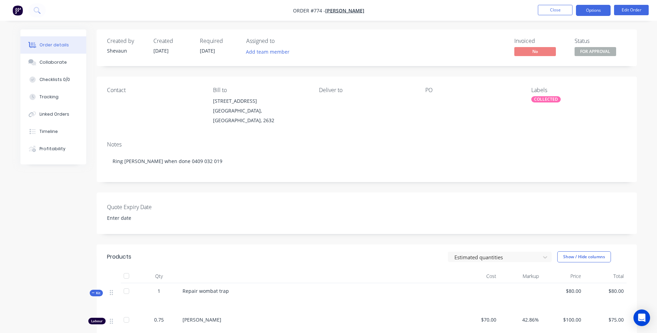
click at [596, 10] on button "Options" at bounding box center [593, 10] width 35 height 11
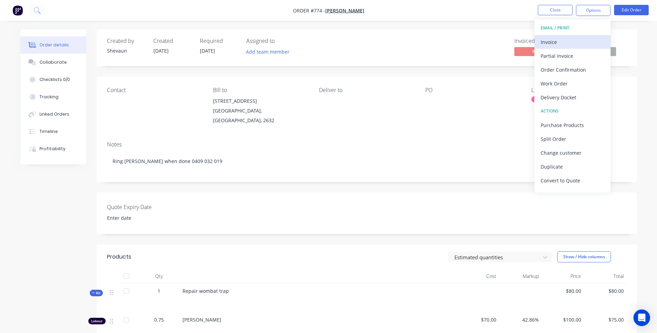
click at [559, 42] on div "Invoice" at bounding box center [572, 42] width 64 height 10
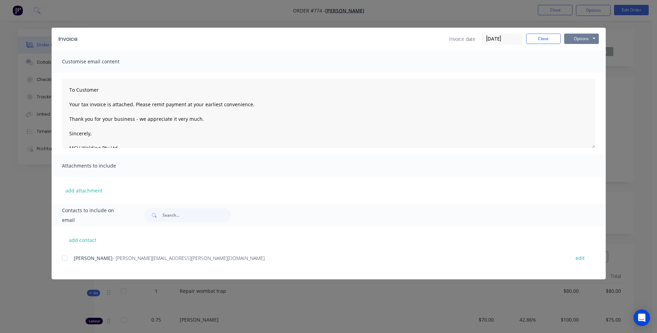
click at [570, 39] on button "Options" at bounding box center [581, 39] width 35 height 10
click at [583, 48] on button "Preview" at bounding box center [586, 50] width 44 height 11
click at [62, 258] on div at bounding box center [65, 258] width 14 height 14
click at [578, 37] on button "Options" at bounding box center [581, 39] width 35 height 10
click at [583, 73] on button "Email" at bounding box center [586, 73] width 44 height 11
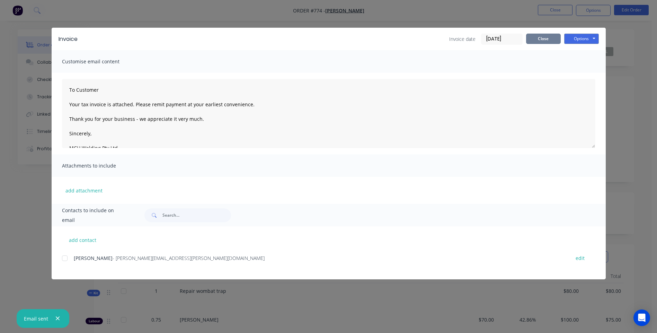
click at [547, 38] on button "Close" at bounding box center [543, 39] width 35 height 10
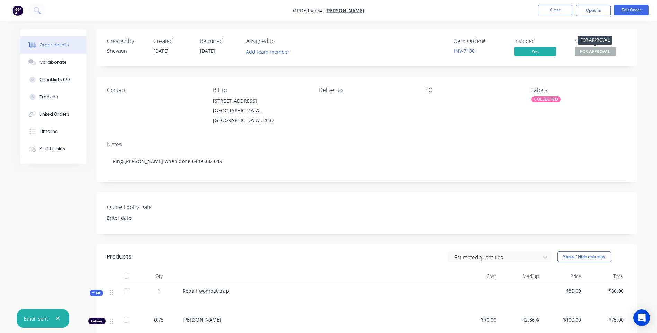
click at [594, 49] on span "FOR APPROVAL" at bounding box center [595, 51] width 42 height 9
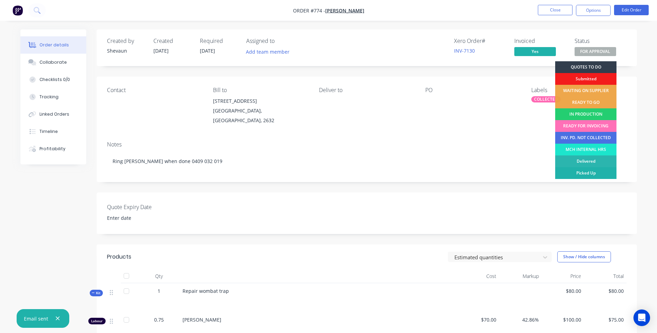
click at [597, 171] on div "Picked Up" at bounding box center [585, 173] width 61 height 12
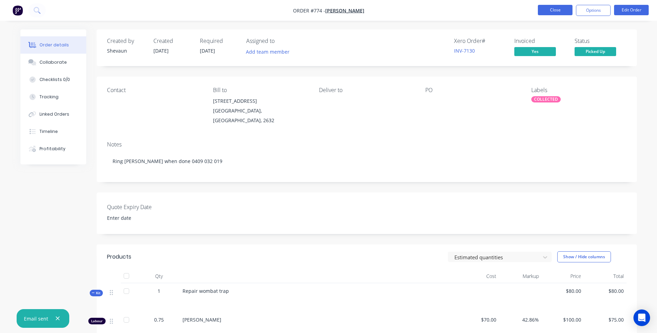
click at [556, 11] on button "Close" at bounding box center [555, 10] width 35 height 10
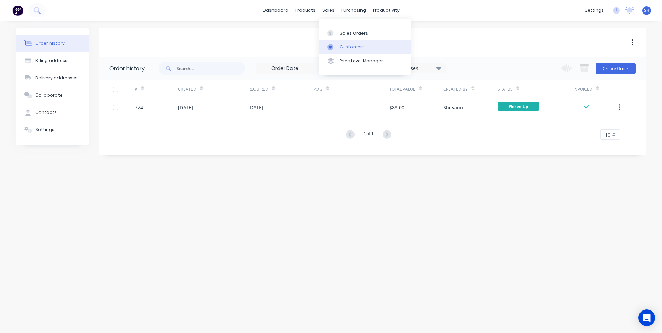
click at [348, 44] on div "Customers" at bounding box center [352, 47] width 25 height 6
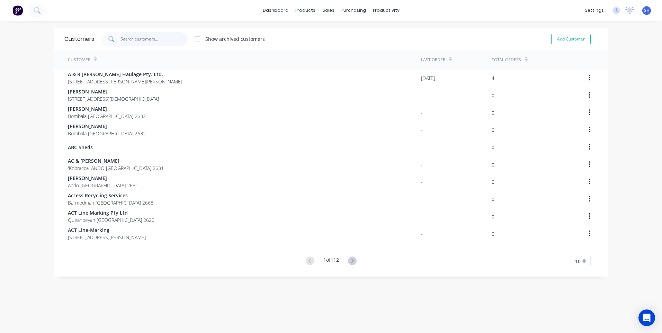
click at [120, 37] on input "text" at bounding box center [153, 39] width 67 height 14
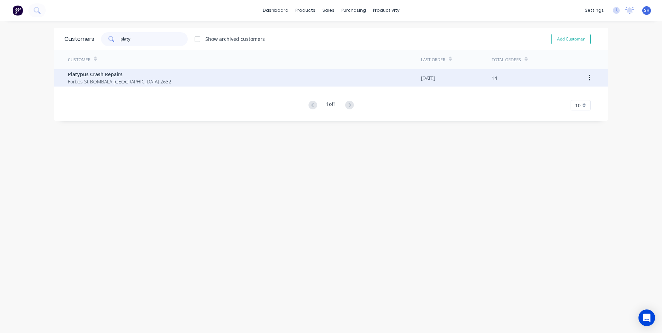
type input "platy"
click at [88, 70] on div "Platypus Crash Repairs Forbes St BOMBALA [GEOGRAPHIC_DATA] 2632" at bounding box center [244, 77] width 353 height 17
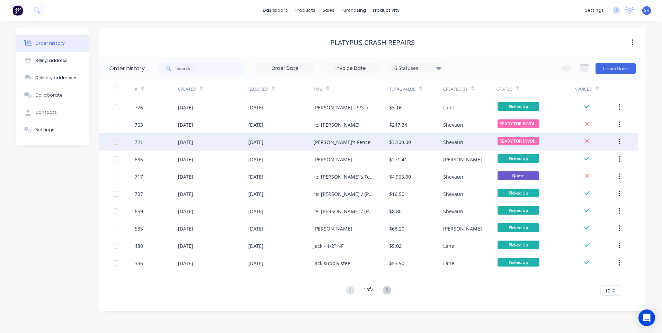
click at [359, 138] on div "[PERSON_NAME]'s Fence" at bounding box center [351, 141] width 76 height 17
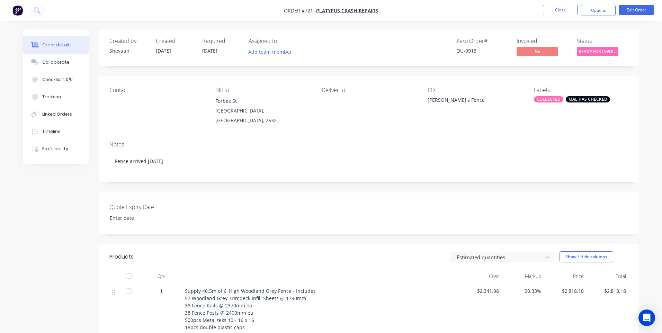
type input "[DATE]"
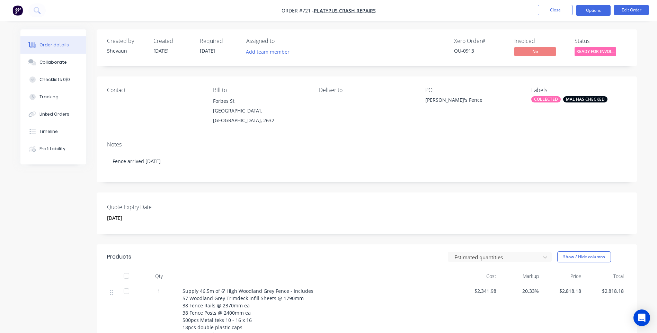
click at [599, 9] on button "Options" at bounding box center [593, 10] width 35 height 11
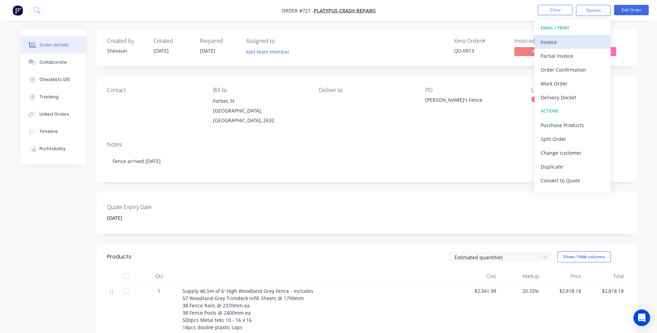
click at [559, 39] on div "Invoice" at bounding box center [572, 42] width 64 height 10
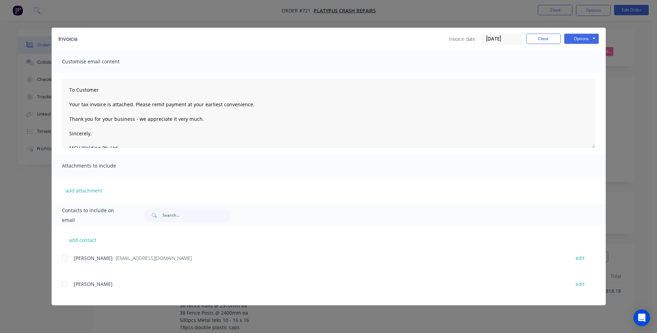
click at [66, 258] on div at bounding box center [65, 258] width 14 height 14
click at [579, 41] on button "Options" at bounding box center [581, 39] width 35 height 10
click at [585, 49] on button "Preview" at bounding box center [586, 50] width 44 height 11
click at [66, 259] on div at bounding box center [65, 258] width 14 height 14
click at [582, 38] on button "Options" at bounding box center [581, 39] width 35 height 10
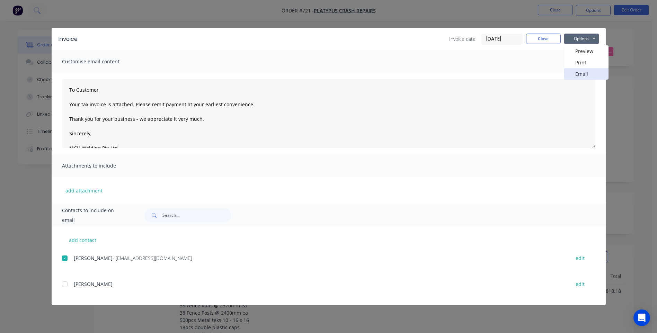
click at [581, 74] on button "Email" at bounding box center [586, 73] width 44 height 11
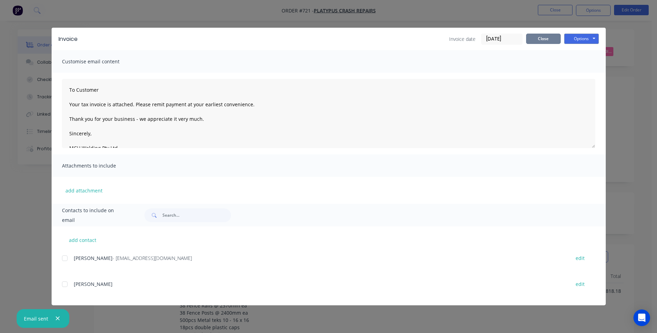
click at [547, 38] on button "Close" at bounding box center [543, 39] width 35 height 10
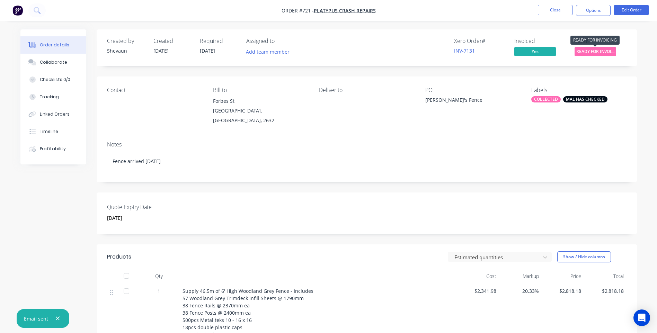
click at [586, 53] on span "READY FOR INVOI..." at bounding box center [595, 51] width 42 height 9
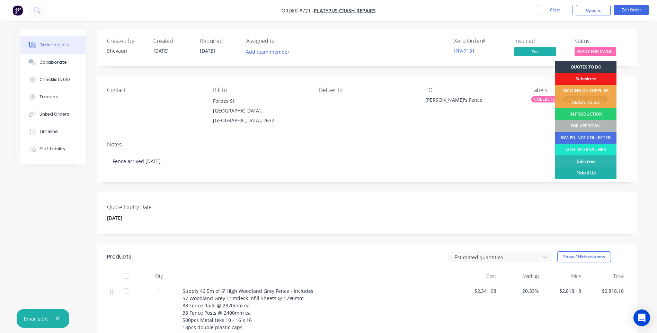
click at [603, 170] on div "Picked Up" at bounding box center [585, 173] width 61 height 12
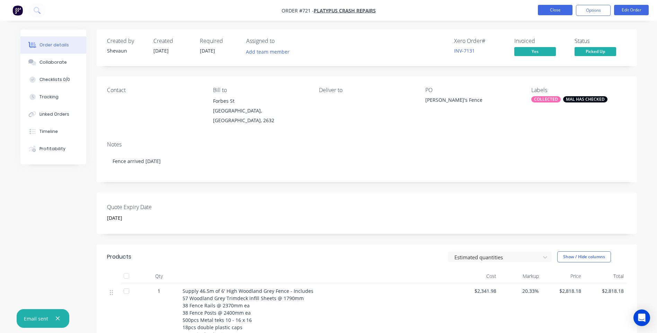
click at [553, 10] on button "Close" at bounding box center [555, 10] width 35 height 10
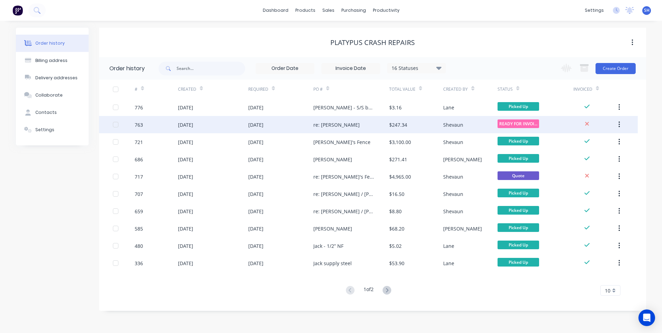
click at [352, 125] on div "re: Derek" at bounding box center [351, 124] width 76 height 17
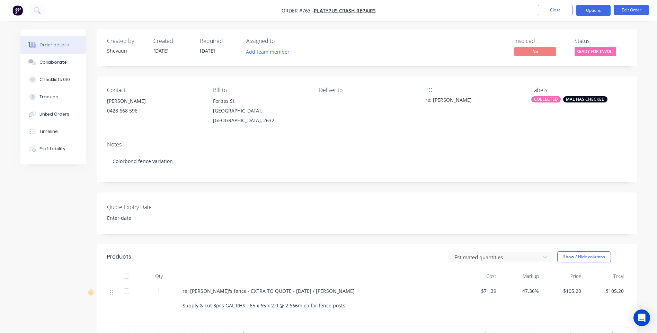
click at [596, 10] on button "Options" at bounding box center [593, 10] width 35 height 11
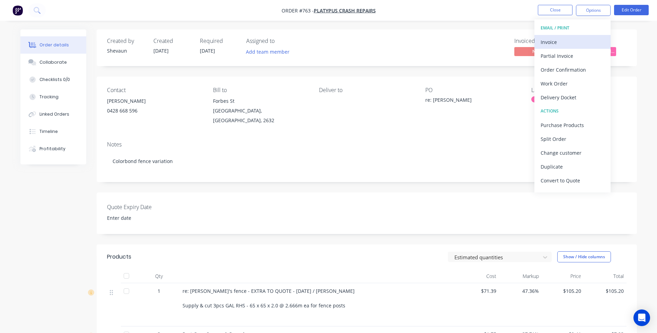
click at [545, 39] on div "Invoice" at bounding box center [572, 42] width 64 height 10
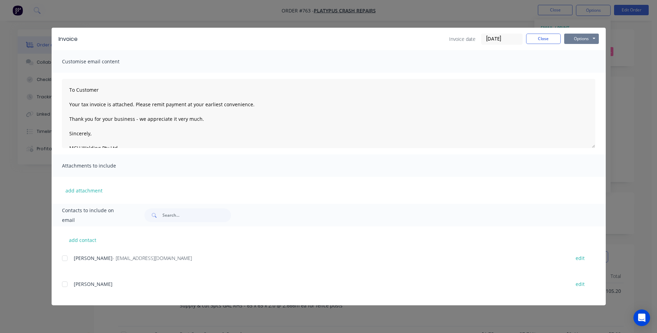
click at [586, 35] on button "Options" at bounding box center [581, 39] width 35 height 10
click at [583, 48] on button "Preview" at bounding box center [586, 50] width 44 height 11
click at [63, 258] on div at bounding box center [65, 258] width 14 height 14
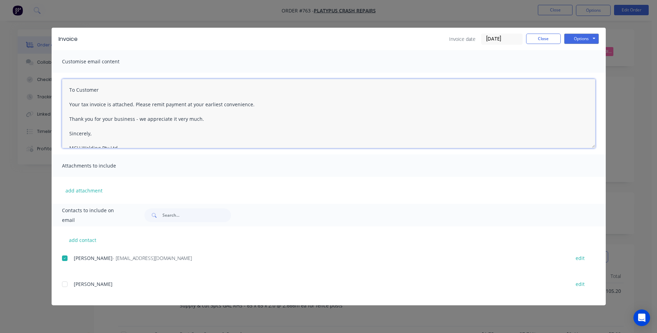
drag, startPoint x: 101, startPoint y: 132, endPoint x: 62, endPoint y: 90, distance: 57.1
click at [62, 90] on textarea "To Customer Your tax invoice is attached. Please remit payment at your earliest…" at bounding box center [328, 113] width 533 height 69
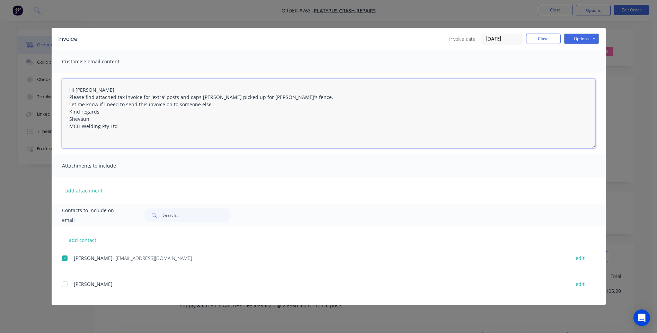
click at [271, 97] on textarea "Hi Rocky Please find attached tax invoice for 'extra' posts and caps Derek pick…" at bounding box center [328, 113] width 533 height 69
type textarea "Hi Rocky Please find attached tax invoice for 'extra' posts and caps Derek pick…"
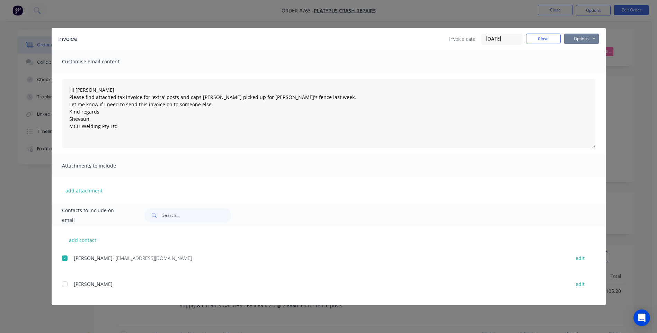
click at [581, 38] on button "Options" at bounding box center [581, 39] width 35 height 10
click at [577, 72] on button "Email" at bounding box center [586, 73] width 44 height 11
click at [547, 40] on button "Close" at bounding box center [543, 39] width 35 height 10
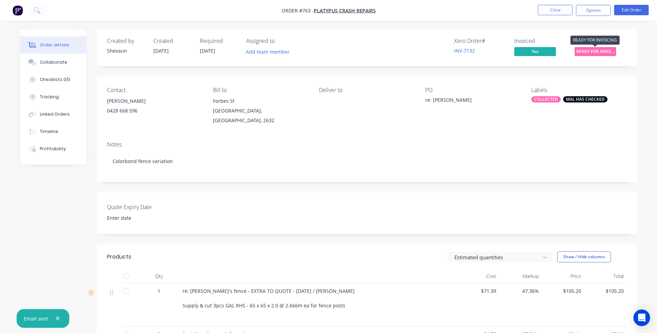
click at [583, 53] on span "READY FOR INVOI..." at bounding box center [595, 51] width 42 height 9
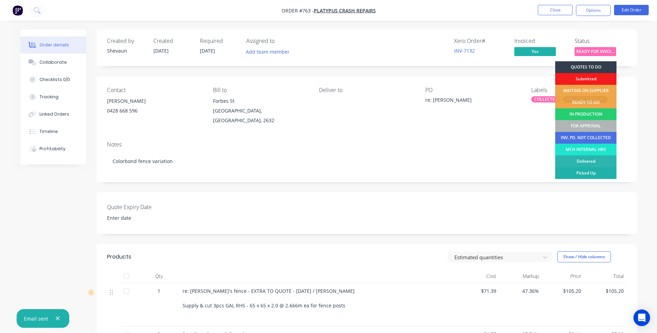
click at [597, 171] on div "Picked Up" at bounding box center [585, 173] width 61 height 12
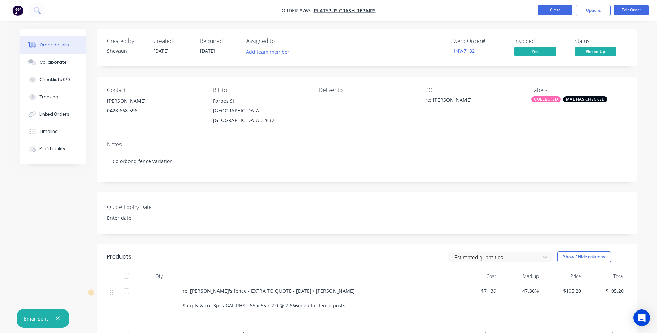
click at [549, 9] on button "Close" at bounding box center [555, 10] width 35 height 10
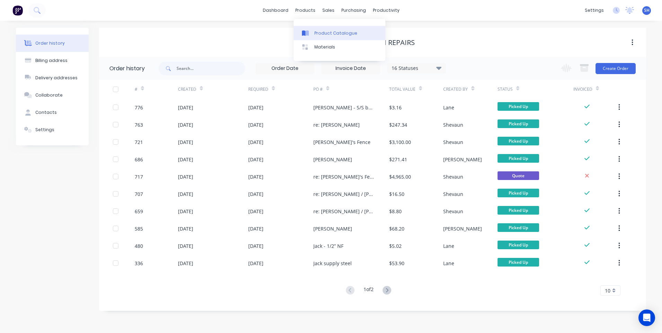
click at [330, 31] on div "Product Catalogue" at bounding box center [335, 33] width 43 height 6
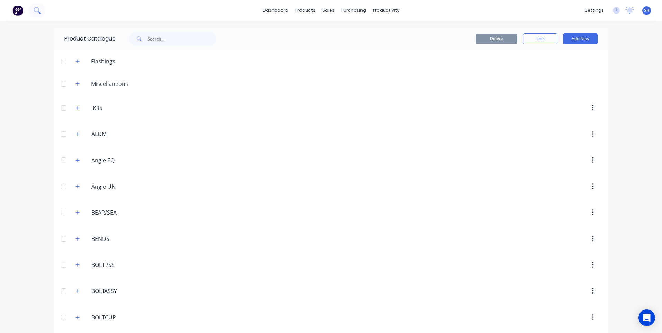
click at [36, 9] on icon at bounding box center [37, 10] width 7 height 7
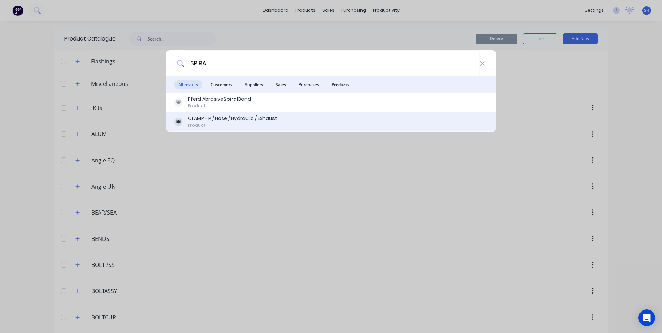
type input "SPIRAL"
click at [220, 119] on div "CLAMP - P / Hose / Hydraulic / Exhaust" at bounding box center [232, 118] width 89 height 7
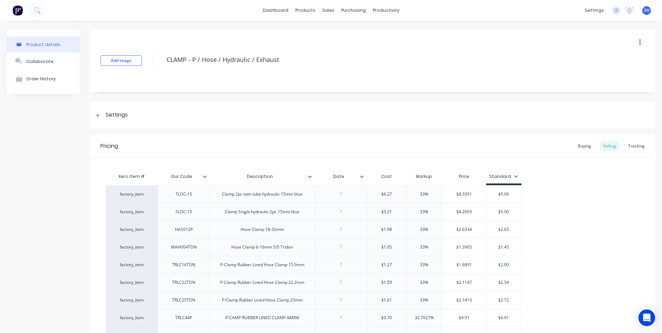
type textarea "x"
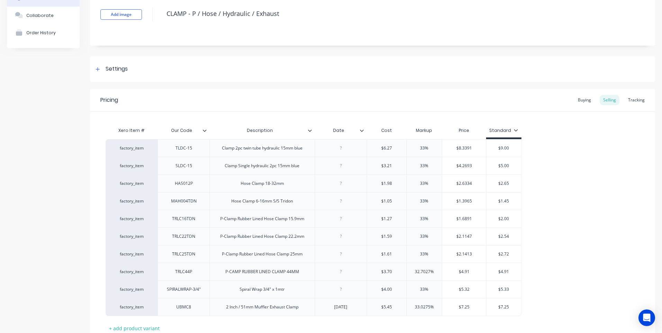
scroll to position [98, 0]
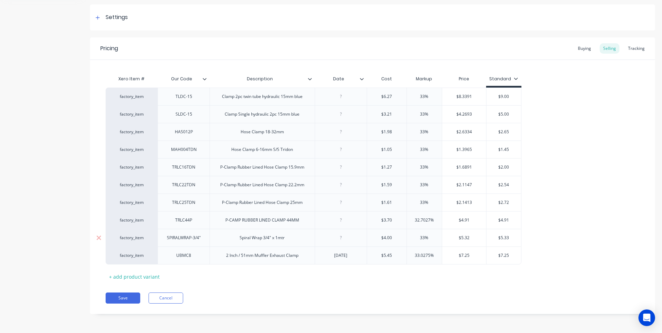
click at [342, 240] on div at bounding box center [340, 237] width 35 height 9
type textarea "x"
type input "$4"
type textarea "x"
type input "$"
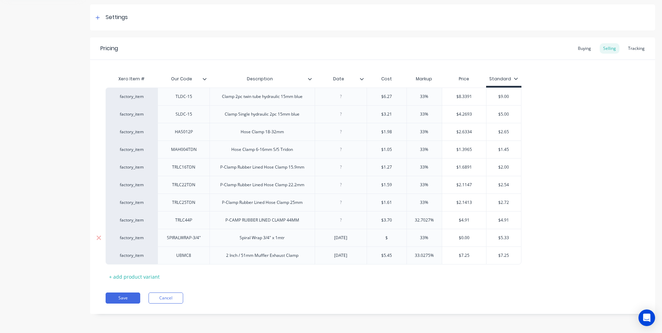
type textarea "x"
type input "$5.00"
type input "33%"
type input "$6.65"
type input "$5.33"
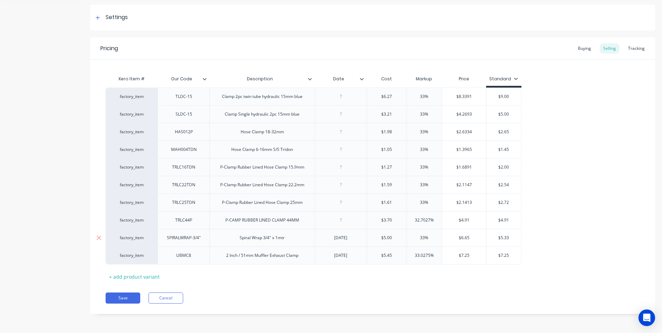
type textarea "x"
type input "$5.3"
type textarea "x"
type input "$5."
type textarea "x"
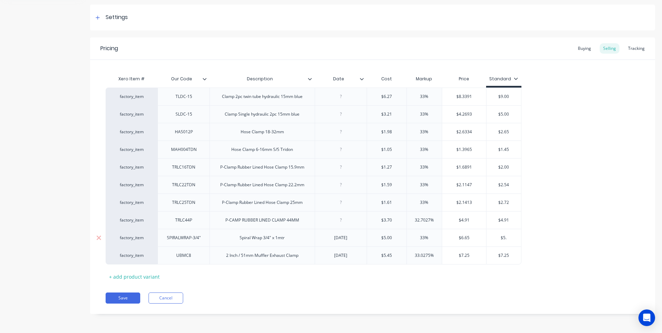
type input "$5"
type textarea "x"
type input "$"
type textarea "x"
type input "$6"
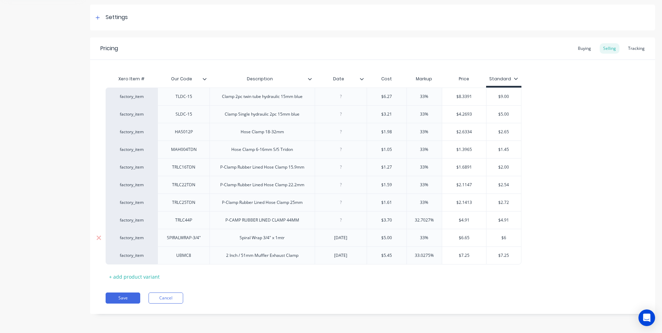
type textarea "x"
type input "$6."
type textarea "x"
type input "$6.6"
type textarea "x"
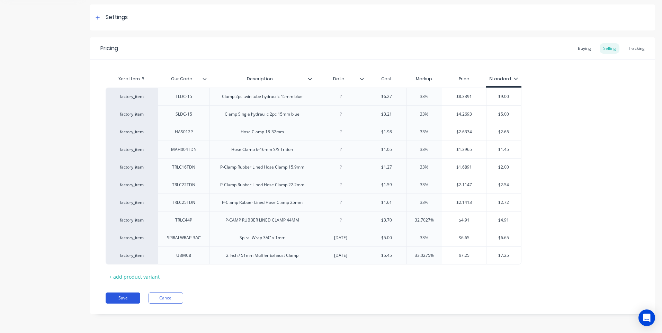
type input "$6.65"
click at [124, 296] on button "Save" at bounding box center [123, 297] width 35 height 11
type textarea "x"
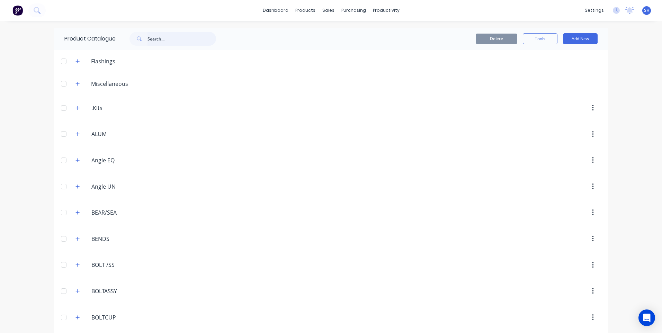
click at [150, 38] on input "text" at bounding box center [181, 39] width 69 height 14
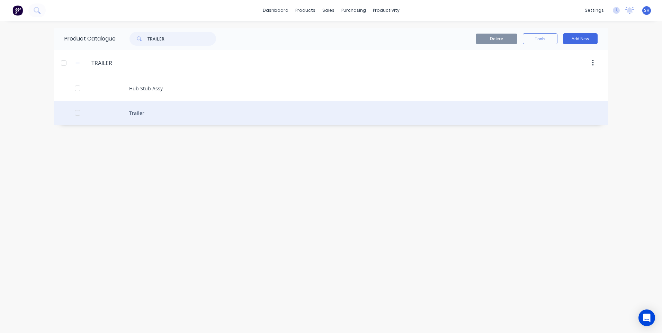
type input "TRAILER"
click at [137, 113] on div "Trailer" at bounding box center [331, 113] width 554 height 25
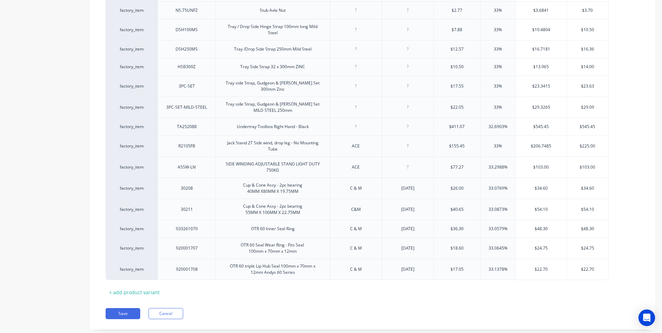
scroll to position [774, 0]
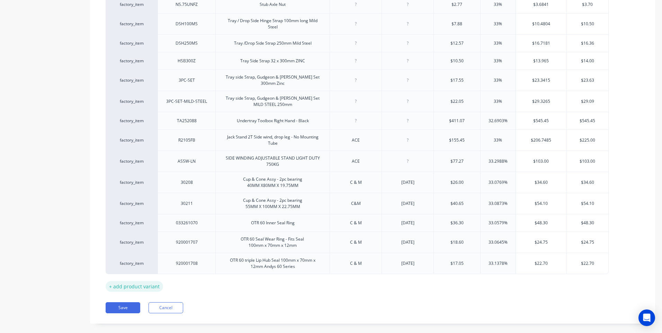
click at [132, 281] on div "+ add product variant" at bounding box center [134, 286] width 57 height 11
type textarea "x"
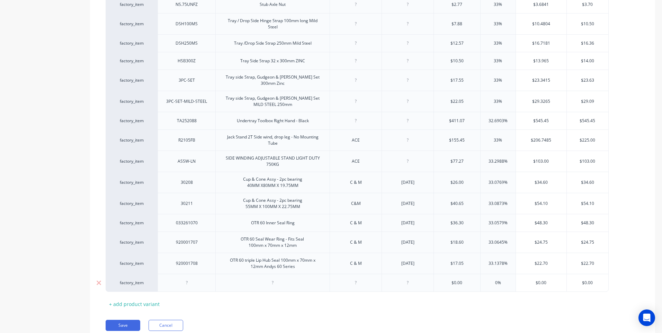
click at [187, 278] on div at bounding box center [186, 282] width 35 height 9
click at [272, 278] on div at bounding box center [272, 282] width 35 height 9
type textarea "x"
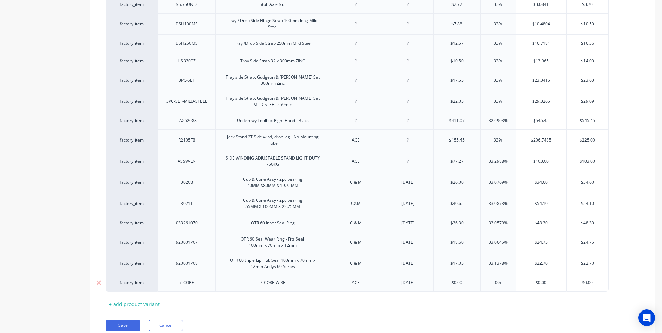
type input "$0.00"
type textarea "x"
type input "$"
click at [134, 299] on div "+ add product variant" at bounding box center [134, 304] width 57 height 11
type textarea "x"
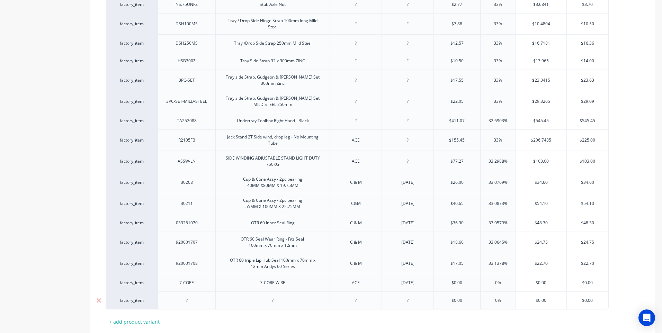
click at [188, 296] on div at bounding box center [186, 300] width 35 height 9
click at [273, 296] on div at bounding box center [272, 300] width 35 height 9
type textarea "x"
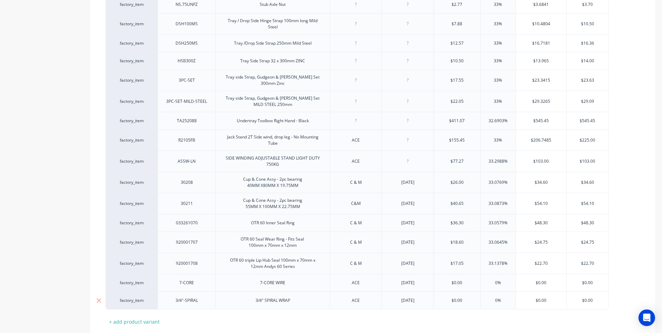
type input "$0.00"
type textarea "x"
type input "$5"
type textarea "x"
type input "$5.00"
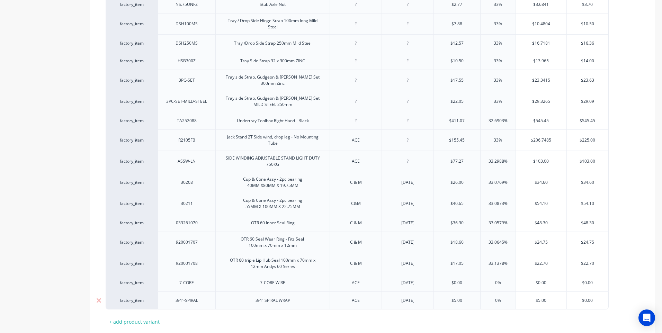
type input "0"
type input "3"
type textarea "x"
type input "33"
type input "$6.65"
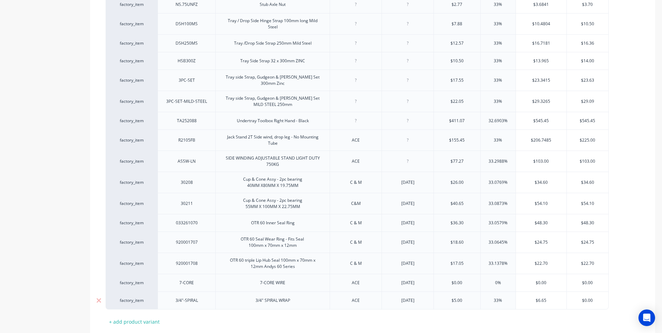
type input "$0.0"
type textarea "x"
type input "$0."
type textarea "x"
type input "$0"
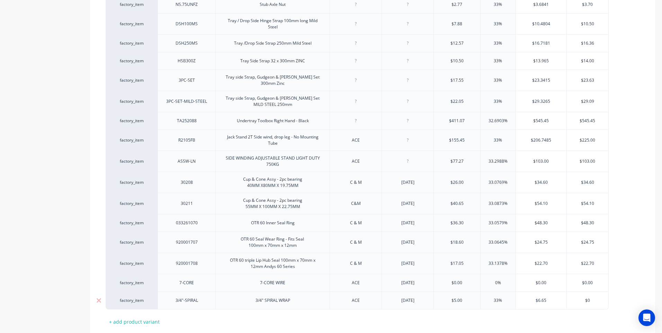
type textarea "x"
type input "$6"
type textarea "x"
type input "$6."
type textarea "x"
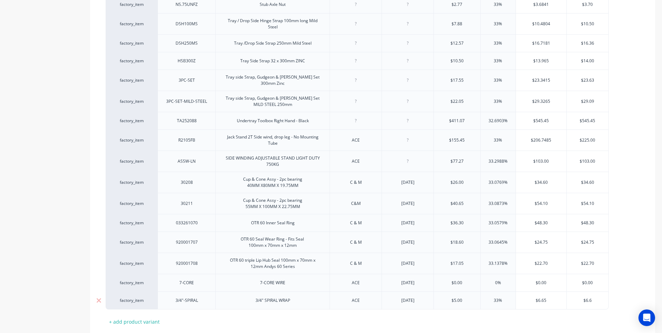
type input "$6.65"
type textarea "x"
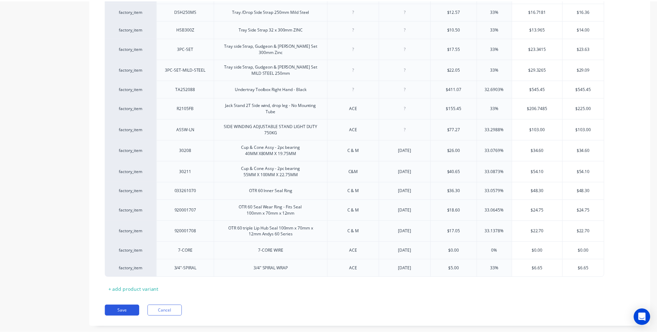
scroll to position [810, 0]
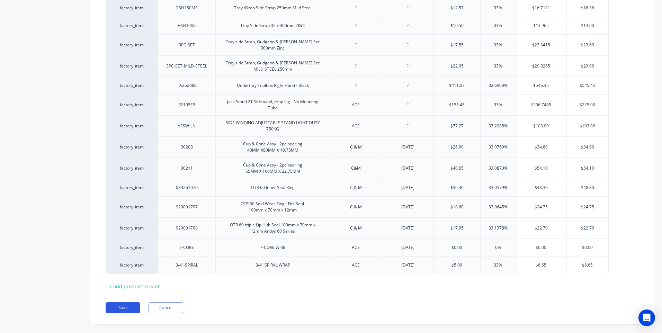
type input "$6.65"
click at [120, 302] on button "Save" at bounding box center [123, 307] width 35 height 11
type textarea "x"
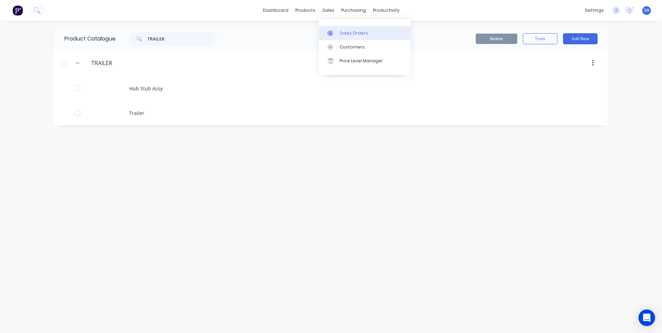
click at [345, 30] on div "Sales Orders" at bounding box center [354, 33] width 28 height 6
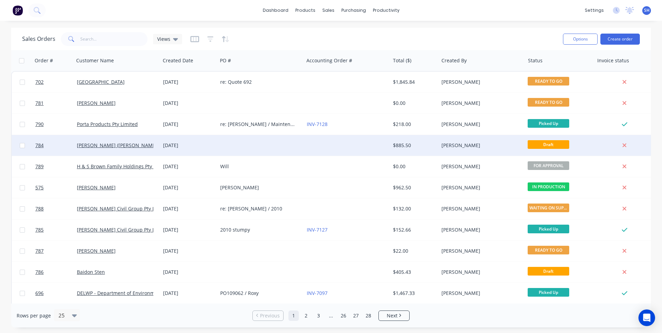
click at [329, 145] on div at bounding box center [347, 145] width 86 height 21
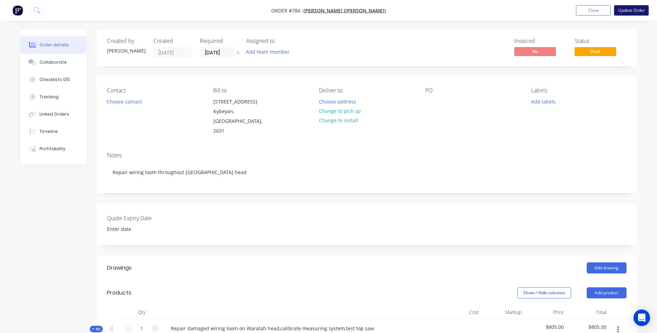
click at [631, 8] on button "Update Order" at bounding box center [631, 10] width 35 height 10
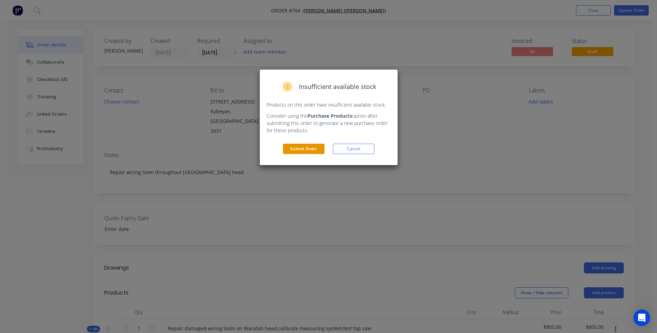
click at [298, 146] on button "Submit Order" at bounding box center [304, 149] width 42 height 10
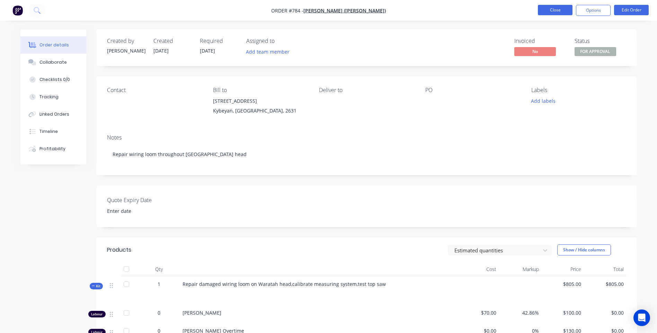
click at [547, 8] on button "Close" at bounding box center [555, 10] width 35 height 10
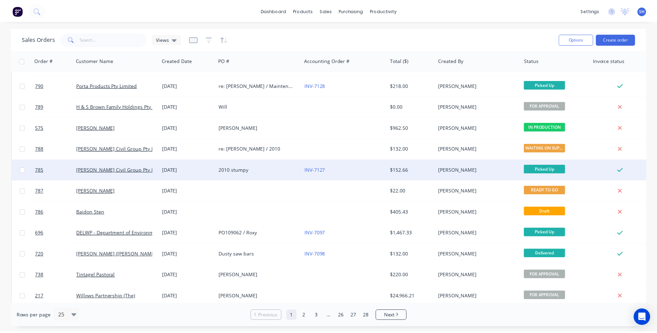
scroll to position [69, 0]
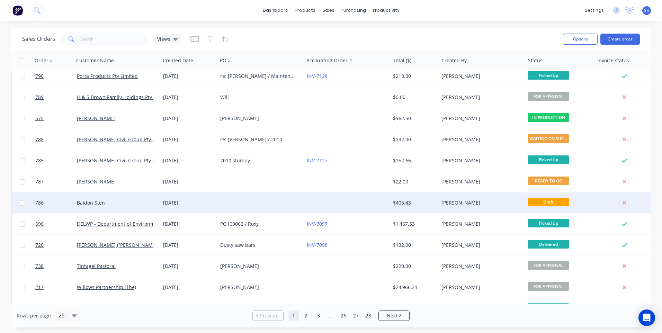
click at [330, 203] on div at bounding box center [347, 202] width 86 height 21
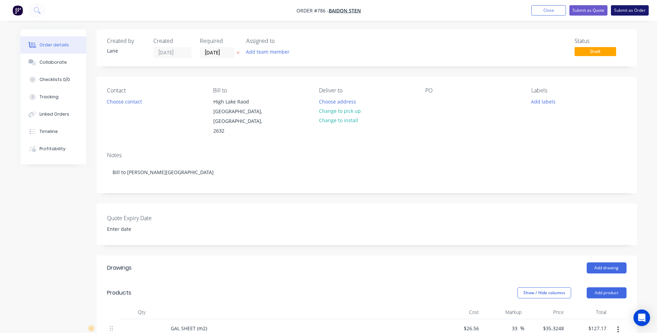
click at [625, 9] on button "Submit as Order" at bounding box center [630, 10] width 38 height 10
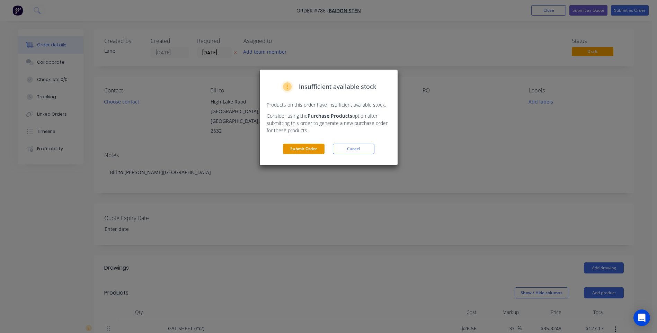
click at [300, 146] on button "Submit Order" at bounding box center [304, 149] width 42 height 10
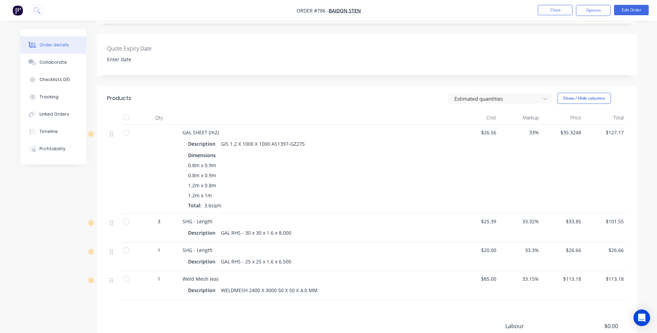
scroll to position [173, 0]
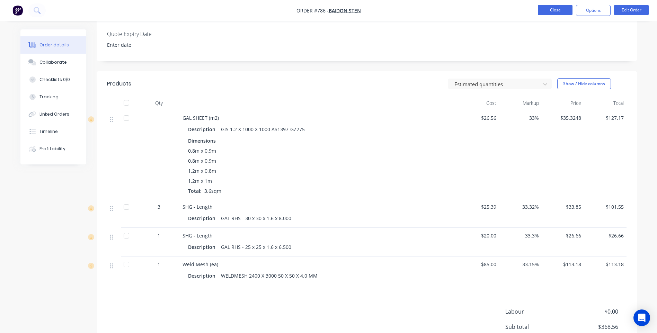
click at [556, 10] on button "Close" at bounding box center [555, 10] width 35 height 10
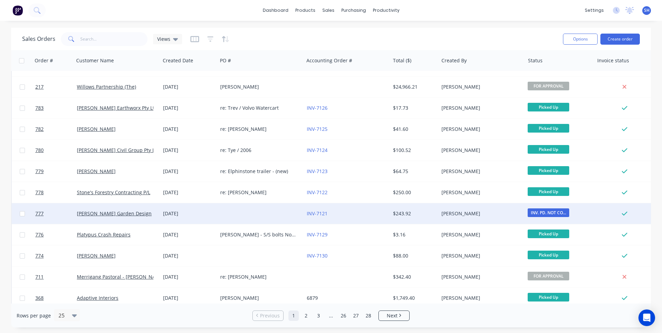
scroll to position [299, 0]
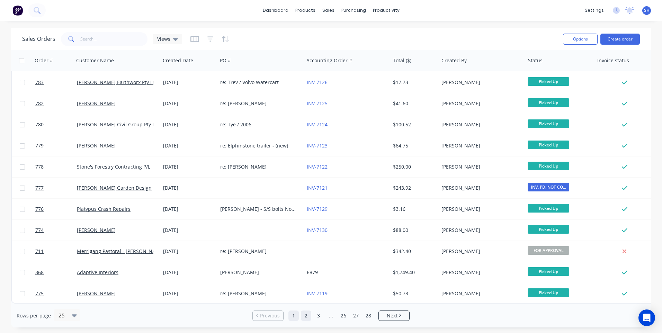
click at [307, 316] on link "2" at bounding box center [306, 315] width 10 height 10
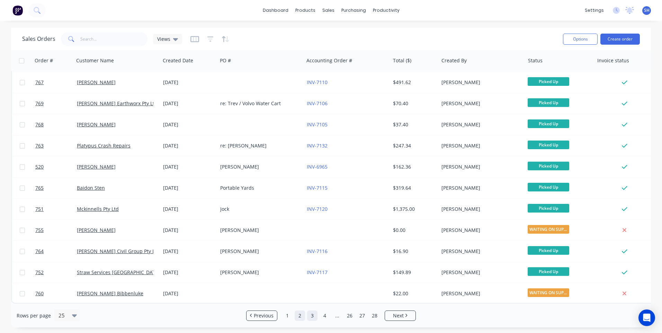
click at [311, 316] on link "3" at bounding box center [312, 315] width 10 height 10
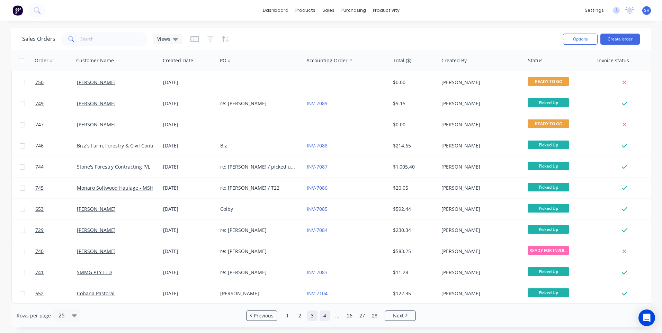
click at [323, 315] on link "4" at bounding box center [324, 315] width 10 height 10
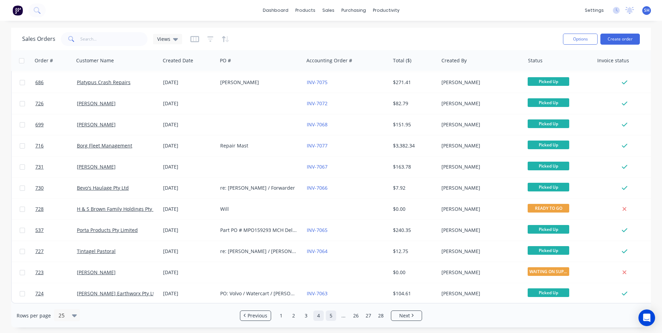
click at [331, 316] on link "5" at bounding box center [331, 315] width 10 height 10
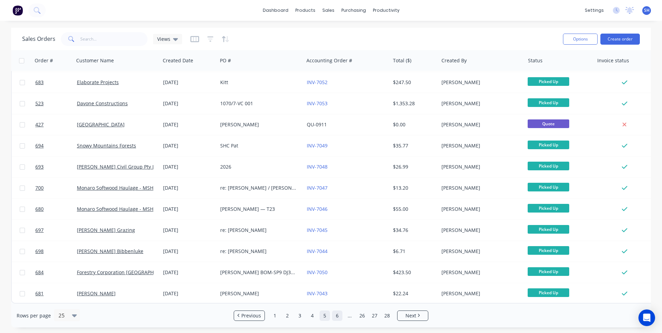
click at [336, 316] on link "6" at bounding box center [337, 315] width 10 height 10
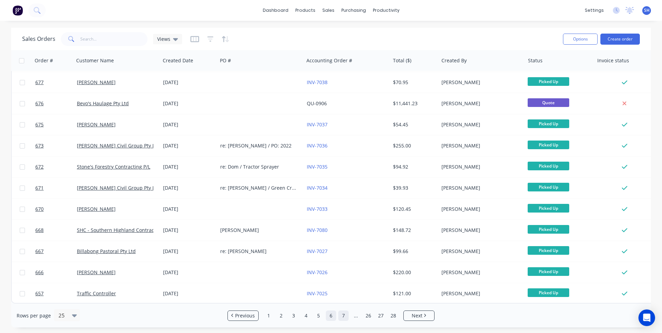
click at [342, 316] on link "7" at bounding box center [343, 315] width 10 height 10
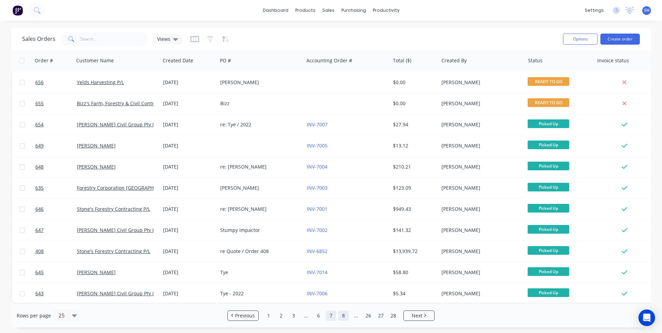
click at [342, 315] on link "8" at bounding box center [343, 315] width 10 height 10
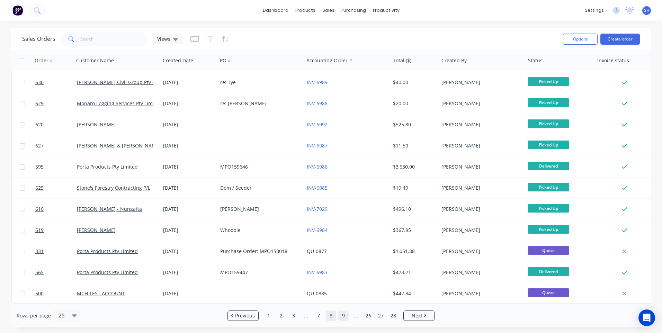
click at [343, 316] on link "9" at bounding box center [343, 315] width 10 height 10
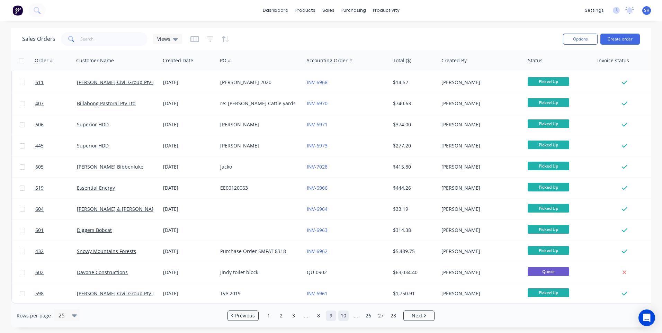
click at [343, 314] on link "10" at bounding box center [343, 315] width 10 height 10
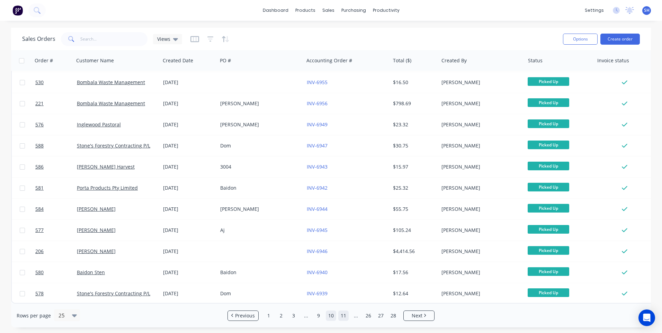
click at [345, 314] on link "11" at bounding box center [343, 315] width 10 height 10
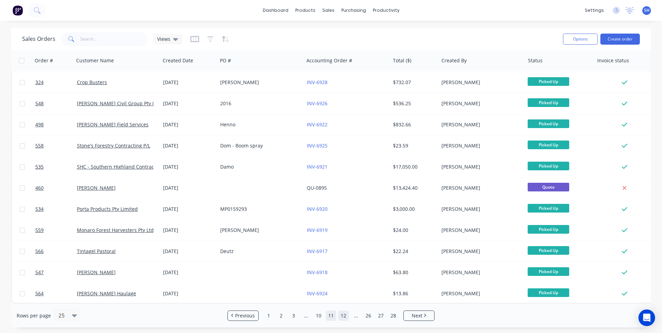
click at [344, 316] on link "12" at bounding box center [343, 315] width 10 height 10
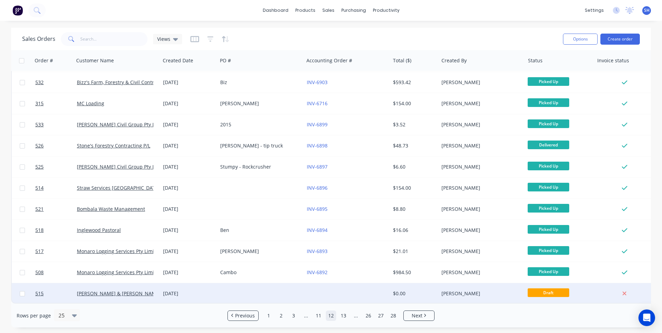
click at [294, 292] on div at bounding box center [260, 293] width 86 height 21
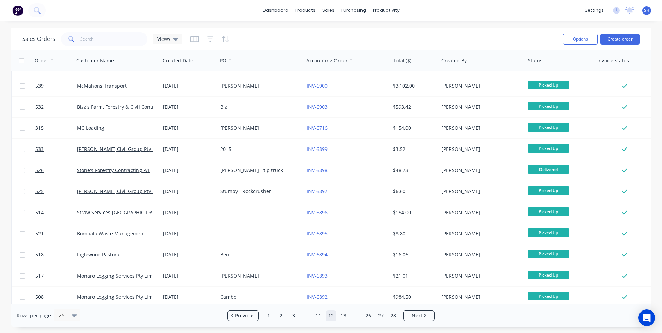
scroll to position [299, 0]
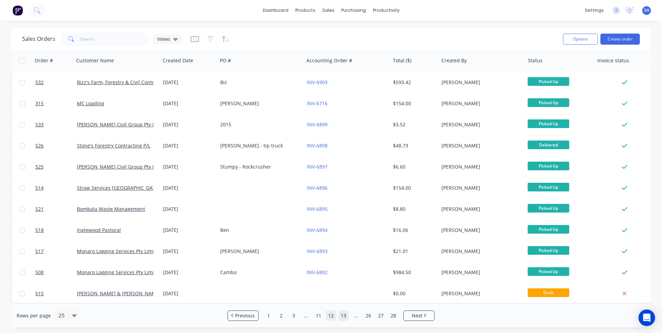
click at [345, 316] on link "13" at bounding box center [343, 315] width 10 height 10
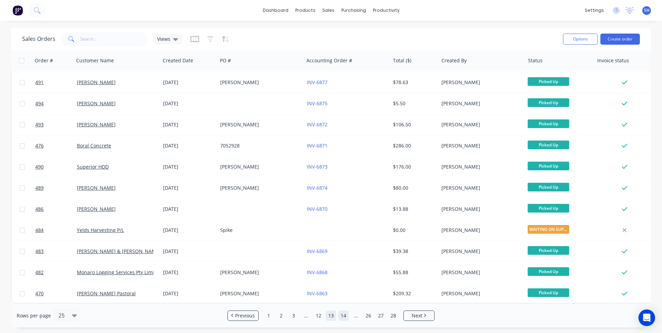
click at [341, 316] on link "14" at bounding box center [343, 315] width 10 height 10
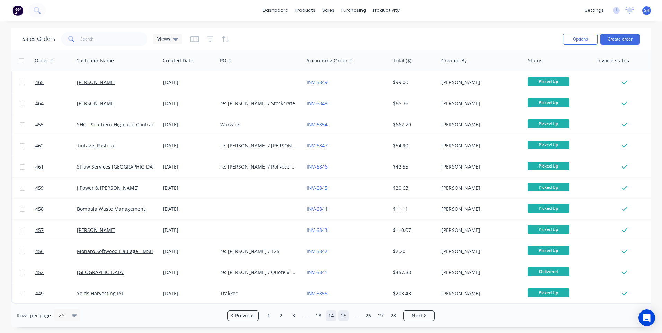
click at [343, 315] on link "15" at bounding box center [343, 315] width 10 height 10
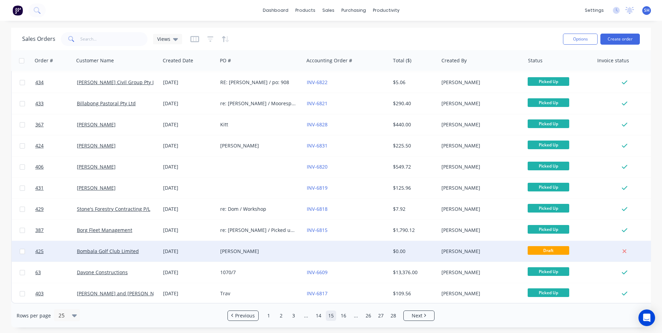
click at [305, 243] on div at bounding box center [347, 251] width 86 height 21
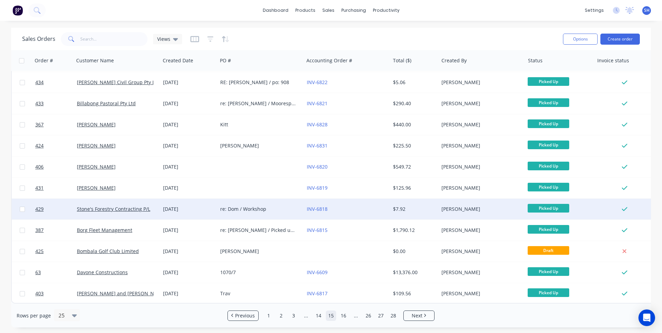
scroll to position [299, 0]
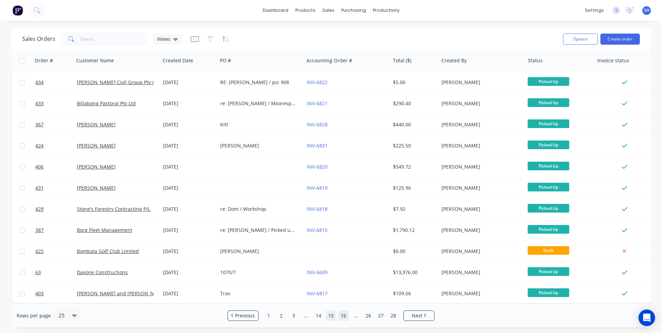
click at [344, 316] on link "16" at bounding box center [343, 315] width 10 height 10
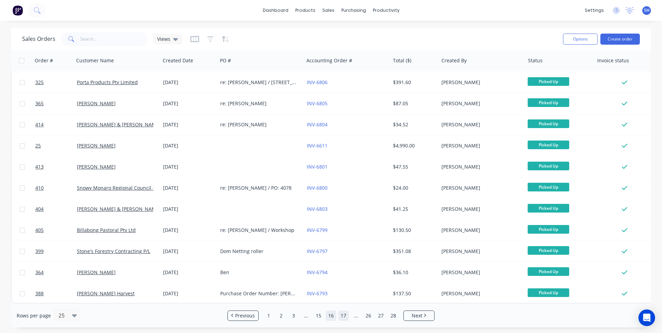
click at [342, 314] on link "17" at bounding box center [343, 315] width 10 height 10
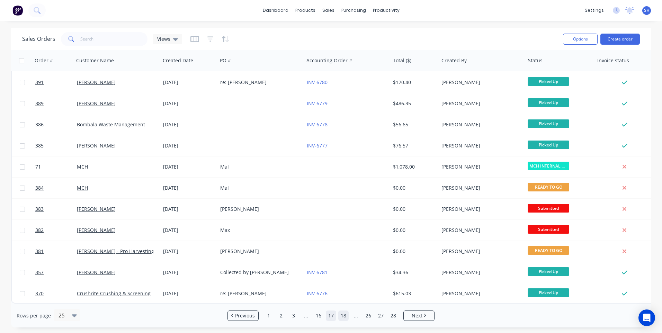
click at [345, 314] on link "18" at bounding box center [343, 315] width 10 height 10
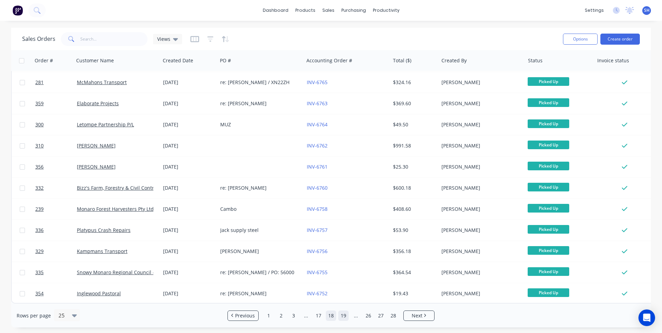
click at [343, 315] on link "19" at bounding box center [343, 315] width 10 height 10
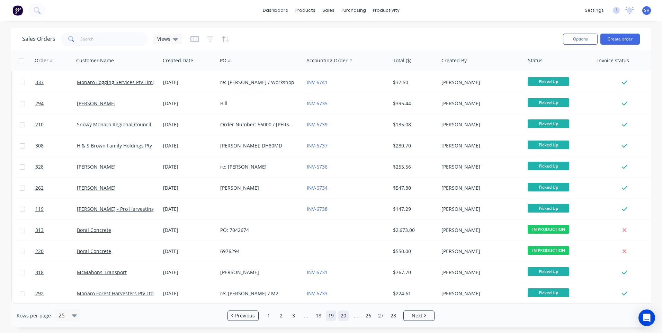
click at [343, 316] on link "20" at bounding box center [343, 315] width 10 height 10
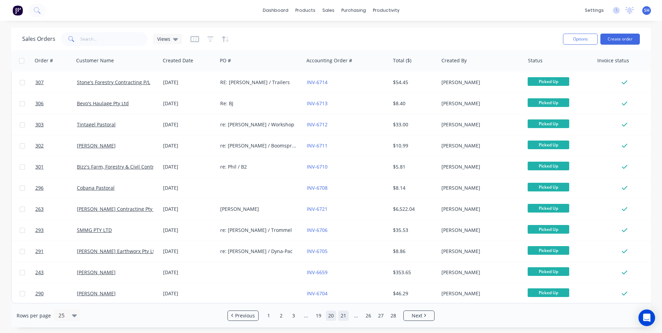
click at [343, 314] on link "21" at bounding box center [343, 315] width 10 height 10
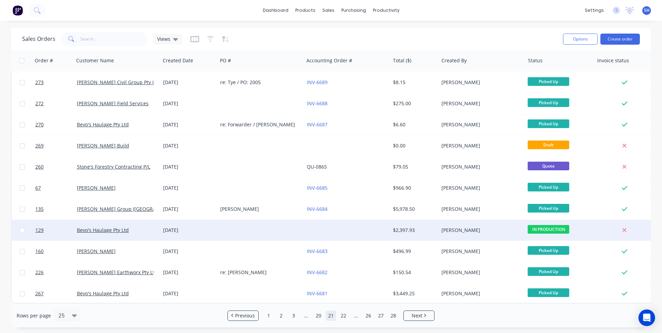
click at [331, 222] on div at bounding box center [347, 230] width 86 height 21
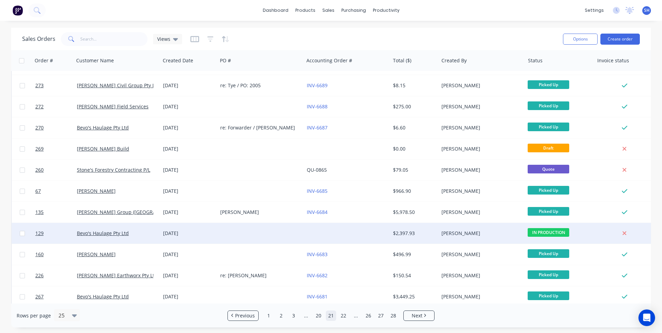
scroll to position [299, 0]
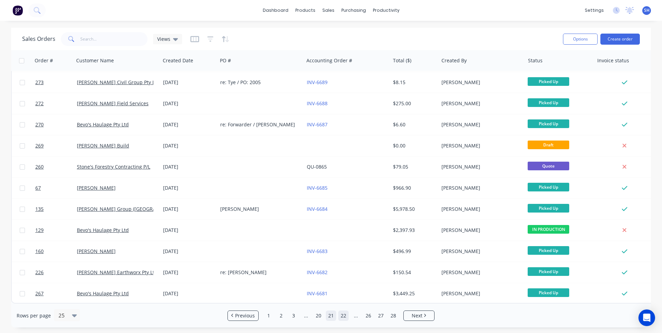
click at [343, 315] on link "22" at bounding box center [343, 315] width 10 height 10
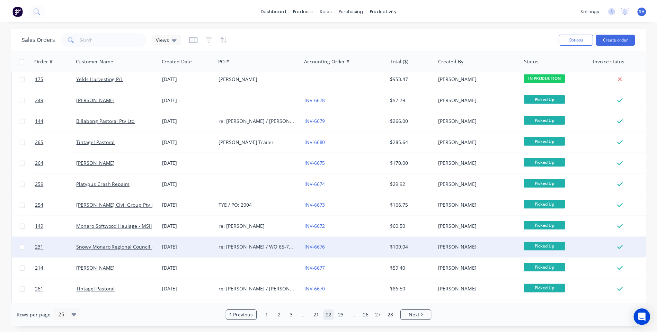
scroll to position [0, 0]
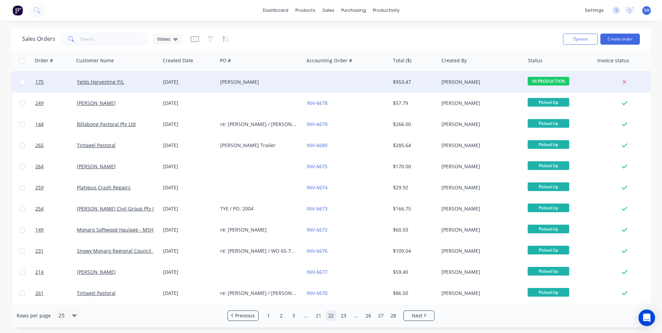
click at [315, 80] on div at bounding box center [347, 82] width 86 height 21
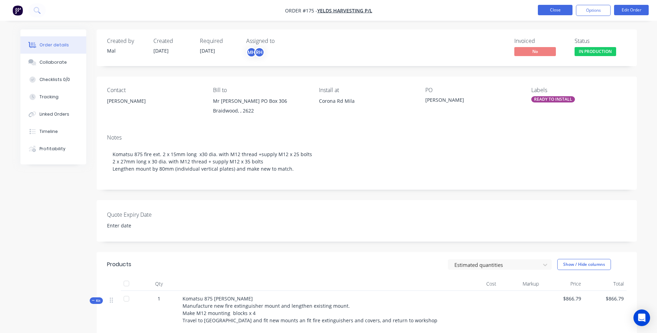
click at [554, 10] on button "Close" at bounding box center [555, 10] width 35 height 10
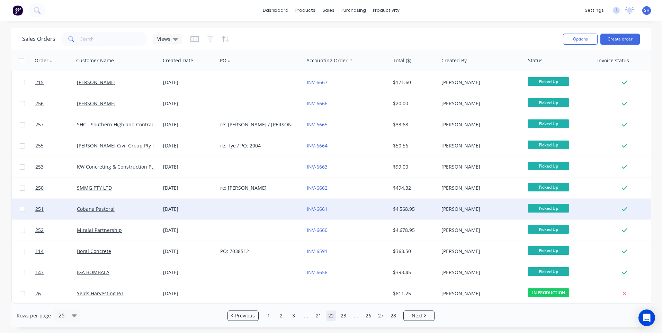
scroll to position [299, 0]
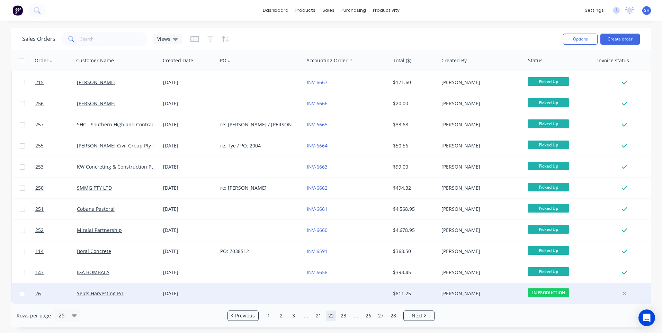
click at [361, 289] on div at bounding box center [347, 293] width 86 height 21
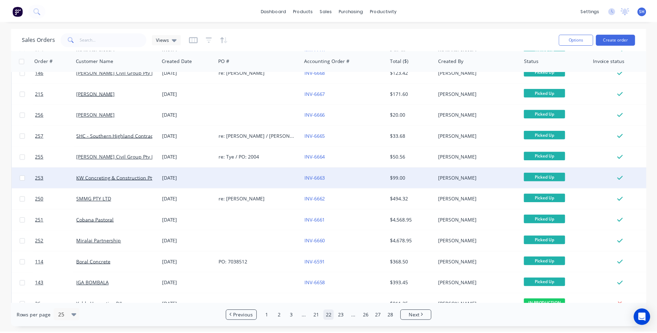
scroll to position [299, 0]
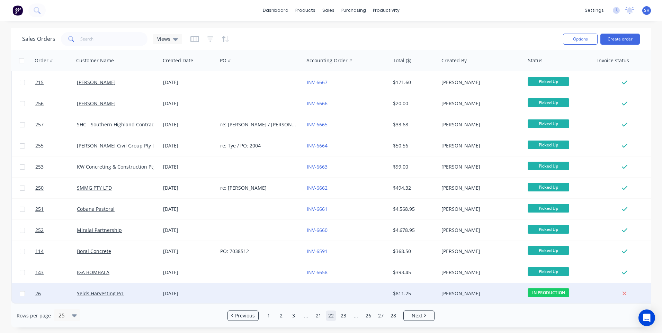
click at [346, 291] on div at bounding box center [347, 293] width 86 height 21
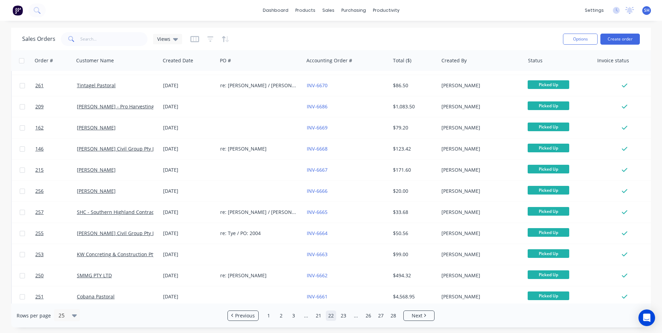
scroll to position [299, 0]
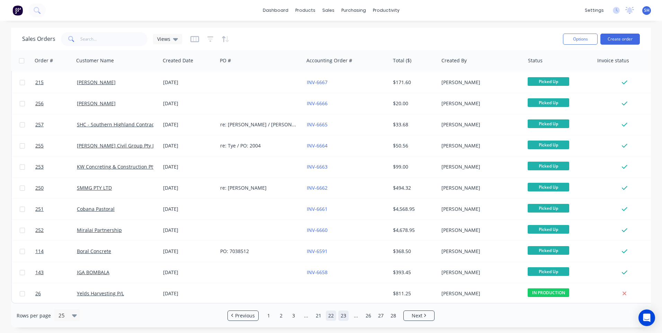
click at [343, 314] on link "23" at bounding box center [343, 315] width 10 height 10
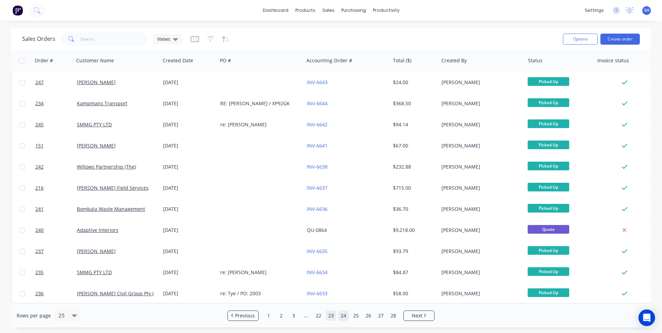
click at [345, 317] on link "24" at bounding box center [343, 315] width 10 height 10
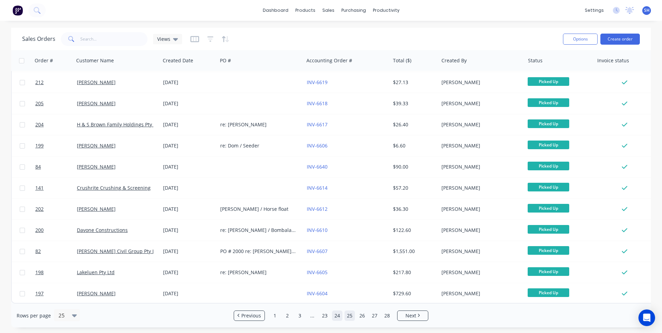
click at [350, 315] on link "25" at bounding box center [349, 315] width 10 height 10
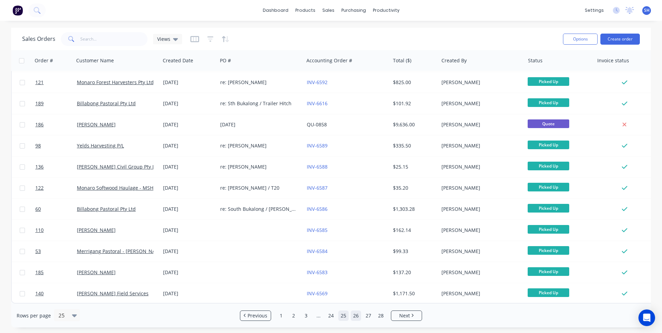
click at [357, 316] on link "26" at bounding box center [356, 315] width 10 height 10
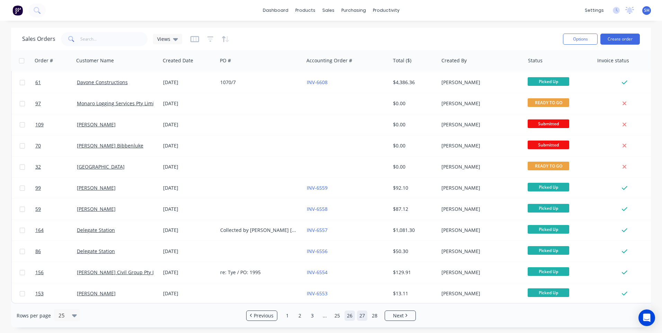
click at [363, 316] on link "27" at bounding box center [362, 315] width 10 height 10
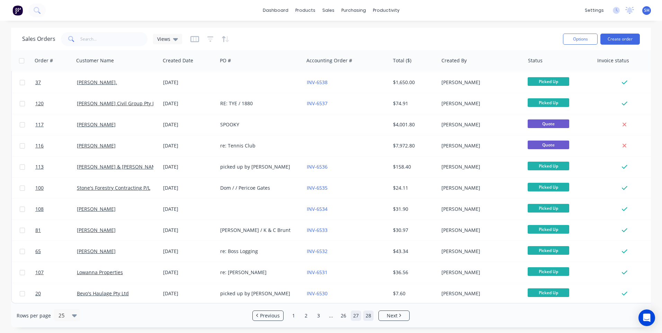
click at [369, 315] on link "28" at bounding box center [368, 315] width 10 height 10
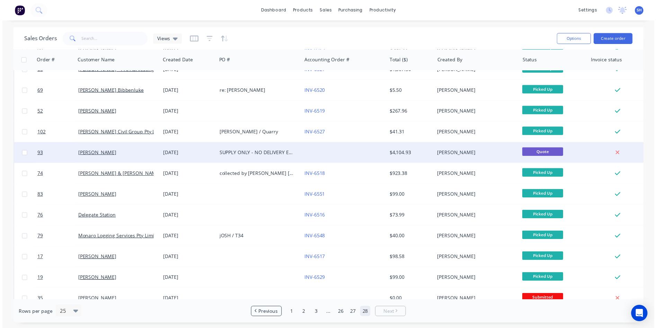
scroll to position [151, 0]
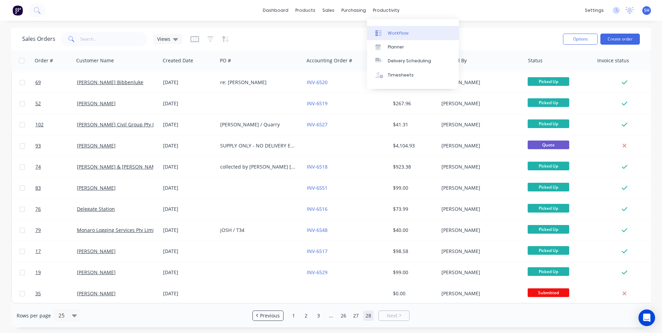
click at [398, 32] on div "Workflow" at bounding box center [398, 33] width 21 height 6
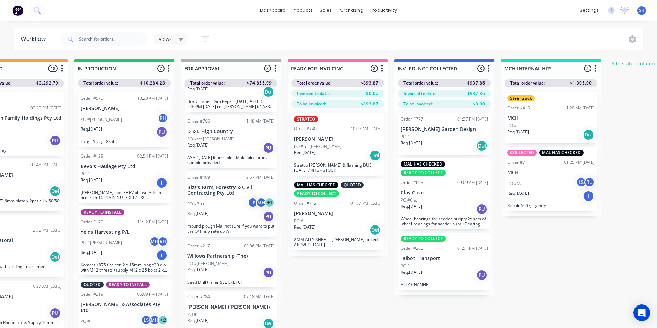
scroll to position [228, 0]
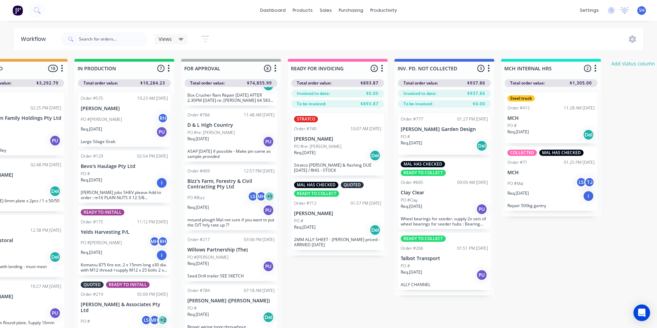
click at [225, 195] on div "PO #Bizz LS MH + 1" at bounding box center [230, 197] width 87 height 13
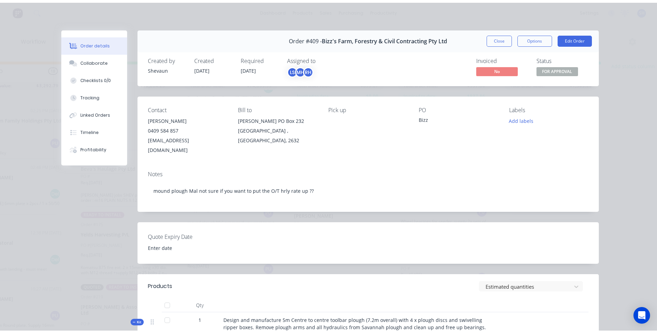
scroll to position [0, 0]
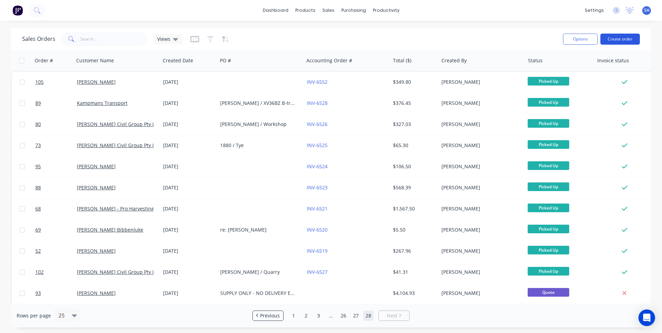
click at [620, 37] on button "Create order" at bounding box center [619, 39] width 39 height 11
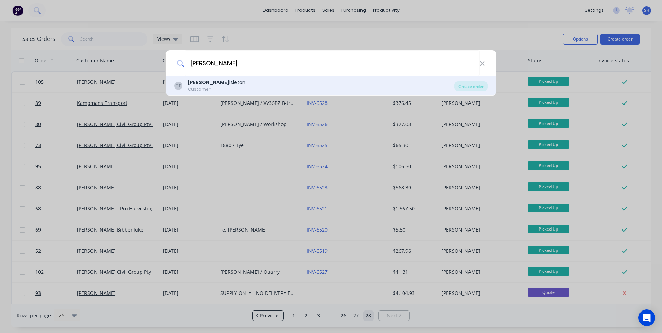
type input "tony th"
click at [200, 84] on b "Tony Th" at bounding box center [208, 82] width 41 height 7
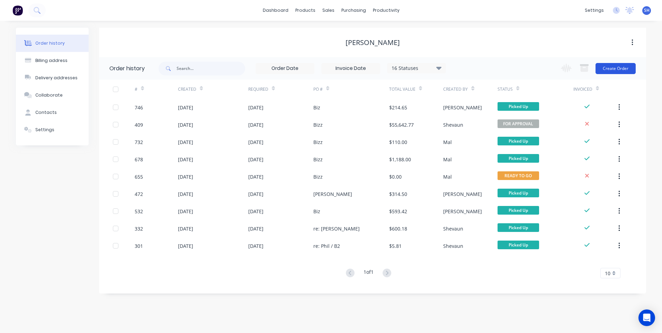
click at [614, 66] on button "Create Order" at bounding box center [615, 68] width 40 height 11
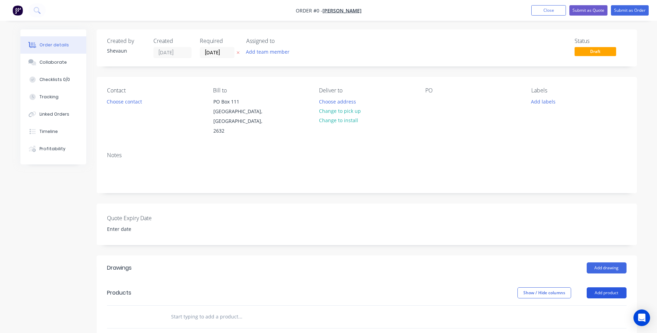
click at [611, 287] on button "Add product" at bounding box center [606, 292] width 40 height 11
click at [594, 305] on div "Product catalogue" at bounding box center [593, 310] width 53 height 10
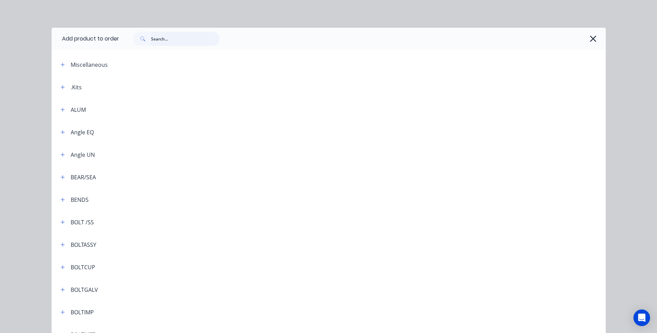
click at [152, 38] on input "text" at bounding box center [185, 39] width 69 height 14
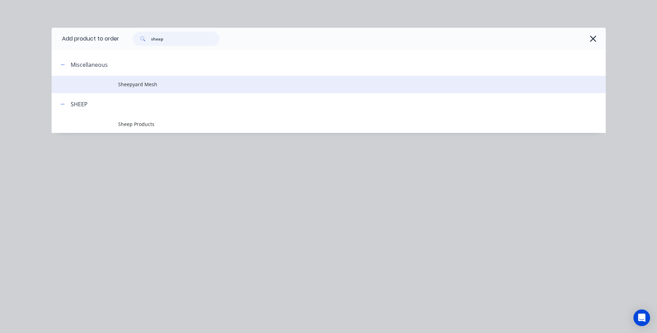
type input "sheep"
click at [140, 83] on span "Sheepyard Mesh" at bounding box center [313, 84] width 390 height 7
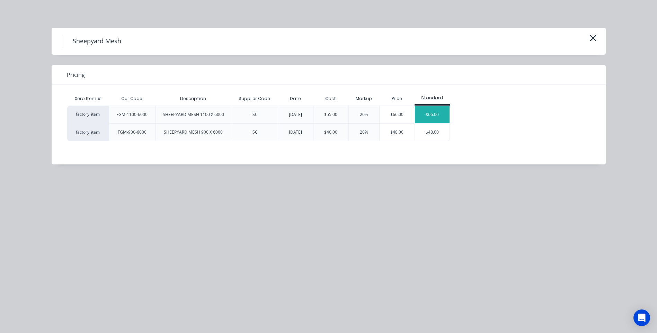
click at [431, 114] on div "$66.00" at bounding box center [432, 114] width 35 height 17
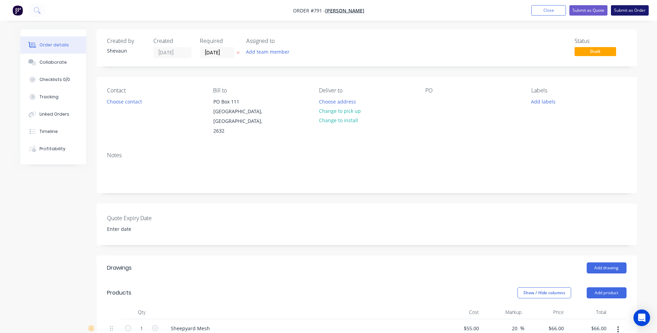
click at [627, 10] on button "Submit as Order" at bounding box center [630, 10] width 38 height 10
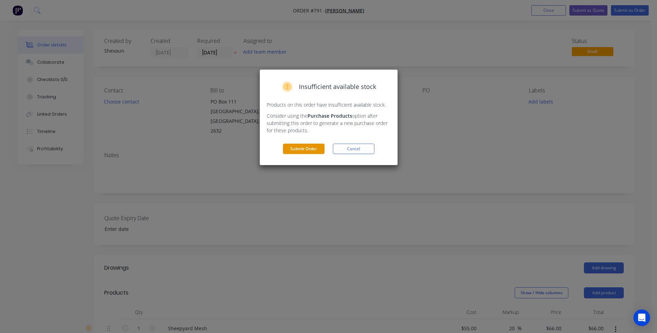
click at [311, 147] on button "Submit Order" at bounding box center [304, 149] width 42 height 10
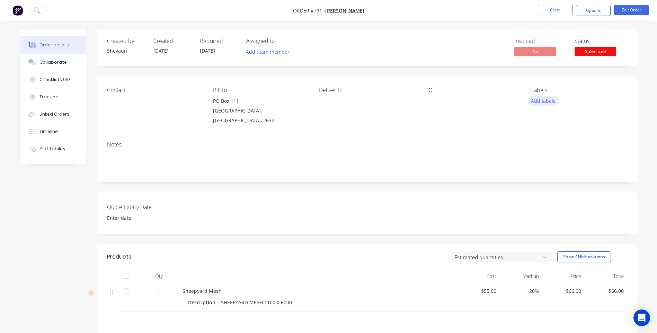
click at [543, 101] on button "Add labels" at bounding box center [543, 100] width 32 height 9
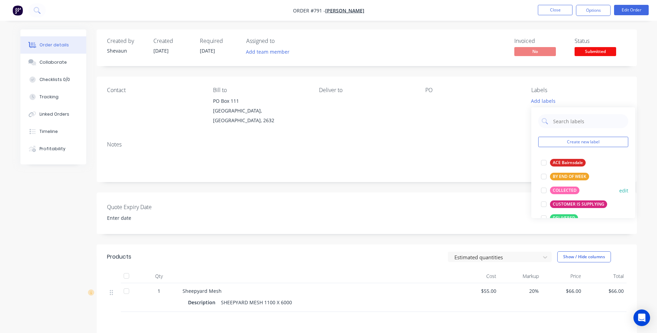
click at [563, 187] on div "COLLECTED" at bounding box center [564, 191] width 29 height 8
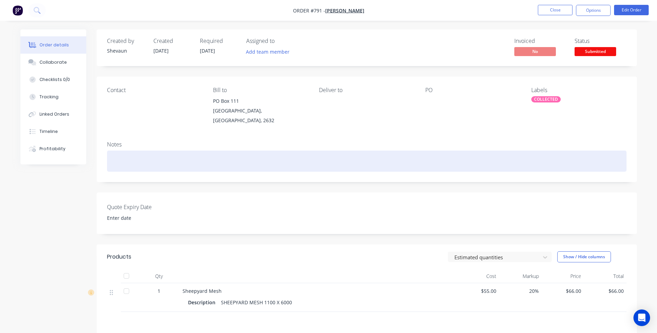
click at [498, 151] on div at bounding box center [366, 161] width 519 height 21
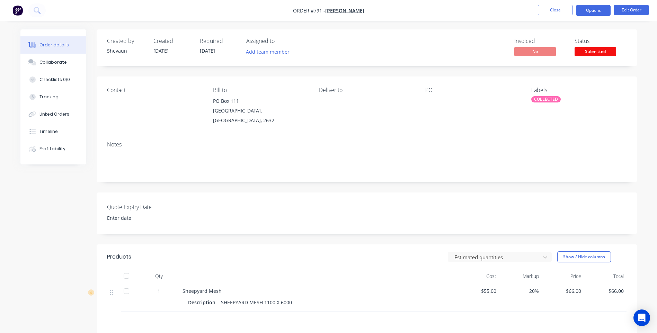
click at [592, 11] on button "Options" at bounding box center [593, 10] width 35 height 11
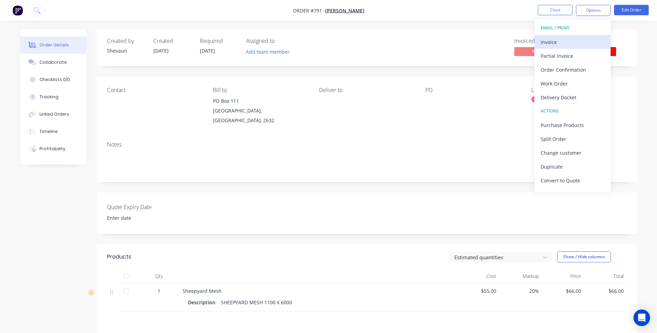
click at [551, 40] on div "Invoice" at bounding box center [572, 42] width 64 height 10
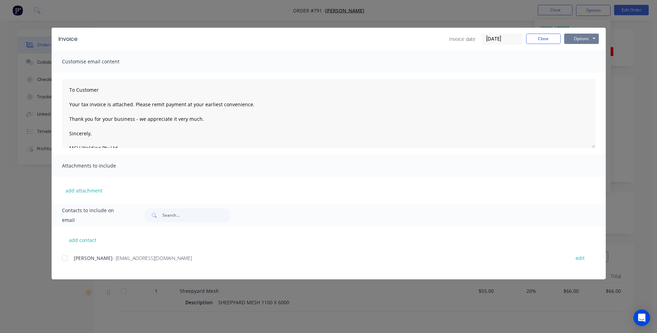
click at [578, 39] on button "Options" at bounding box center [581, 39] width 35 height 10
click at [581, 49] on button "Preview" at bounding box center [586, 50] width 44 height 11
click at [66, 256] on div at bounding box center [65, 258] width 14 height 14
click at [581, 37] on button "Options" at bounding box center [581, 39] width 35 height 10
click at [580, 73] on button "Email" at bounding box center [586, 73] width 44 height 11
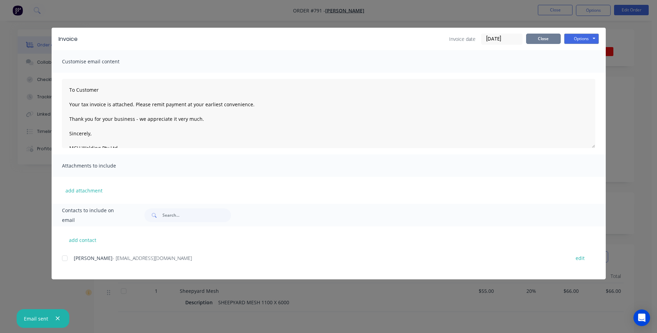
click at [544, 36] on button "Close" at bounding box center [543, 39] width 35 height 10
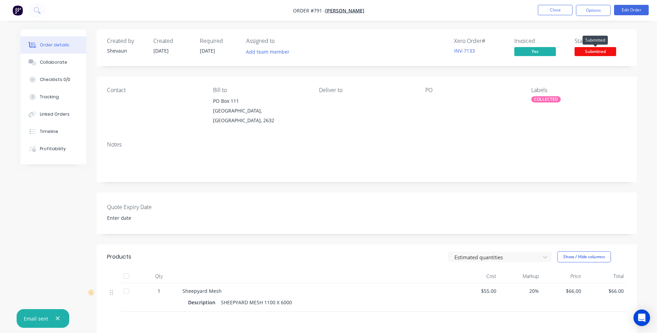
click at [592, 50] on span "Submitted" at bounding box center [595, 51] width 42 height 9
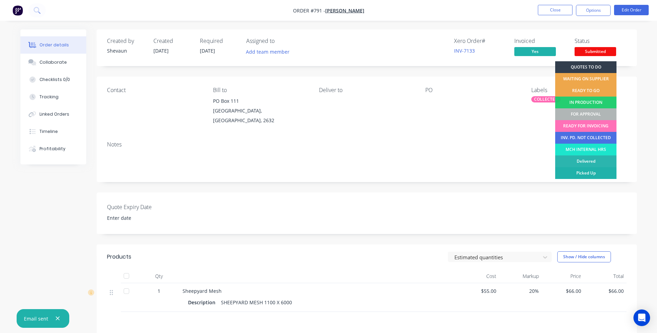
click at [590, 168] on div "Picked Up" at bounding box center [585, 173] width 61 height 12
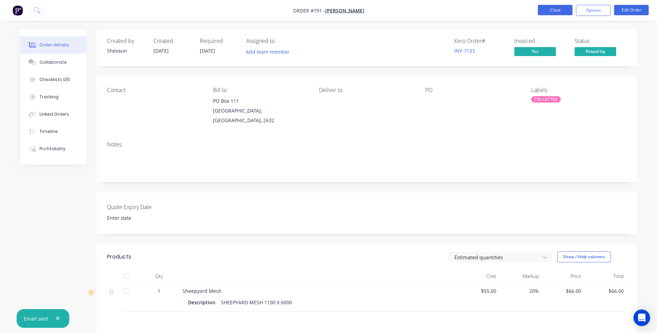
click at [554, 11] on button "Close" at bounding box center [555, 10] width 35 height 10
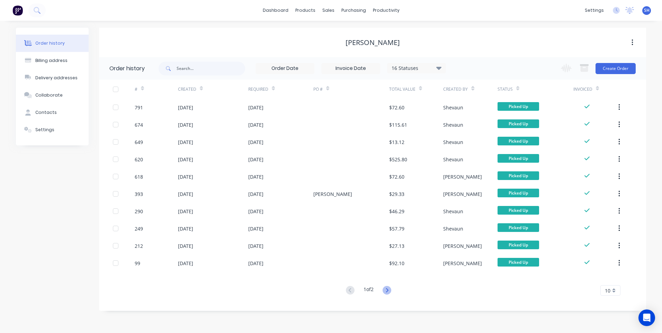
click at [390, 289] on icon at bounding box center [386, 290] width 9 height 9
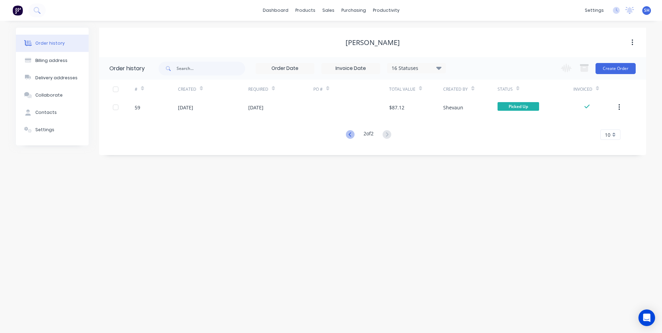
click at [346, 135] on icon at bounding box center [350, 134] width 9 height 9
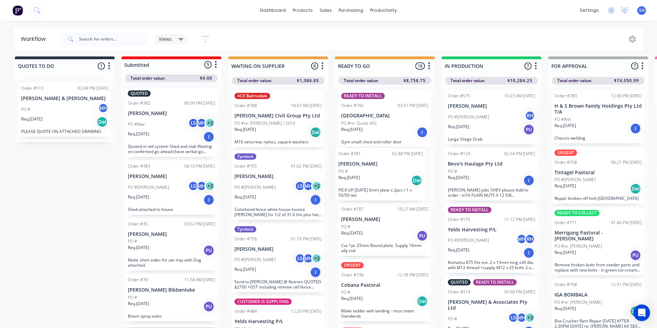
drag, startPoint x: 390, startPoint y: 307, endPoint x: 387, endPoint y: 172, distance: 135.4
click at [387, 172] on div "READY TO INSTALL Order #702 03:41 PM [DATE] [GEOGRAPHIC_DATA] PO #re: Quote 692…" at bounding box center [385, 206] width 100 height 245
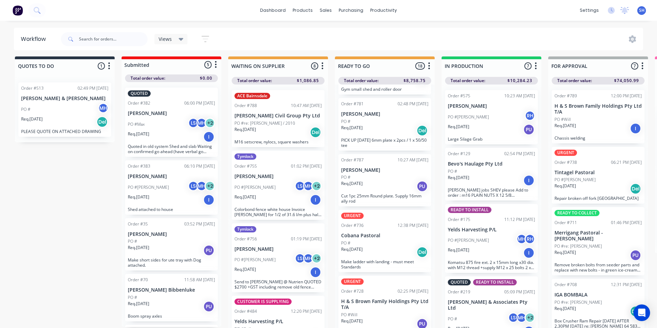
scroll to position [69, 0]
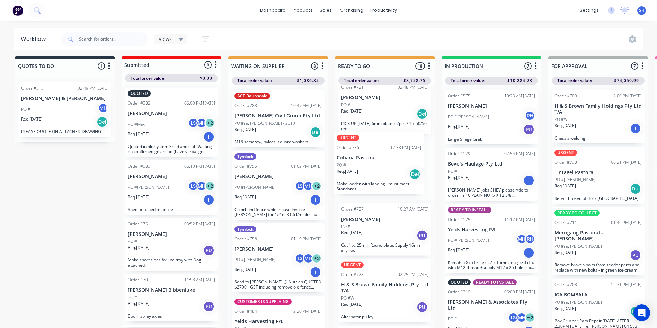
drag, startPoint x: 366, startPoint y: 229, endPoint x: 362, endPoint y: 165, distance: 64.2
click at [362, 165] on div "READY TO INSTALL Order #702 03:41 PM [DATE] [GEOGRAPHIC_DATA] PO #re: Quote 692…" at bounding box center [385, 206] width 100 height 245
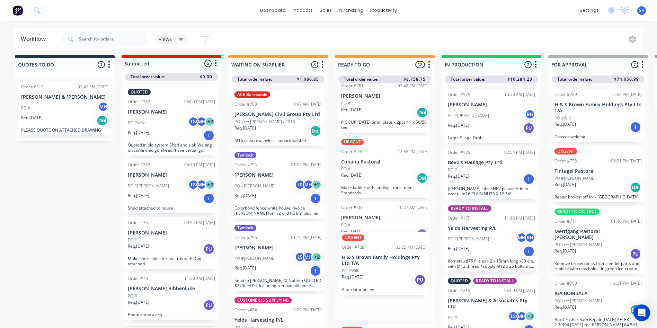
scroll to position [9, 0]
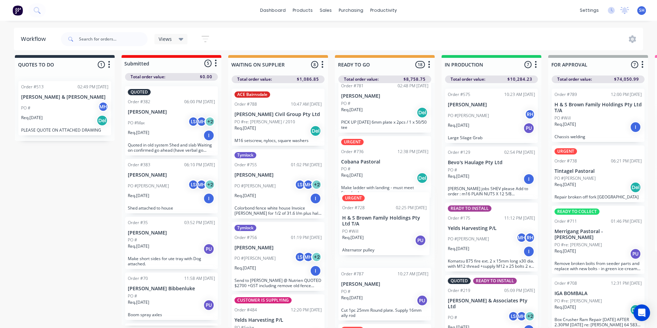
drag, startPoint x: 373, startPoint y: 296, endPoint x: 373, endPoint y: 226, distance: 69.2
click at [373, 226] on div "READY TO INSTALL Order #702 03:41 PM [DATE] [GEOGRAPHIC_DATA] PO #re: Quote 692…" at bounding box center [385, 205] width 100 height 245
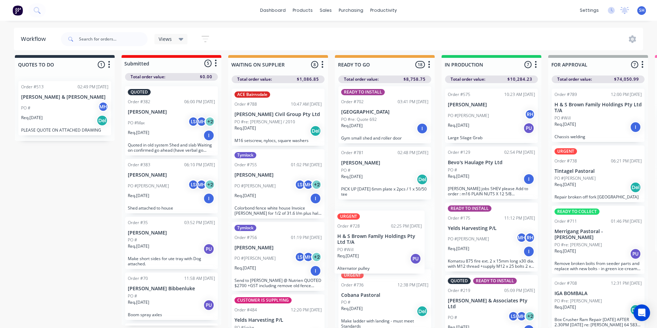
scroll to position [2, 0]
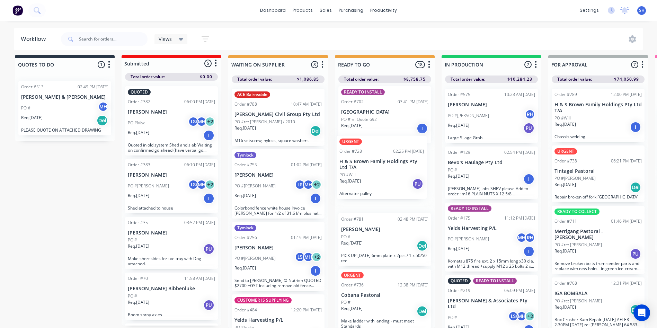
drag, startPoint x: 380, startPoint y: 306, endPoint x: 377, endPoint y: 172, distance: 134.0
click at [377, 172] on div "READY TO INSTALL Order #702 03:41 PM [DATE] [GEOGRAPHIC_DATA] PO #re: Quote 692…" at bounding box center [385, 205] width 100 height 245
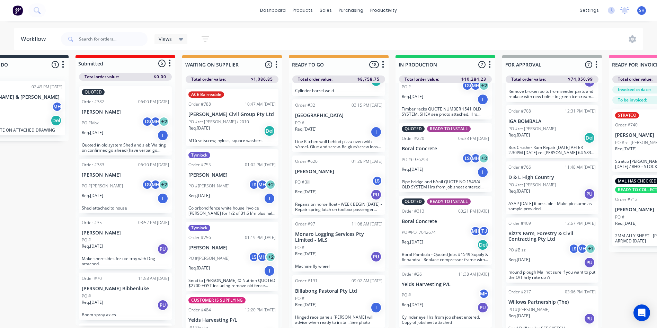
scroll to position [9, 40]
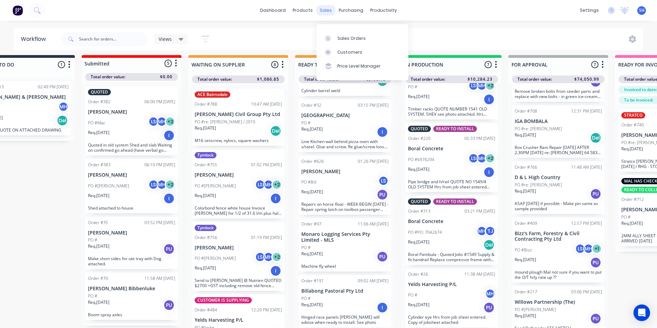
click at [324, 12] on div "sales" at bounding box center [325, 10] width 19 height 10
click at [345, 35] on div "Sales Orders" at bounding box center [351, 38] width 28 height 6
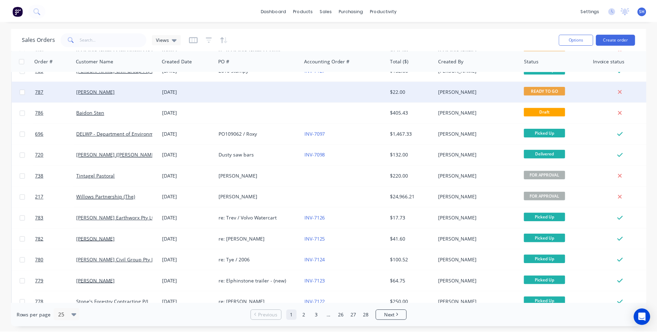
scroll to position [299, 0]
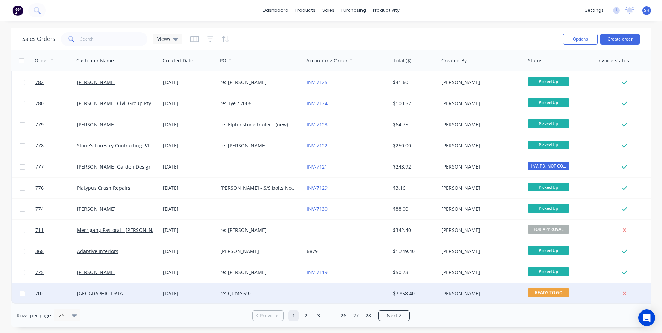
click at [276, 290] on div "re: Quote 692" at bounding box center [258, 293] width 77 height 7
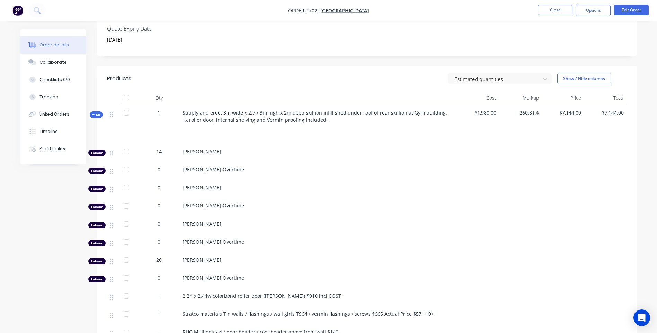
scroll to position [171, 0]
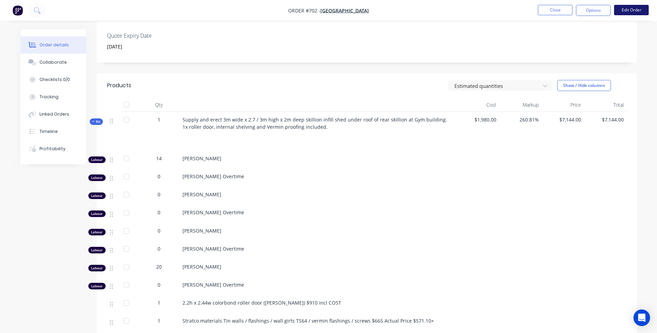
click at [628, 9] on button "Edit Order" at bounding box center [631, 10] width 35 height 10
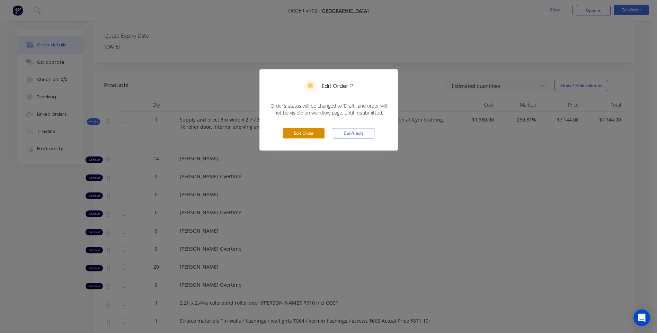
click at [307, 133] on button "Edit Order" at bounding box center [304, 133] width 42 height 10
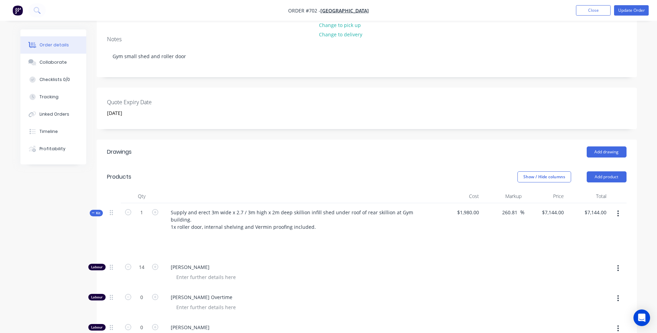
scroll to position [138, 0]
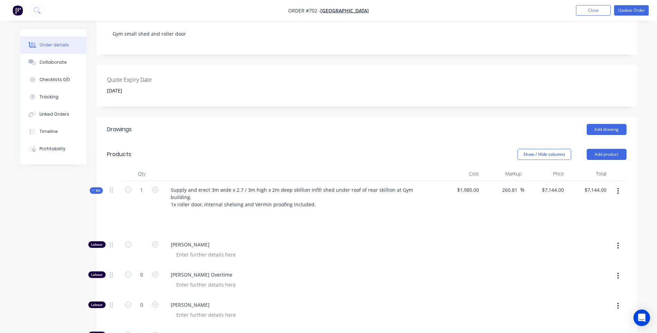
click at [290, 244] on div "[PERSON_NAME]" at bounding box center [300, 250] width 277 height 30
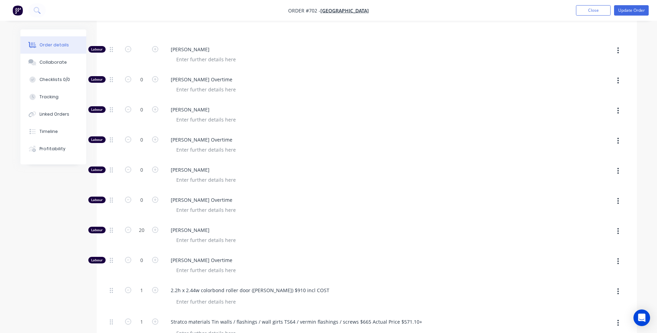
scroll to position [346, 0]
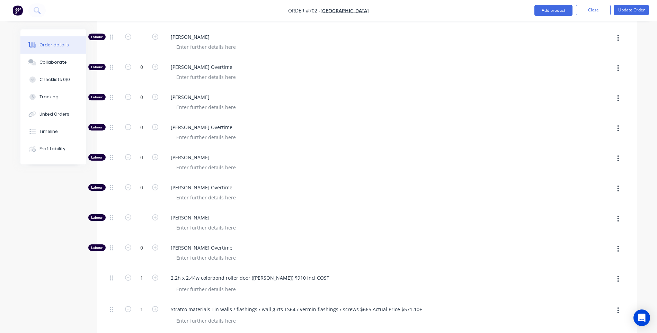
click at [281, 223] on div at bounding box center [304, 228] width 266 height 10
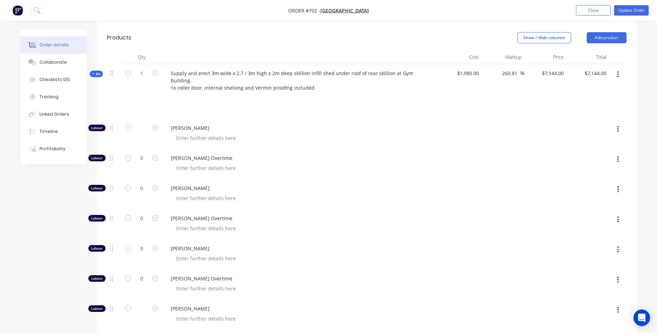
scroll to position [238, 0]
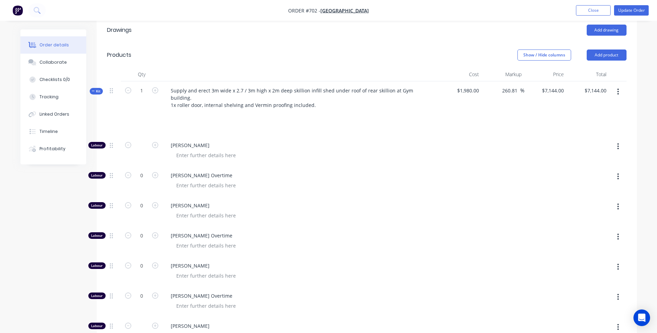
click at [380, 208] on div "[PERSON_NAME]" at bounding box center [300, 211] width 277 height 30
click at [345, 150] on div at bounding box center [304, 155] width 266 height 10
click at [304, 142] on span "[PERSON_NAME]" at bounding box center [304, 145] width 266 height 7
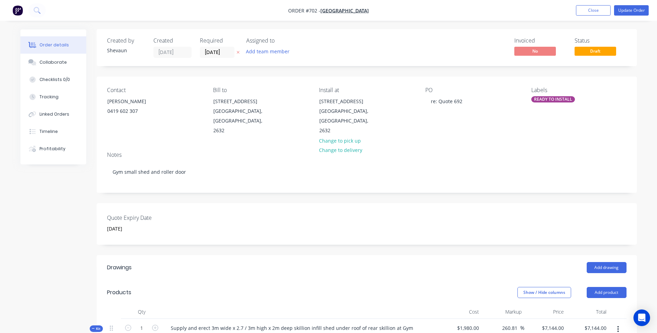
scroll to position [0, 0]
click at [625, 10] on button "Update Order" at bounding box center [631, 10] width 35 height 10
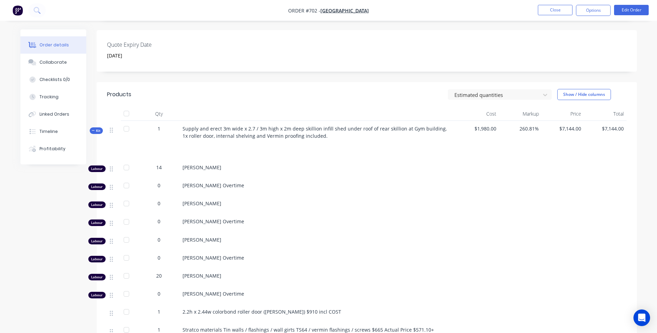
scroll to position [138, 0]
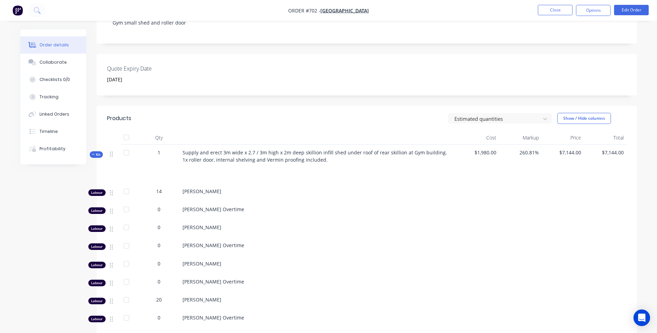
click at [183, 149] on span "Supply and erect 3m wide x 2.7 / 3m high x 2m deep skillion infill shed under r…" at bounding box center [314, 156] width 264 height 14
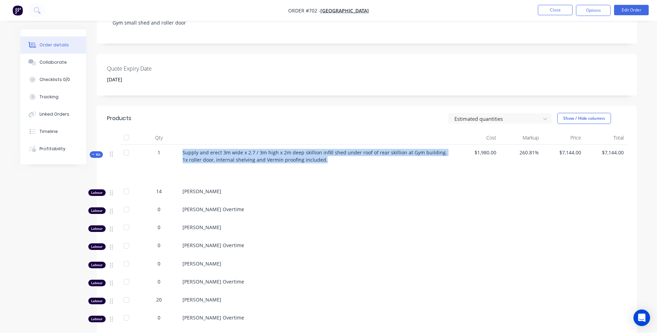
drag, startPoint x: 182, startPoint y: 144, endPoint x: 396, endPoint y: 155, distance: 214.2
click at [396, 155] on div "Supply and erect 3m wide x 2.7 / 3m high x 2m deep skillion infill shed under r…" at bounding box center [318, 164] width 277 height 39
copy span "Supply and erect 3m wide x 2.7 / 3m high x 2m deep skillion infill shed under r…"
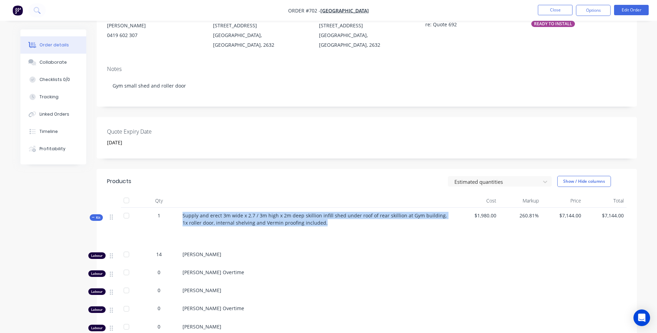
scroll to position [0, 0]
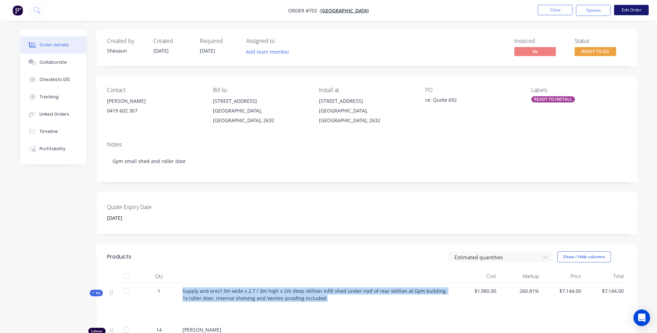
click at [632, 11] on button "Edit Order" at bounding box center [631, 10] width 35 height 10
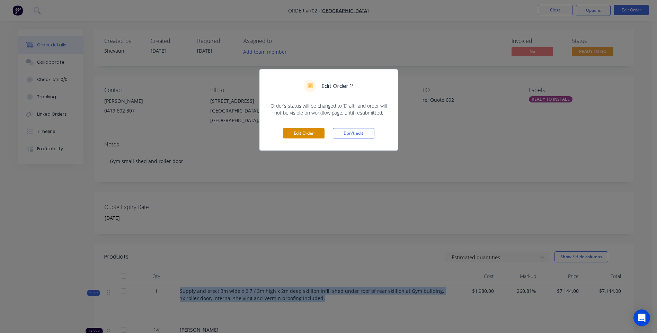
click at [303, 130] on button "Edit Order" at bounding box center [304, 133] width 42 height 10
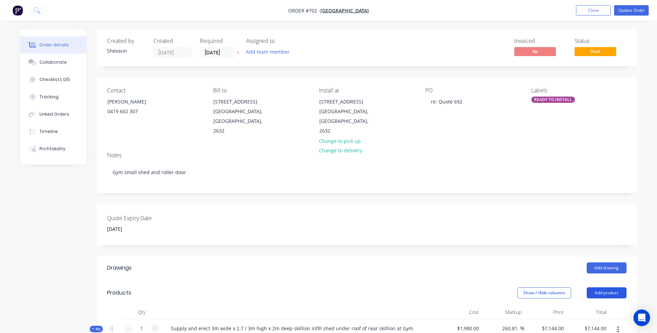
click at [605, 287] on button "Add product" at bounding box center [606, 292] width 40 height 11
click at [592, 305] on div "Product catalogue" at bounding box center [593, 310] width 53 height 10
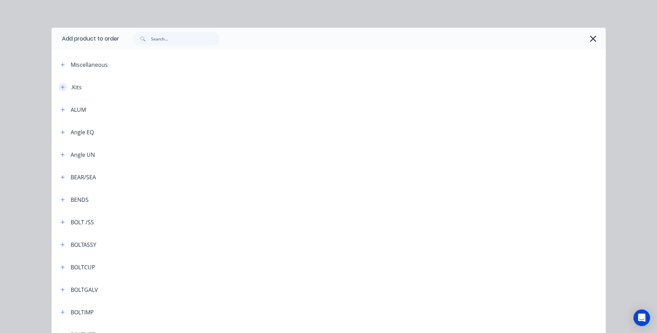
click at [61, 87] on icon "button" at bounding box center [63, 87] width 4 height 4
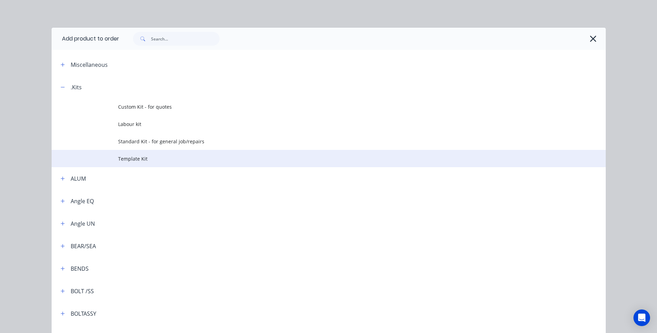
click at [132, 158] on span "Template Kit" at bounding box center [313, 158] width 390 height 7
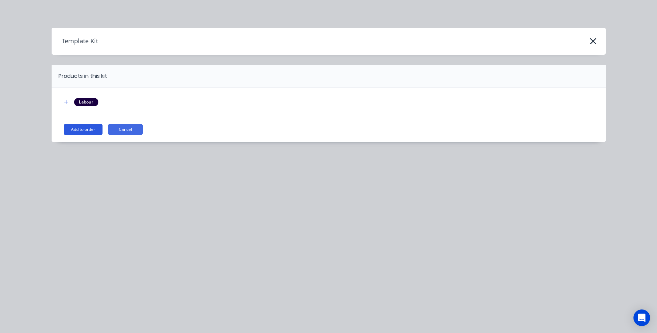
click at [89, 129] on button "Add to order" at bounding box center [83, 129] width 39 height 11
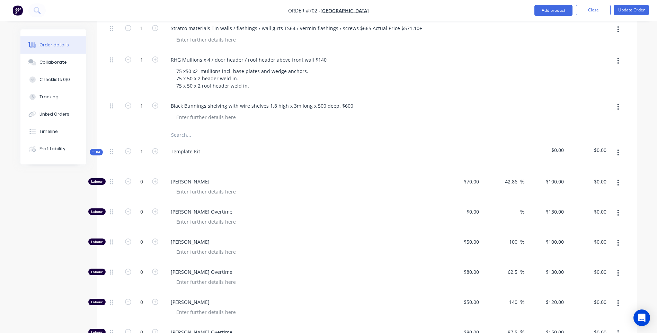
scroll to position [623, 0]
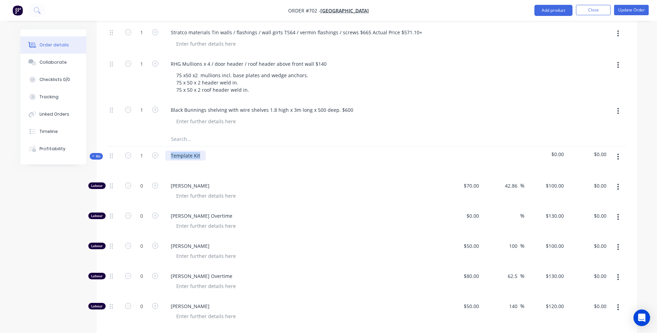
drag, startPoint x: 204, startPoint y: 140, endPoint x: 148, endPoint y: 133, distance: 56.2
click at [148, 146] on div "Kit 1 Template Kit $0.00 $0.00" at bounding box center [366, 161] width 519 height 30
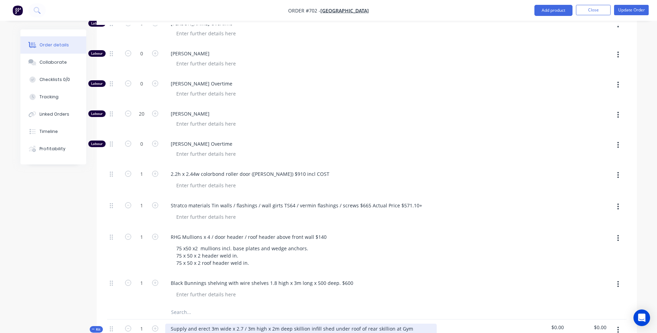
scroll to position [415, 0]
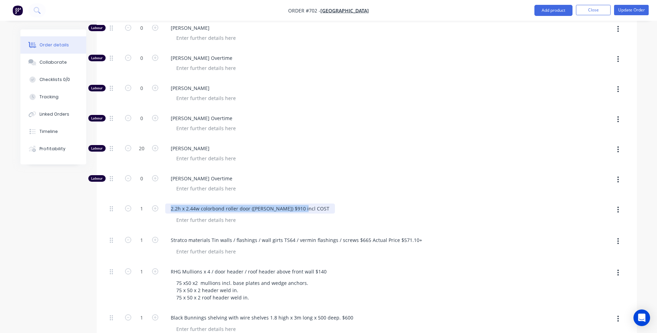
drag, startPoint x: 170, startPoint y: 191, endPoint x: 332, endPoint y: 197, distance: 161.7
click at [332, 199] on div "2.2h x 2.44w colorbond roller door ([PERSON_NAME]) $910 incl COST" at bounding box center [300, 214] width 277 height 31
copy div "2.2h x 2.44w colorbond roller door ([PERSON_NAME]) $910 incl COST"
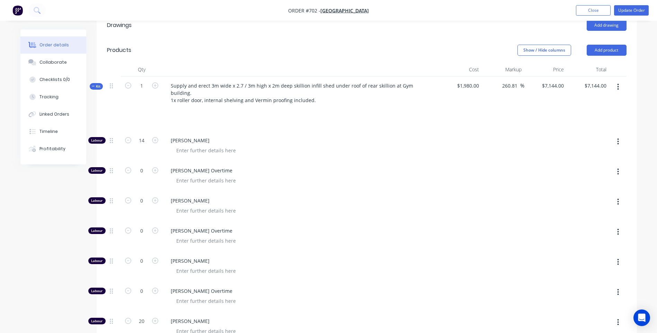
scroll to position [242, 0]
click at [607, 45] on button "Add product" at bounding box center [606, 50] width 40 height 11
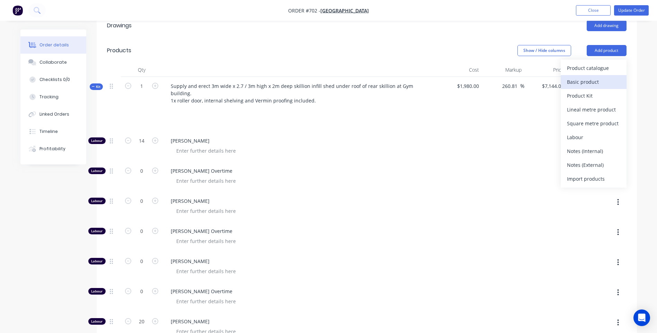
click at [588, 77] on div "Basic product" at bounding box center [593, 82] width 53 height 10
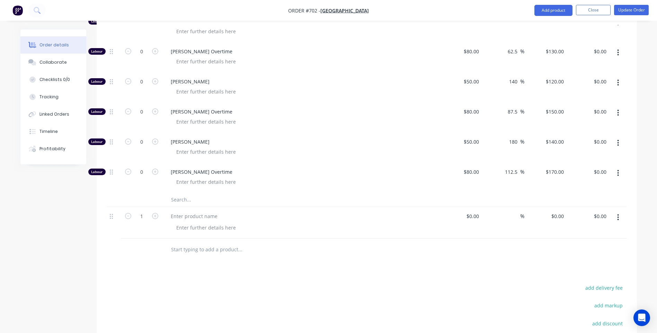
scroll to position [865, 0]
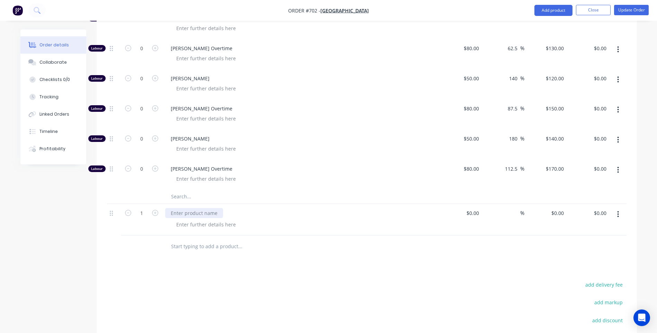
click at [173, 208] on div at bounding box center [194, 213] width 58 height 10
paste div
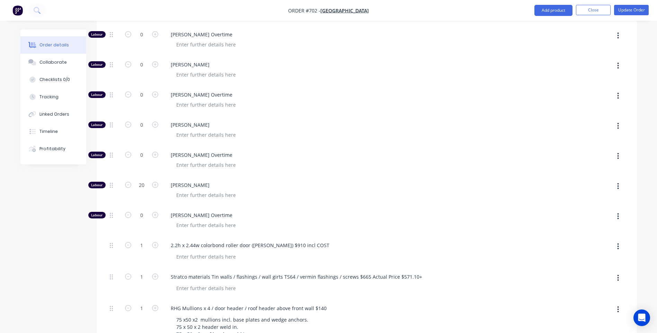
scroll to position [242, 0]
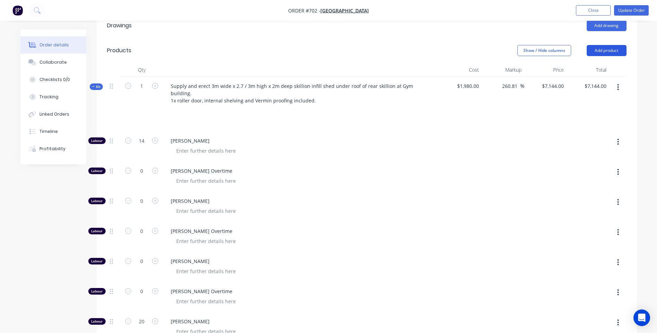
click at [606, 45] on button "Add product" at bounding box center [606, 50] width 40 height 11
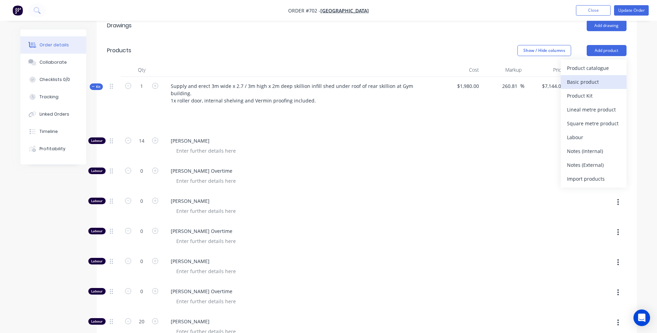
click at [589, 77] on div "Basic product" at bounding box center [593, 82] width 53 height 10
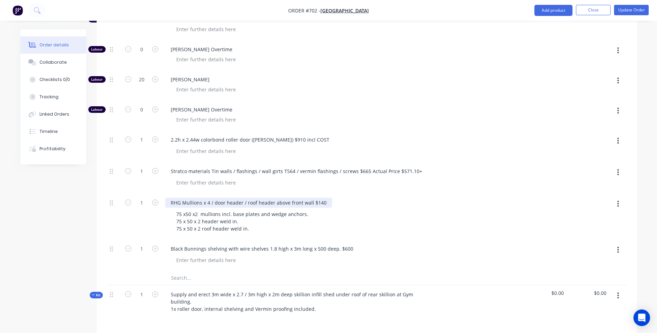
scroll to position [485, 0]
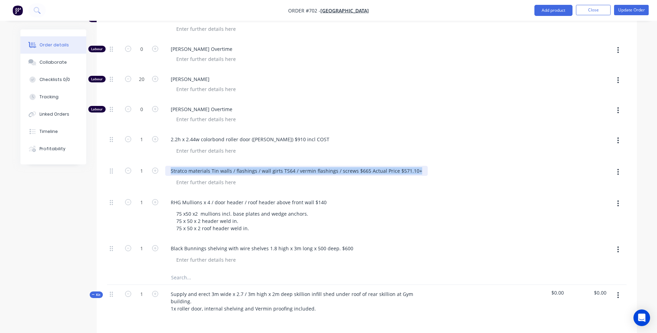
drag, startPoint x: 169, startPoint y: 152, endPoint x: 430, endPoint y: 172, distance: 261.8
click at [430, 172] on div "Stratco materials Tin walls / flashings / wall girts TS64 / vermin flashings / …" at bounding box center [300, 177] width 277 height 31
copy div "Stratco materials Tin walls / flashings / wall girts TS64 / vermin flashings / …"
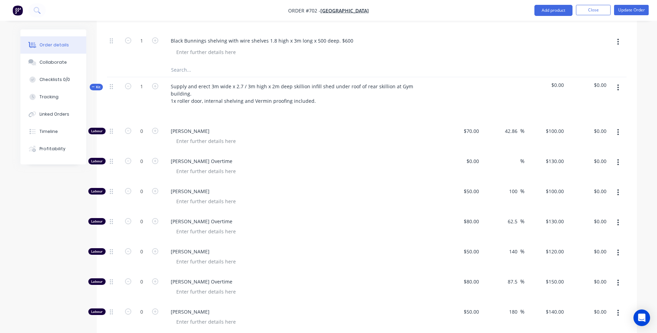
scroll to position [900, 0]
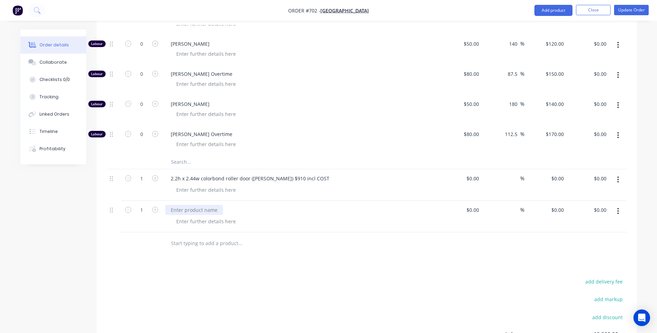
click at [173, 205] on div at bounding box center [194, 210] width 58 height 10
paste div
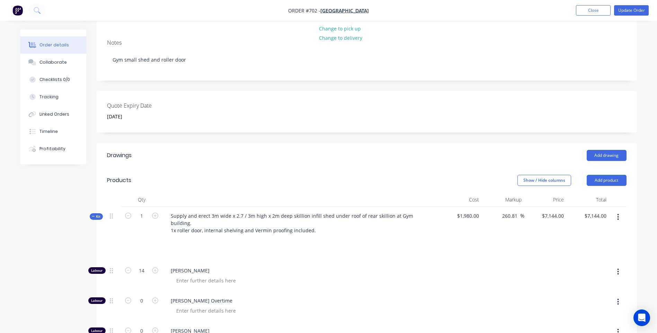
scroll to position [104, 0]
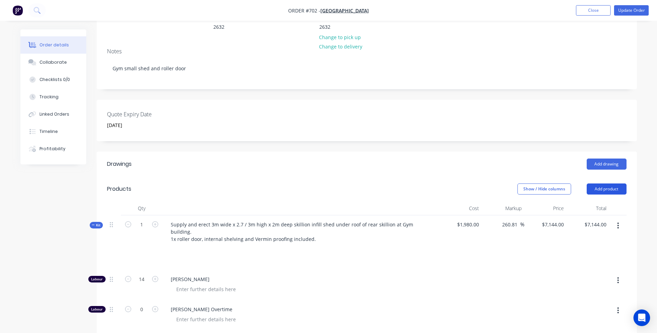
click at [604, 183] on button "Add product" at bounding box center [606, 188] width 40 height 11
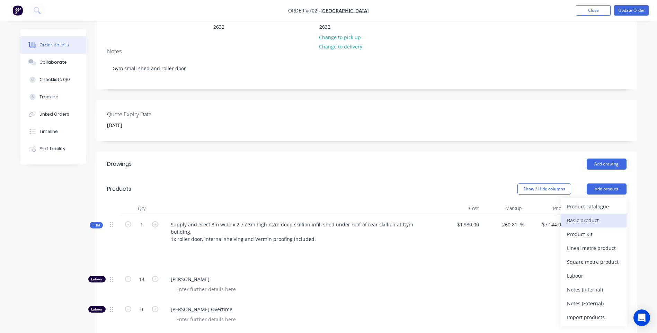
click at [588, 215] on div "Basic product" at bounding box center [593, 220] width 53 height 10
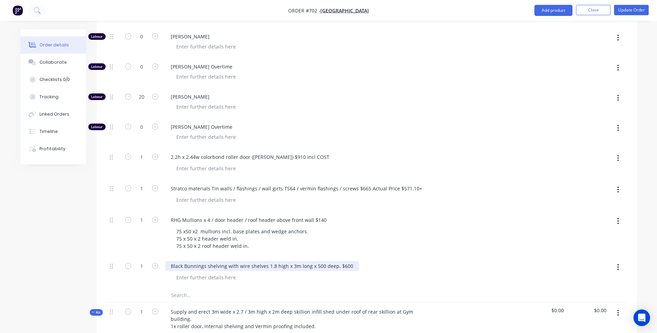
scroll to position [485, 0]
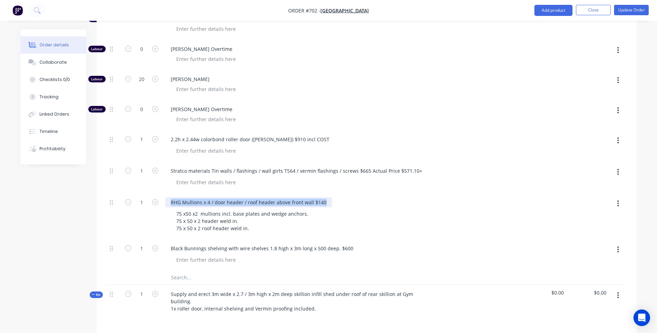
drag, startPoint x: 170, startPoint y: 184, endPoint x: 338, endPoint y: 211, distance: 170.3
click at [338, 211] on div "RHG Mullions x 4 / door header / roof header above front wall $140 75 x50 x2 mu…" at bounding box center [300, 216] width 277 height 46
copy div "RHG Mullions x 4 / door header / roof header above front wall $140"
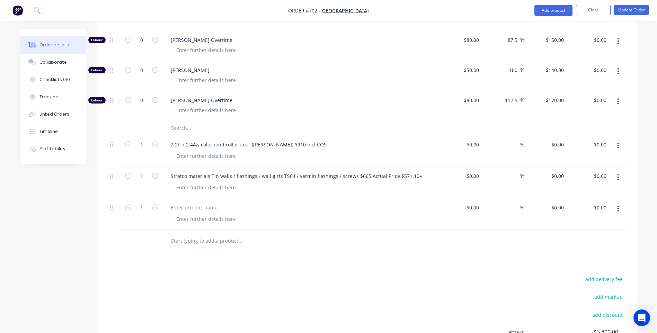
scroll to position [935, 0]
click at [172, 202] on div at bounding box center [194, 207] width 58 height 10
paste div
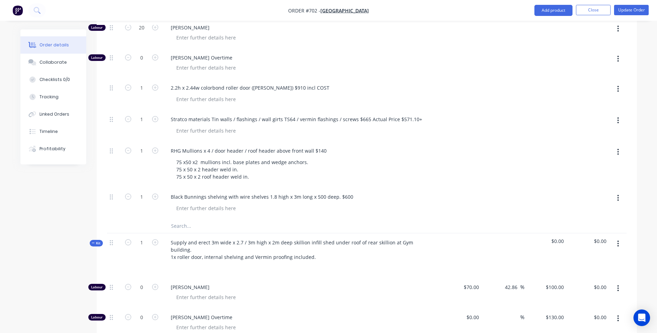
scroll to position [519, 0]
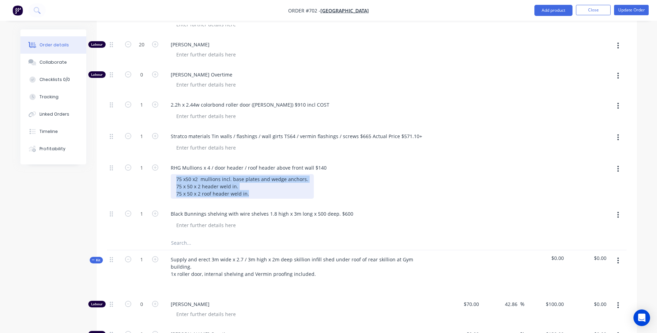
drag, startPoint x: 175, startPoint y: 162, endPoint x: 262, endPoint y: 180, distance: 88.9
click at [262, 180] on div "75 x50 x2 mullions incl. base plates and wedge anchors. 75 x 50 x 2 header weld…" at bounding box center [242, 186] width 143 height 25
copy div "75 x50 x2 mullions incl. base plates and wedge anchors. 75 x 50 x 2 header weld…"
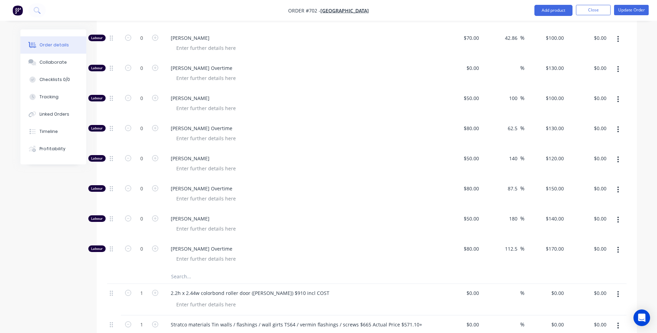
scroll to position [969, 0]
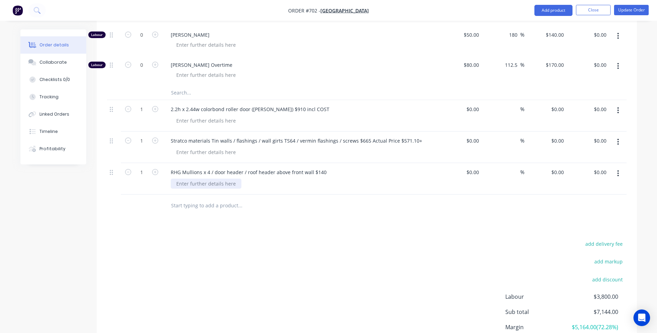
click at [178, 179] on div at bounding box center [206, 184] width 71 height 10
paste div
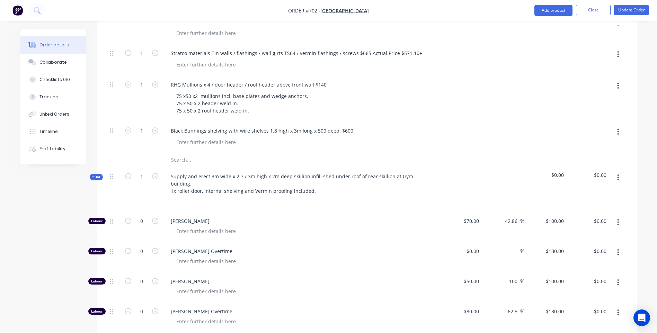
scroll to position [588, 0]
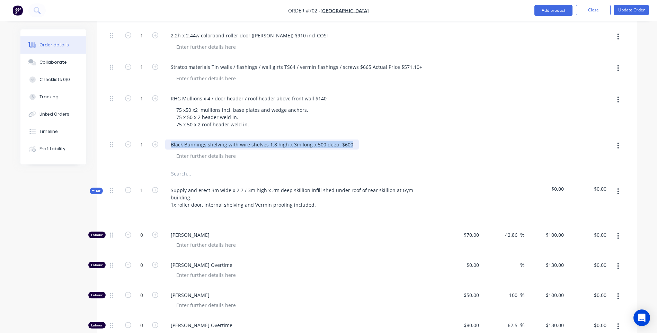
drag, startPoint x: 169, startPoint y: 127, endPoint x: 360, endPoint y: 131, distance: 190.4
click at [360, 139] on div "Black Bunnings shelving with wire shelves 1.8 high x 3m long x 500 deep. $600" at bounding box center [300, 144] width 271 height 10
copy div "Black Bunnings shelving with wire shelves 1.8 high x 3m long x 500 deep. $600"
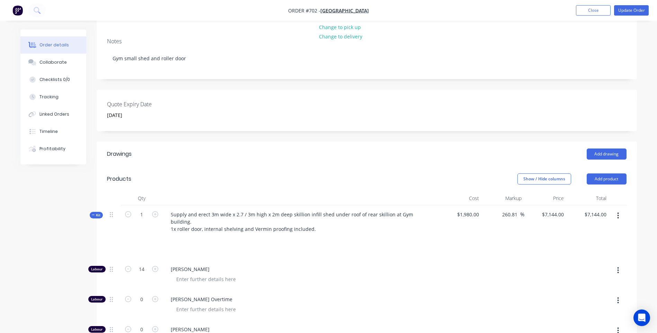
scroll to position [104, 0]
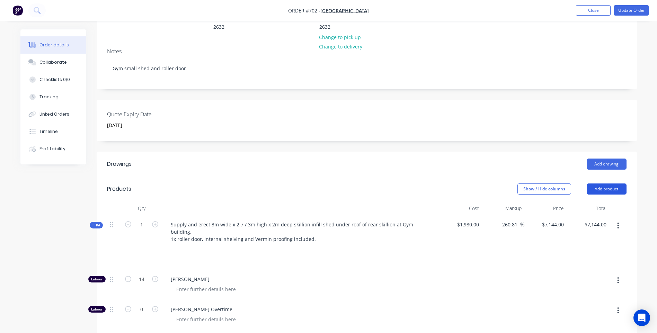
click at [598, 183] on button "Add product" at bounding box center [606, 188] width 40 height 11
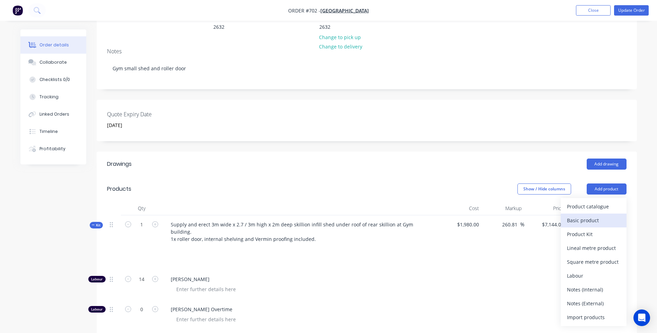
click at [581, 215] on div "Basic product" at bounding box center [593, 220] width 53 height 10
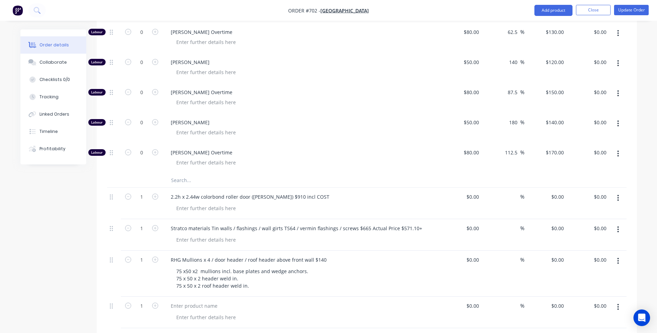
scroll to position [1038, 0]
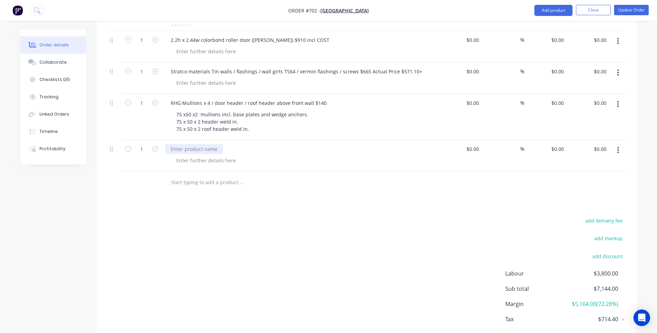
click at [174, 144] on div at bounding box center [194, 149] width 58 height 10
paste div
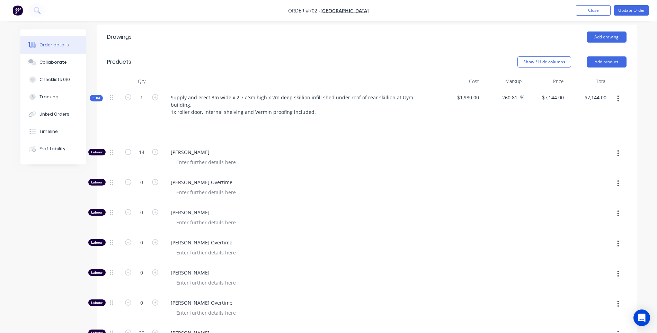
scroll to position [208, 0]
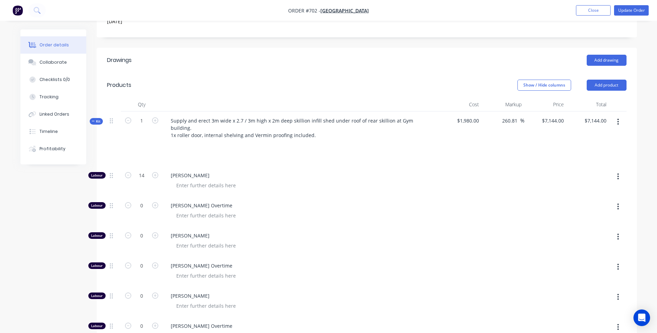
click at [618, 118] on icon "button" at bounding box center [618, 122] width 2 height 8
click at [576, 190] on div "Delete" at bounding box center [593, 195] width 53 height 10
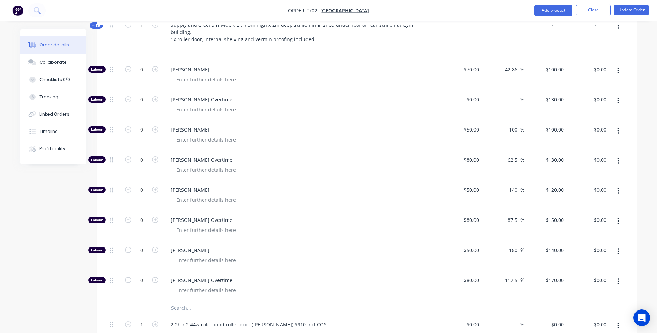
scroll to position [435, 0]
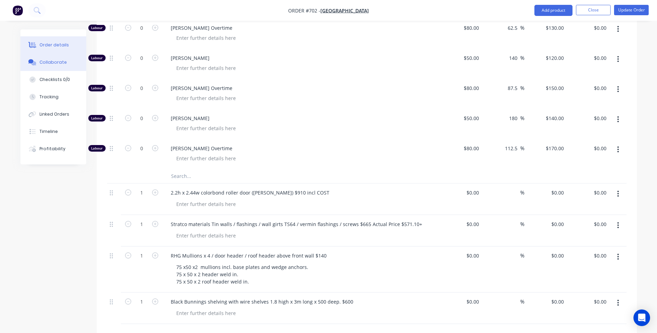
click at [60, 60] on div "Collaborate" at bounding box center [52, 62] width 27 height 6
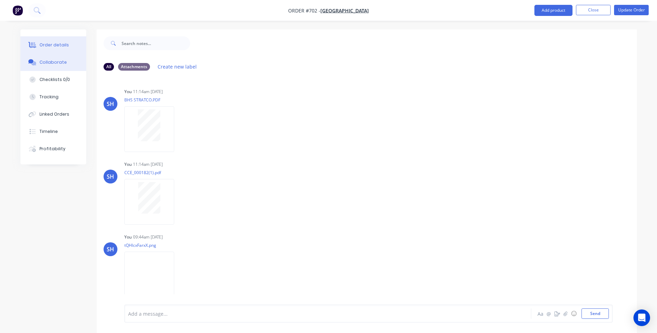
click at [63, 42] on button "Order details" at bounding box center [53, 44] width 66 height 17
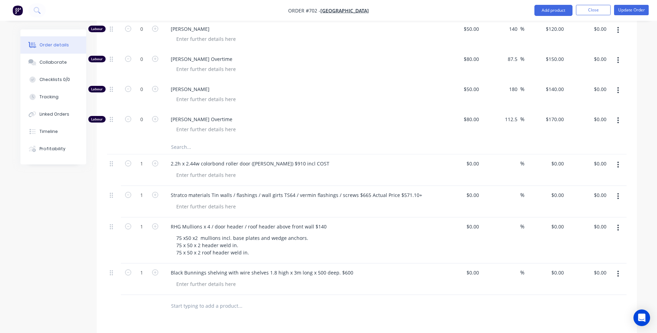
scroll to position [485, 0]
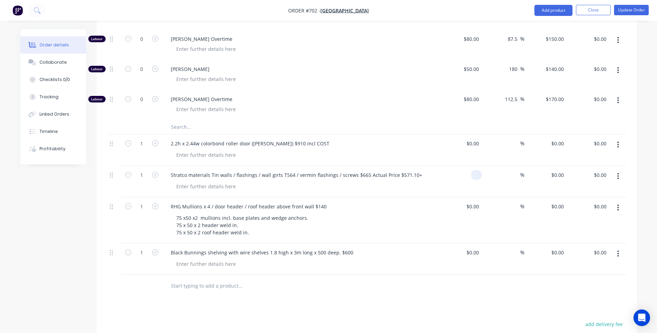
click at [479, 170] on input at bounding box center [478, 175] width 8 height 10
type input "$571.10"
type input "20"
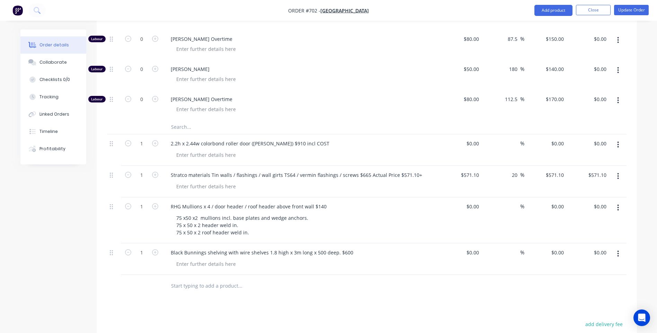
type input "$685.32"
click at [49, 61] on div "Collaborate" at bounding box center [52, 62] width 27 height 6
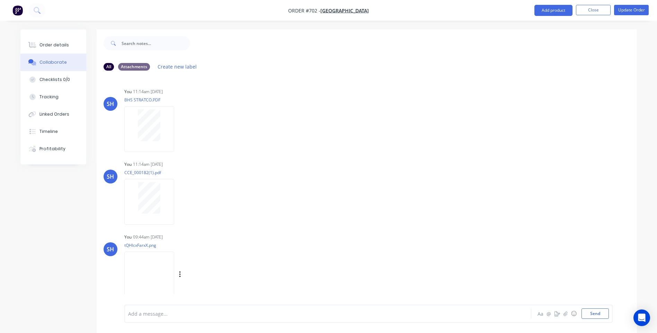
click at [146, 273] on img at bounding box center [149, 274] width 50 height 45
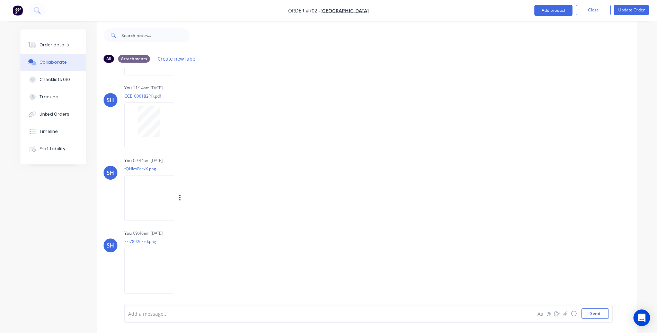
scroll to position [10, 0]
click at [153, 258] on img at bounding box center [149, 267] width 50 height 45
click at [60, 43] on div "Order details" at bounding box center [53, 45] width 29 height 6
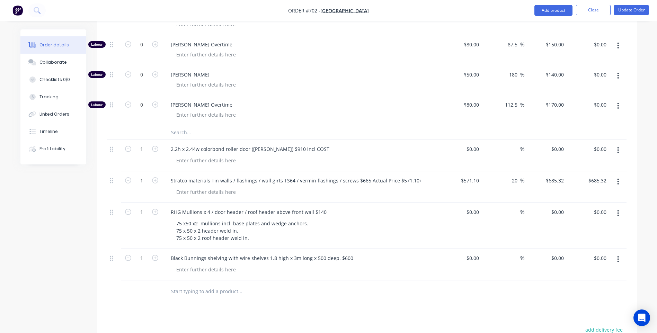
scroll to position [460, 0]
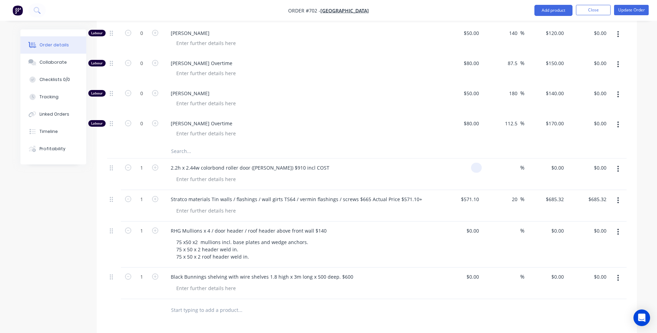
click at [481, 163] on input at bounding box center [478, 168] width 8 height 10
type input "$827.27"
click at [516, 163] on input at bounding box center [516, 168] width 8 height 10
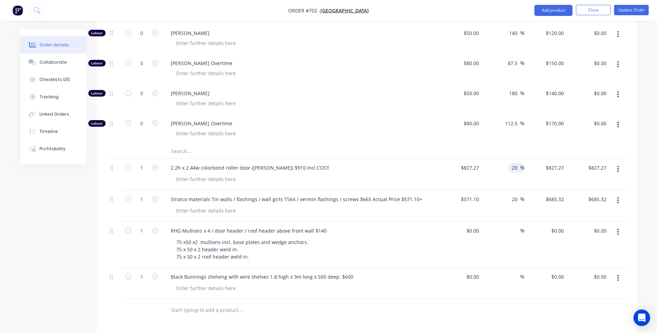
type input "20"
type input "$992.724"
type input "$992.72"
click at [365, 305] on div "Drawings Add drawing Products Show / Hide columns Add product Qty Cost Markup P…" at bounding box center [367, 141] width 540 height 693
click at [377, 303] on div at bounding box center [287, 310] width 244 height 14
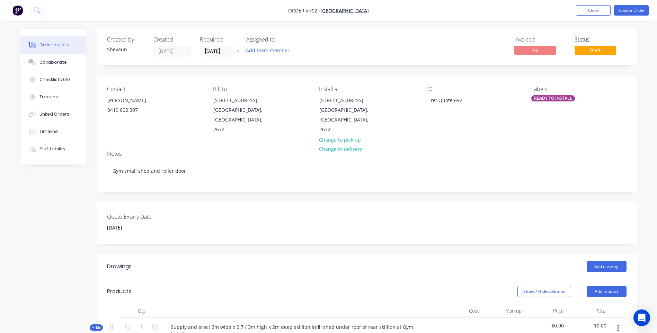
scroll to position [0, 0]
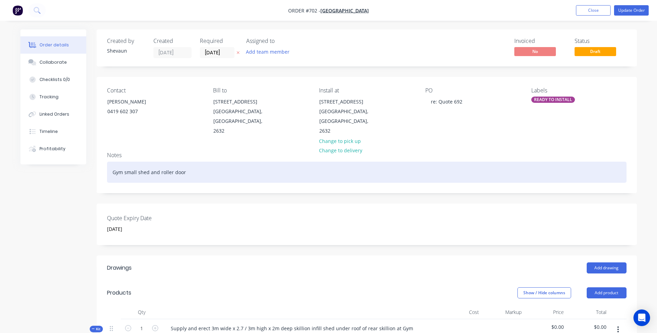
click at [187, 163] on div "Gym small shed and roller door" at bounding box center [366, 172] width 519 height 21
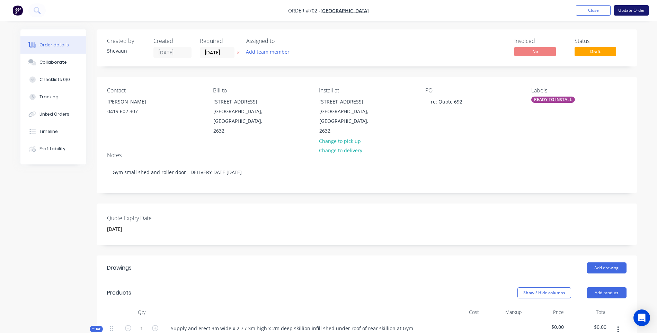
click at [625, 9] on button "Update Order" at bounding box center [631, 10] width 35 height 10
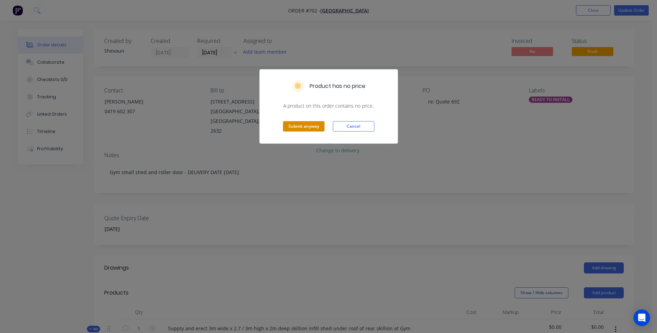
click at [301, 125] on button "Submit anyway" at bounding box center [304, 126] width 42 height 10
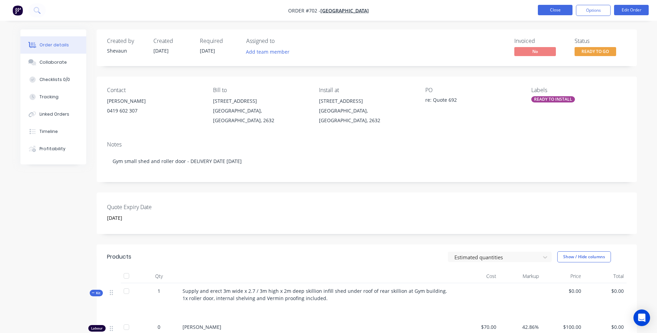
click at [550, 8] on button "Close" at bounding box center [555, 10] width 35 height 10
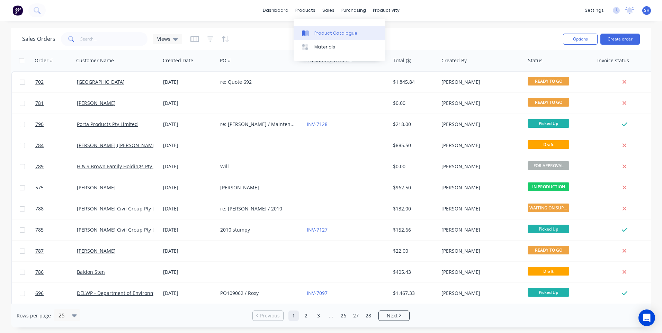
drag, startPoint x: 326, startPoint y: 29, endPoint x: 305, endPoint y: 32, distance: 21.3
click at [326, 29] on link "Product Catalogue" at bounding box center [340, 33] width 92 height 14
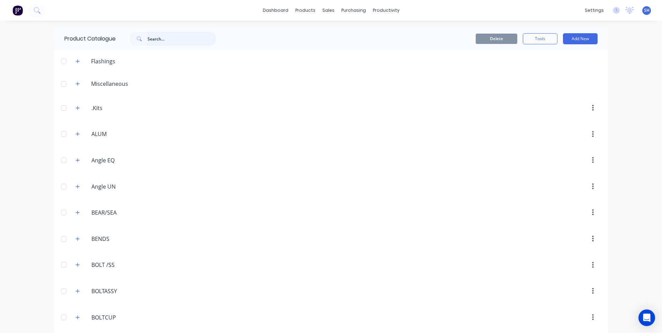
click at [151, 36] on input "text" at bounding box center [181, 39] width 69 height 14
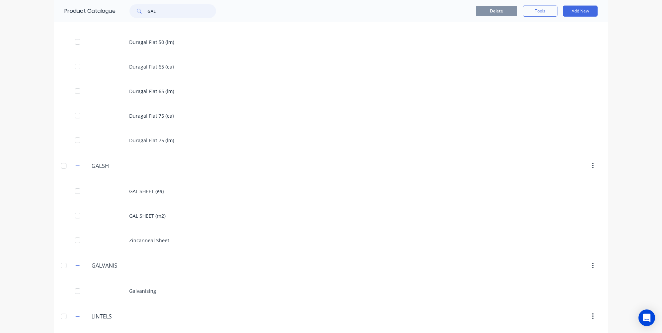
scroll to position [658, 0]
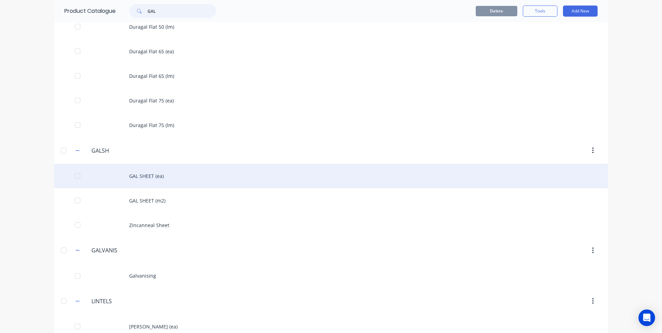
type input "GAL"
click at [138, 176] on div "GAL SHEET (ea)" at bounding box center [331, 176] width 554 height 25
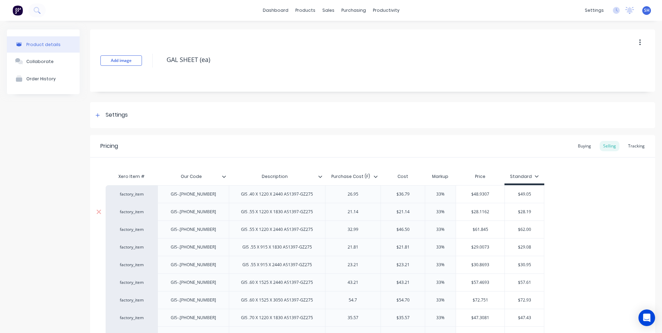
type textarea "x"
click at [346, 44] on div "Customers" at bounding box center [349, 47] width 25 height 6
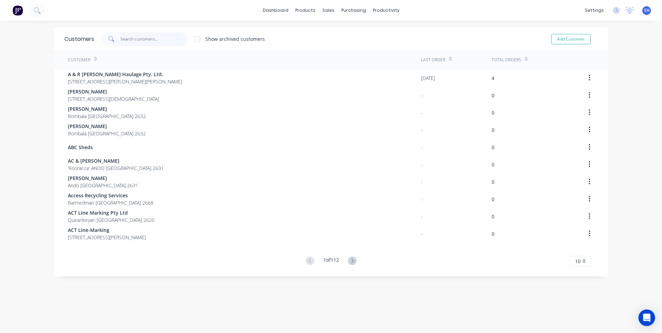
click at [134, 39] on input "text" at bounding box center [153, 39] width 67 height 14
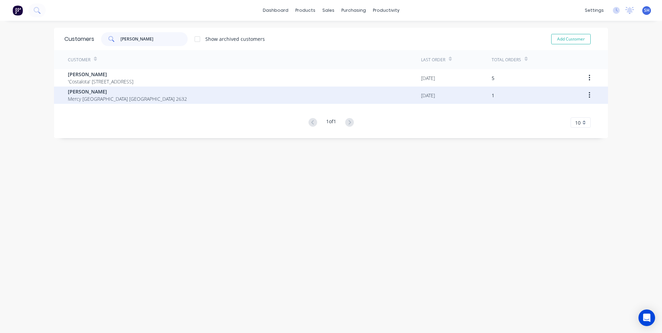
type input "[PERSON_NAME]"
click at [84, 95] on span "Mercy [GEOGRAPHIC_DATA] [GEOGRAPHIC_DATA] 2632" at bounding box center [127, 98] width 119 height 7
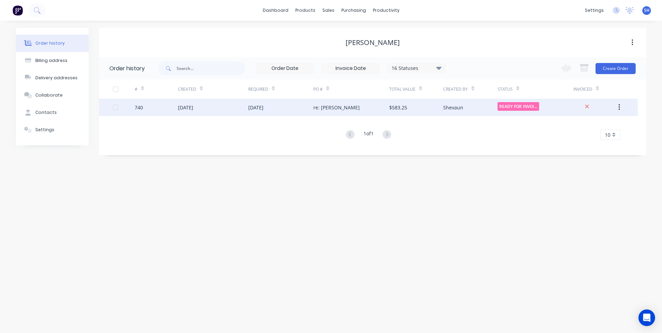
click at [221, 105] on div "[DATE]" at bounding box center [213, 107] width 70 height 17
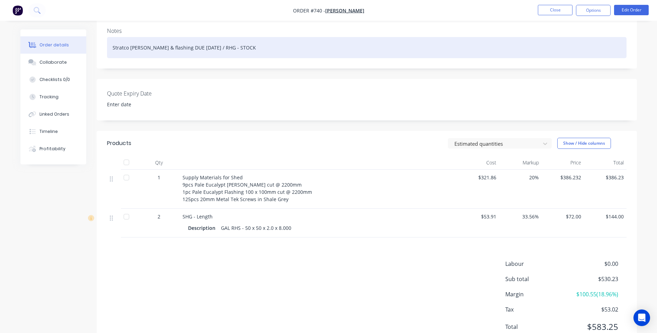
scroll to position [134, 0]
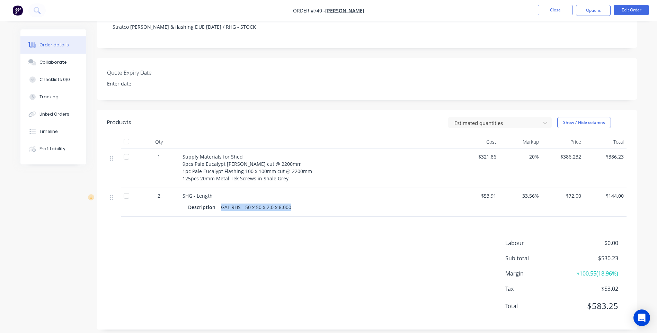
drag, startPoint x: 220, startPoint y: 200, endPoint x: 306, endPoint y: 203, distance: 85.9
click at [306, 203] on div "Description GAL RHS - 50 x 50 x 2.0 x 8.000" at bounding box center [318, 207] width 260 height 10
drag, startPoint x: 306, startPoint y: 203, endPoint x: 283, endPoint y: 201, distance: 23.2
copy div "GAL RHS - 50 x 50 x 2.0 x 8.000"
click at [327, 271] on div "Labour $0.00 Sub total $530.23 Margin $100.55 ( 18.96 %) Tax $53.02 Total $583.…" at bounding box center [366, 279] width 519 height 80
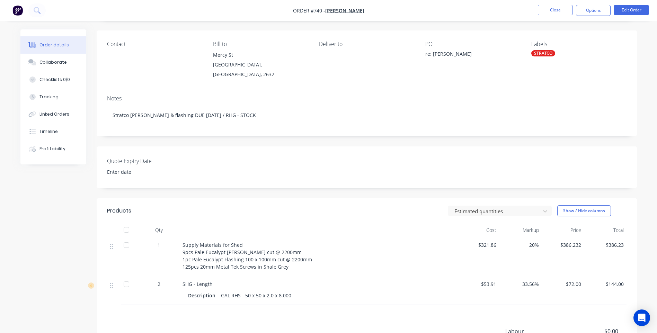
scroll to position [0, 0]
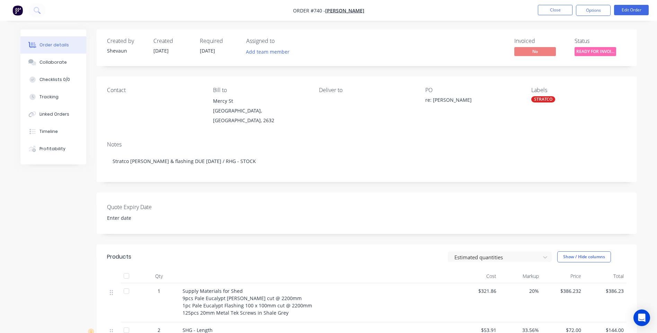
click at [541, 99] on div "STRATCO" at bounding box center [543, 99] width 24 height 6
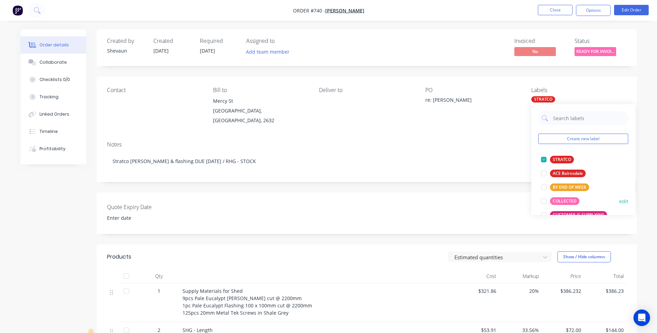
click at [558, 199] on div "COLLECTED" at bounding box center [564, 201] width 29 height 8
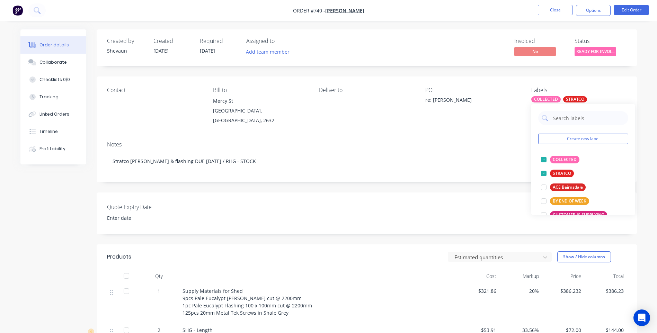
click at [475, 136] on div "Notes Stratco [PERSON_NAME] & flashing DUE [DATE] / RHG - STOCK" at bounding box center [367, 159] width 540 height 46
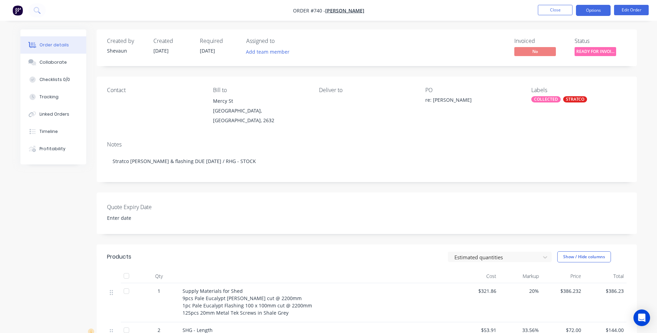
click at [590, 10] on button "Options" at bounding box center [593, 10] width 35 height 11
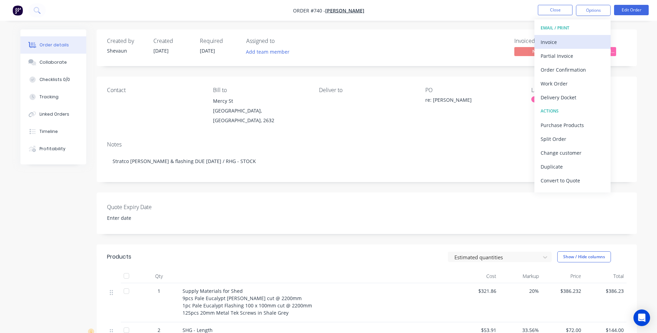
click at [552, 40] on div "Invoice" at bounding box center [572, 42] width 64 height 10
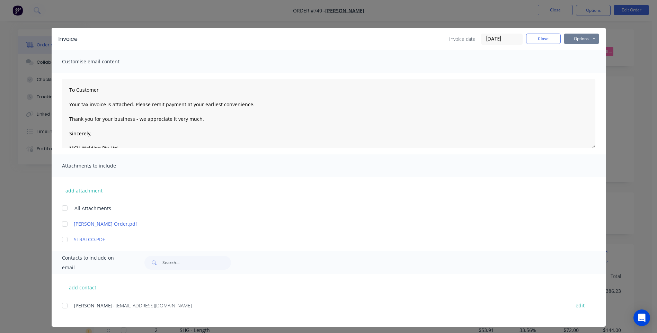
click at [571, 36] on button "Options" at bounding box center [581, 39] width 35 height 10
click at [579, 48] on button "Preview" at bounding box center [586, 50] width 44 height 11
click at [64, 305] on div at bounding box center [65, 306] width 14 height 14
click at [578, 37] on button "Options" at bounding box center [581, 39] width 35 height 10
click at [576, 71] on button "Email" at bounding box center [586, 73] width 44 height 11
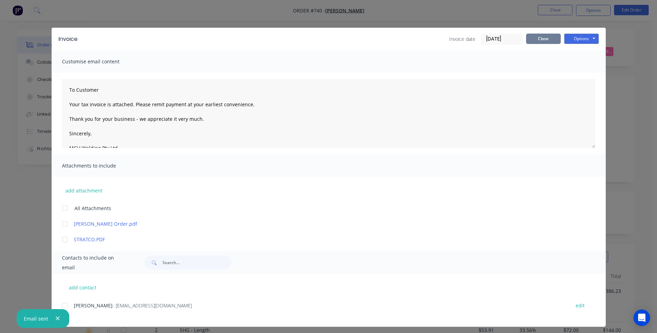
click at [537, 38] on button "Close" at bounding box center [543, 39] width 35 height 10
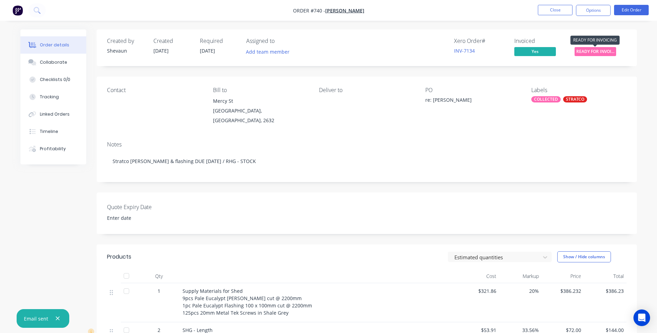
click at [586, 51] on span "READY FOR INVOI..." at bounding box center [595, 51] width 42 height 9
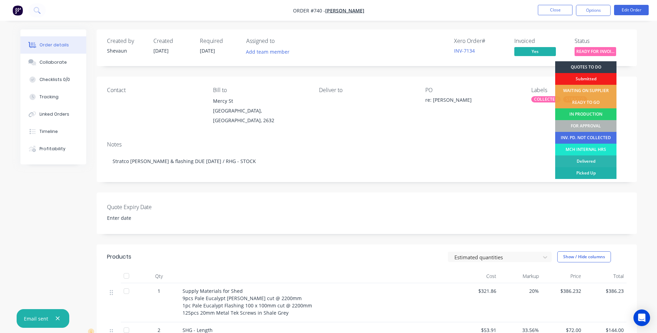
click at [589, 173] on div "Picked Up" at bounding box center [585, 173] width 61 height 12
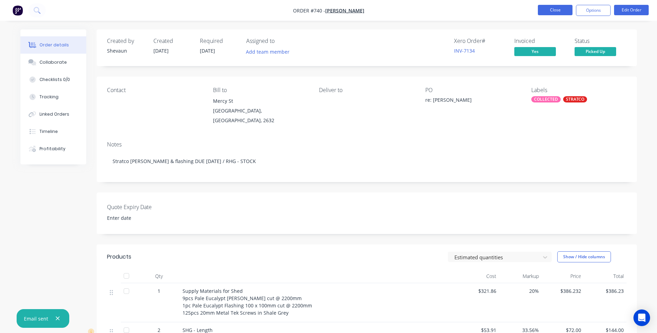
click at [551, 10] on button "Close" at bounding box center [555, 10] width 35 height 10
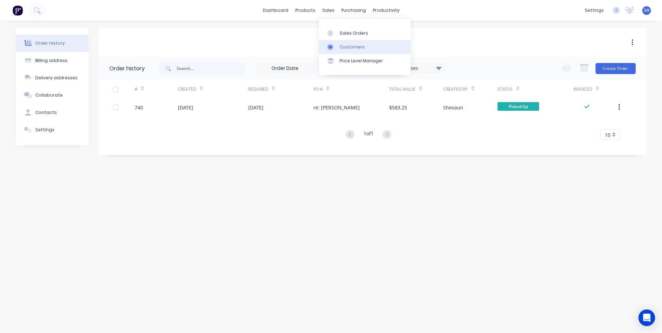
click at [349, 45] on div "Customers" at bounding box center [352, 47] width 25 height 6
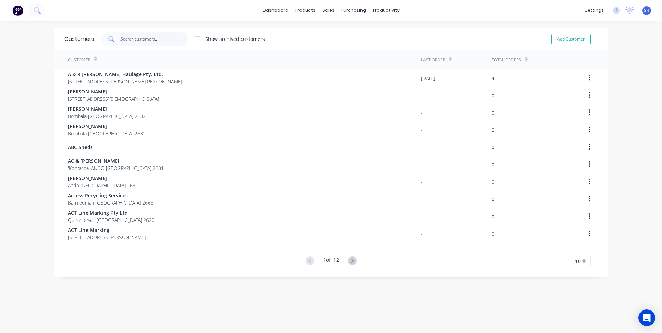
click at [123, 39] on input "text" at bounding box center [153, 39] width 67 height 14
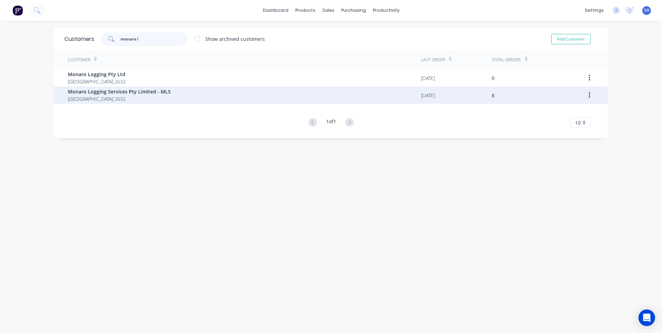
type input "monaro l"
click at [115, 92] on span "Monaro Logging Services Pty Limited - MLS" at bounding box center [119, 91] width 103 height 7
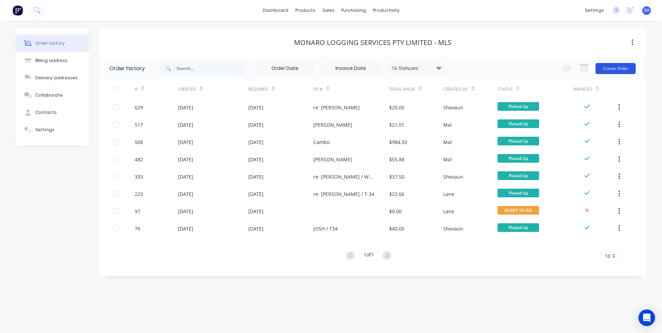
click at [620, 69] on button "Create Order" at bounding box center [615, 68] width 40 height 11
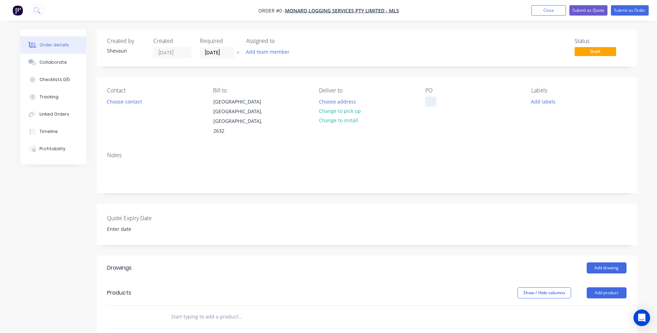
click at [429, 99] on div at bounding box center [430, 102] width 11 height 10
click at [544, 101] on div "Order details Collaborate Checklists 0/0 Tracking Linked Orders Timeline Profit…" at bounding box center [328, 267] width 630 height 476
click at [544, 101] on button "Add labels" at bounding box center [543, 101] width 32 height 9
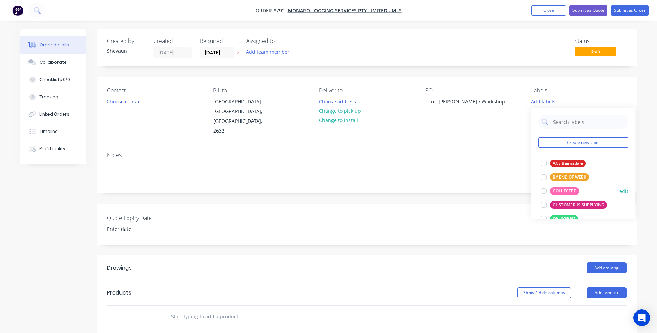
click at [562, 189] on div "COLLECTED" at bounding box center [564, 191] width 29 height 8
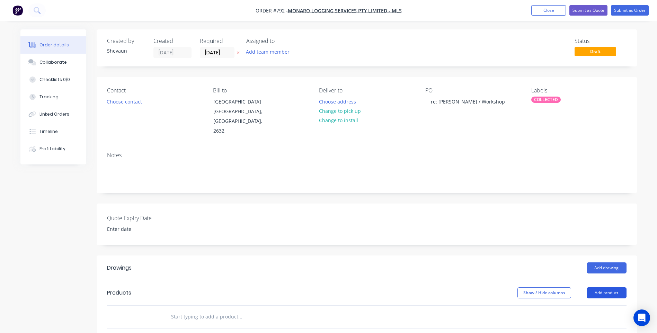
click at [605, 287] on button "Add product" at bounding box center [606, 292] width 40 height 11
click at [588, 305] on div "Product catalogue" at bounding box center [593, 310] width 53 height 10
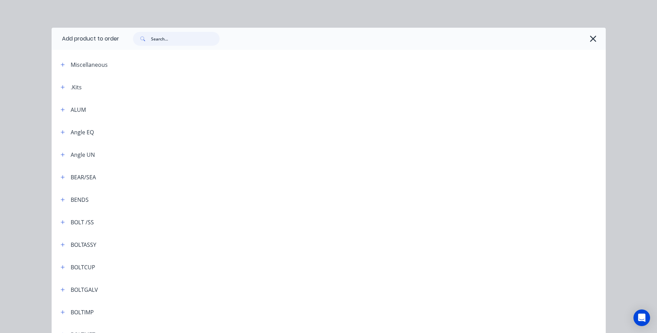
click at [152, 39] on input "text" at bounding box center [185, 39] width 69 height 14
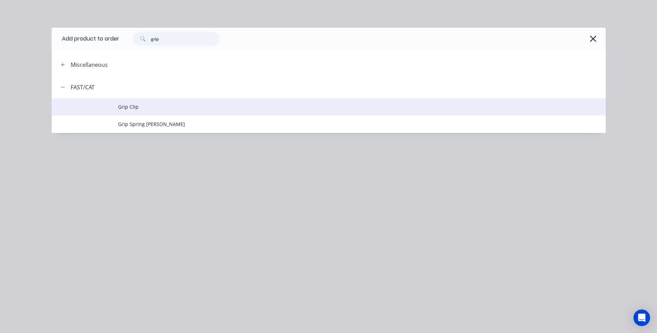
type input "grip"
click at [127, 103] on span "Grip Clip" at bounding box center [313, 106] width 390 height 7
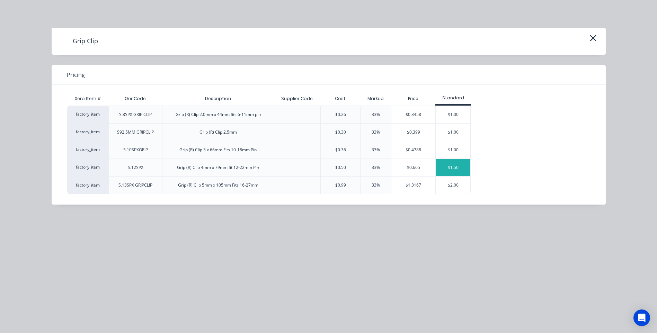
click at [453, 166] on div "$1.50" at bounding box center [452, 167] width 35 height 17
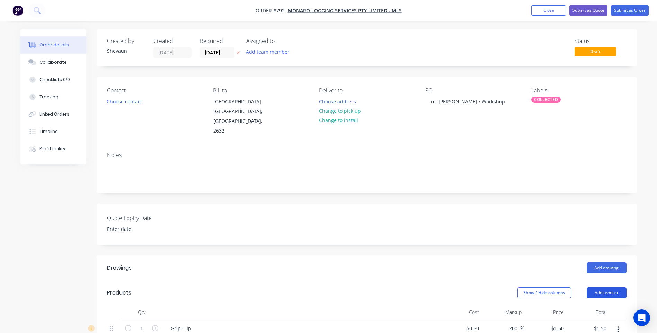
click at [609, 287] on button "Add product" at bounding box center [606, 292] width 40 height 11
click at [598, 305] on div "Product catalogue" at bounding box center [593, 310] width 53 height 10
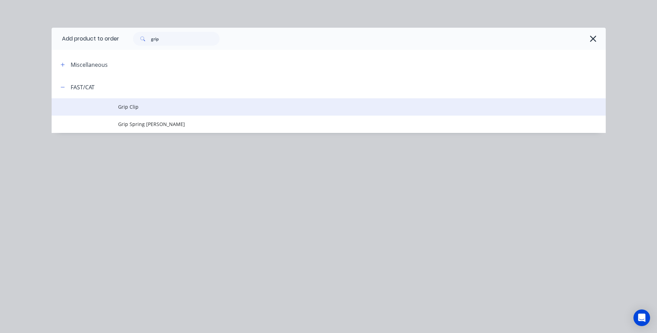
click at [133, 104] on span "Grip Clip" at bounding box center [313, 106] width 390 height 7
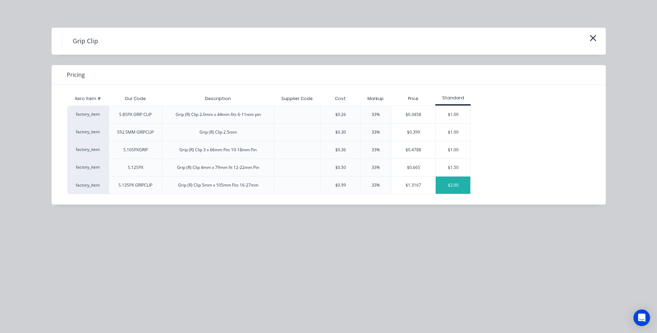
click at [453, 184] on div "$2.00" at bounding box center [452, 185] width 35 height 17
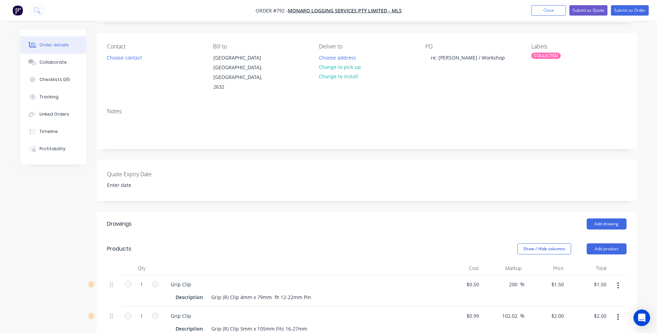
scroll to position [35, 0]
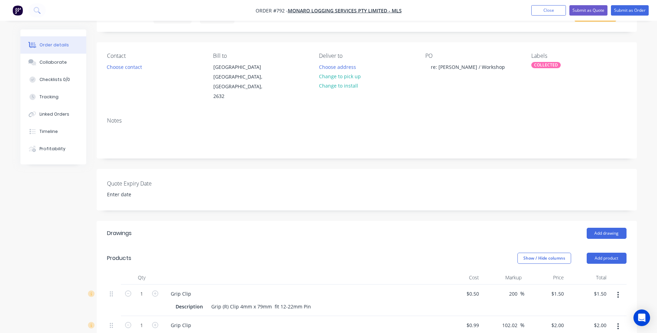
click at [337, 333] on div "Description Grip (R) Clip 5mm x 105mm Fits 16-27mm" at bounding box center [299, 338] width 253 height 10
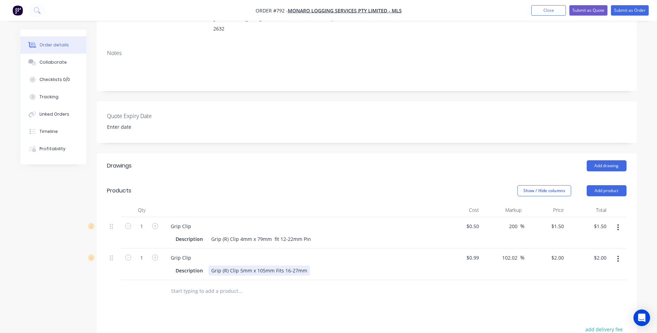
scroll to position [100, 0]
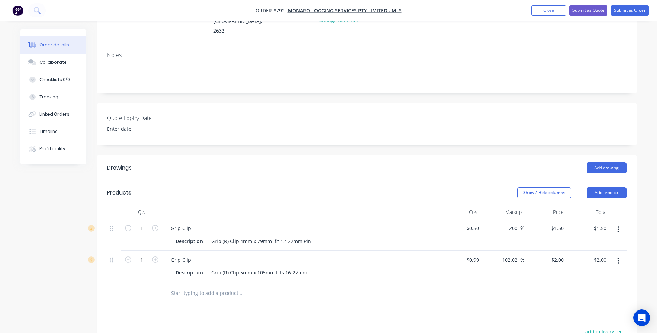
click at [304, 314] on div "Drawings Add drawing Products Show / Hide columns Add product Qty Cost Markup P…" at bounding box center [367, 312] width 540 height 315
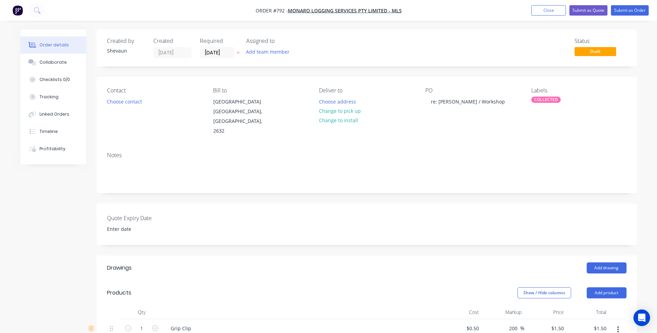
scroll to position [138, 0]
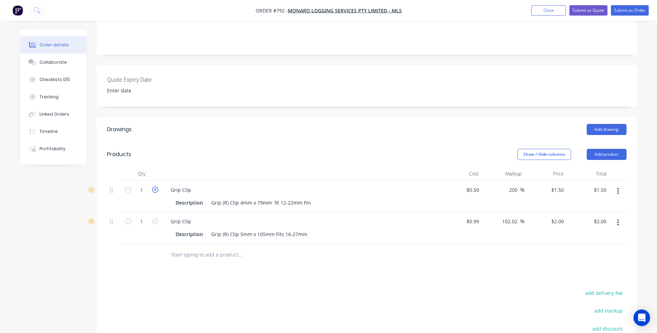
click at [156, 187] on icon "button" at bounding box center [155, 190] width 6 height 6
type input "2"
type input "$3.00"
click at [156, 187] on icon "button" at bounding box center [155, 190] width 6 height 6
type input "3"
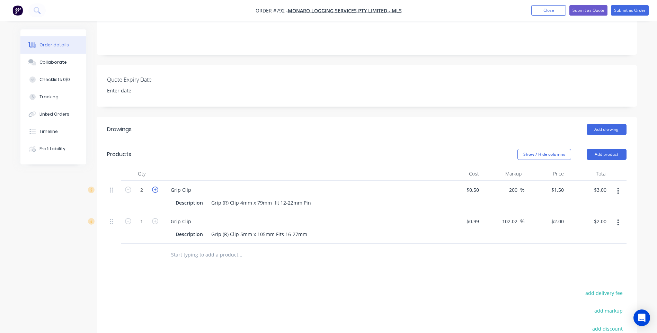
type input "$4.50"
click at [154, 218] on icon "button" at bounding box center [155, 221] width 6 height 6
type input "2"
type input "$4.00"
click at [154, 218] on icon "button" at bounding box center [155, 221] width 6 height 6
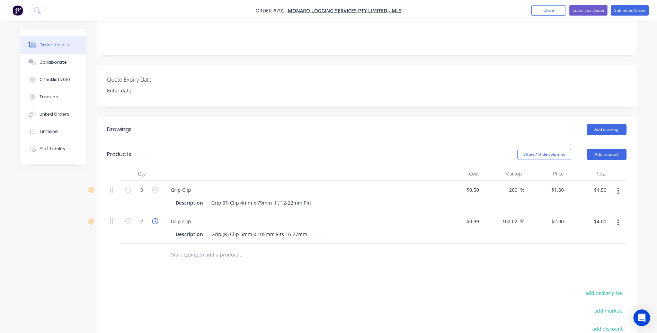
type input "3"
type input "$6.00"
click at [166, 277] on div "Drawings Add drawing Products Show / Hide columns Add product Qty Cost Markup P…" at bounding box center [367, 274] width 540 height 315
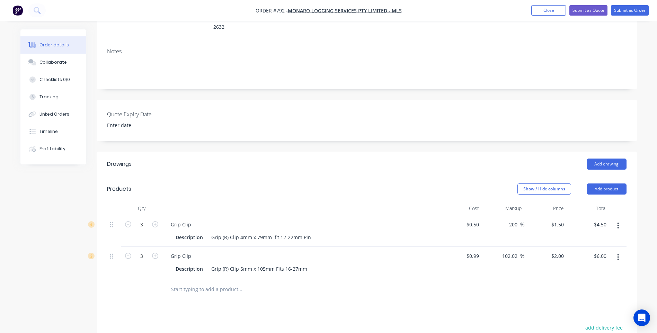
scroll to position [0, 0]
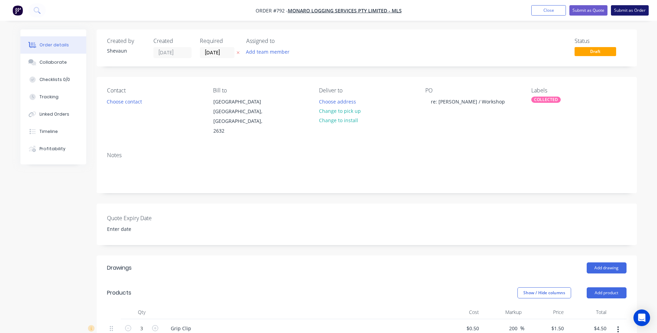
click at [623, 10] on button "Submit as Order" at bounding box center [630, 10] width 38 height 10
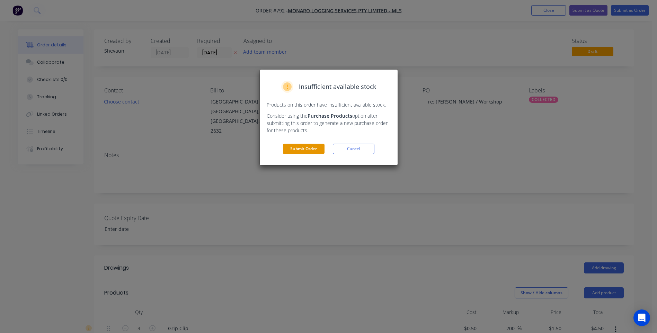
click at [308, 146] on button "Submit Order" at bounding box center [304, 149] width 42 height 10
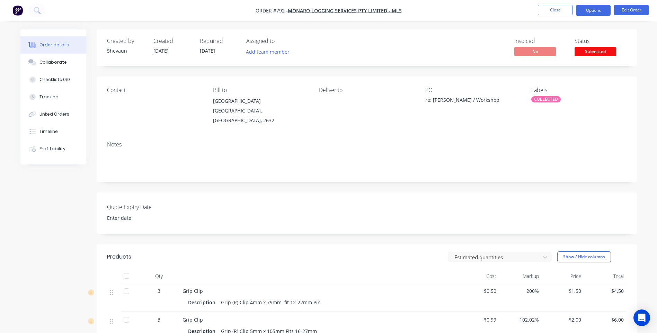
click at [594, 9] on button "Options" at bounding box center [593, 10] width 35 height 11
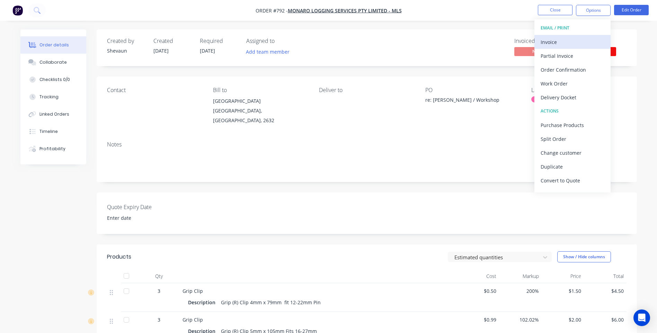
click at [554, 40] on div "Invoice" at bounding box center [572, 42] width 64 height 10
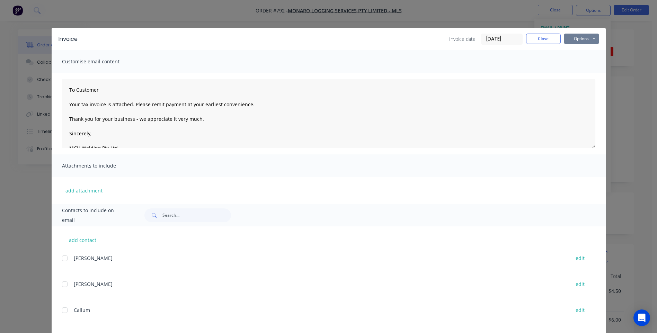
click at [581, 38] on button "Options" at bounding box center [581, 39] width 35 height 10
click at [577, 48] on button "Preview" at bounding box center [586, 50] width 44 height 11
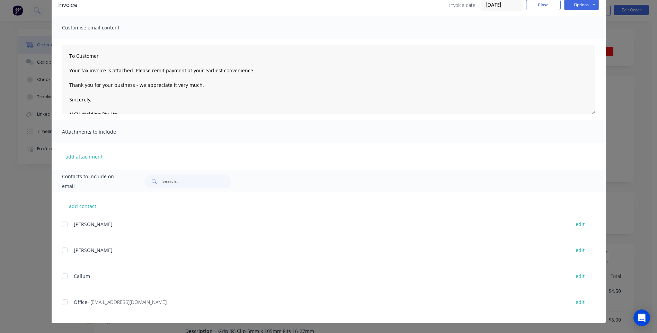
click at [63, 303] on div at bounding box center [65, 302] width 14 height 14
click at [574, 2] on button "Options" at bounding box center [581, 5] width 35 height 10
click at [574, 36] on button "Email" at bounding box center [586, 39] width 44 height 11
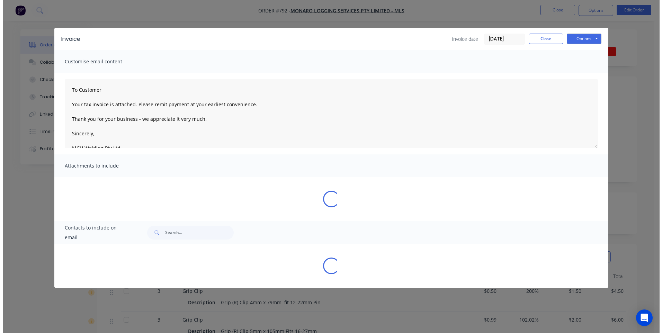
scroll to position [0, 0]
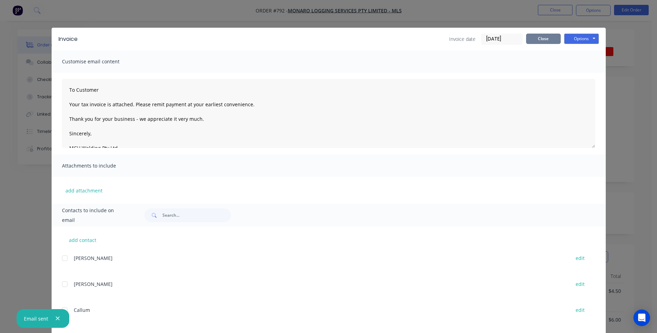
click at [548, 39] on button "Close" at bounding box center [543, 39] width 35 height 10
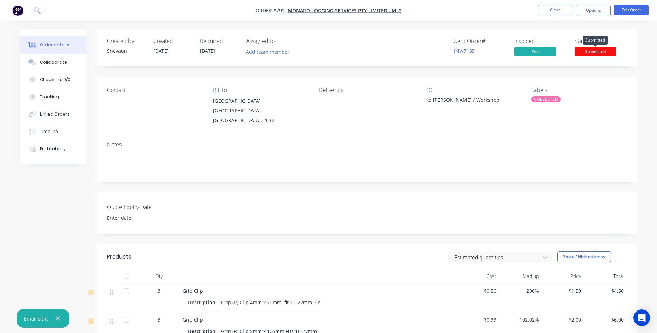
click at [584, 52] on span "Submitted" at bounding box center [595, 51] width 42 height 9
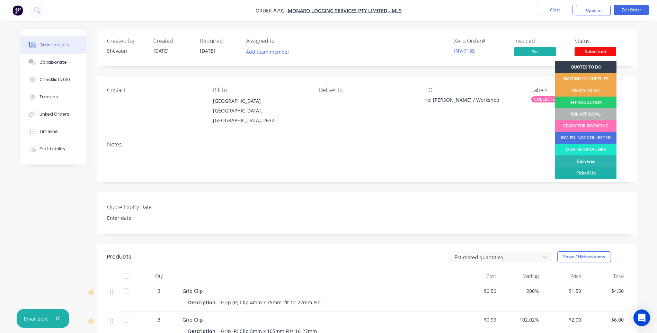
click at [593, 174] on div "Picked Up" at bounding box center [585, 173] width 61 height 12
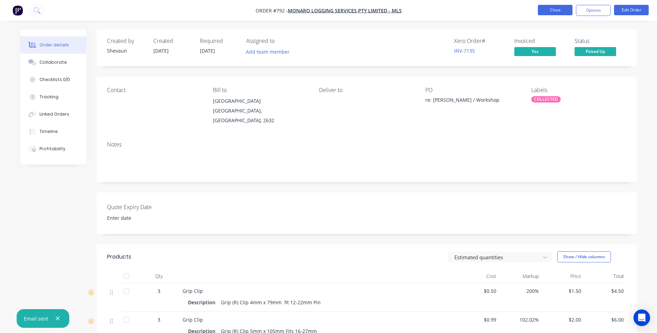
click at [552, 11] on button "Close" at bounding box center [555, 10] width 35 height 10
